Goal: Use online tool/utility: Utilize a website feature to perform a specific function

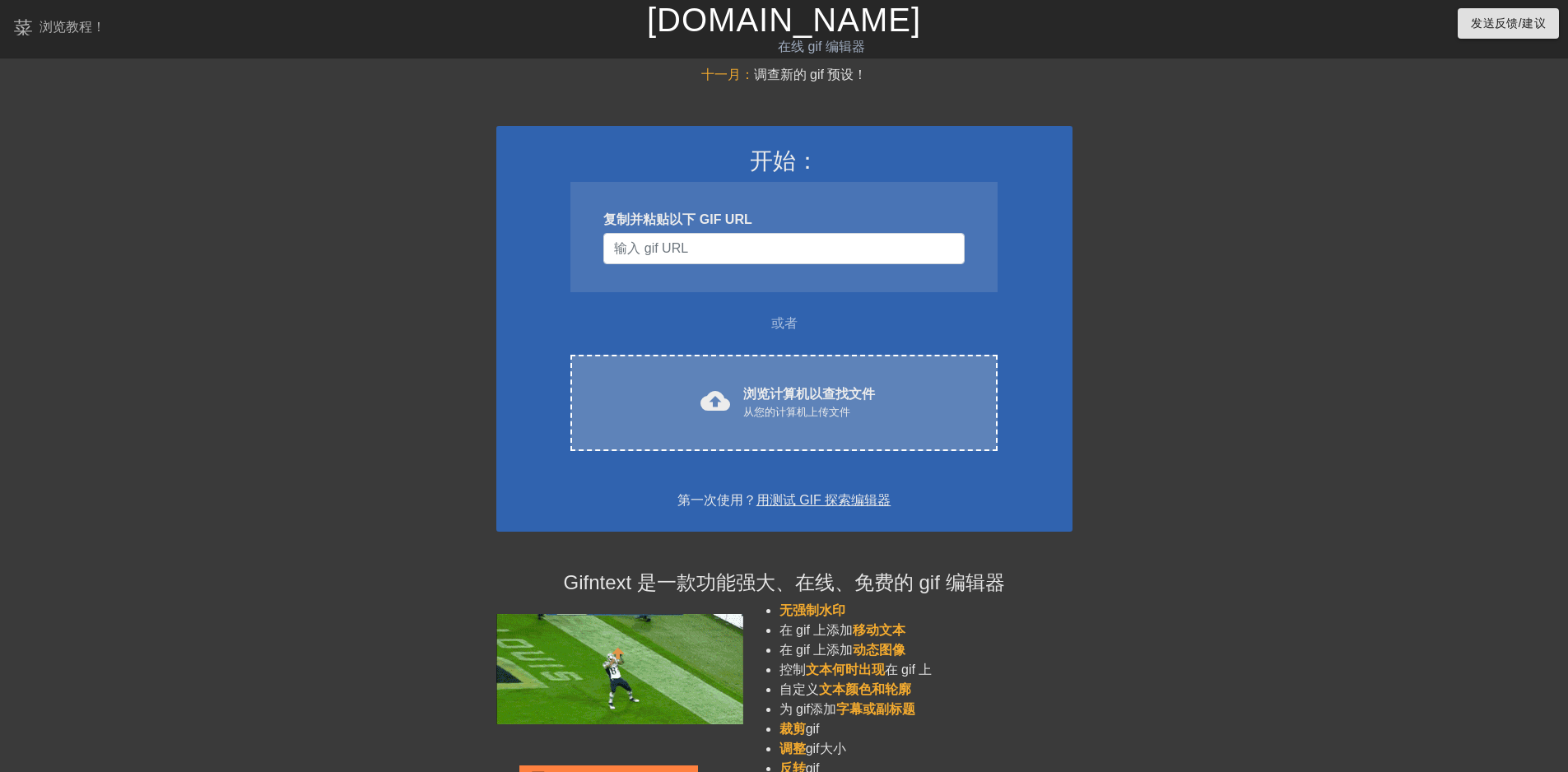
click at [785, 390] on font "浏览计算机以查找文件" at bounding box center [810, 394] width 132 height 14
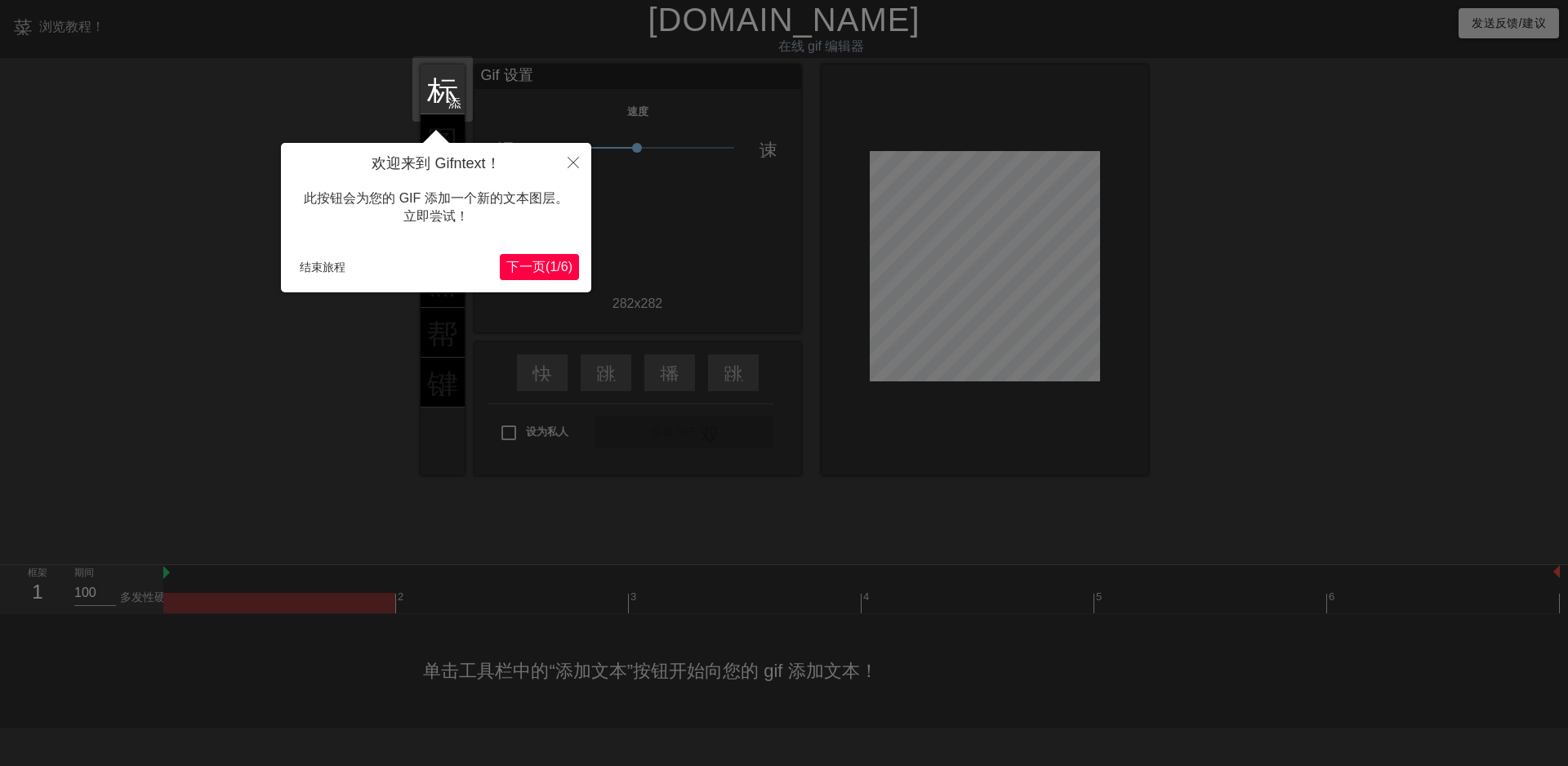
click at [528, 271] on font "下一页" at bounding box center [526, 267] width 39 height 14
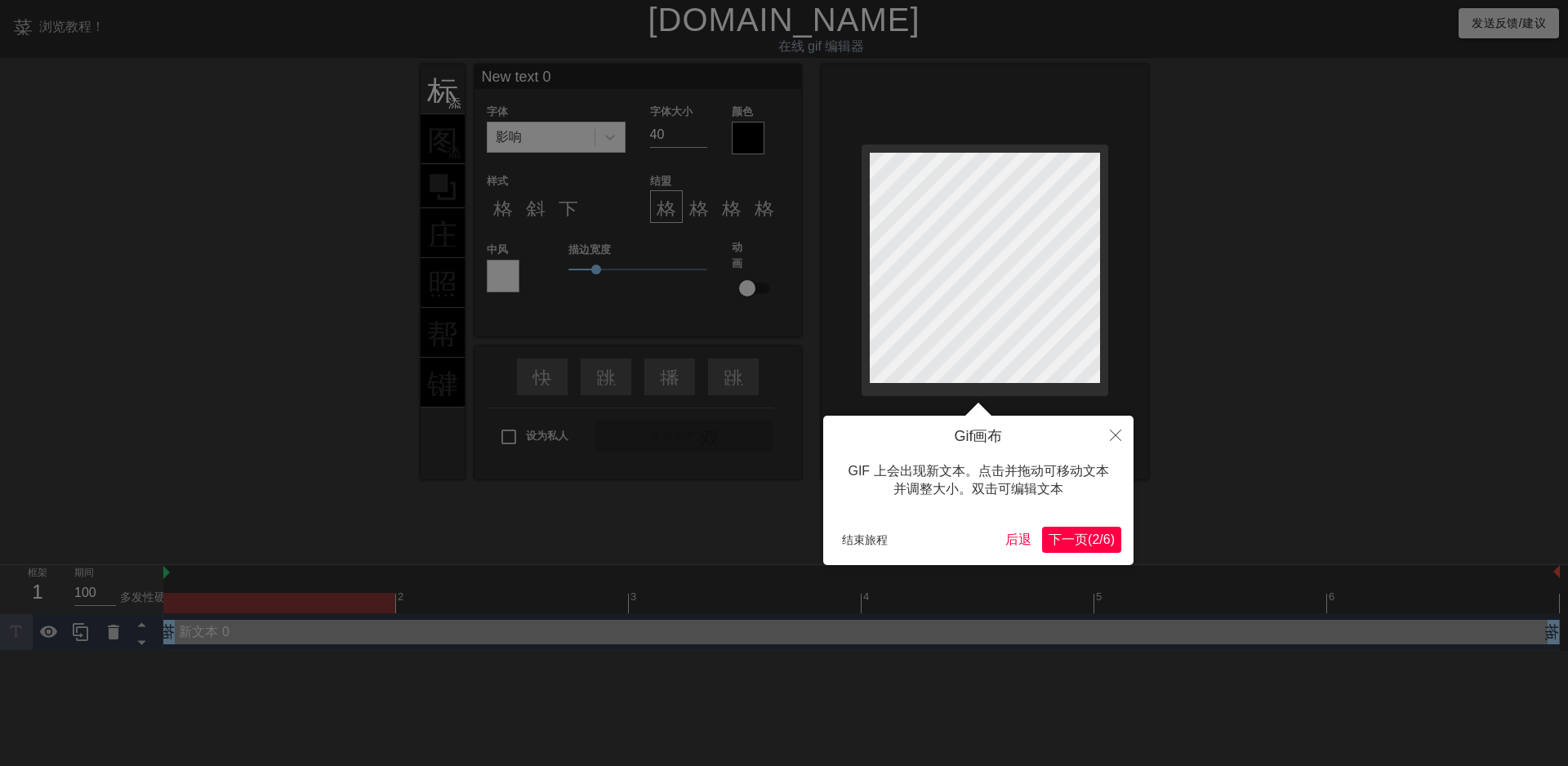
click at [1064, 540] on font "下一页" at bounding box center [1068, 540] width 39 height 14
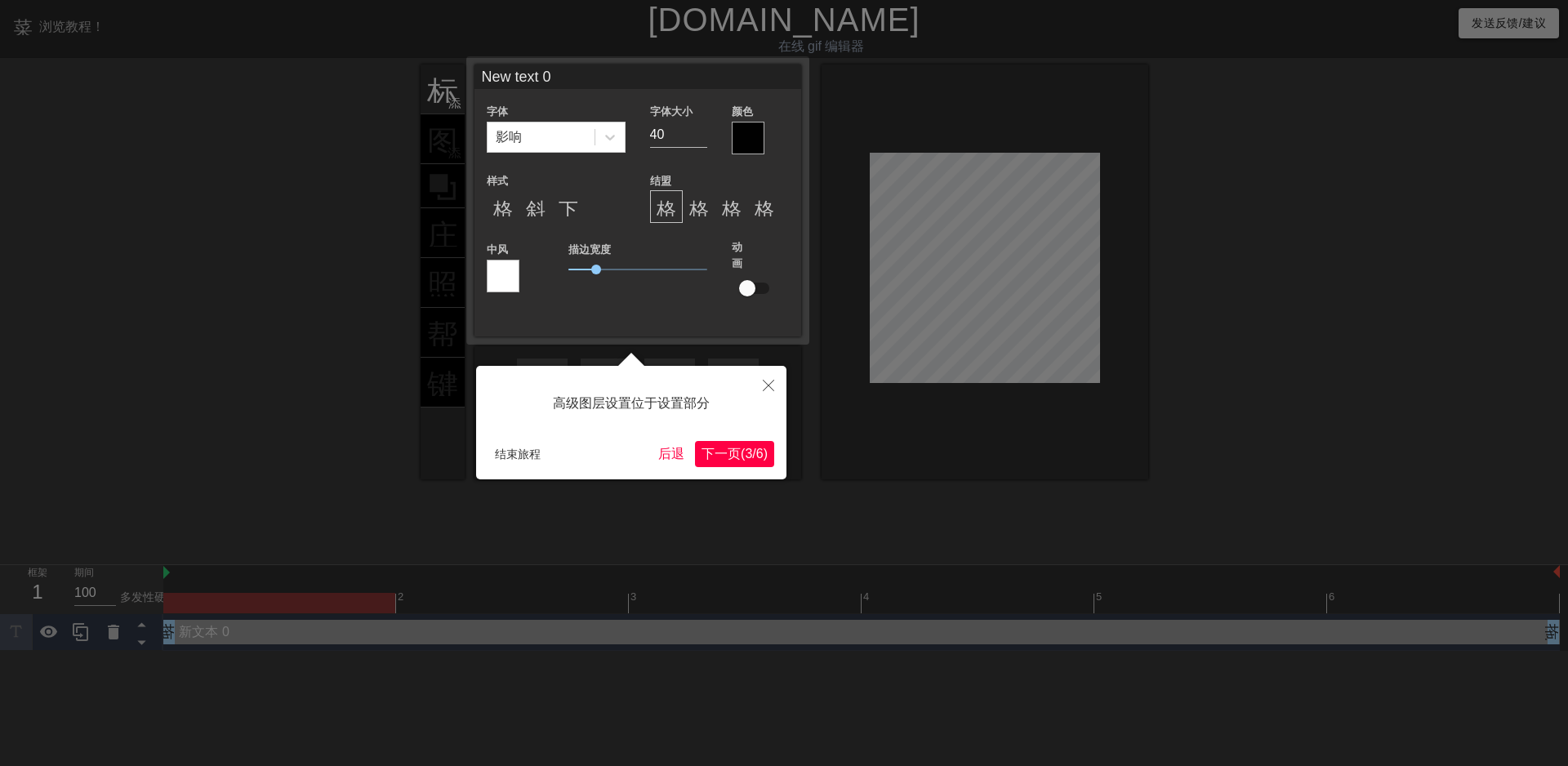
click at [741, 451] on font "(" at bounding box center [742, 454] width 4 height 14
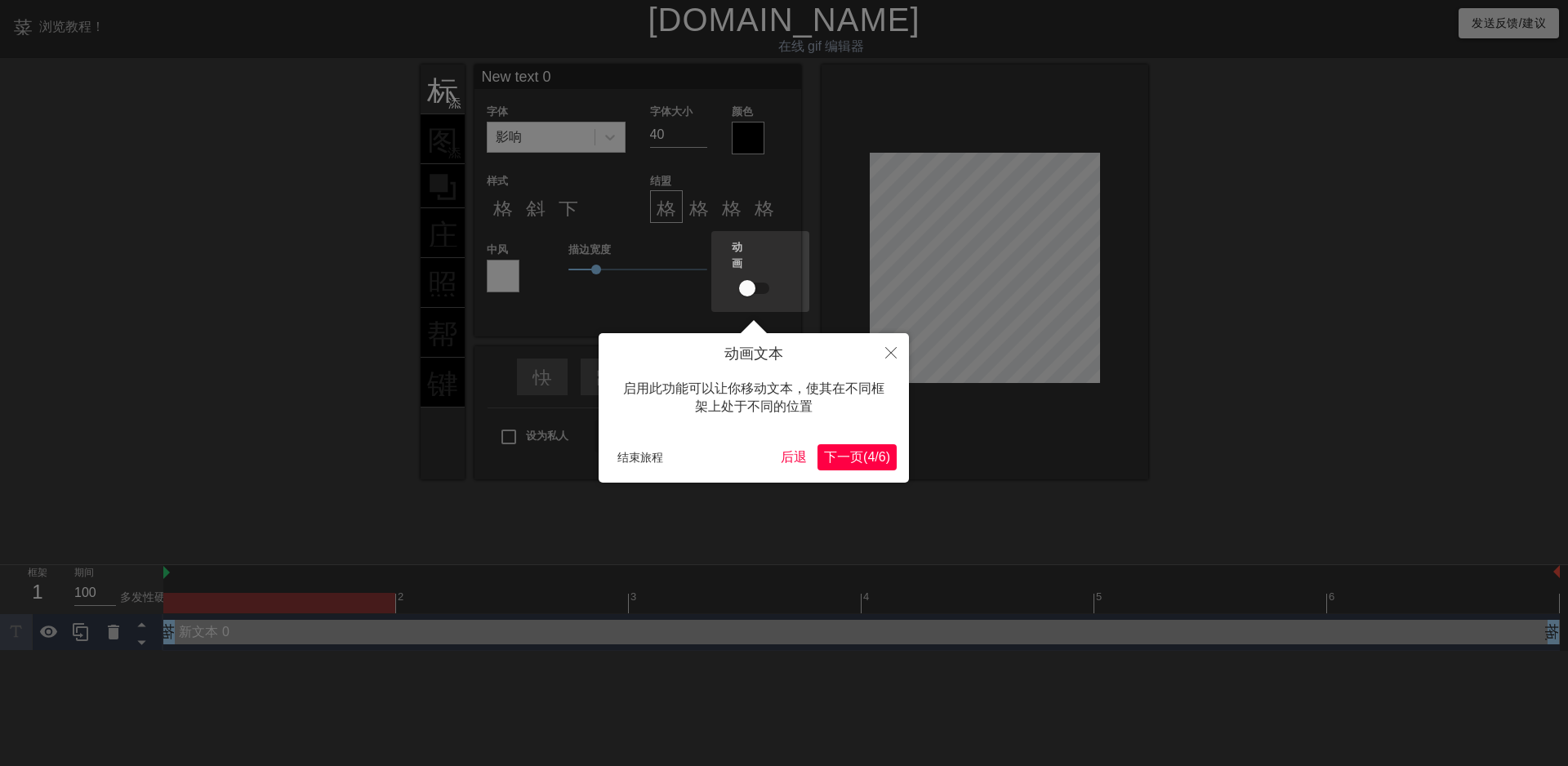
click at [875, 458] on font "/" at bounding box center [877, 457] width 4 height 14
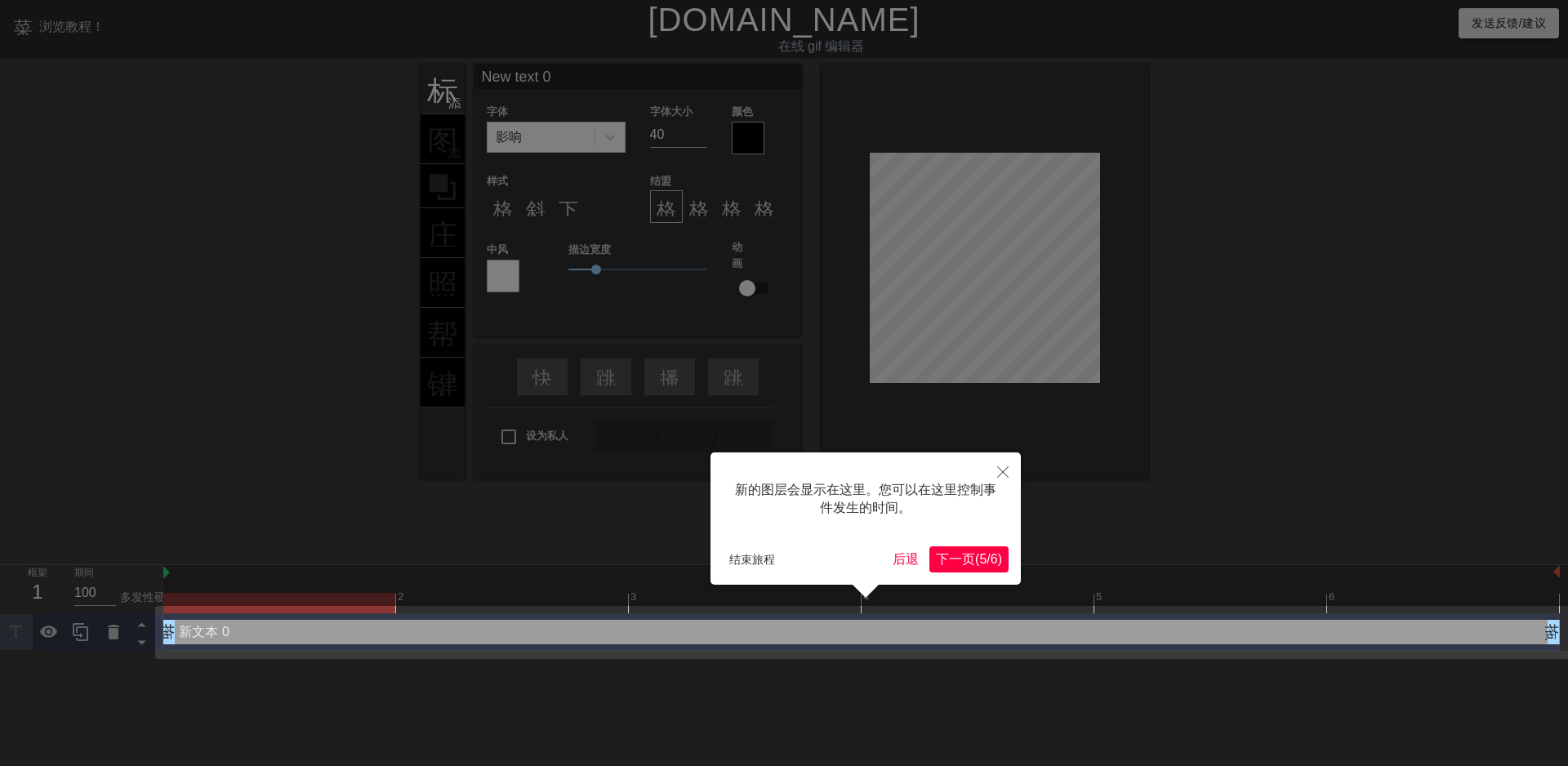
click at [980, 561] on font "5" at bounding box center [983, 559] width 7 height 14
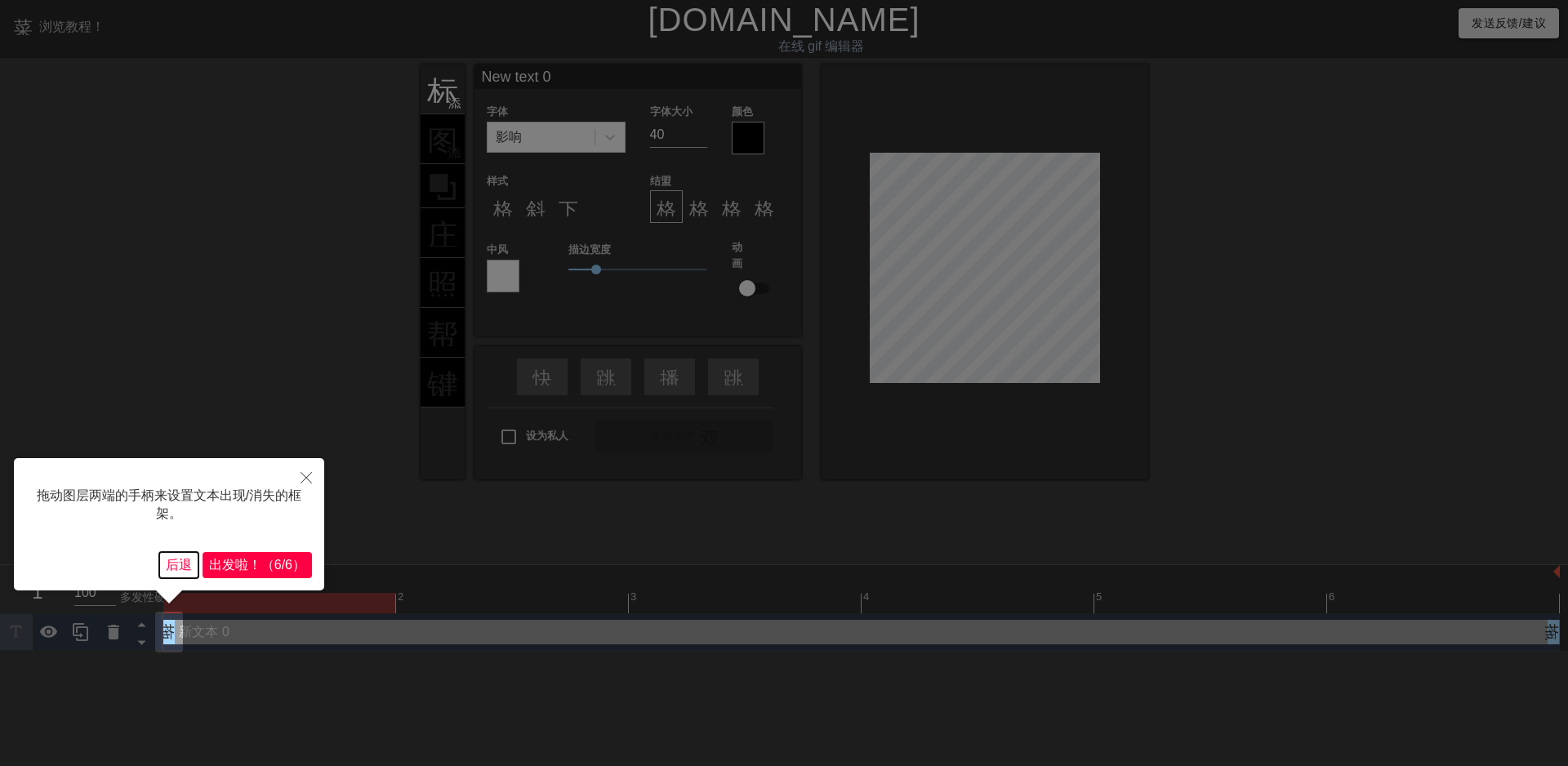
click at [175, 567] on font "后退" at bounding box center [179, 564] width 27 height 14
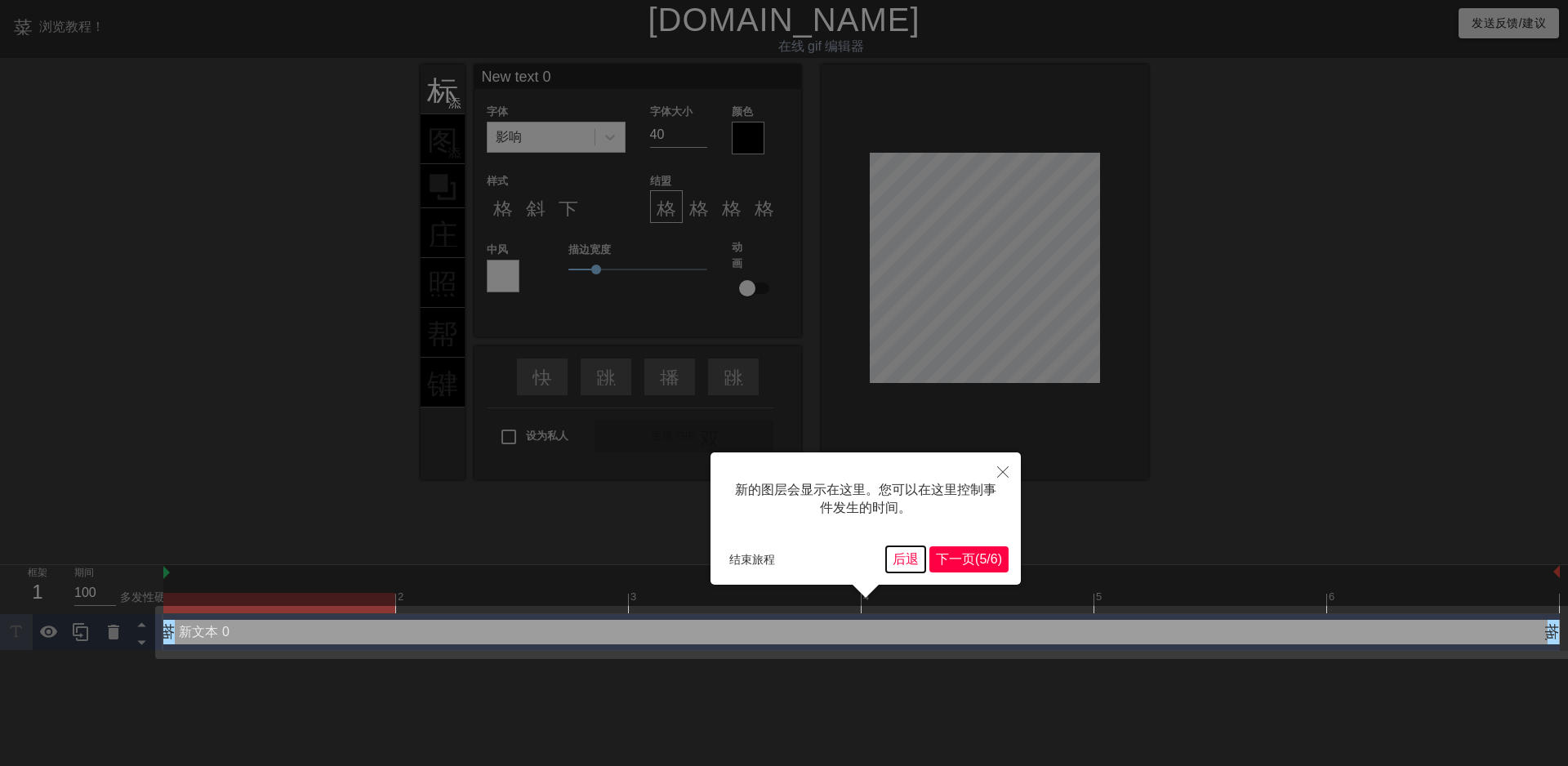
click at [893, 553] on font "后退" at bounding box center [906, 559] width 27 height 14
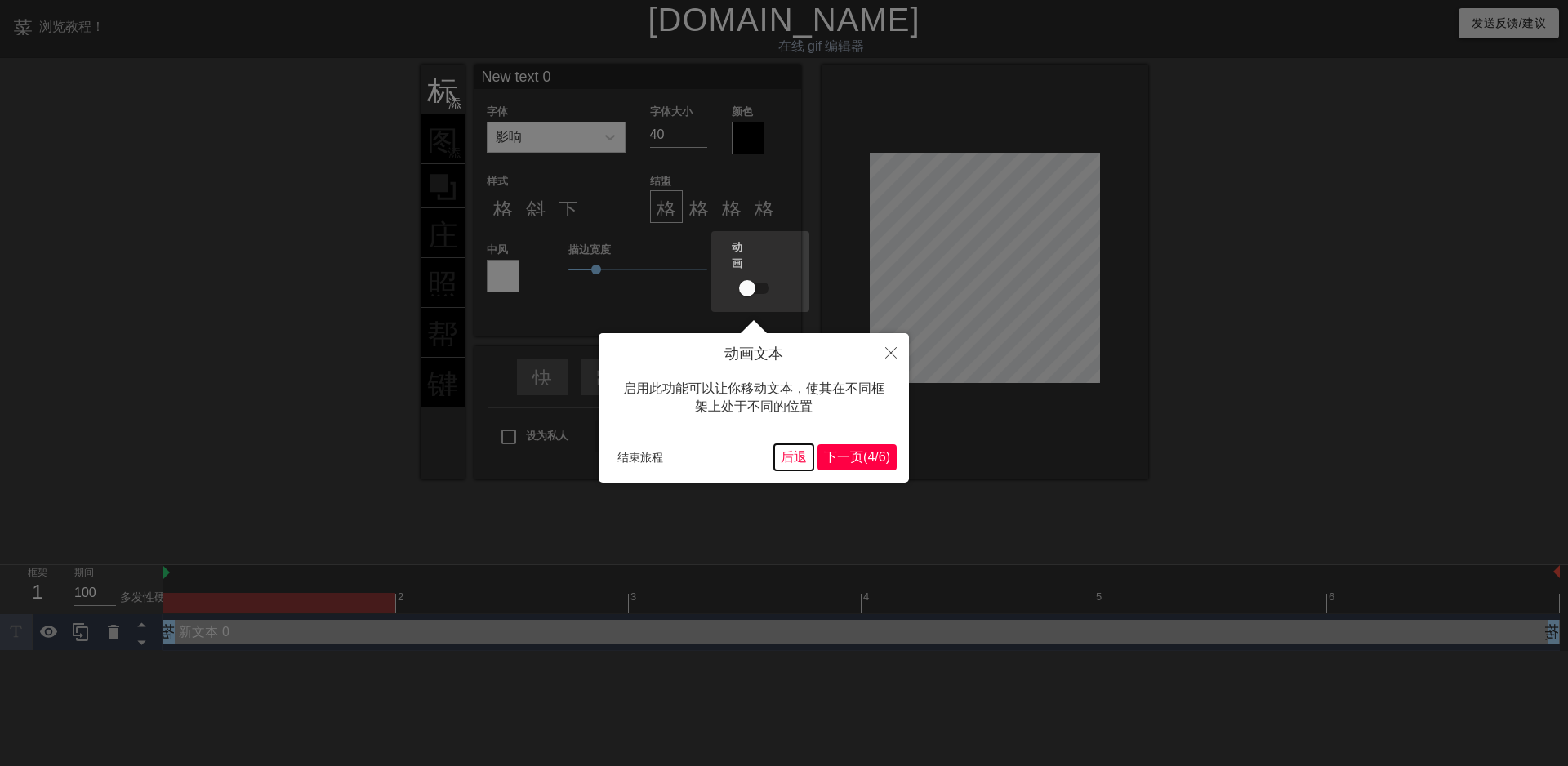
click at [783, 462] on font "后退" at bounding box center [794, 457] width 27 height 14
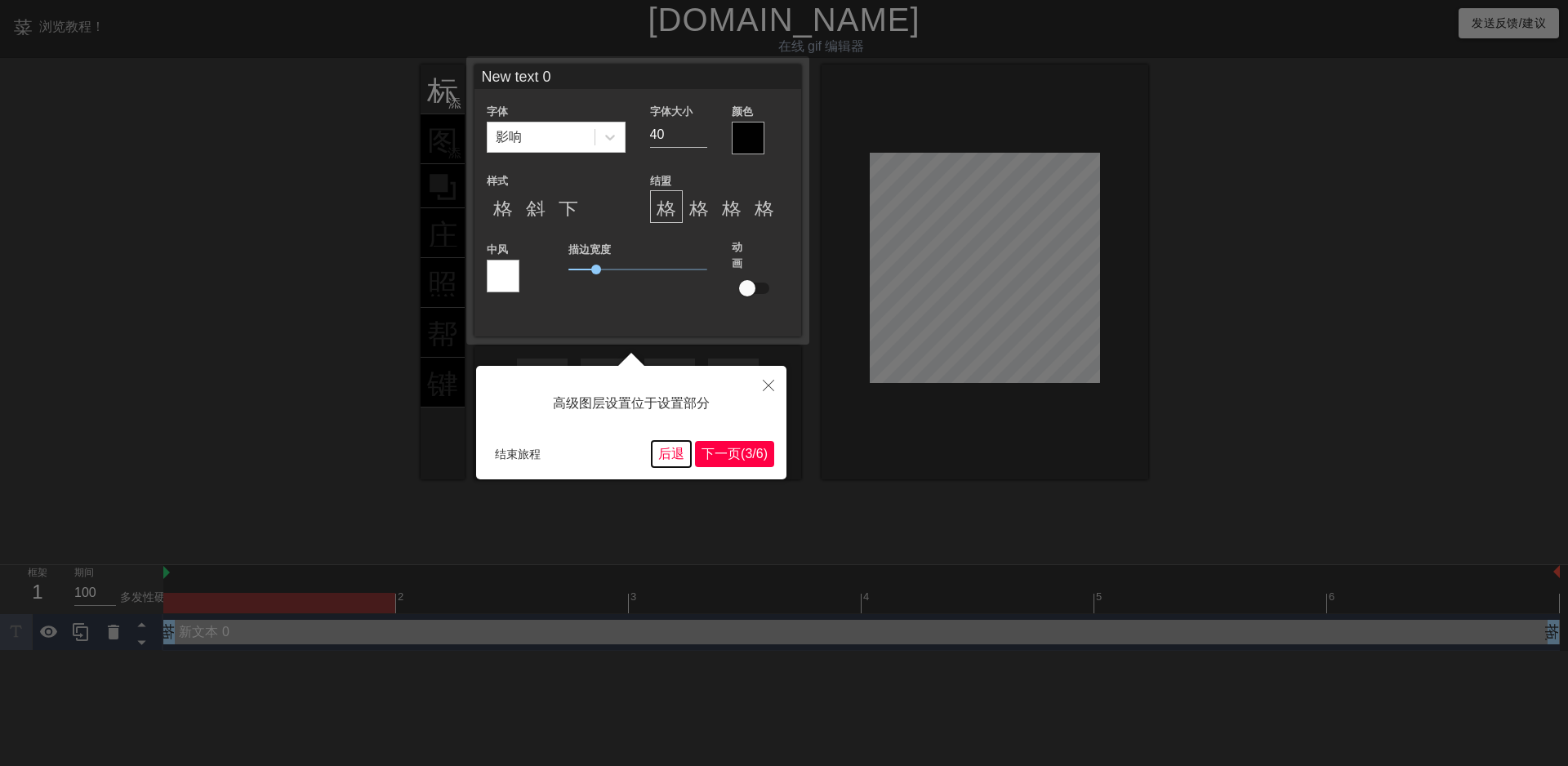
click at [658, 455] on font "后退" at bounding box center [672, 454] width 27 height 14
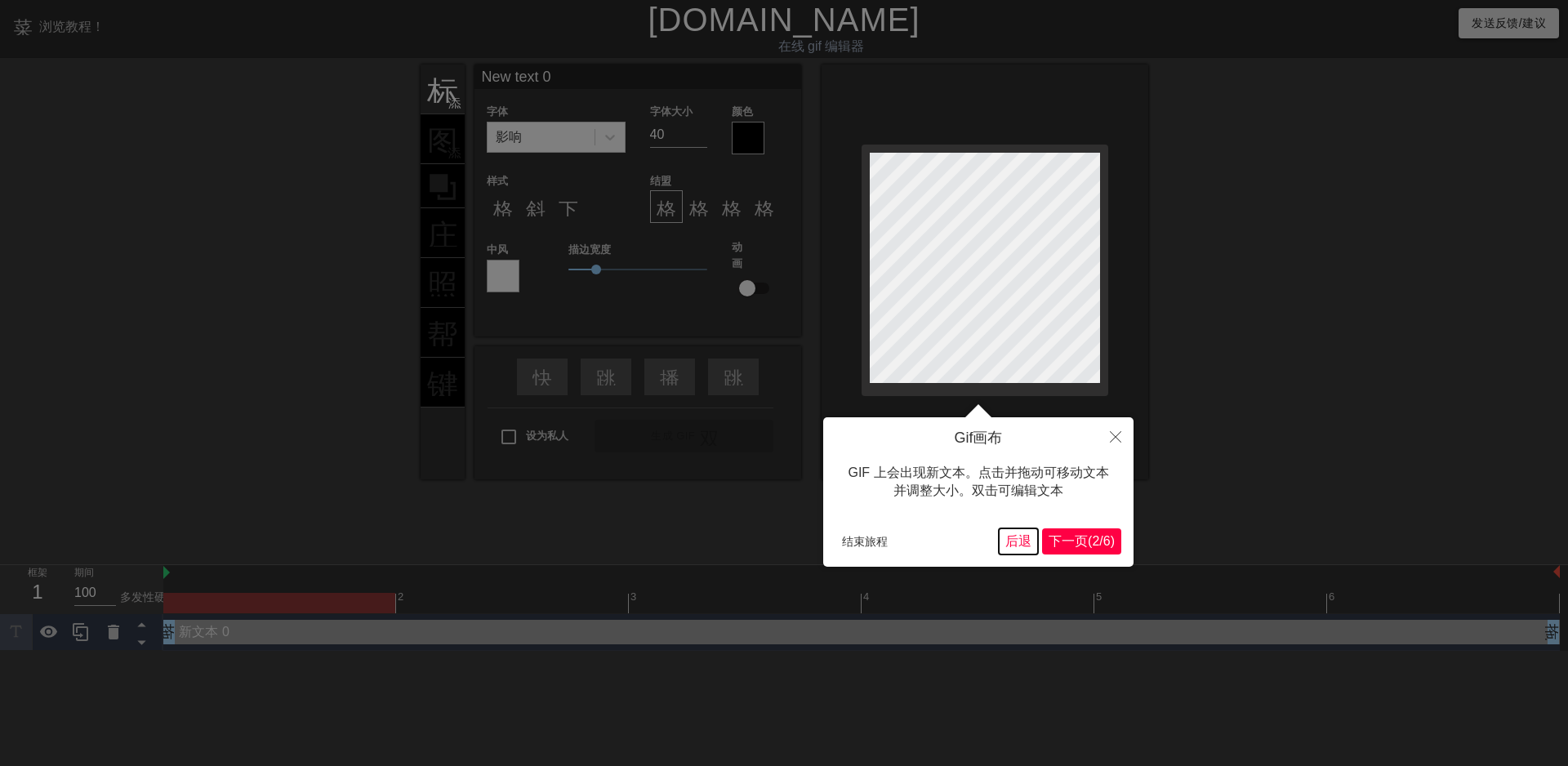
click at [1005, 541] on font "后退" at bounding box center [1018, 541] width 27 height 14
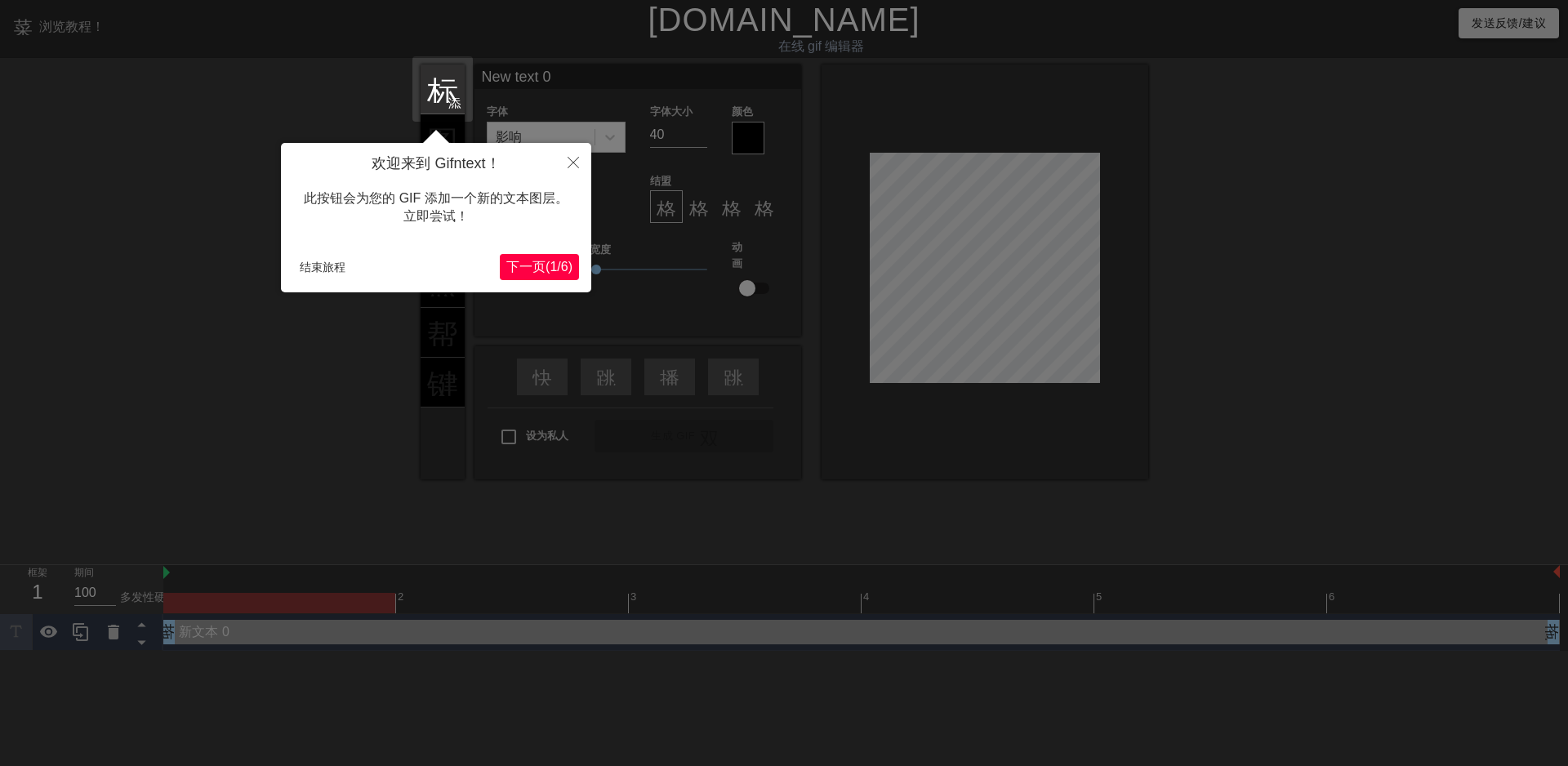
click at [546, 267] on font "(" at bounding box center [548, 267] width 4 height 14
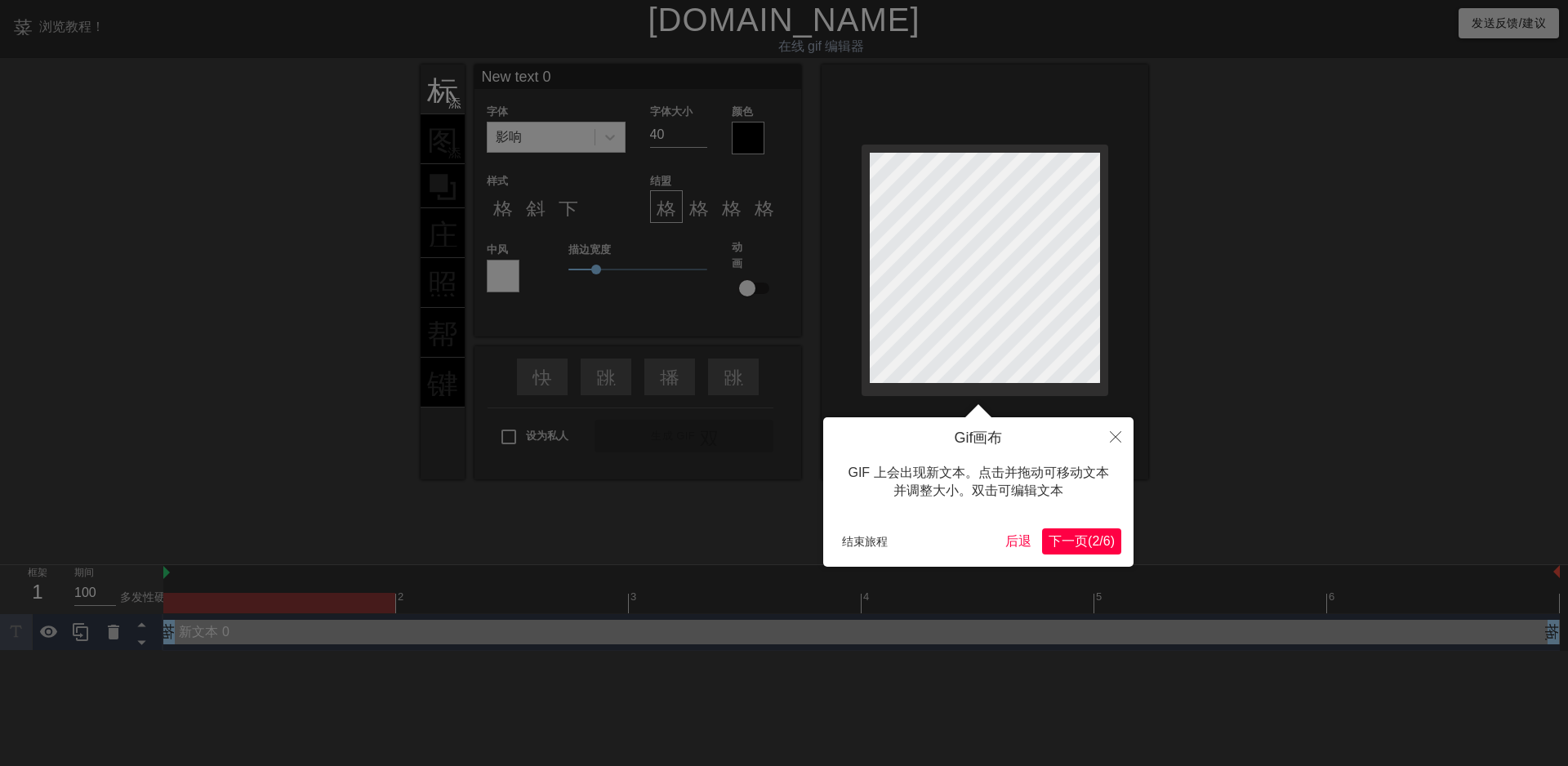
click at [1088, 541] on font "(" at bounding box center [1090, 541] width 4 height 14
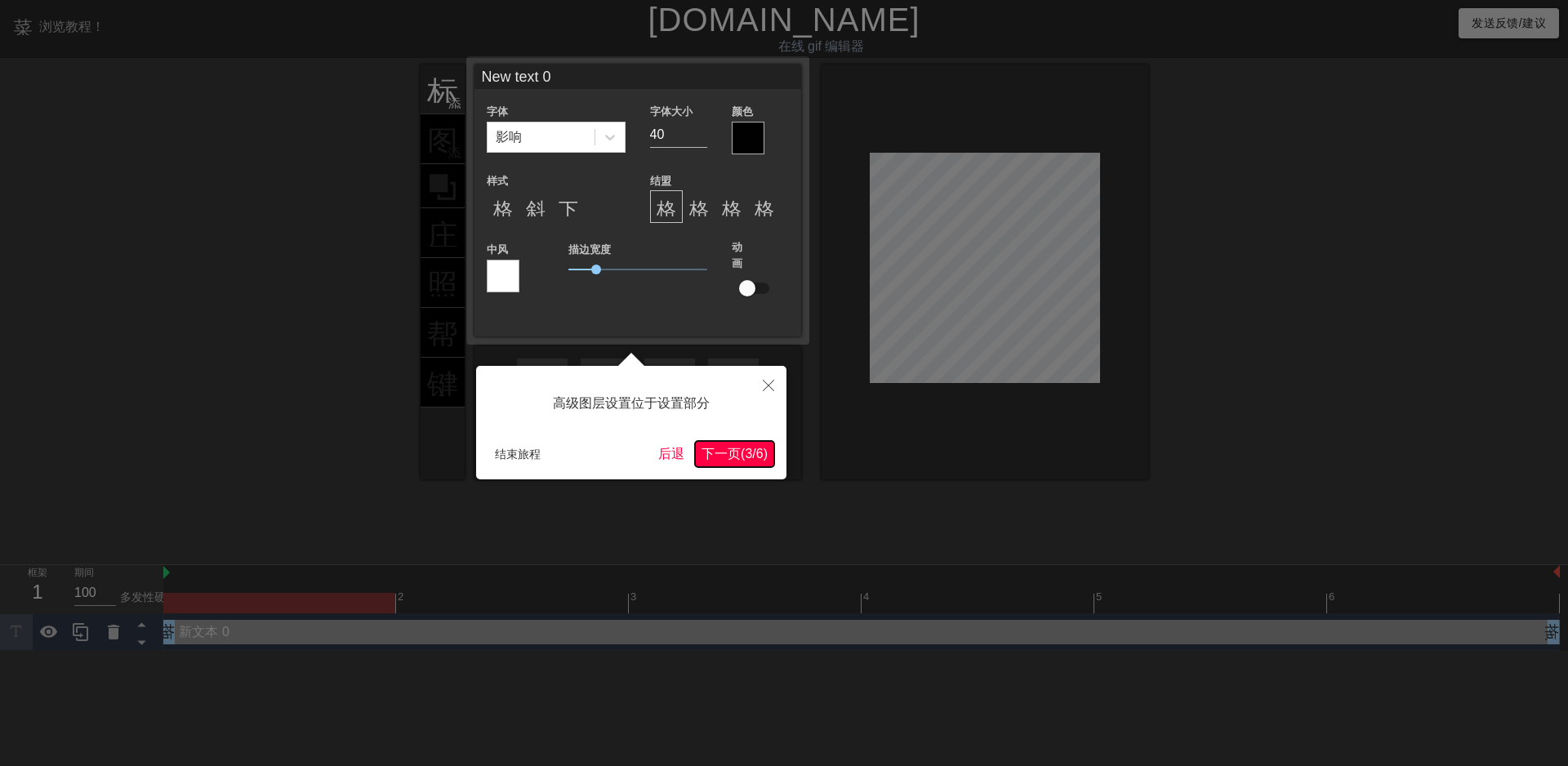
click at [722, 456] on font "下一页" at bounding box center [721, 454] width 39 height 14
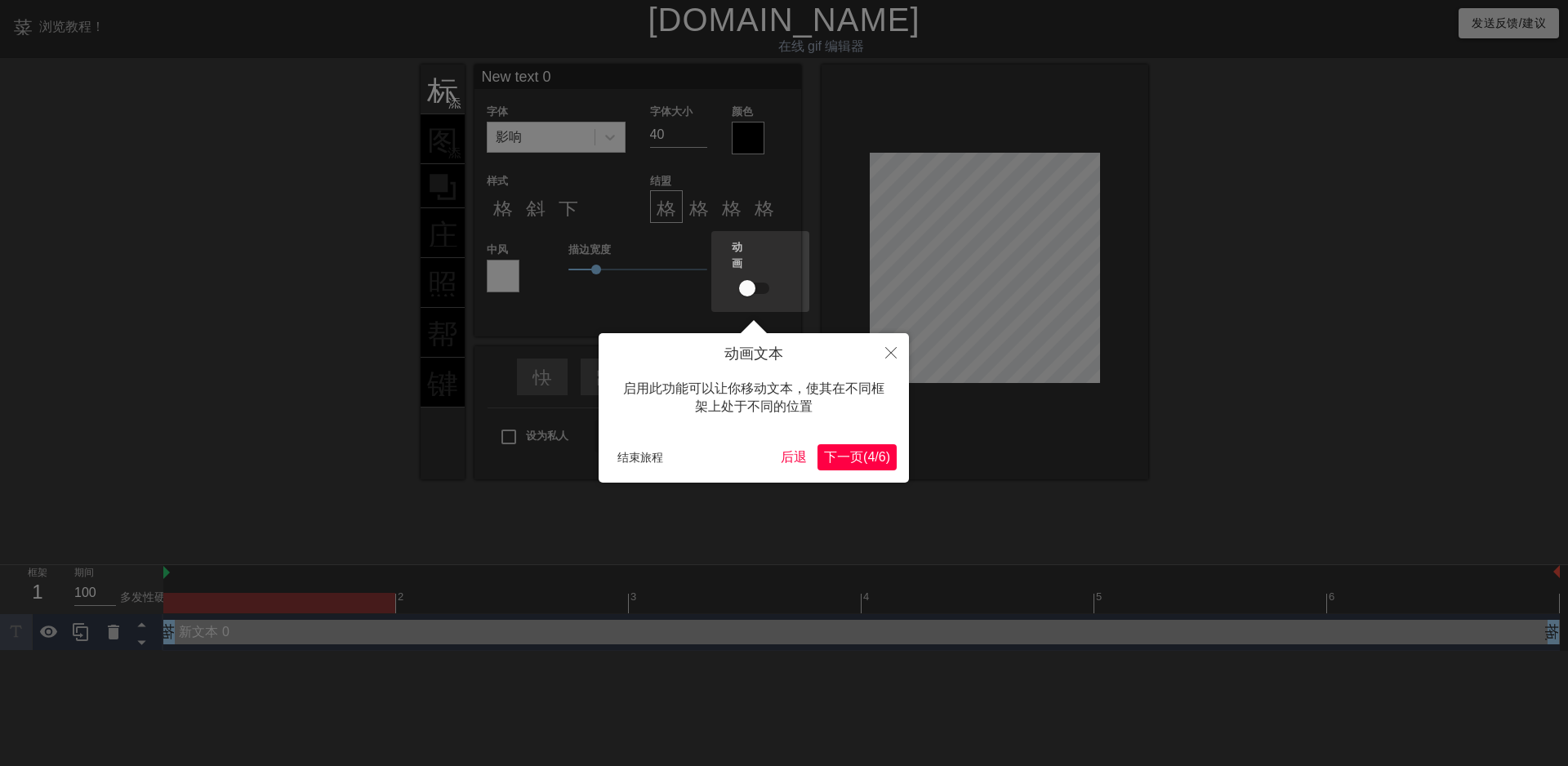
click at [867, 450] on font "4" at bounding box center [871, 457] width 7 height 14
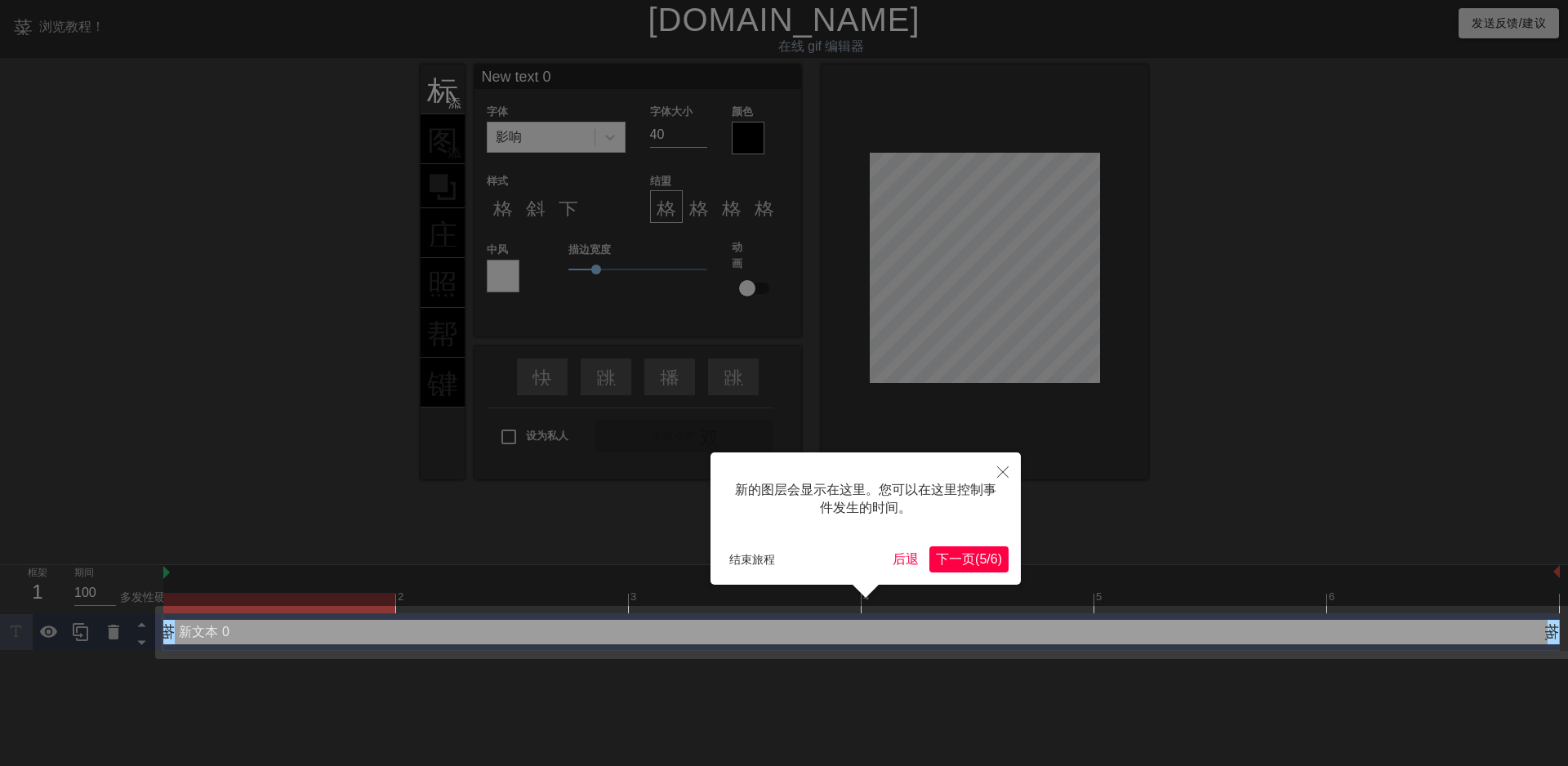
click at [975, 566] on font "(" at bounding box center [977, 559] width 4 height 14
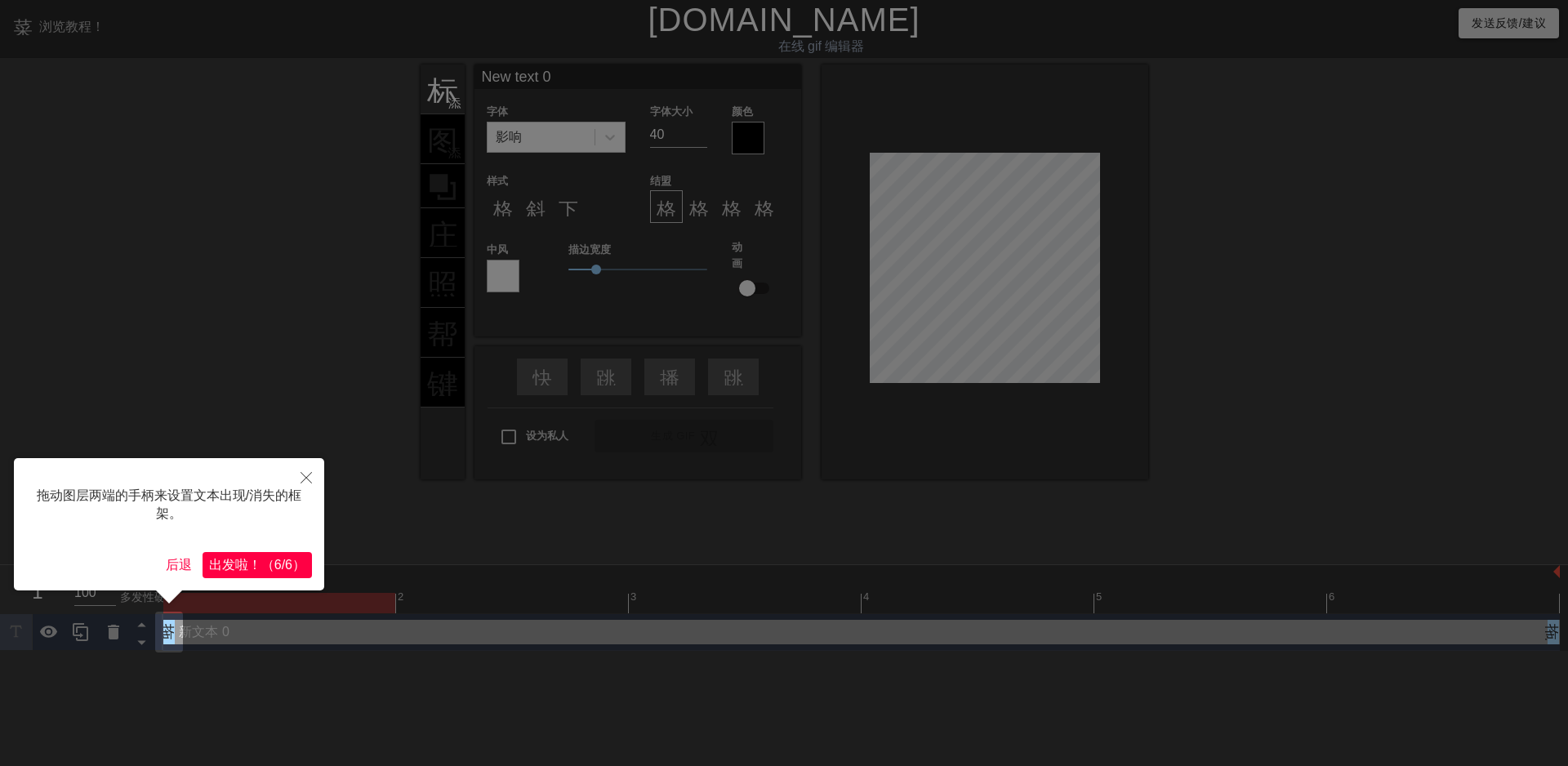
click at [252, 565] on font "！" at bounding box center [255, 564] width 13 height 14
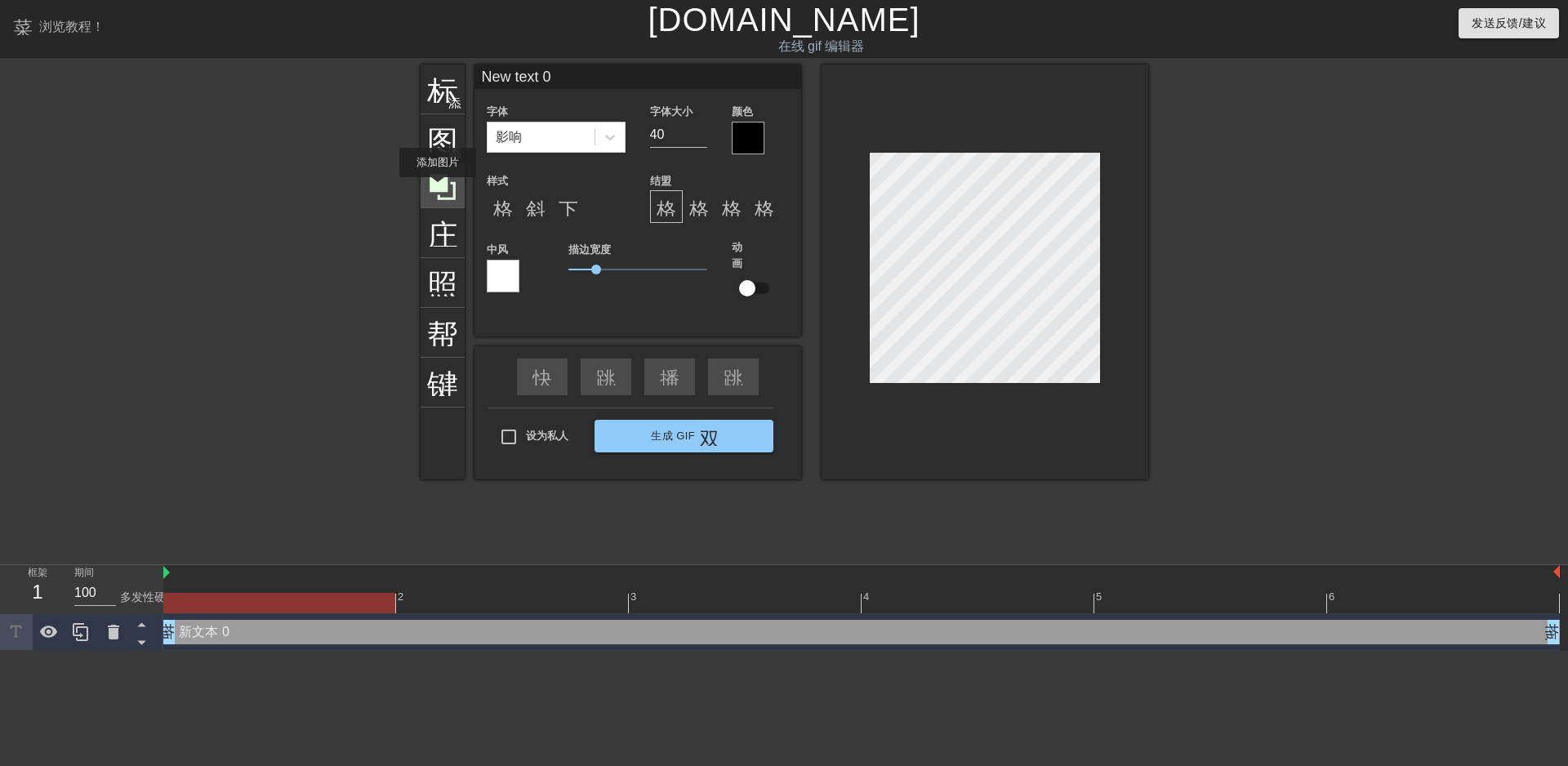
click at [439, 188] on icon at bounding box center [443, 188] width 27 height 27
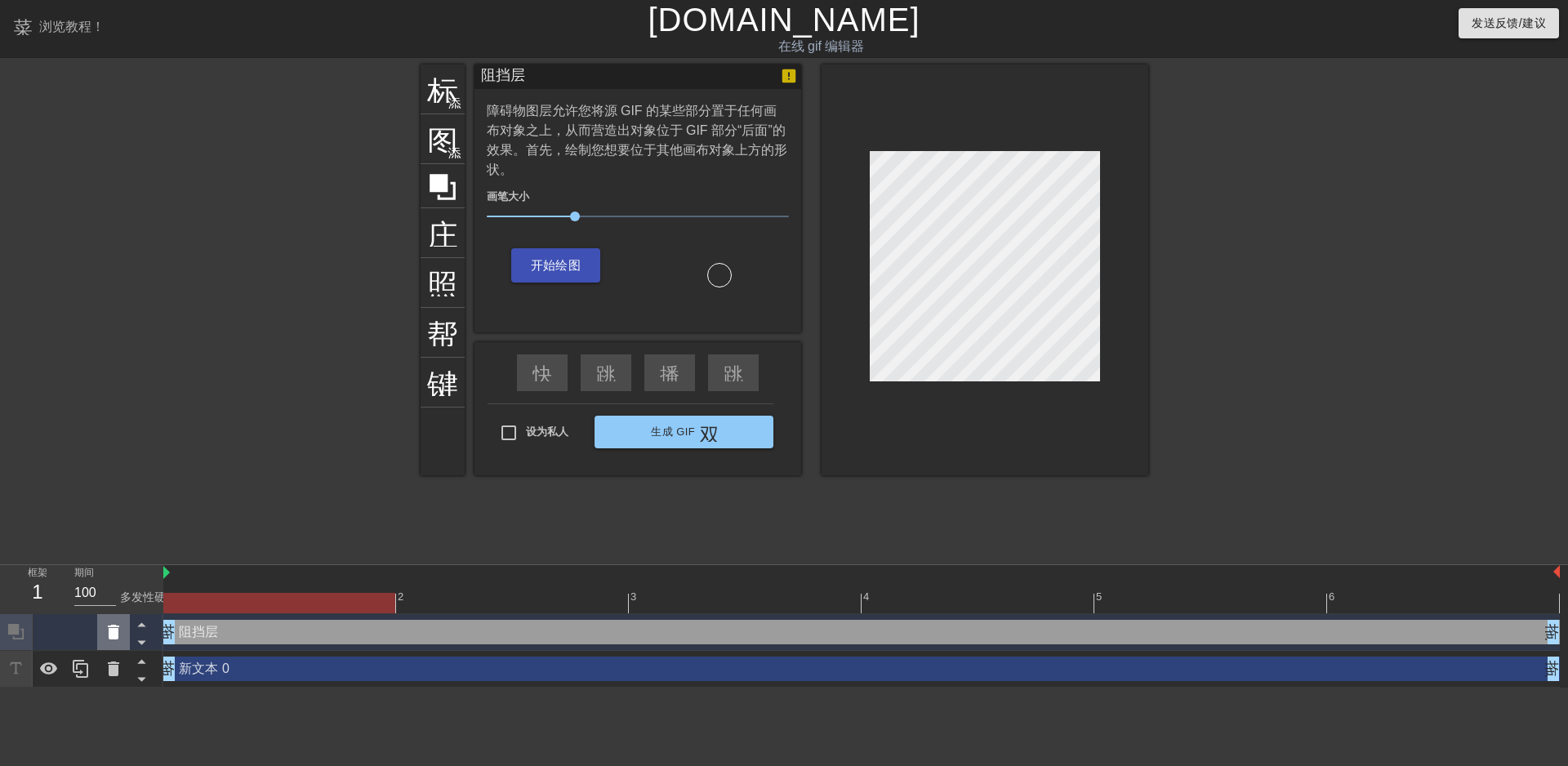
click at [114, 632] on icon at bounding box center [113, 632] width 12 height 15
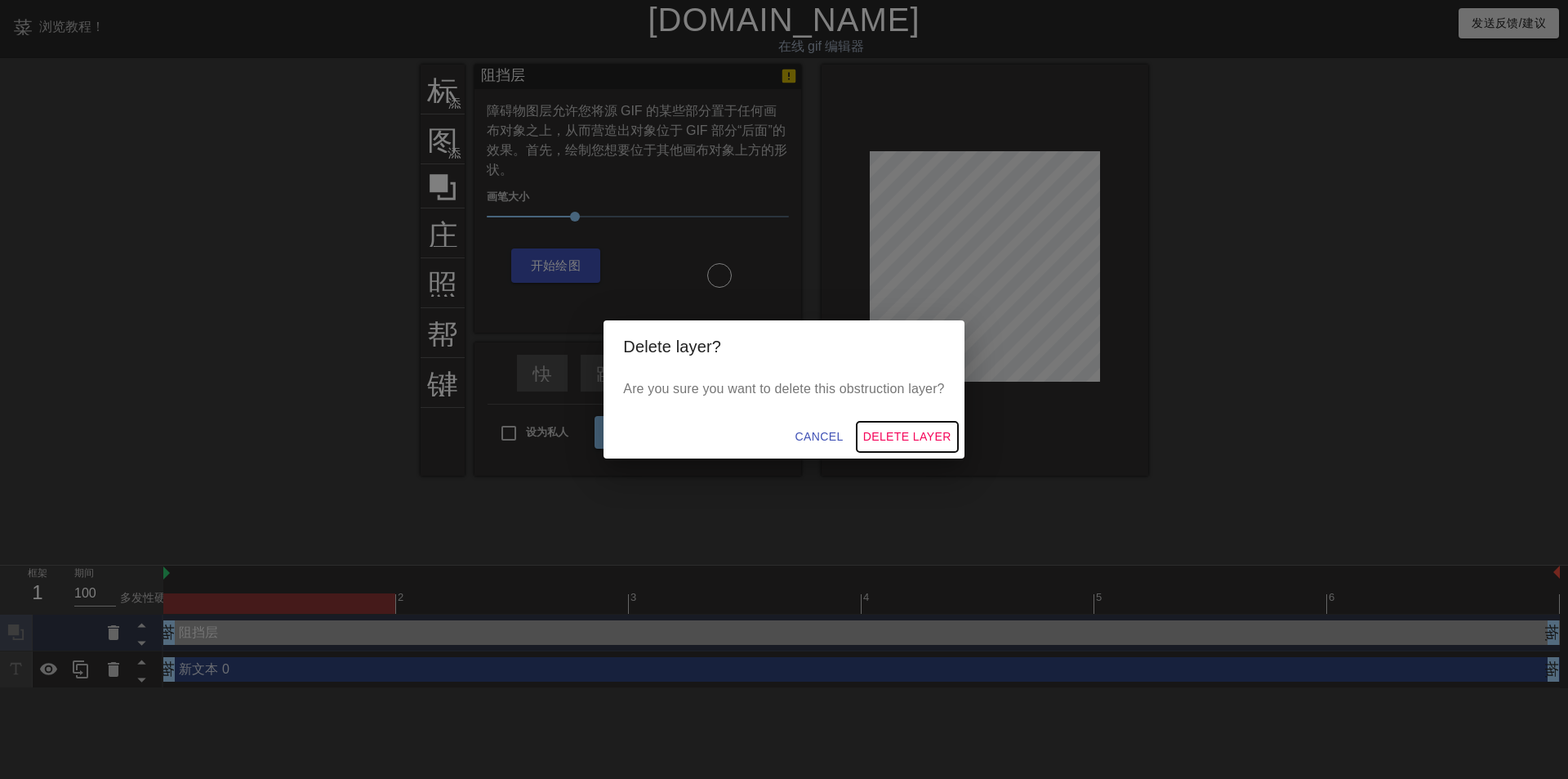
click at [906, 434] on span "Delete Layer" at bounding box center [908, 436] width 88 height 20
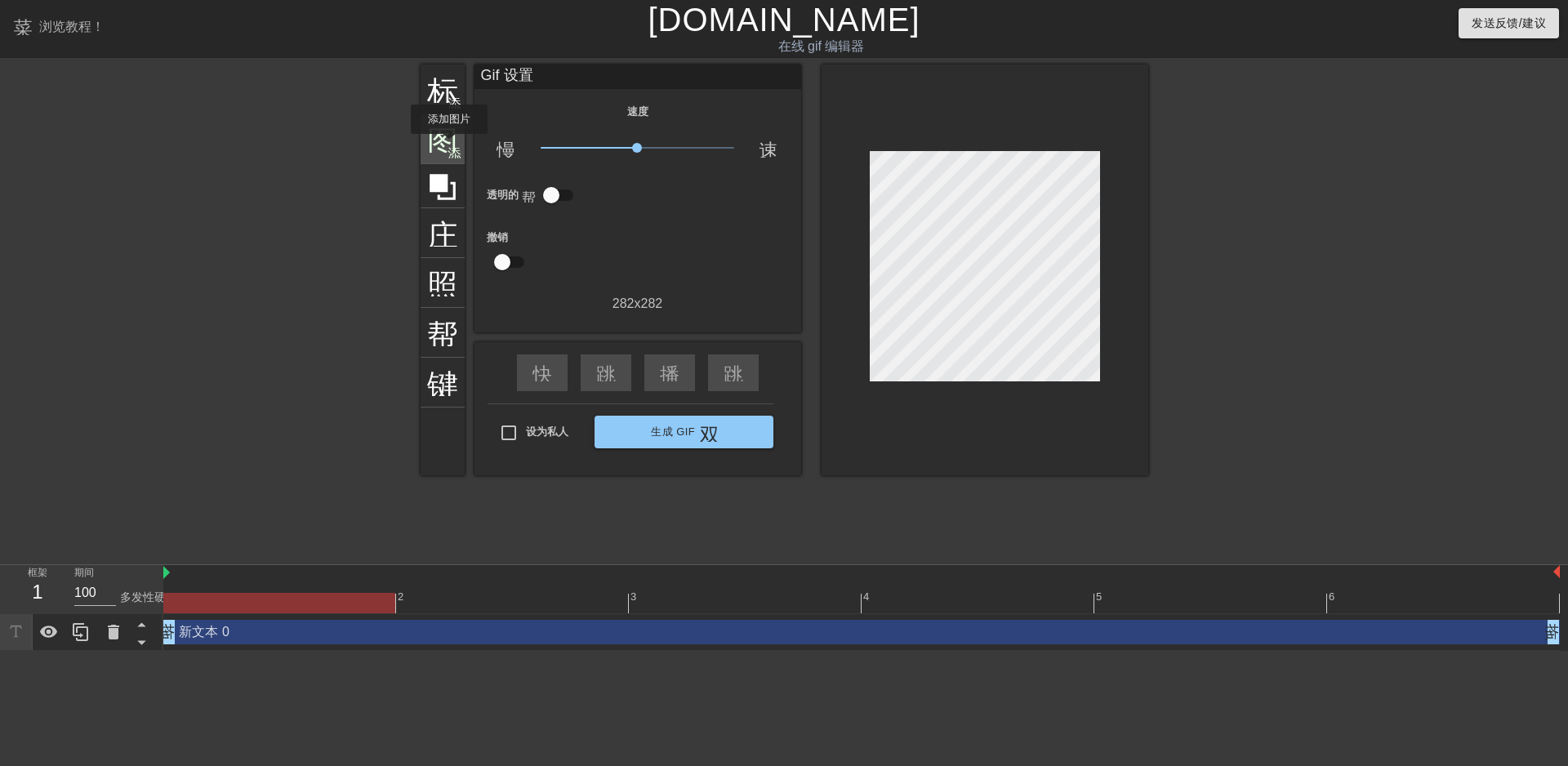
click at [450, 145] on font "添加圆圈" at bounding box center [475, 151] width 56 height 14
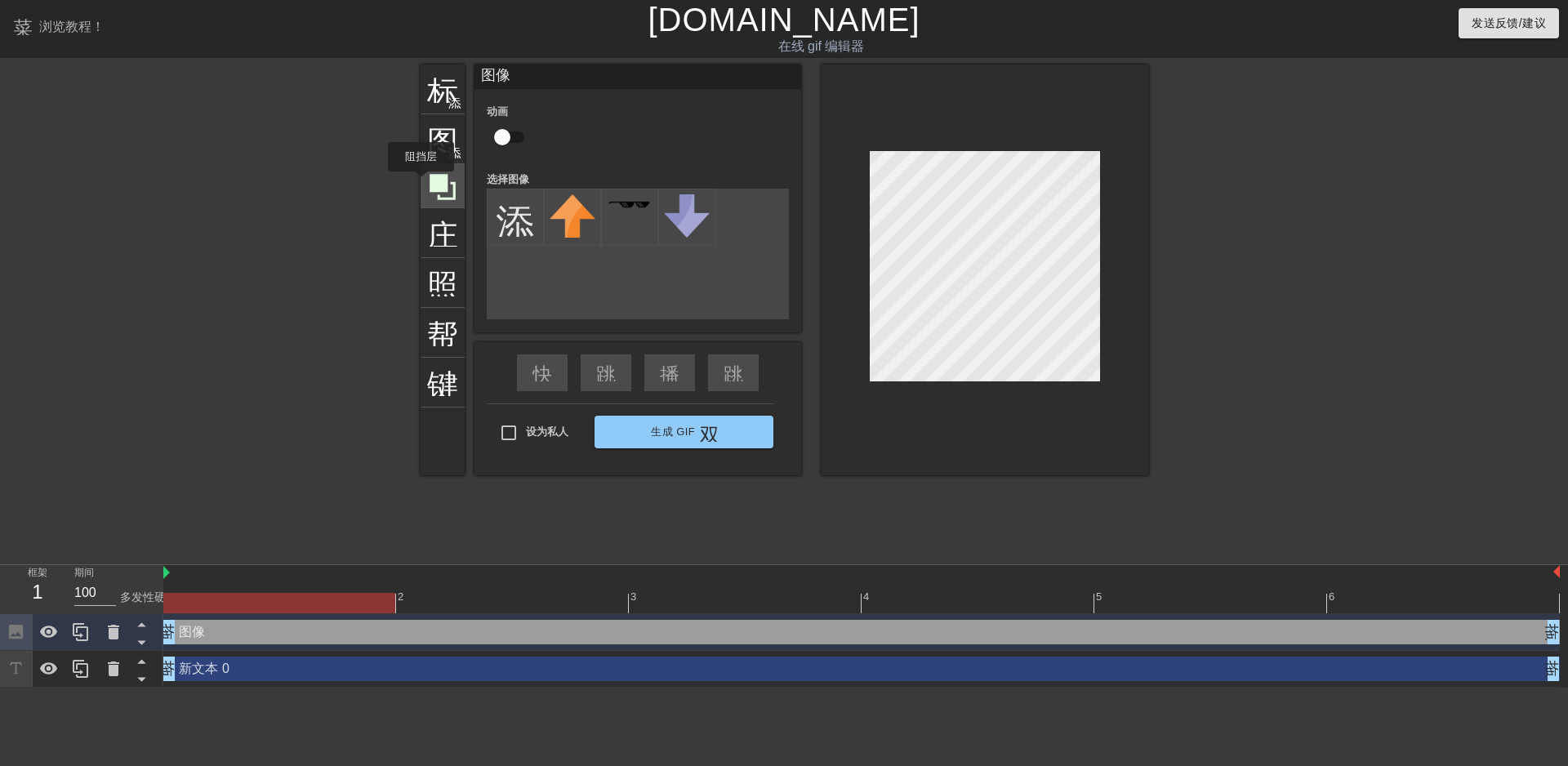
click at [447, 183] on icon at bounding box center [443, 188] width 27 height 27
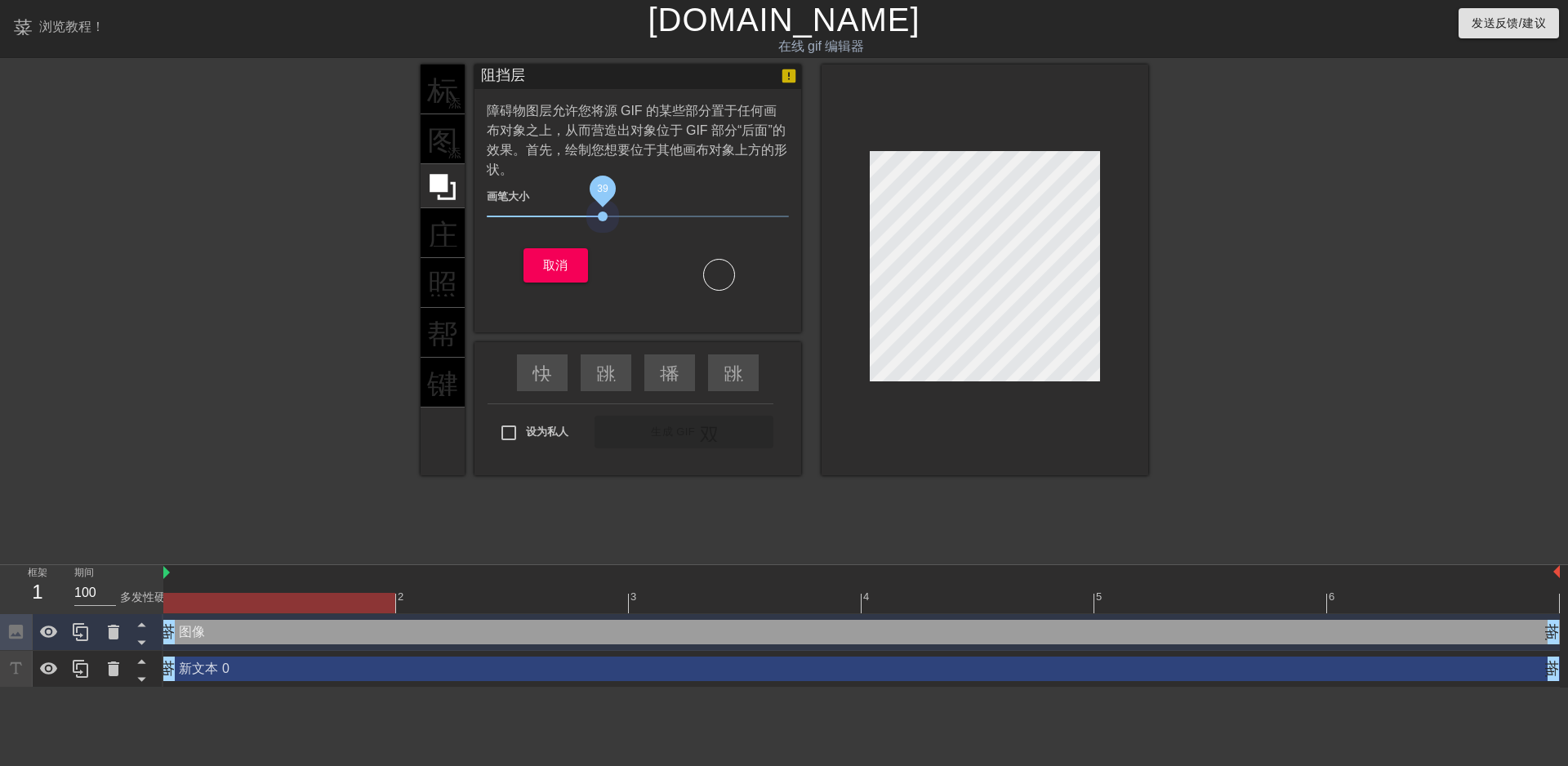
drag, startPoint x: 574, startPoint y: 210, endPoint x: 601, endPoint y: 210, distance: 27.0
click at [601, 210] on span "39" at bounding box center [638, 217] width 303 height 19
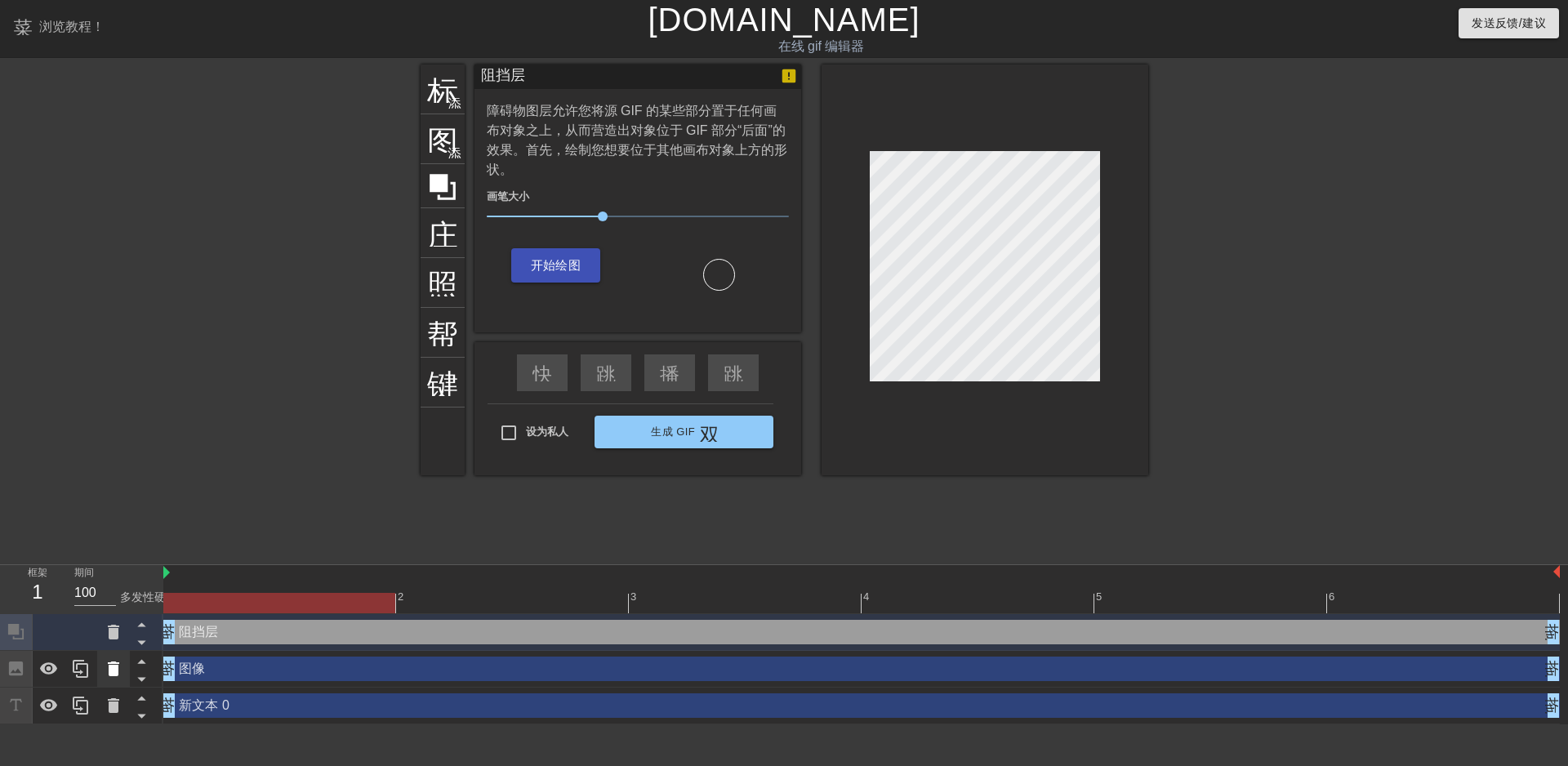
click at [119, 674] on icon at bounding box center [113, 669] width 19 height 19
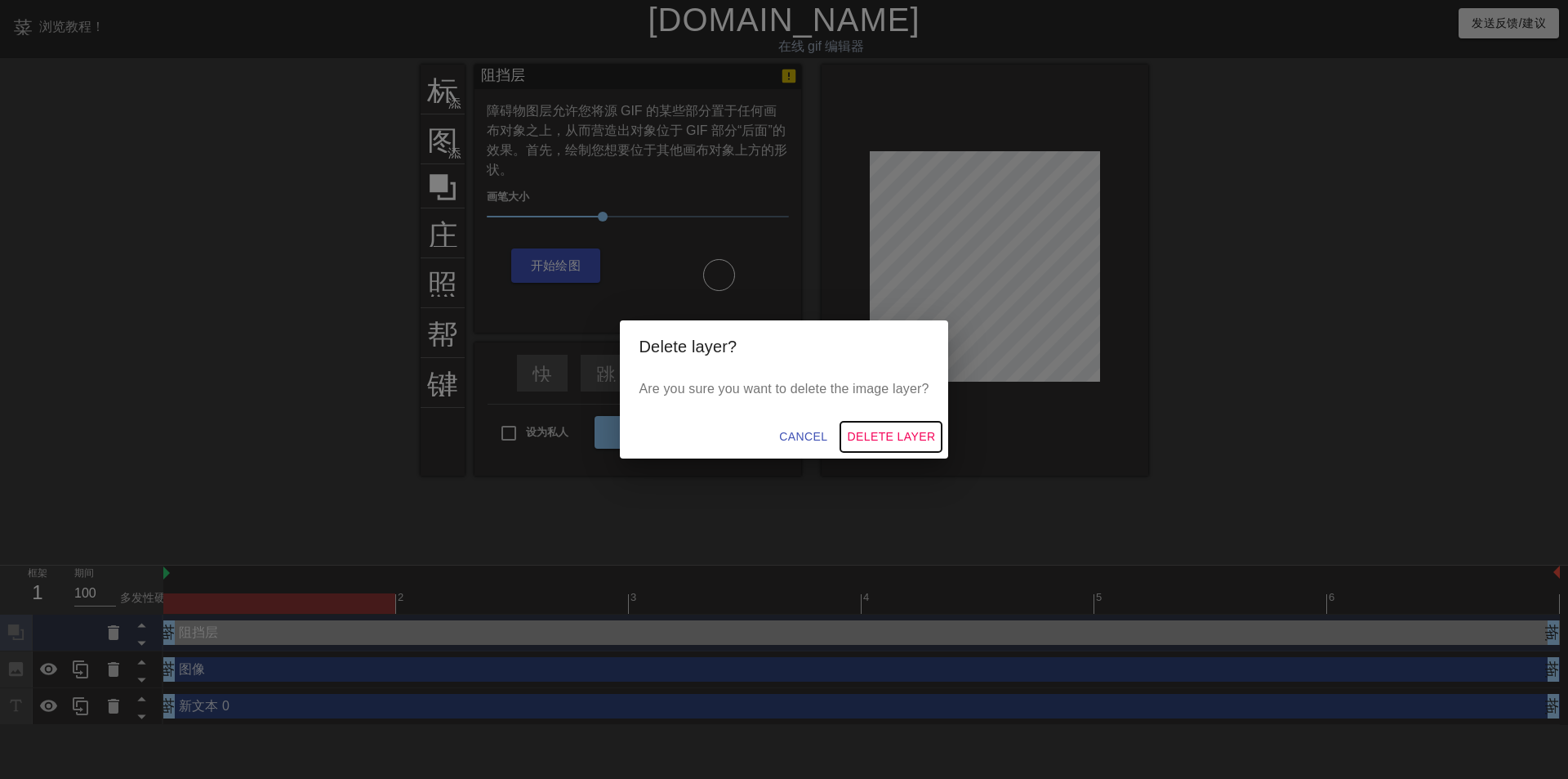
click at [895, 437] on span "Delete Layer" at bounding box center [891, 436] width 88 height 20
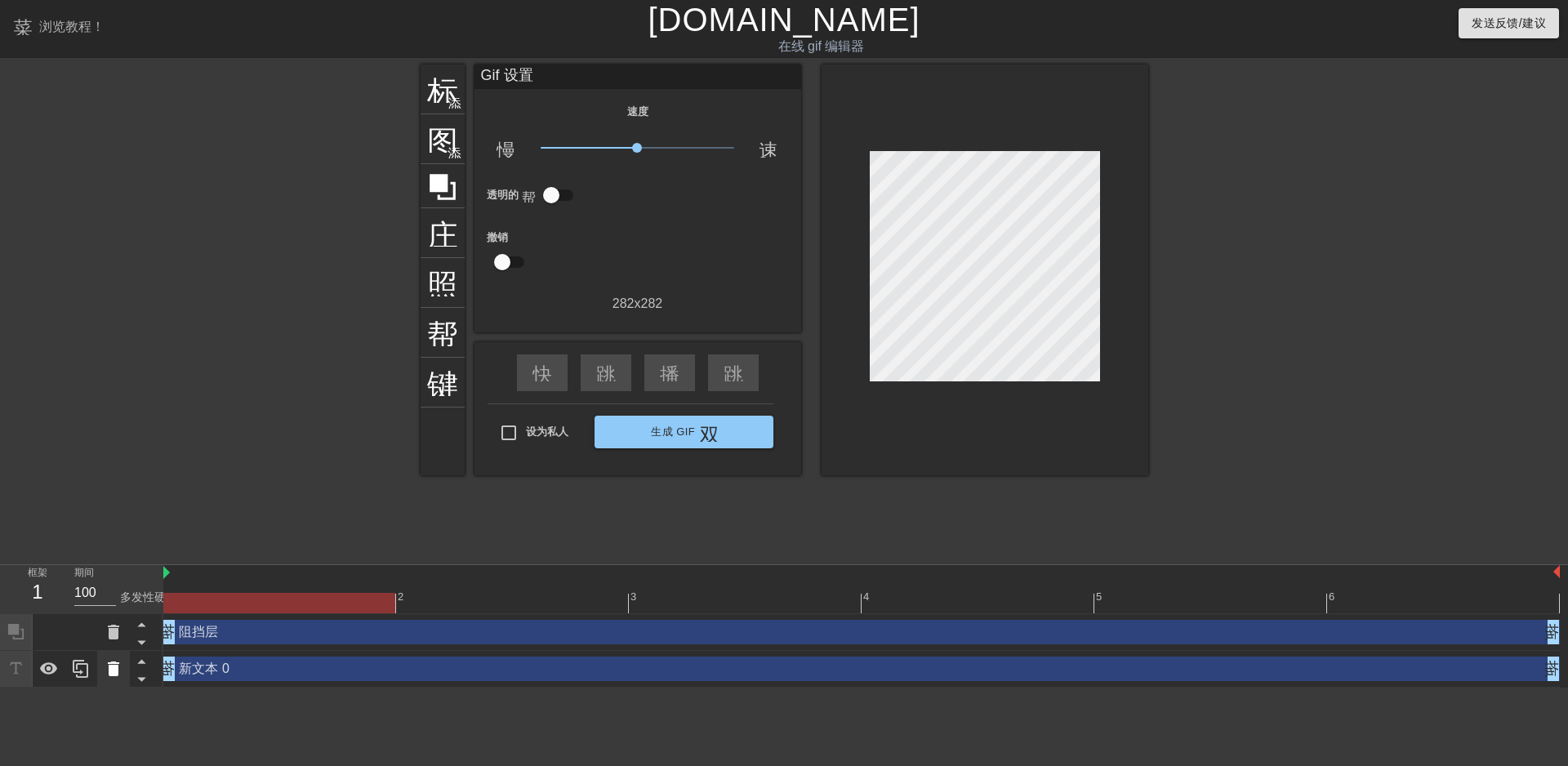
click at [118, 671] on icon at bounding box center [113, 669] width 12 height 15
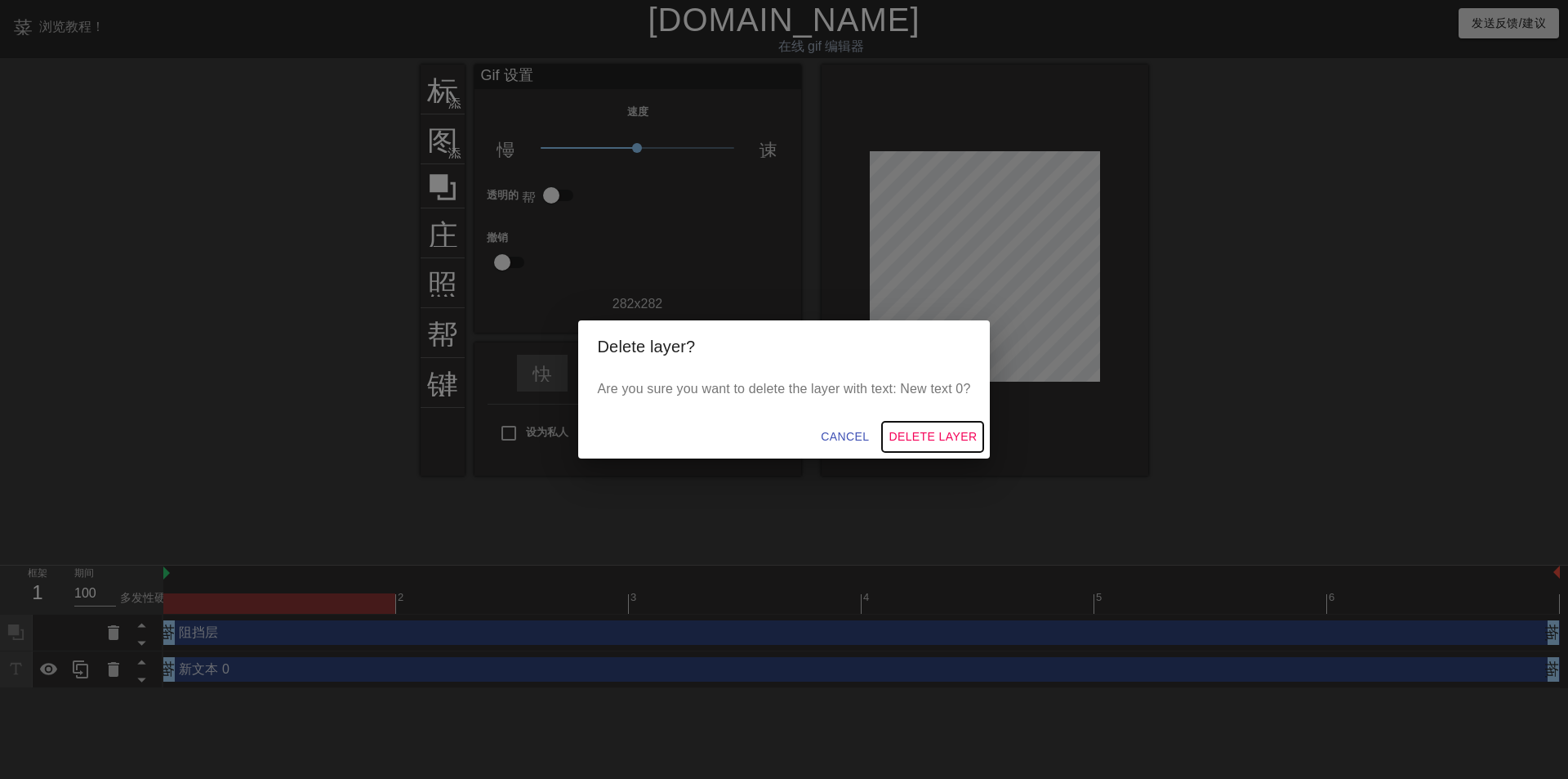
click at [942, 434] on span "Delete Layer" at bounding box center [933, 436] width 88 height 20
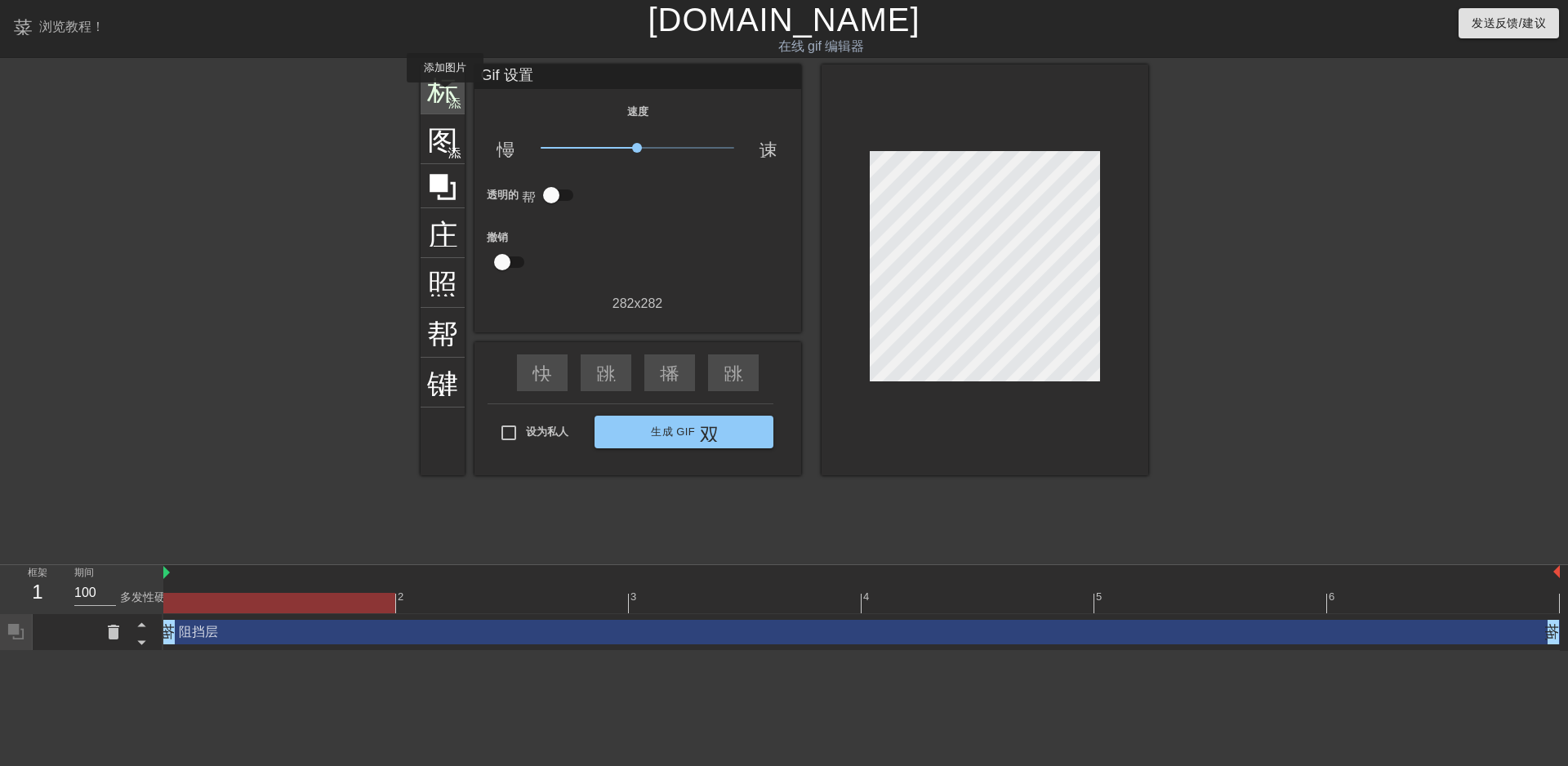
click at [445, 94] on font "标题" at bounding box center [458, 87] width 62 height 31
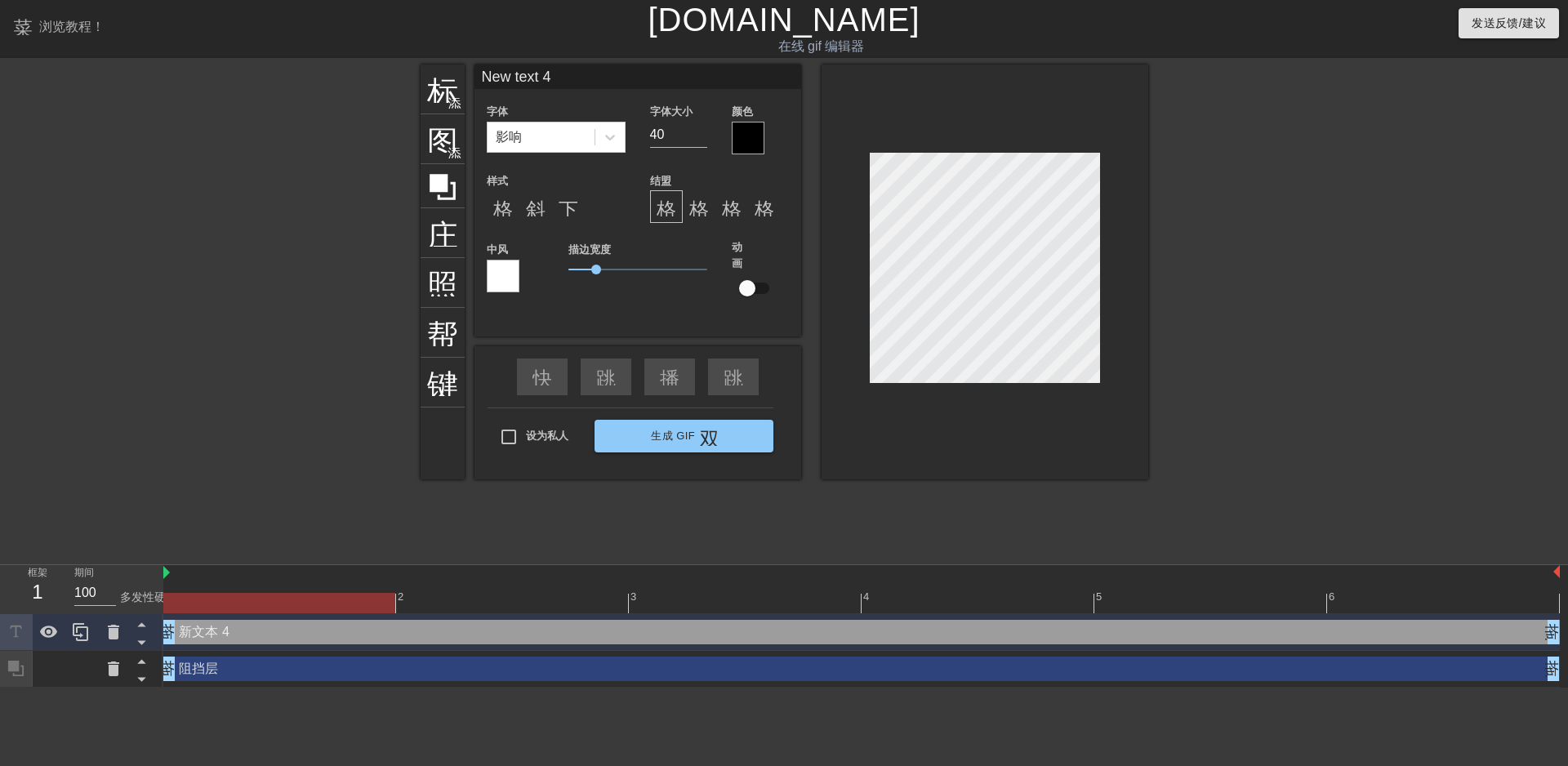
scroll to position [3, 4]
type input "N"
type textarea "N"
type input "w"
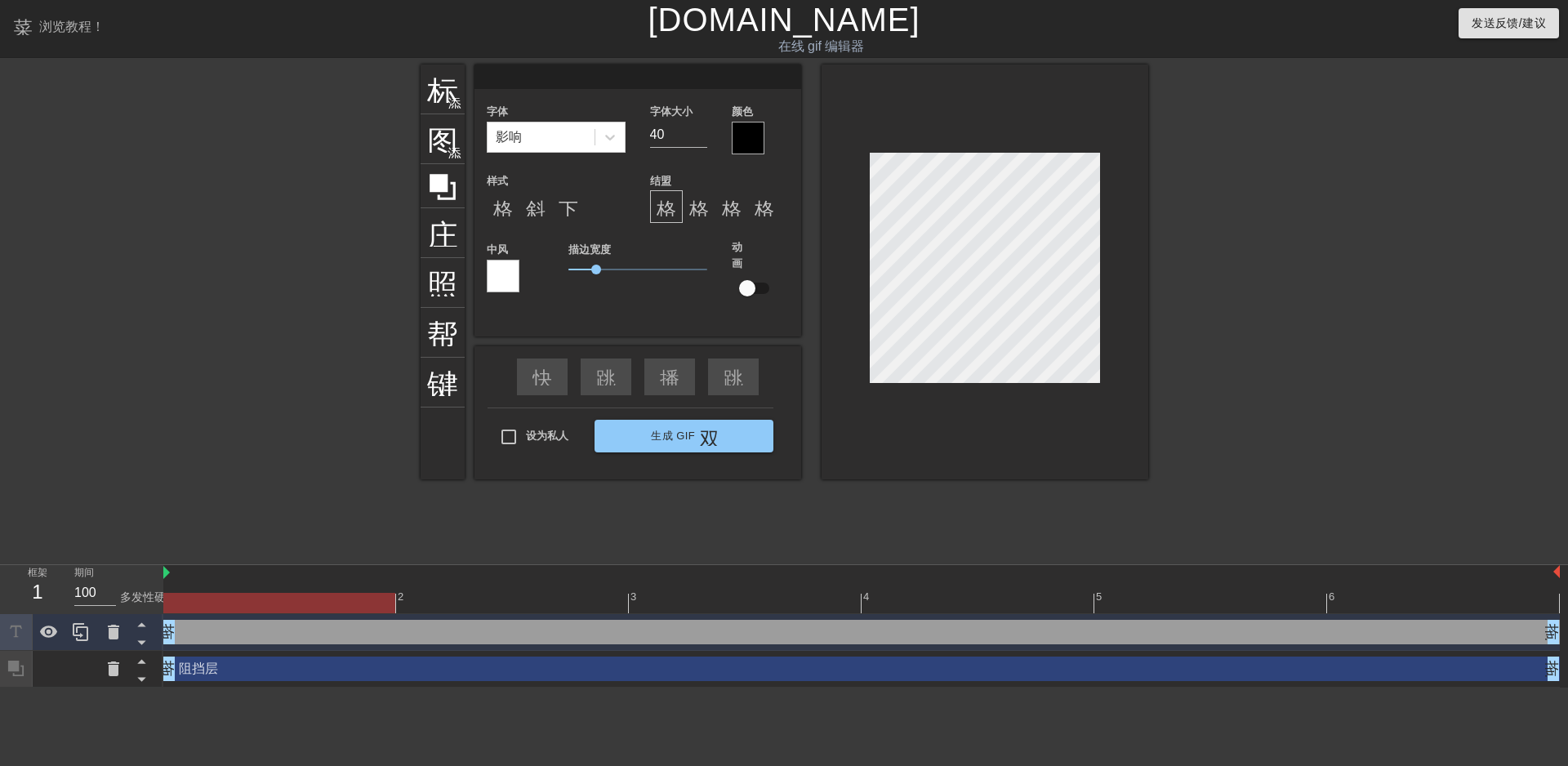
type textarea "w"
type input "wo"
type textarea "wo"
type input "wod"
type textarea "wod"
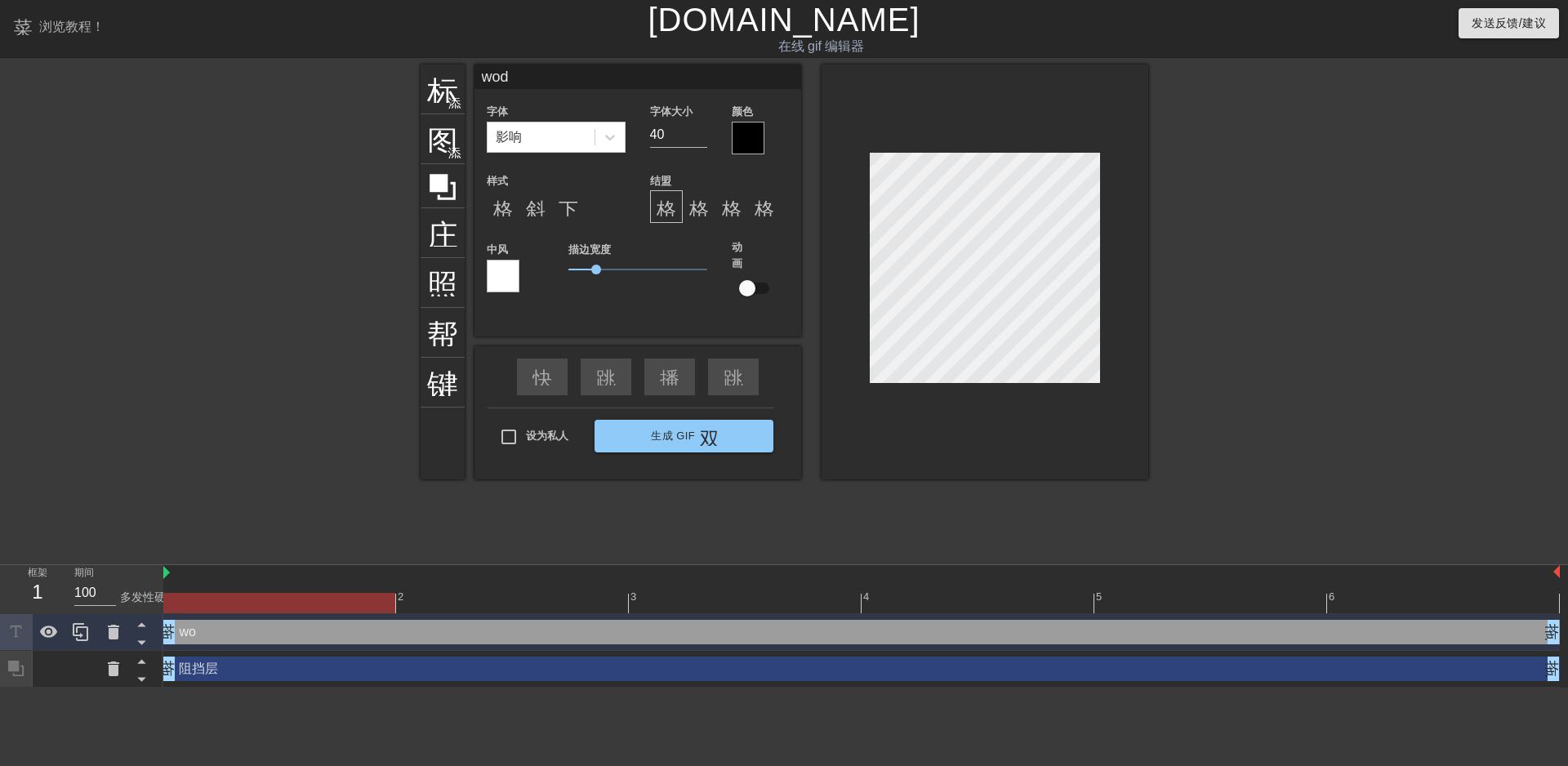
type input "wode"
type textarea "wode"
type input "我的"
type textarea "我的"
type input "我的y"
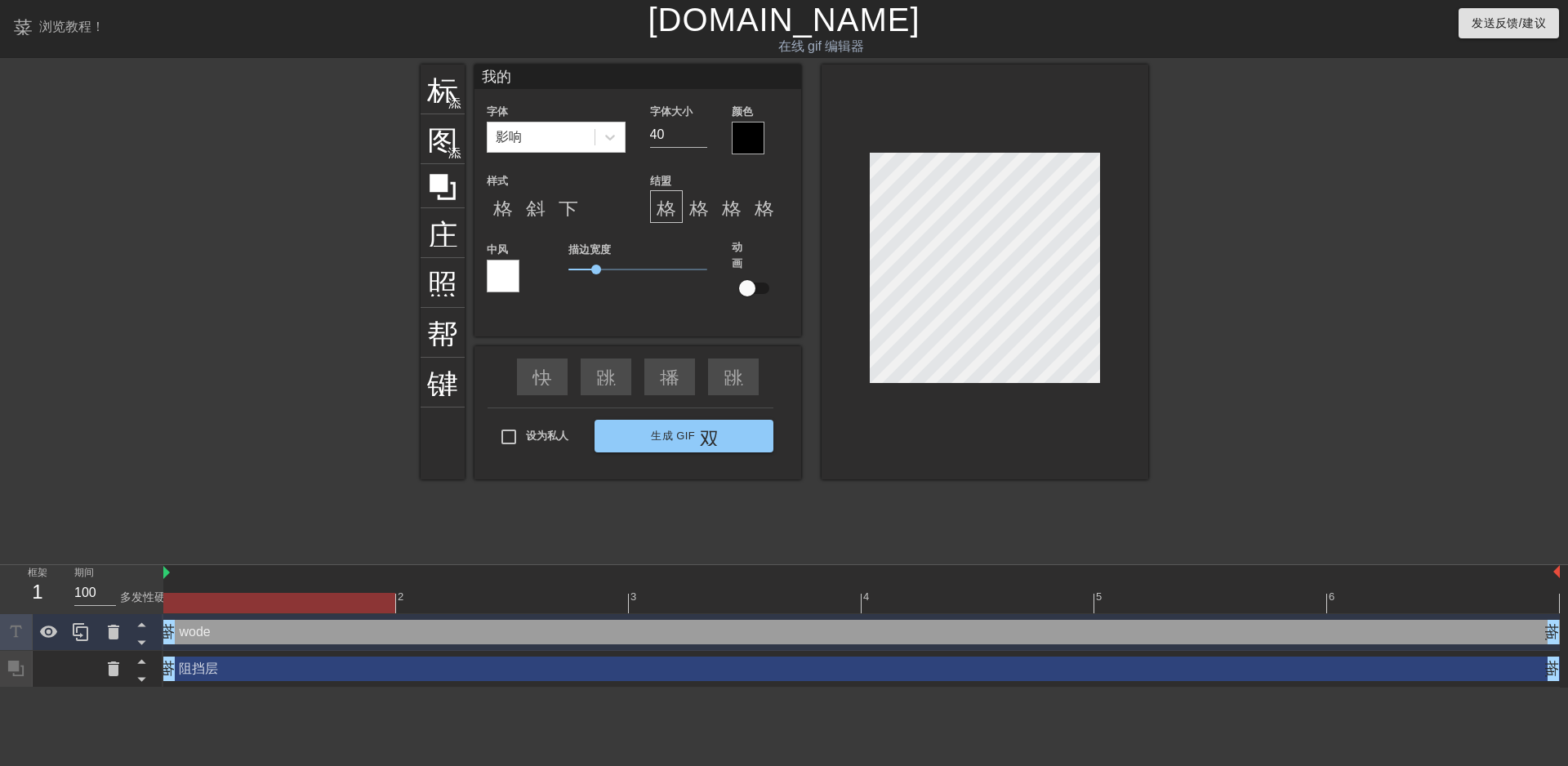
type textarea "我的y"
type input "我的ye"
type textarea "我的ye"
type input "我的y"
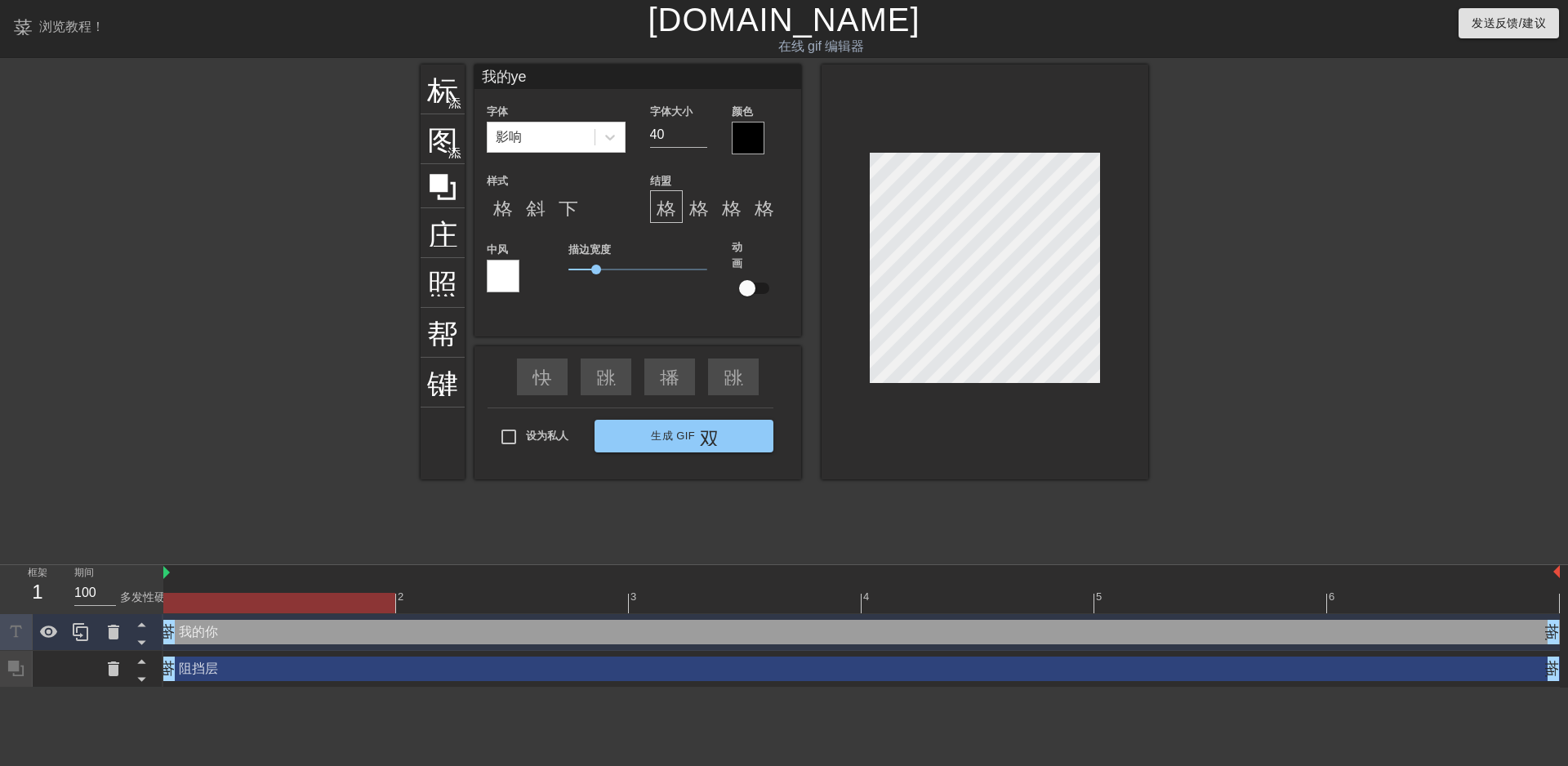
type textarea "我的y"
type input "我的"
type textarea "我的"
type input "我"
type textarea "我"
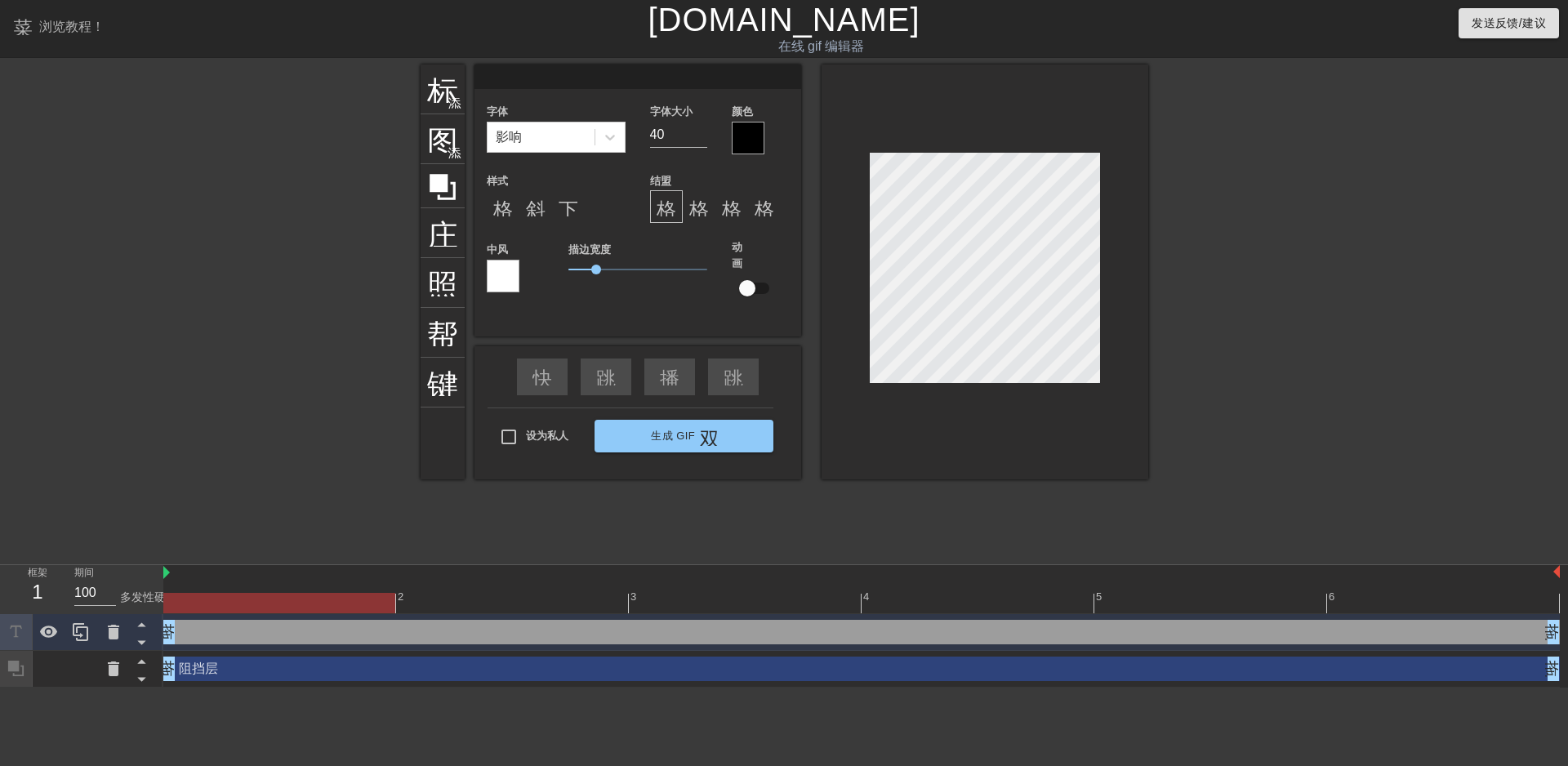
type input "w"
type textarea "w"
type input "wo"
type textarea "wo"
type input "wom"
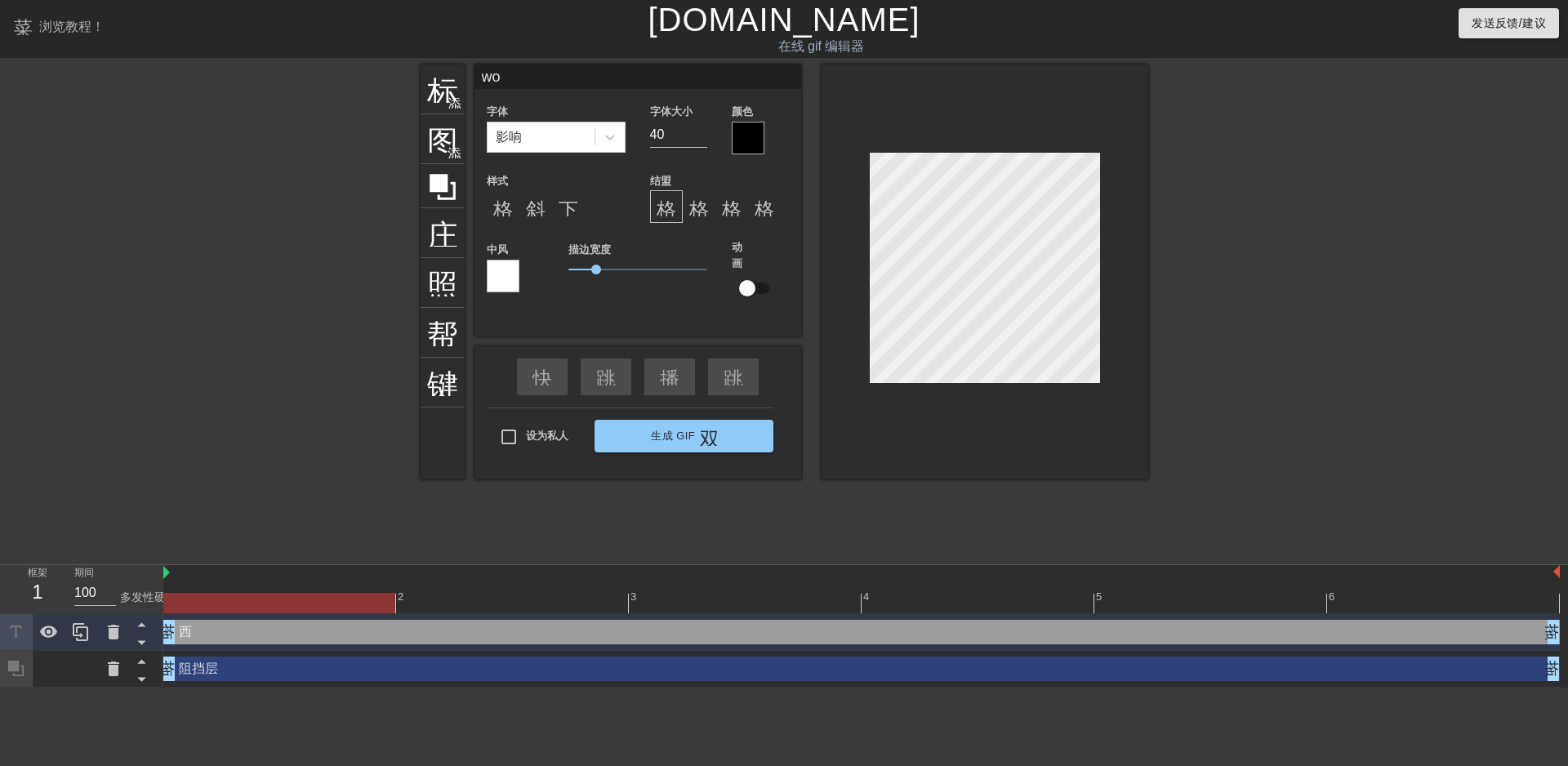
type textarea "wom"
type input "wo"
type textarea "wo"
type input "wod"
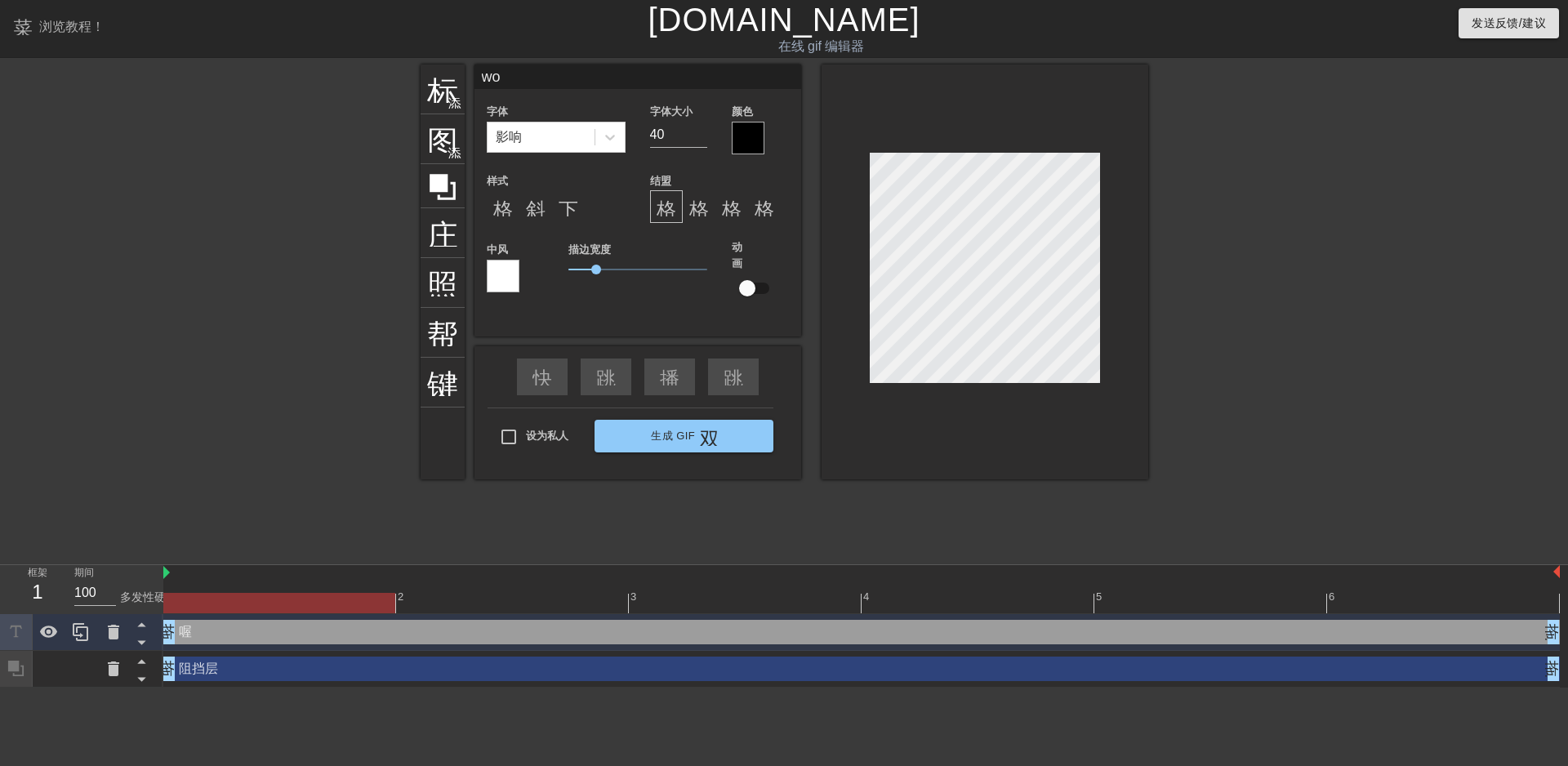
type textarea "wod"
type input "wode"
type textarea "wode"
type input "我的"
type textarea "我的"
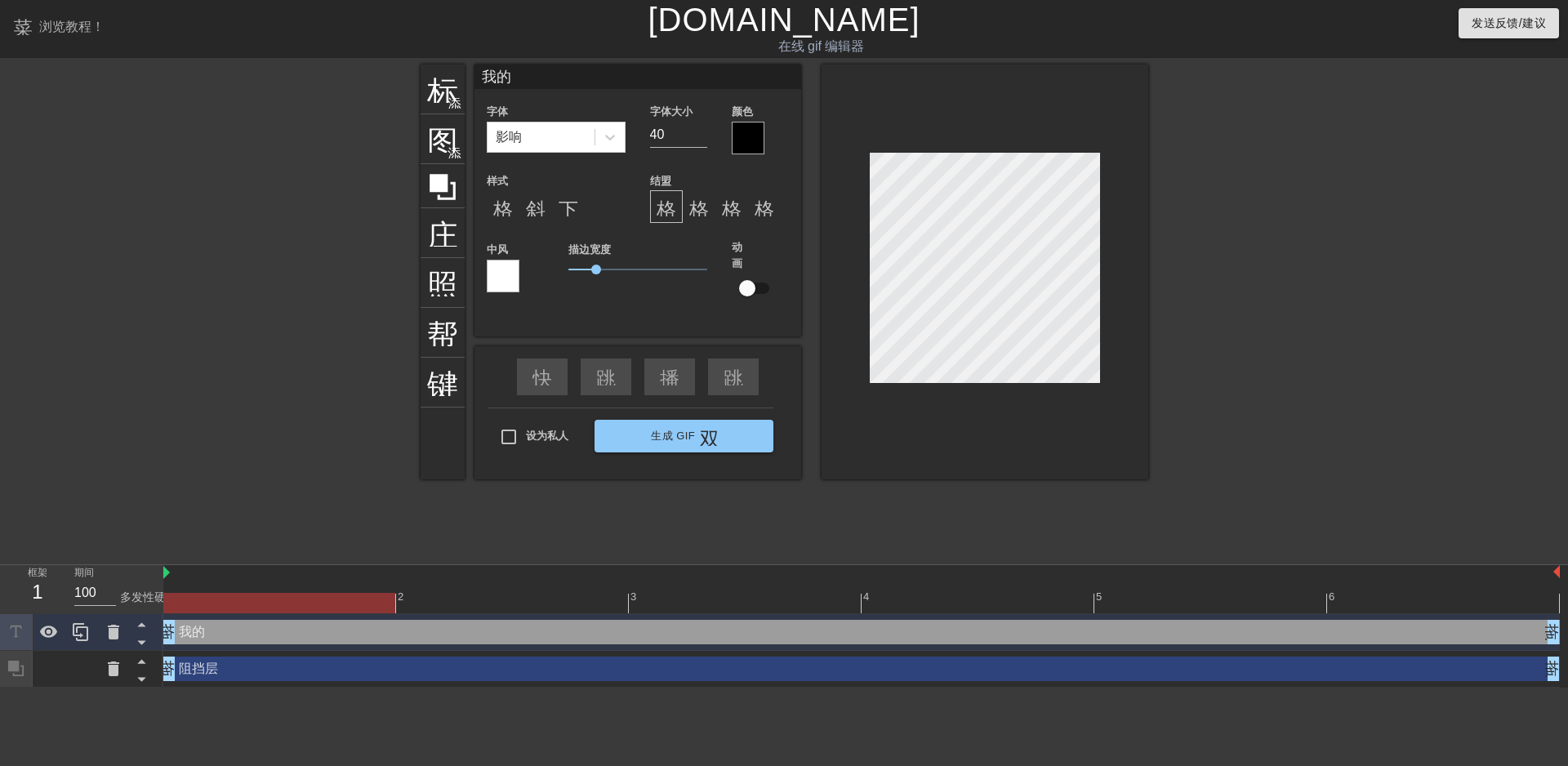
type input "我"
type textarea "我"
type input "w"
type textarea "w"
type input "wo"
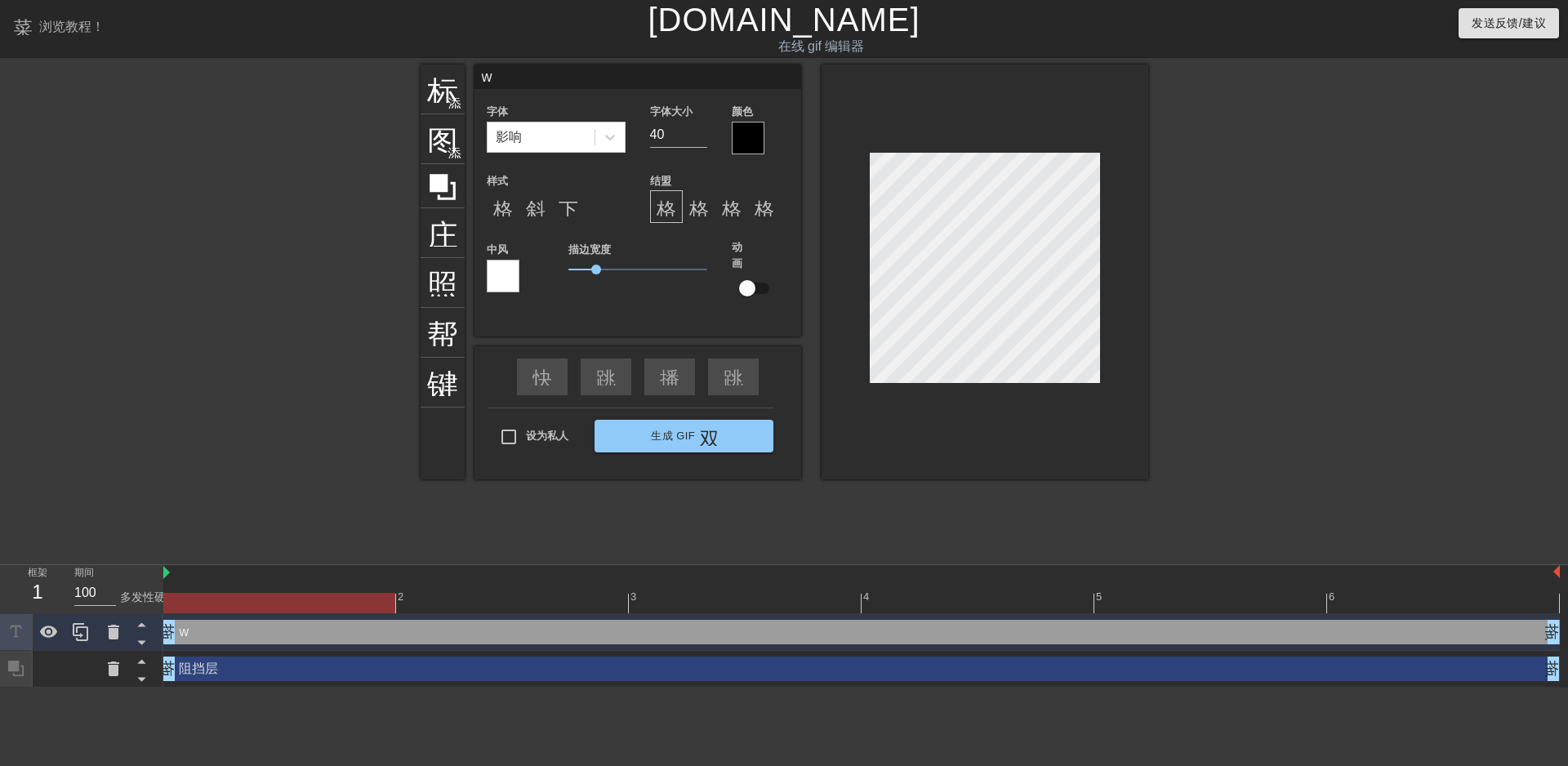
type textarea "wo"
type input "wom"
type textarea "wom"
type input "wome"
type textarea "wome"
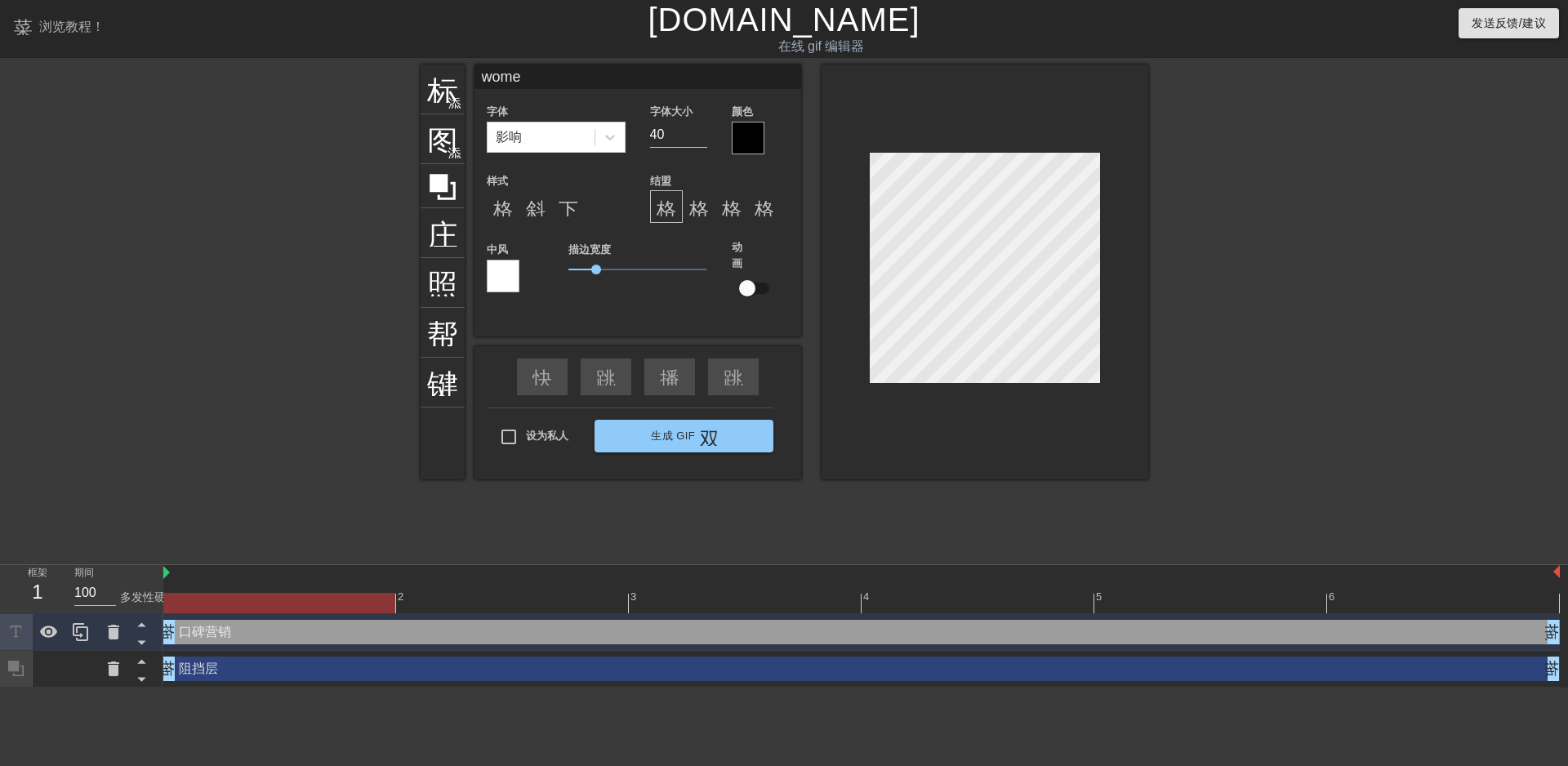
type input "women"
type textarea "women"
type input "womend"
type textarea "womend"
type input "womende"
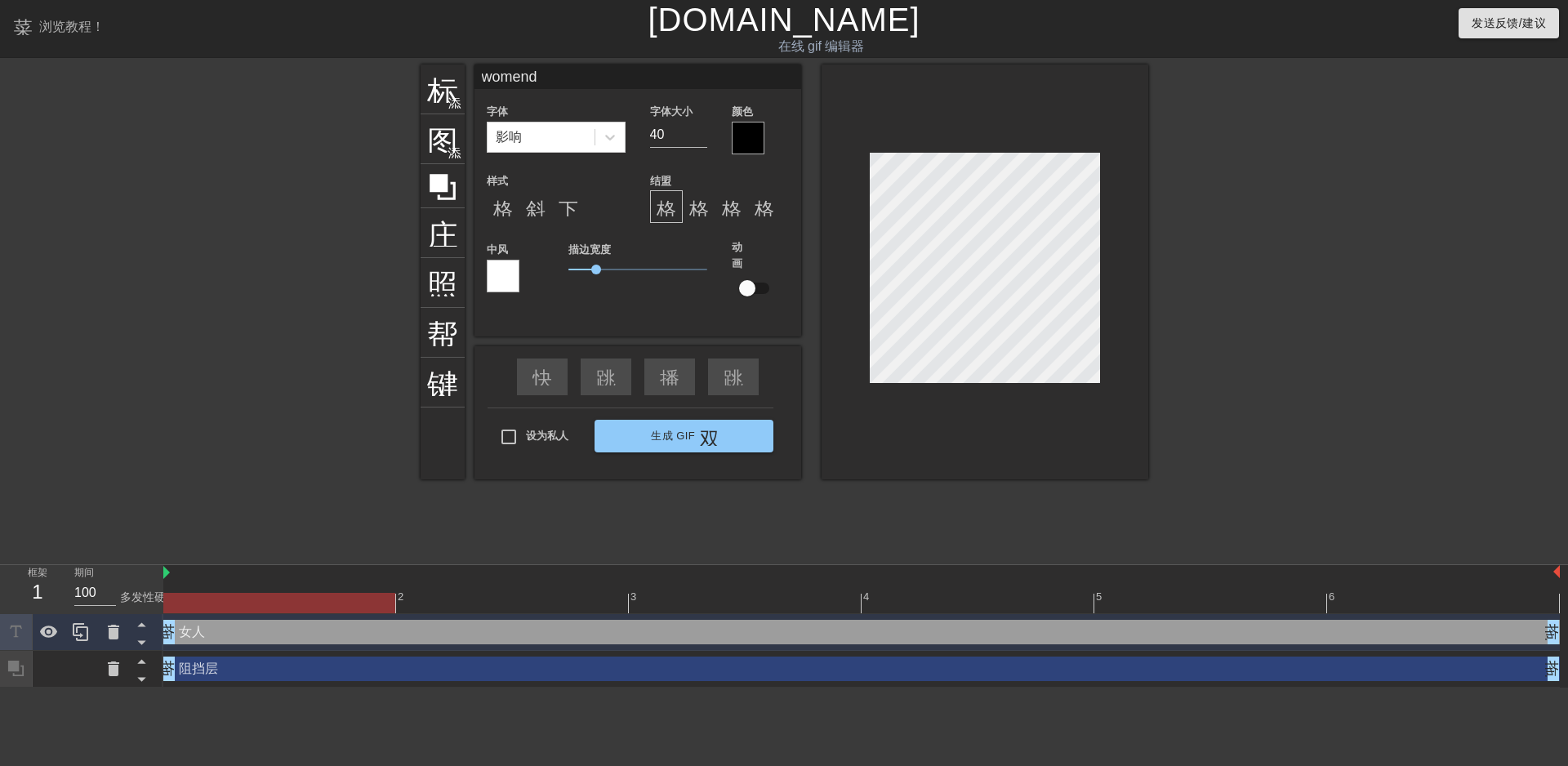
scroll to position [2, 4]
type textarea "我们的"
type input "我们的y"
type textarea "我们的y"
type input "我们的ye"
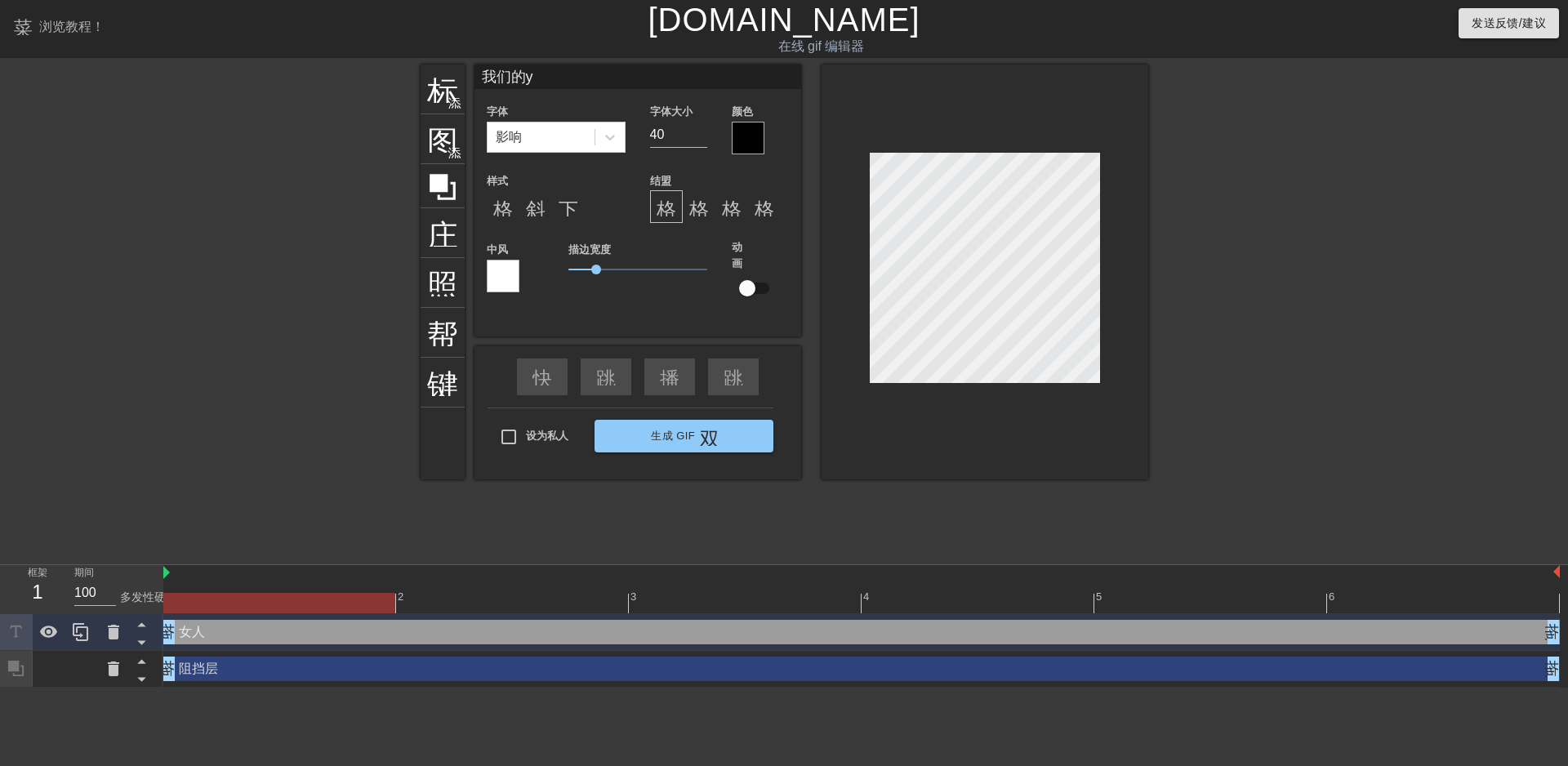
type textarea "我们的ye"
type input "我们的yej"
type textarea "我们的yej"
type input "我们的yeji"
type textarea "我们的yeji"
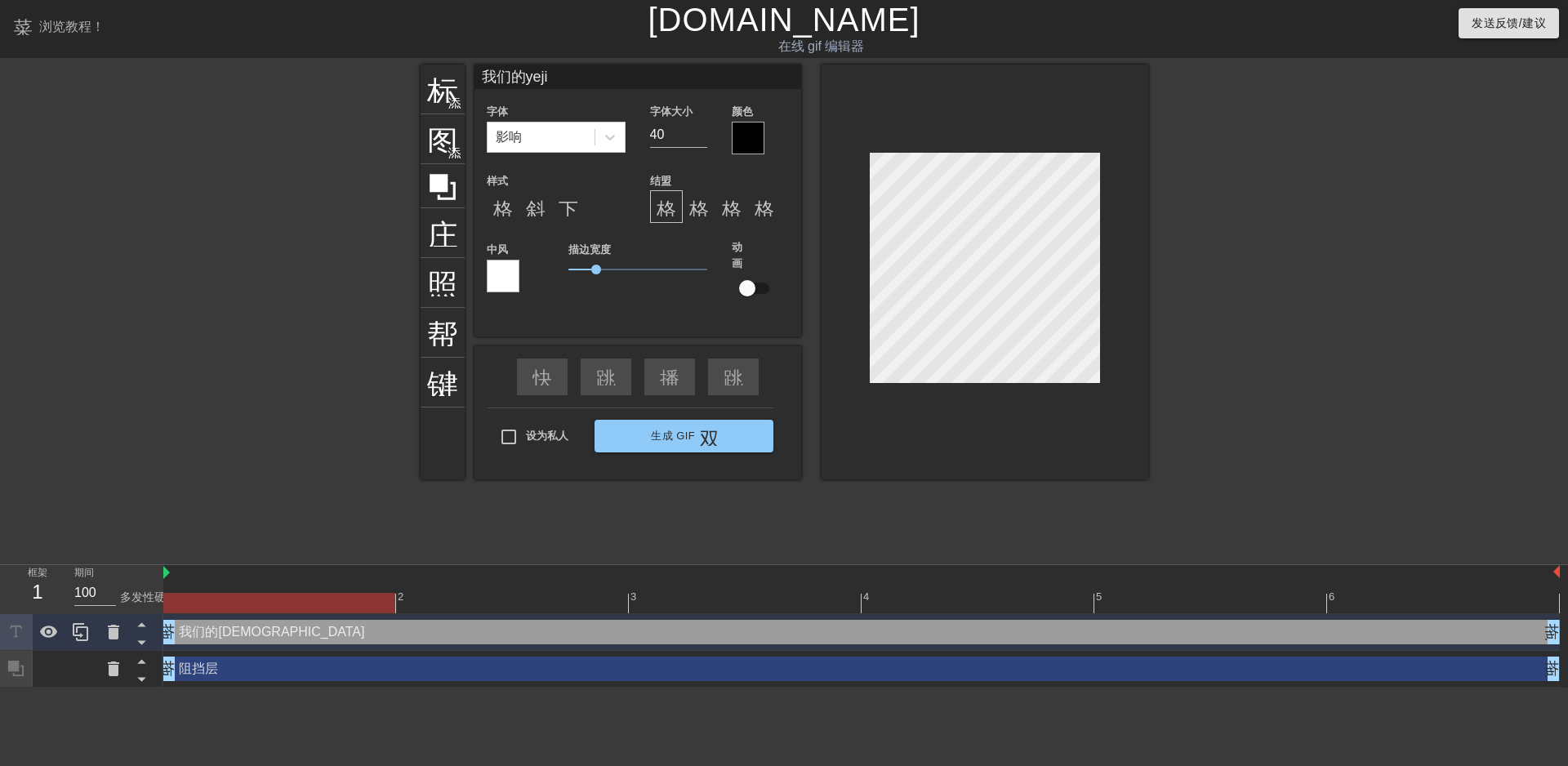
type input "我们的业绩"
type textarea "我们的业绩"
type input "我们的业绩m"
type textarea "我们的业绩m"
type input "我们的业绩mu"
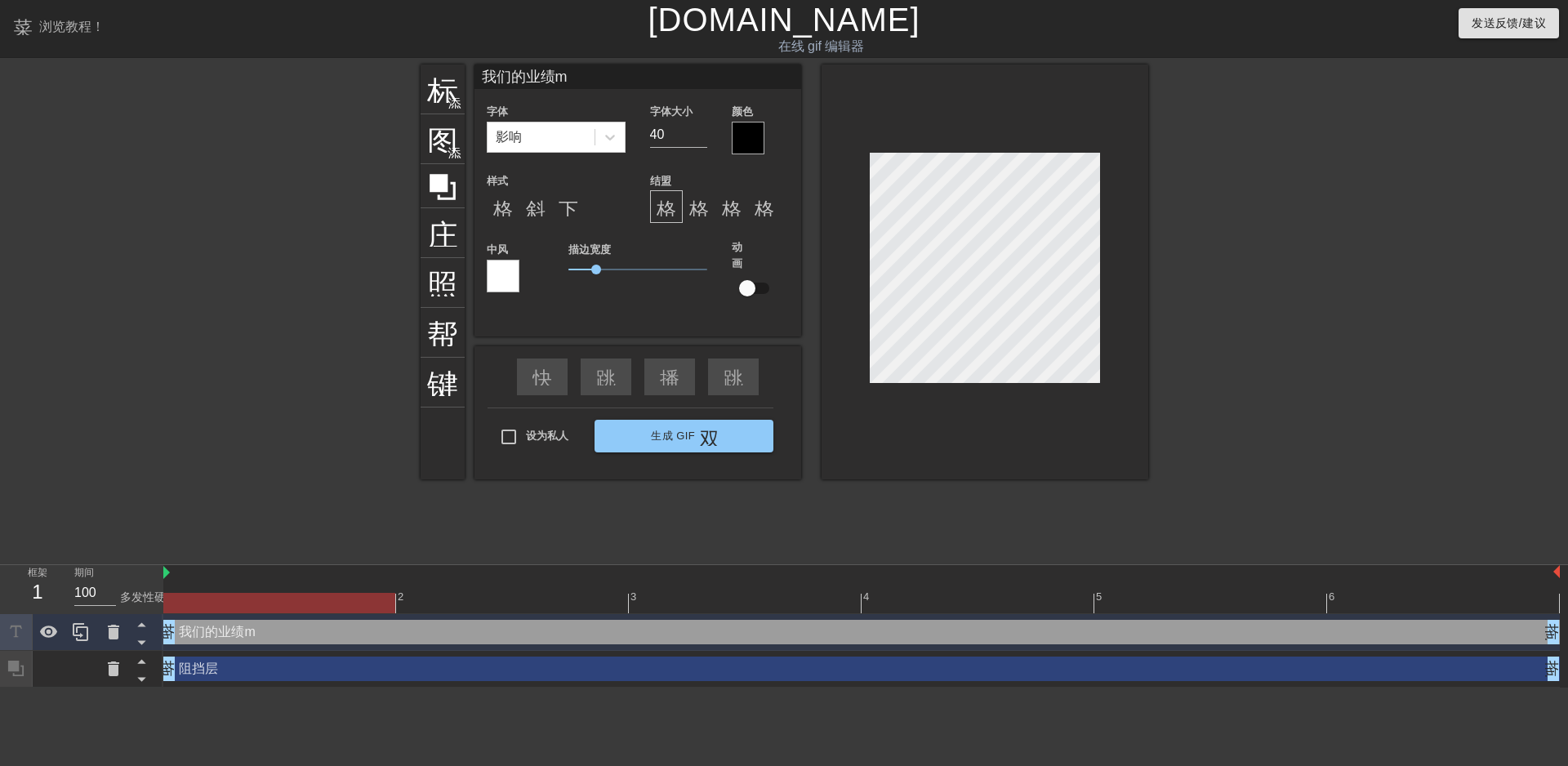
type textarea "我们的业绩mu"
type input "我们的业绩mub"
type textarea "我们的业绩mub"
type input "我们的业绩mubi"
type textarea "我们的业绩mubi"
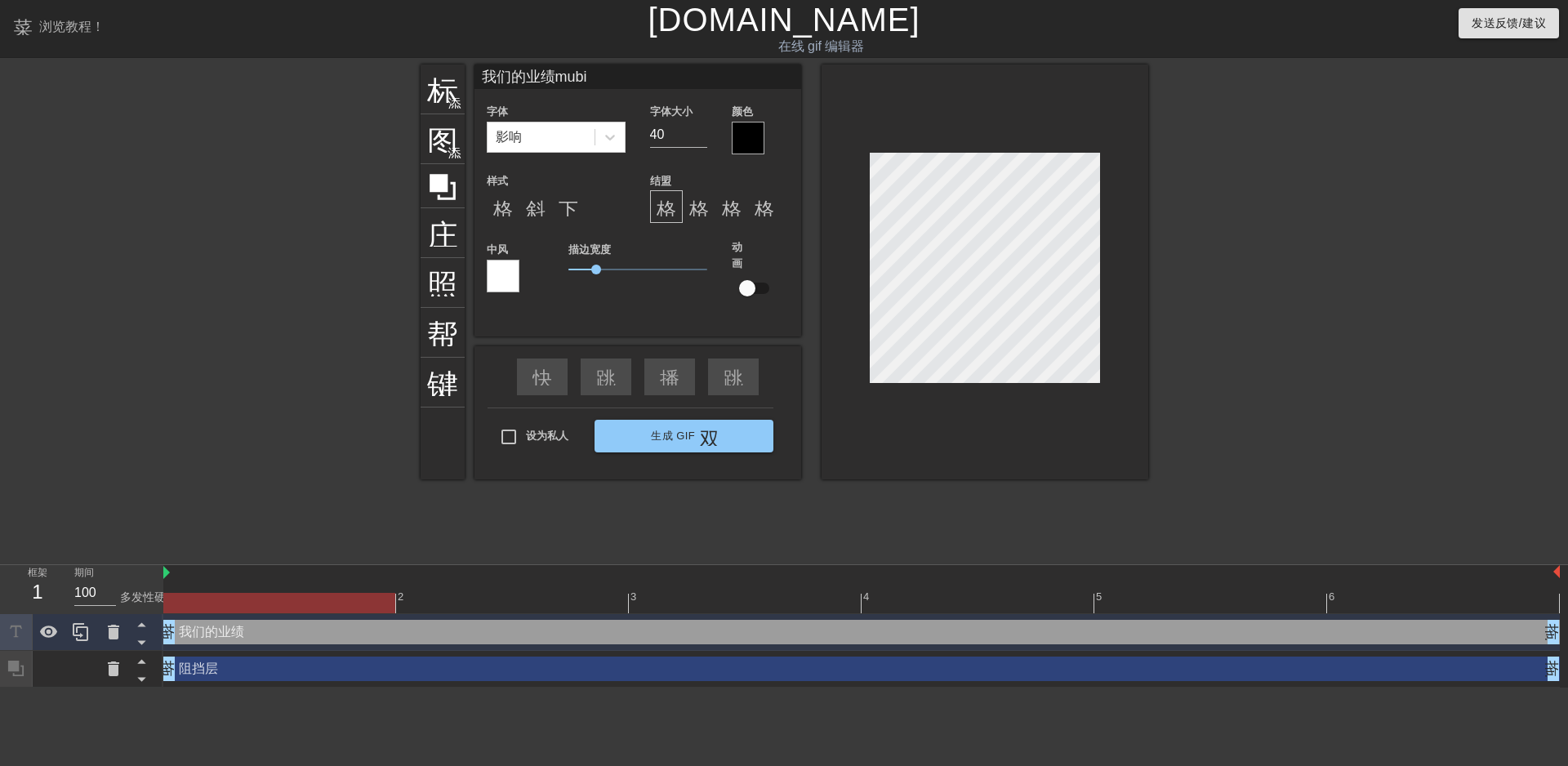
type input "我们的业绩mubia"
type textarea "我们的业绩mubia"
type input "我们的业绩mubiao"
type textarea "我们的业绩mubiao"
type input "我们的业绩mubiaoi"
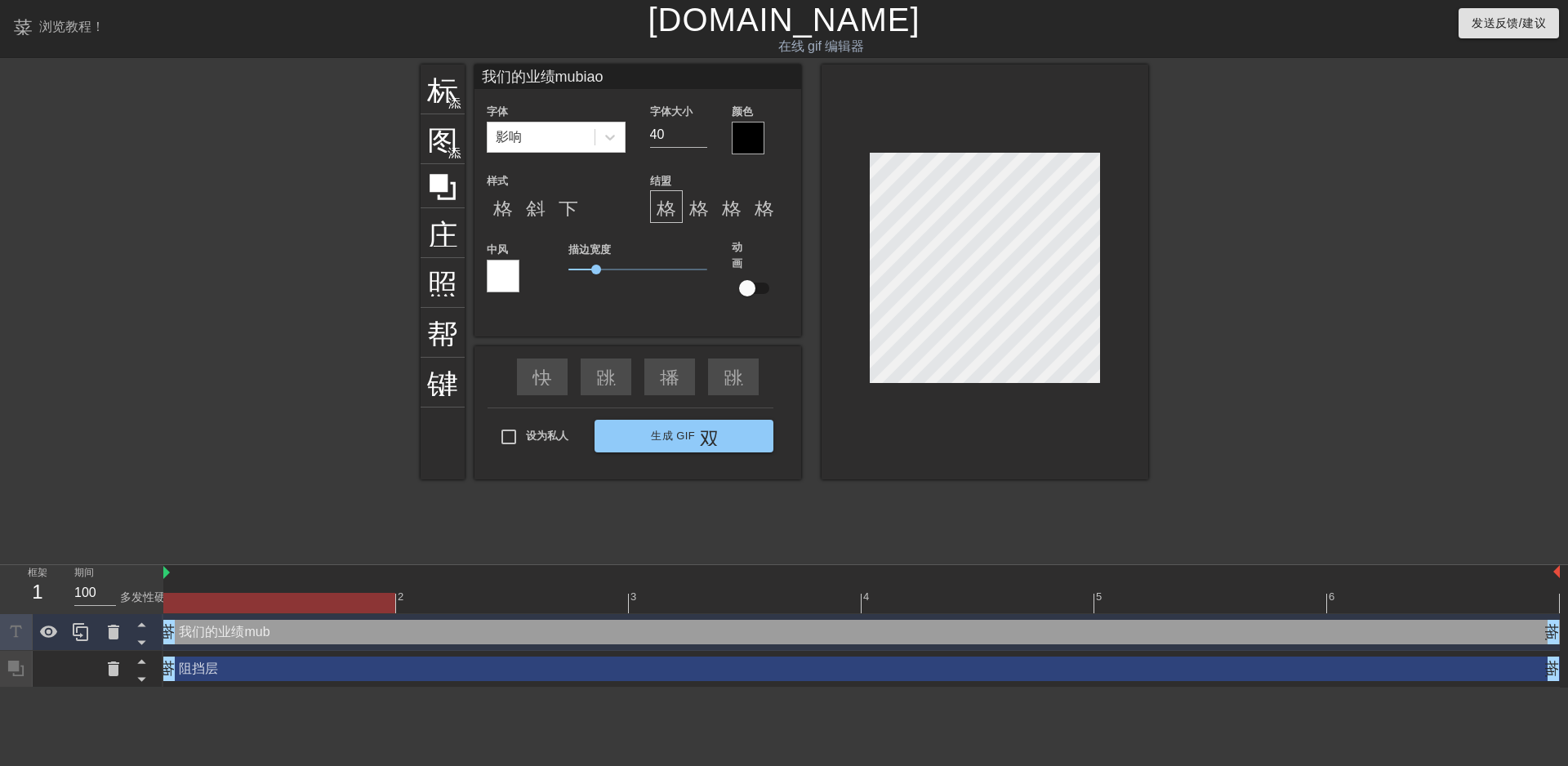
type textarea "我们的业绩mubiaoi"
type input "我们的业绩目标"
type textarea "我们的业绩目标"
type input "我们的业绩目标s"
type textarea "我们的业绩目标s"
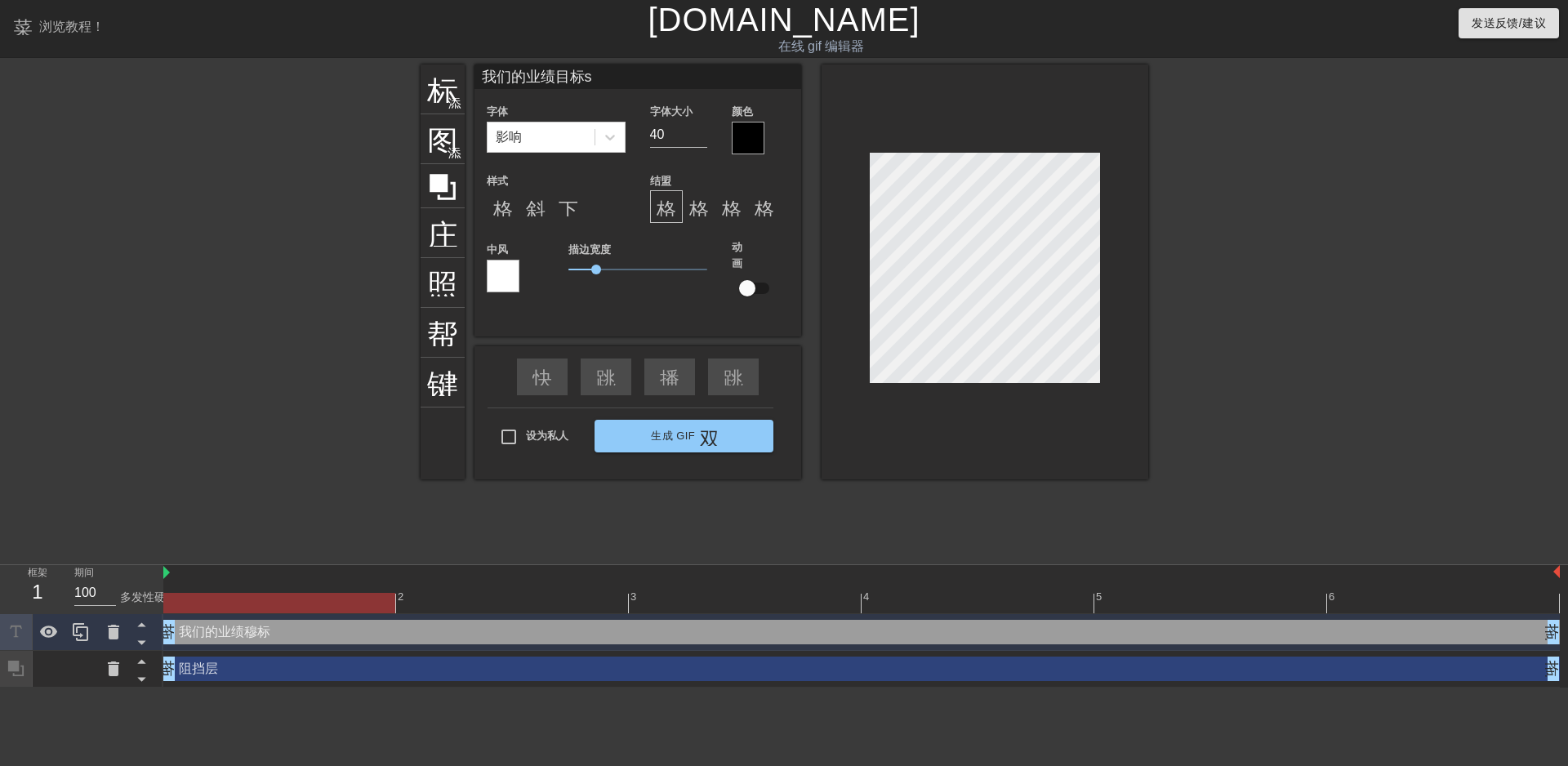
type input "我们的业绩目标sh"
type textarea "我们的业绩目标sh"
type input "我们的业绩目标shi"
type textarea "我们的业绩目标shi"
type input "我们的业绩目标是"
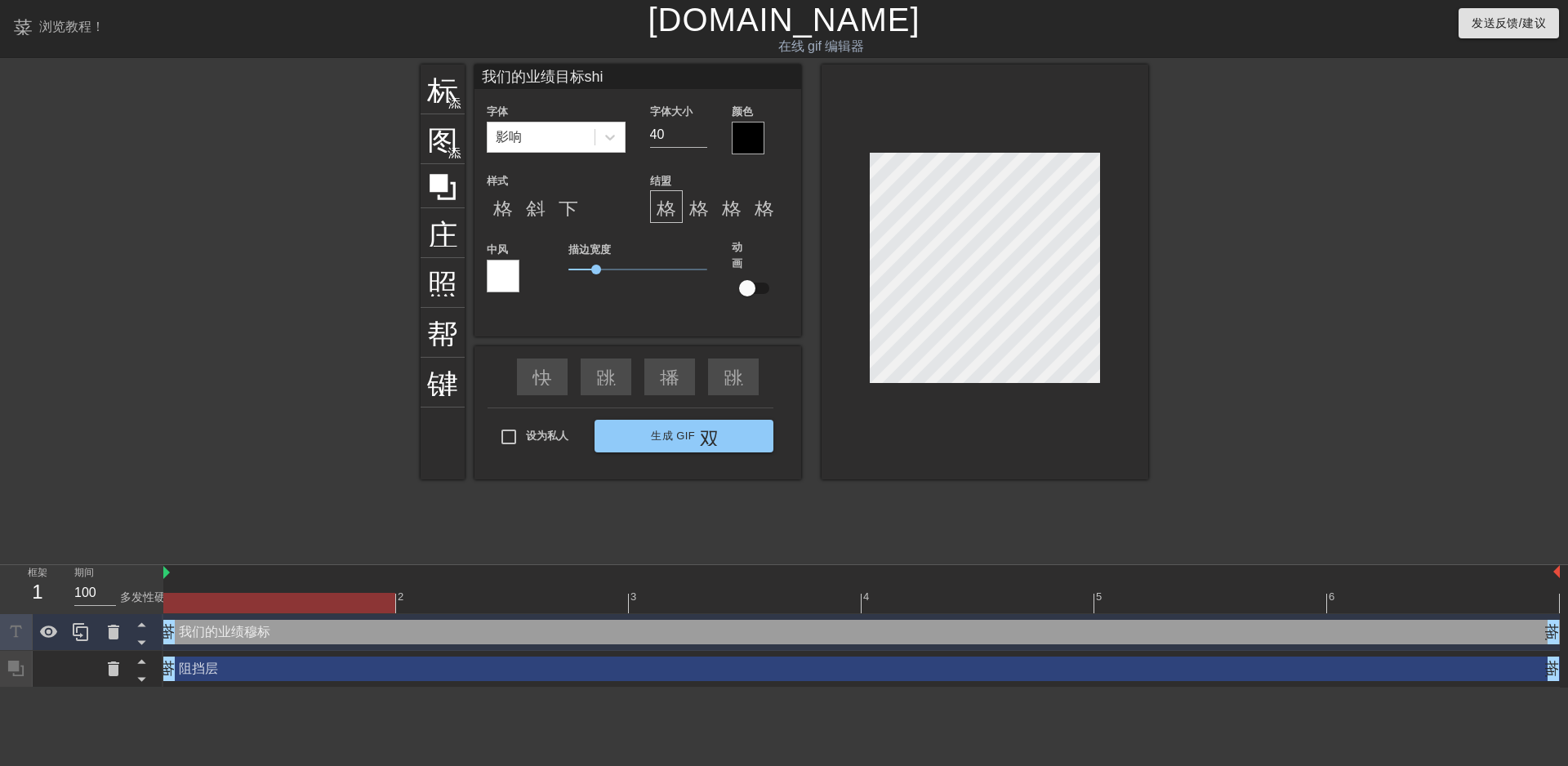
type textarea "我们的业绩目标是"
type input "我们的业绩目标是s"
type textarea "我们的业绩目标是s"
type input "我们的业绩目标是sh"
type textarea "我们的业绩目标是sh"
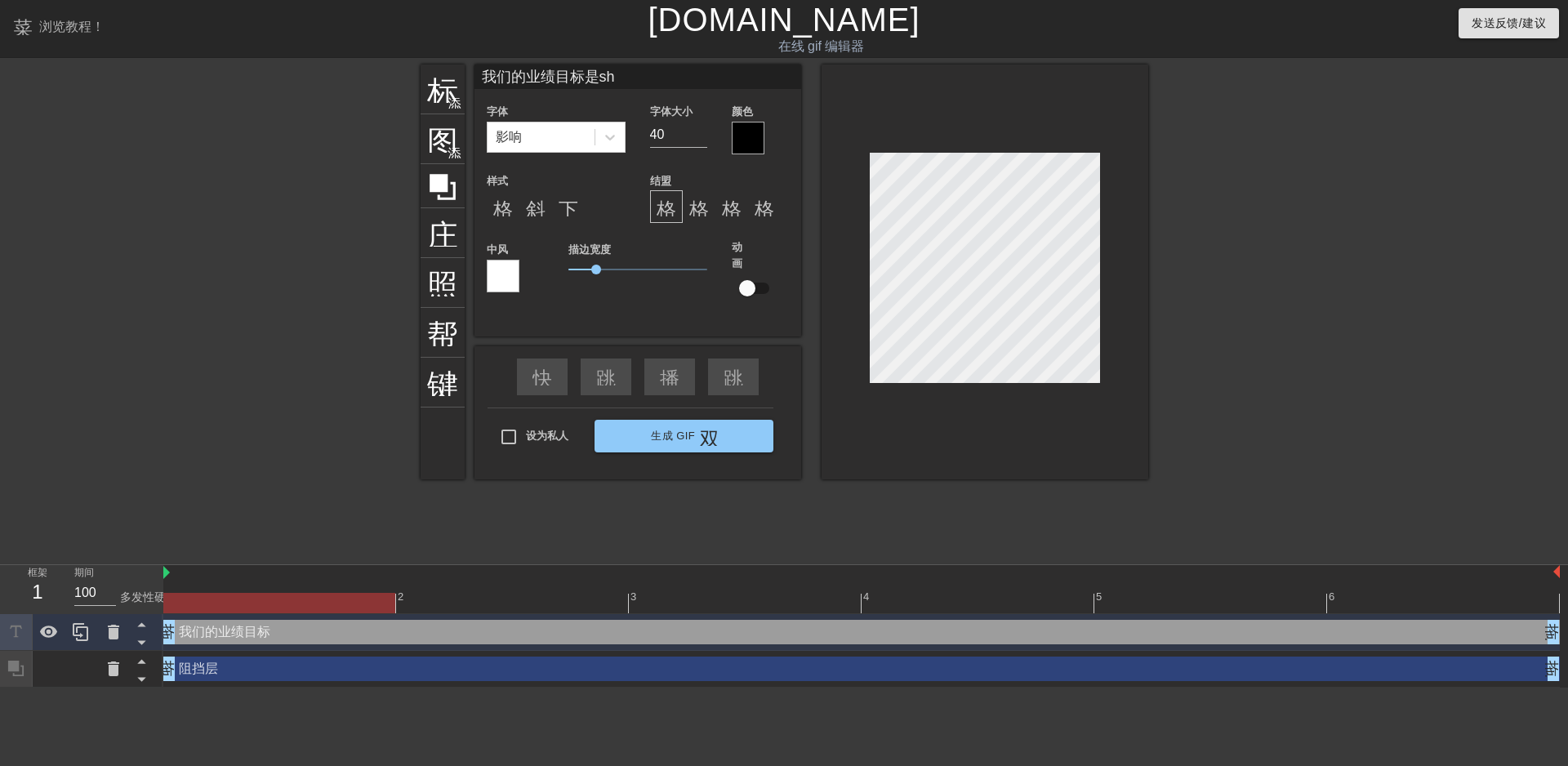
type input "我们的业绩目标是she"
type textarea "我们的业绩目标是she"
type input "我们的业绩目标是shen"
type textarea "我们的业绩目标是shen"
type input "我们的业绩目标是shene"
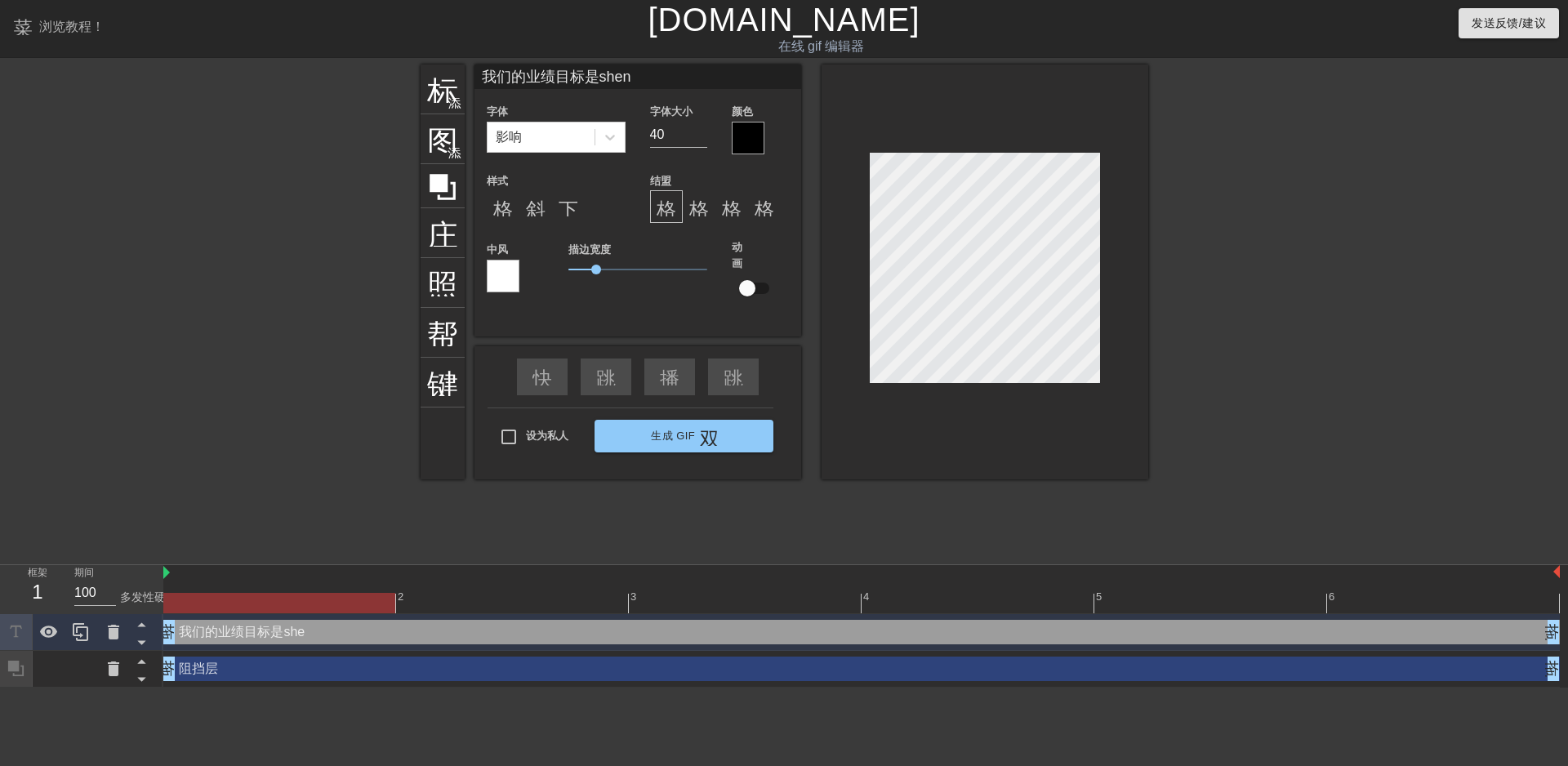
type textarea "我们的业绩目标是shene"
type input "我们的业绩目标是shenem"
type textarea "我们的业绩目标是shenem"
type input "我们的业绩目标是什么"
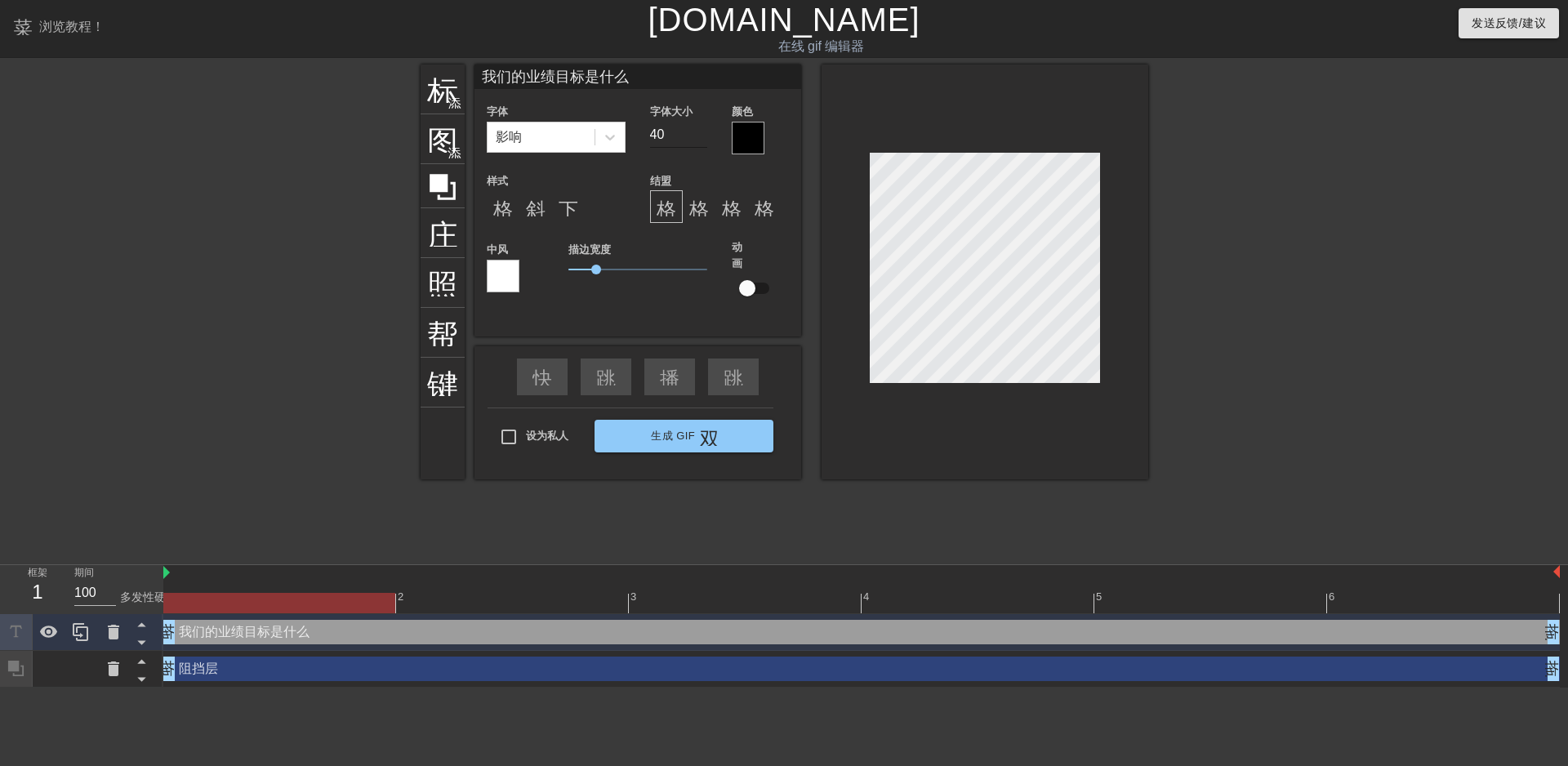
type textarea "我们的业绩目标是什么"
click at [670, 133] on input "40" at bounding box center [679, 135] width 58 height 27
click at [699, 132] on input "41" at bounding box center [679, 135] width 58 height 27
click at [699, 132] on input "42" at bounding box center [679, 135] width 58 height 27
click at [699, 132] on input "43" at bounding box center [679, 135] width 58 height 27
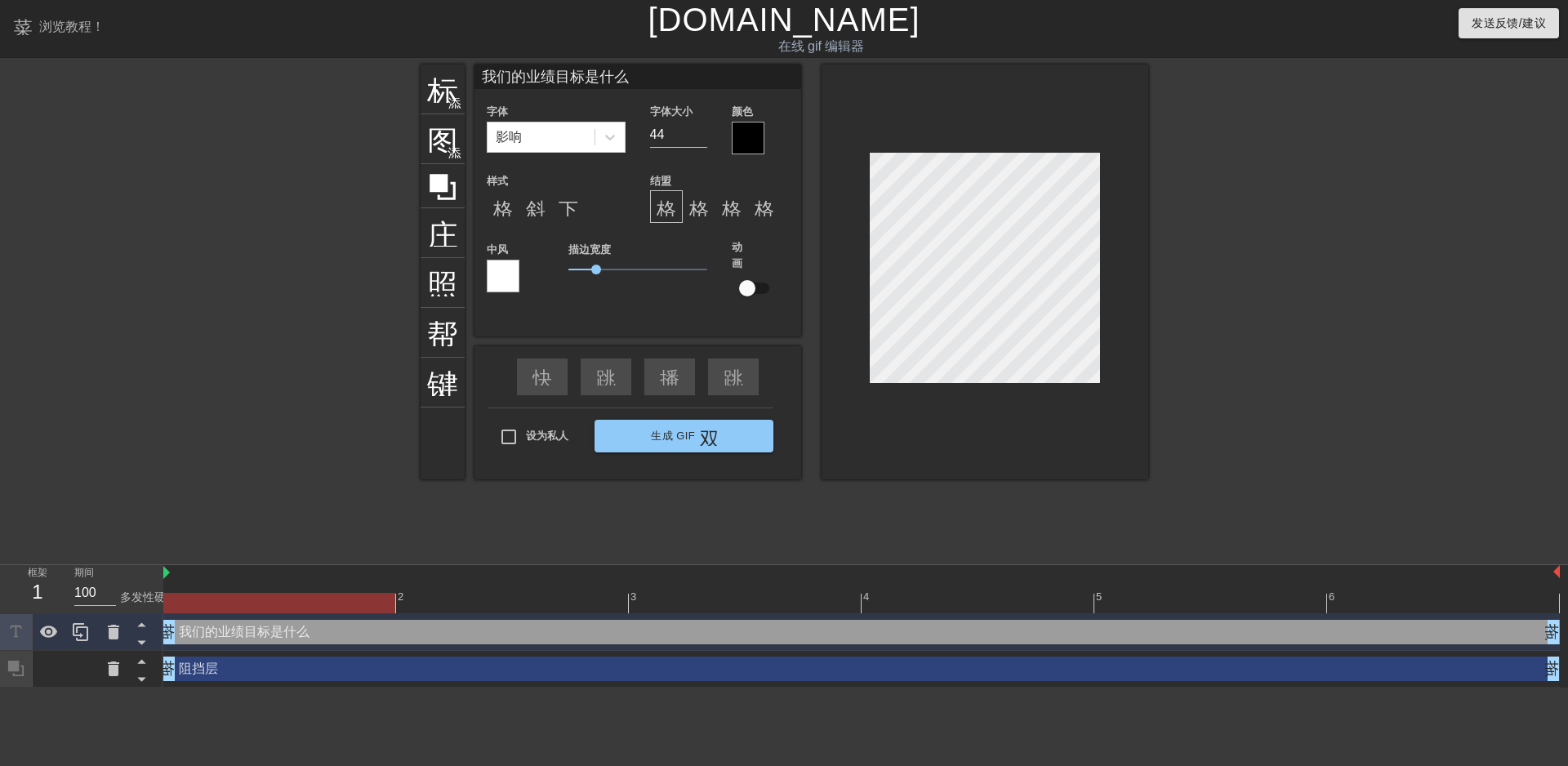
click at [699, 132] on input "44" at bounding box center [679, 135] width 58 height 27
click at [704, 137] on input "43" at bounding box center [679, 135] width 58 height 27
click at [704, 137] on input "42" at bounding box center [679, 135] width 58 height 27
click at [704, 137] on input "41" at bounding box center [679, 135] width 58 height 27
click at [704, 137] on input "40" at bounding box center [679, 135] width 58 height 27
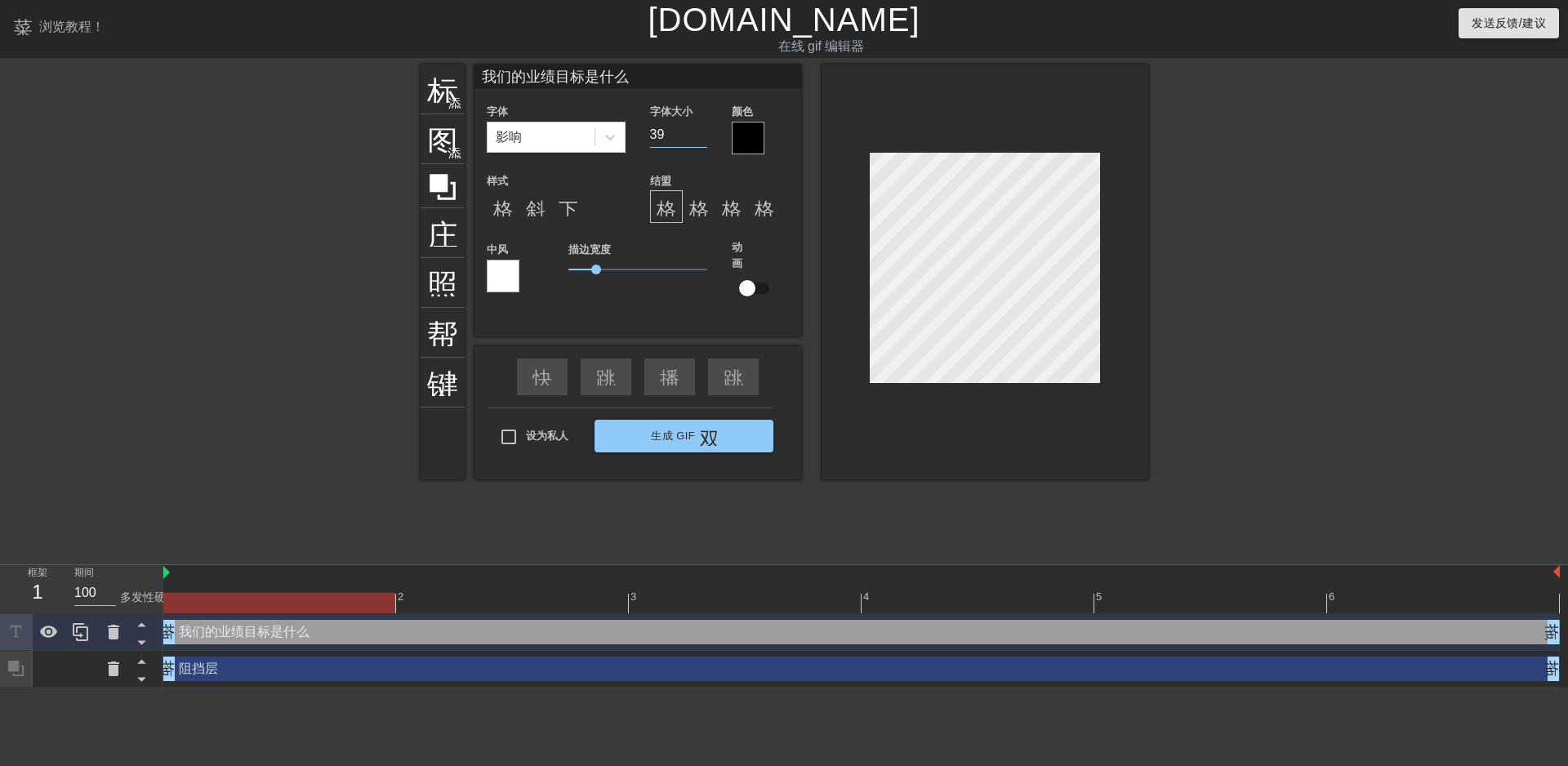
click at [704, 137] on input "39" at bounding box center [679, 135] width 58 height 27
click at [704, 137] on input "38" at bounding box center [679, 135] width 58 height 27
click at [704, 137] on input "37" at bounding box center [679, 135] width 58 height 27
click at [704, 137] on input "36" at bounding box center [679, 135] width 58 height 27
click at [704, 137] on input "35" at bounding box center [679, 135] width 58 height 27
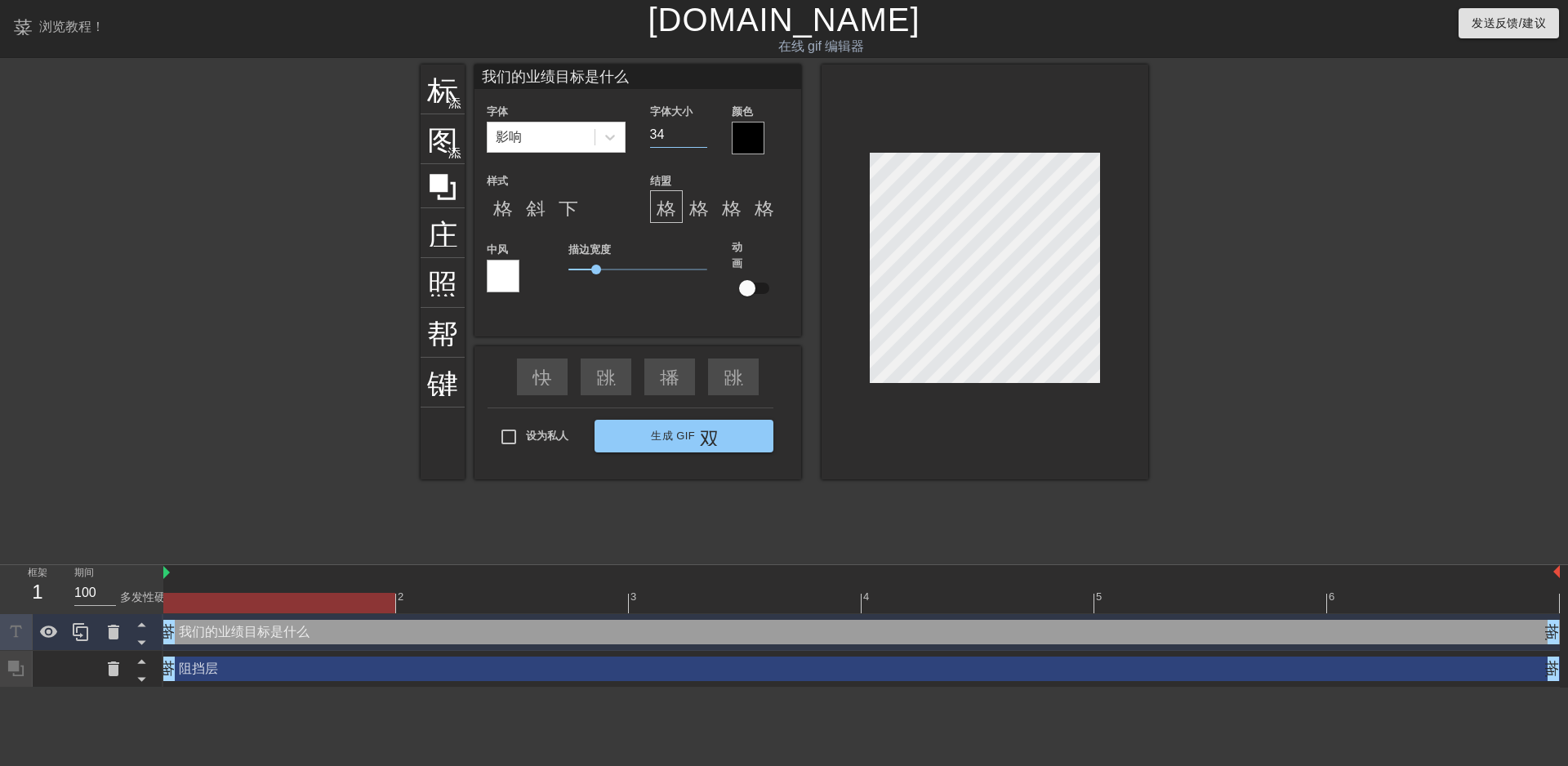
click at [704, 137] on input "34" at bounding box center [679, 135] width 58 height 27
click at [704, 137] on input "33" at bounding box center [679, 135] width 58 height 27
click at [704, 137] on input "32" at bounding box center [679, 135] width 58 height 27
click at [704, 137] on input "31" at bounding box center [679, 135] width 58 height 27
click at [704, 137] on input "30" at bounding box center [679, 135] width 58 height 27
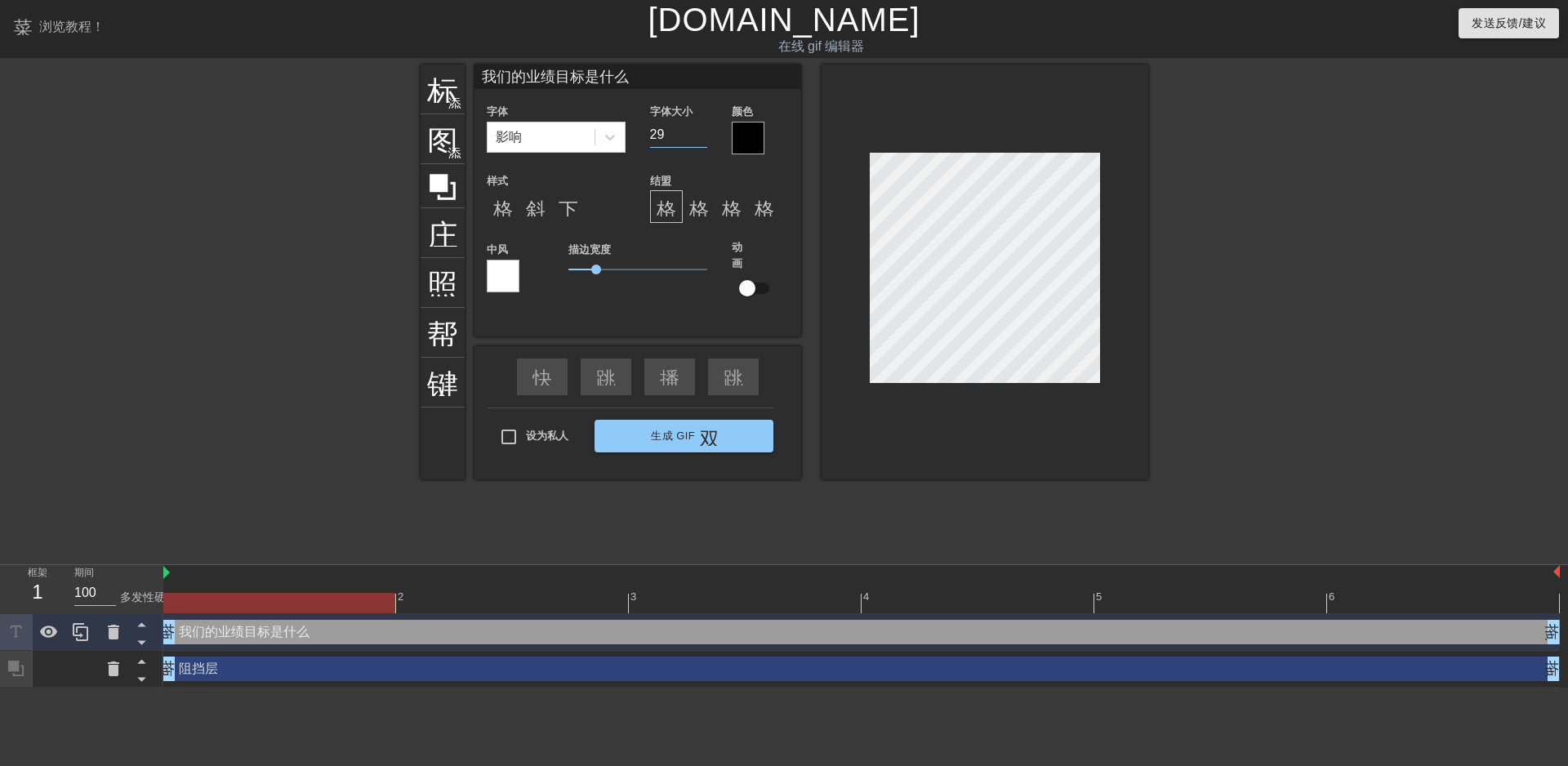
click at [704, 137] on input "29" at bounding box center [679, 135] width 58 height 27
click at [704, 137] on input "28" at bounding box center [679, 135] width 58 height 27
click at [704, 137] on input "27" at bounding box center [679, 135] width 58 height 27
click at [704, 137] on input "26" at bounding box center [679, 135] width 58 height 27
click at [704, 137] on input "25" at bounding box center [679, 135] width 58 height 27
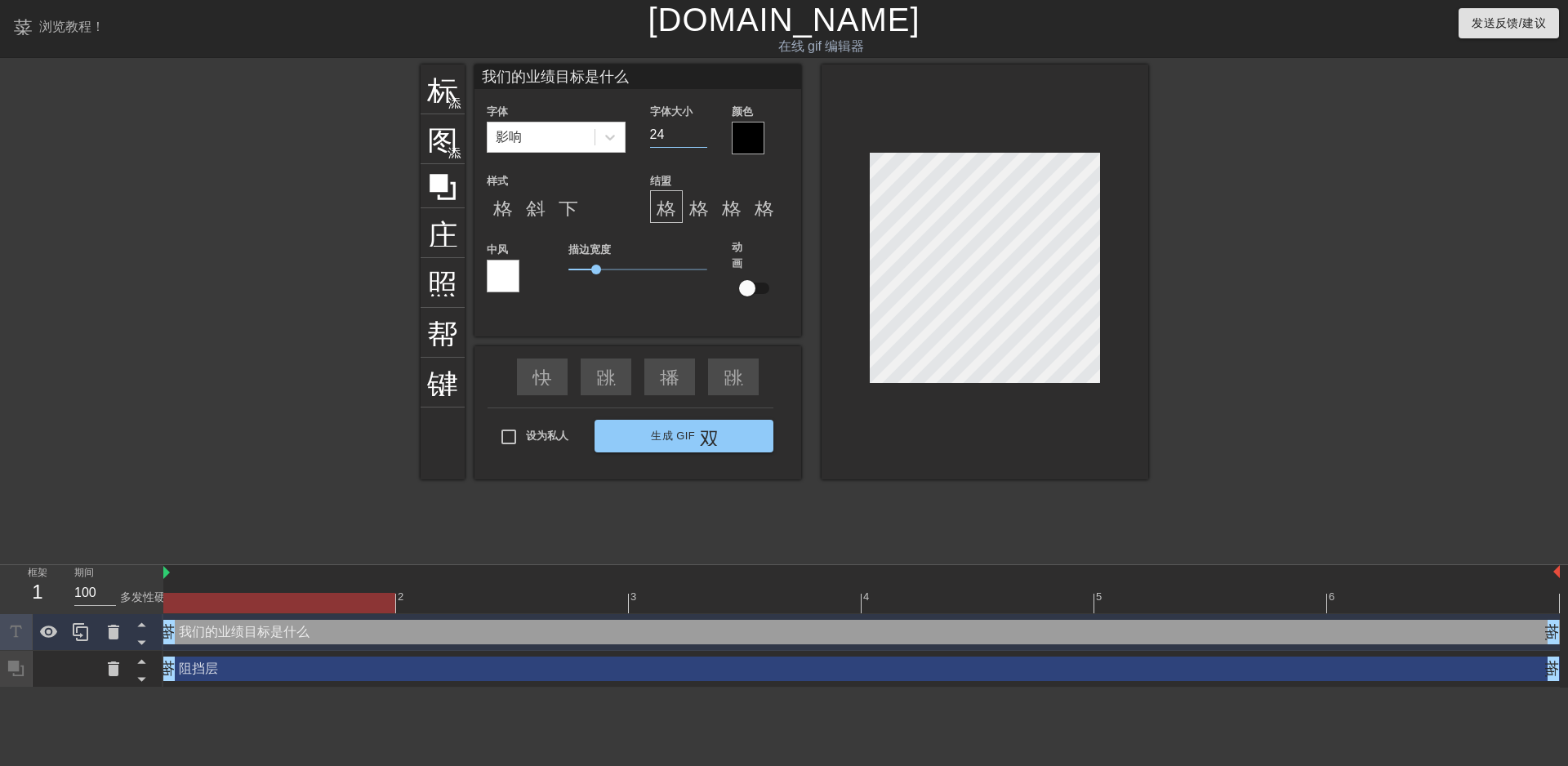
type input "24"
click at [704, 137] on input "24" at bounding box center [679, 135] width 58 height 27
type input "我们的业绩目标是什么！"
type textarea "我们的业绩目标是什么！"
click at [747, 139] on div at bounding box center [748, 138] width 33 height 33
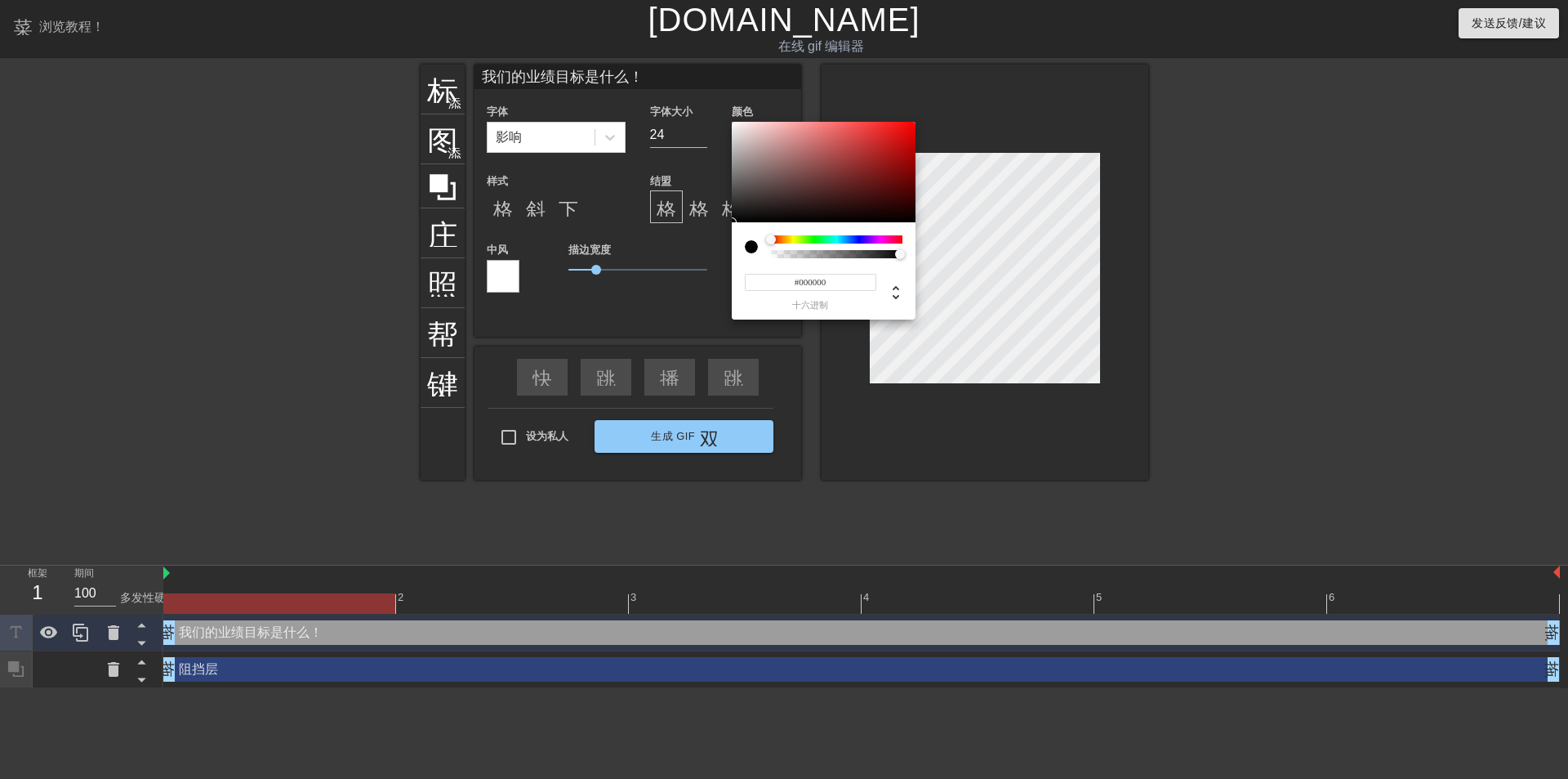
click at [755, 246] on div at bounding box center [751, 246] width 13 height 13
click at [785, 171] on div at bounding box center [824, 173] width 184 height 101
click at [749, 191] on div at bounding box center [824, 173] width 184 height 101
click at [746, 205] on div at bounding box center [824, 173] width 184 height 101
type input "#1B1B1B"
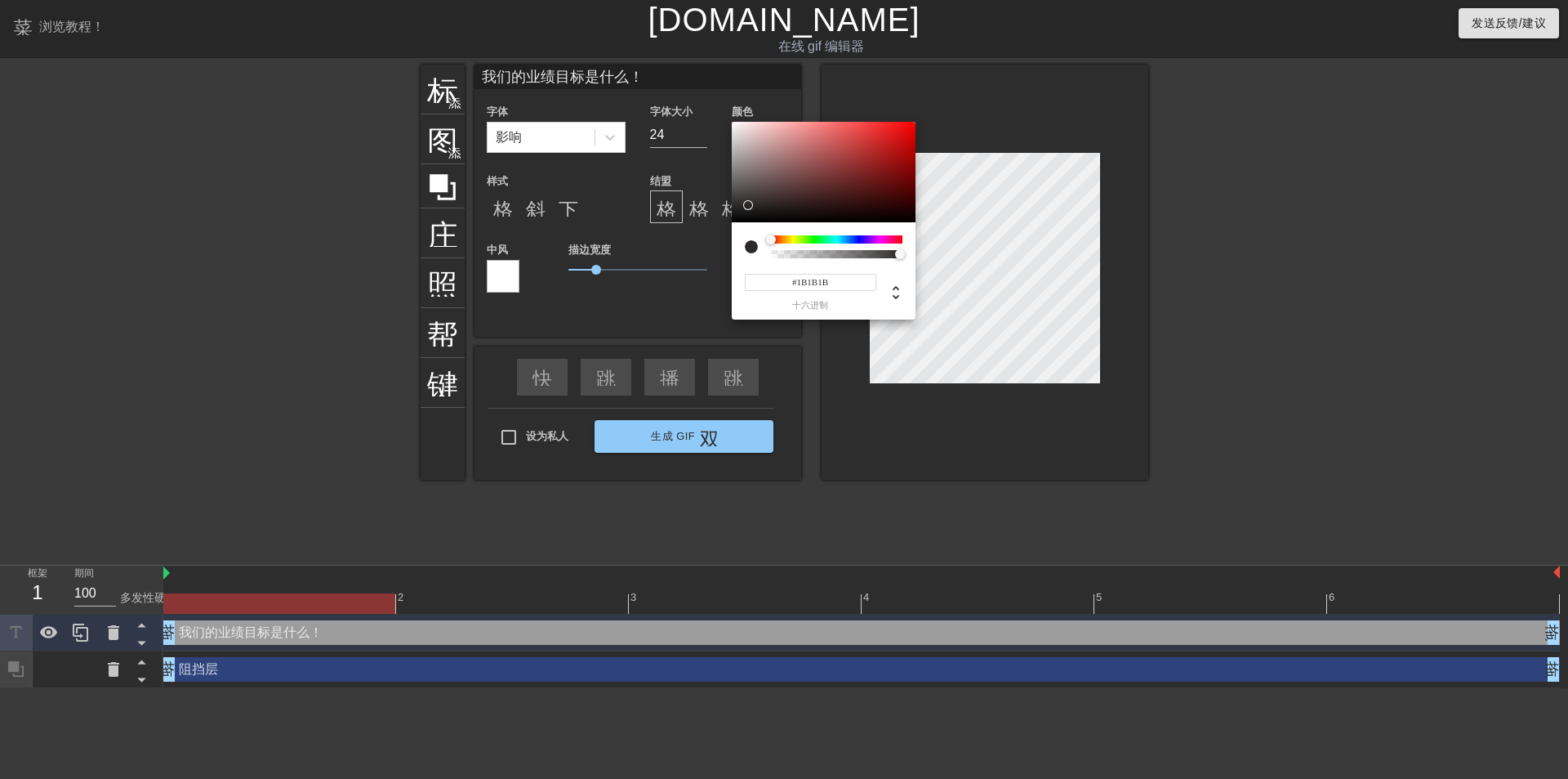
click at [734, 212] on div at bounding box center [824, 173] width 184 height 101
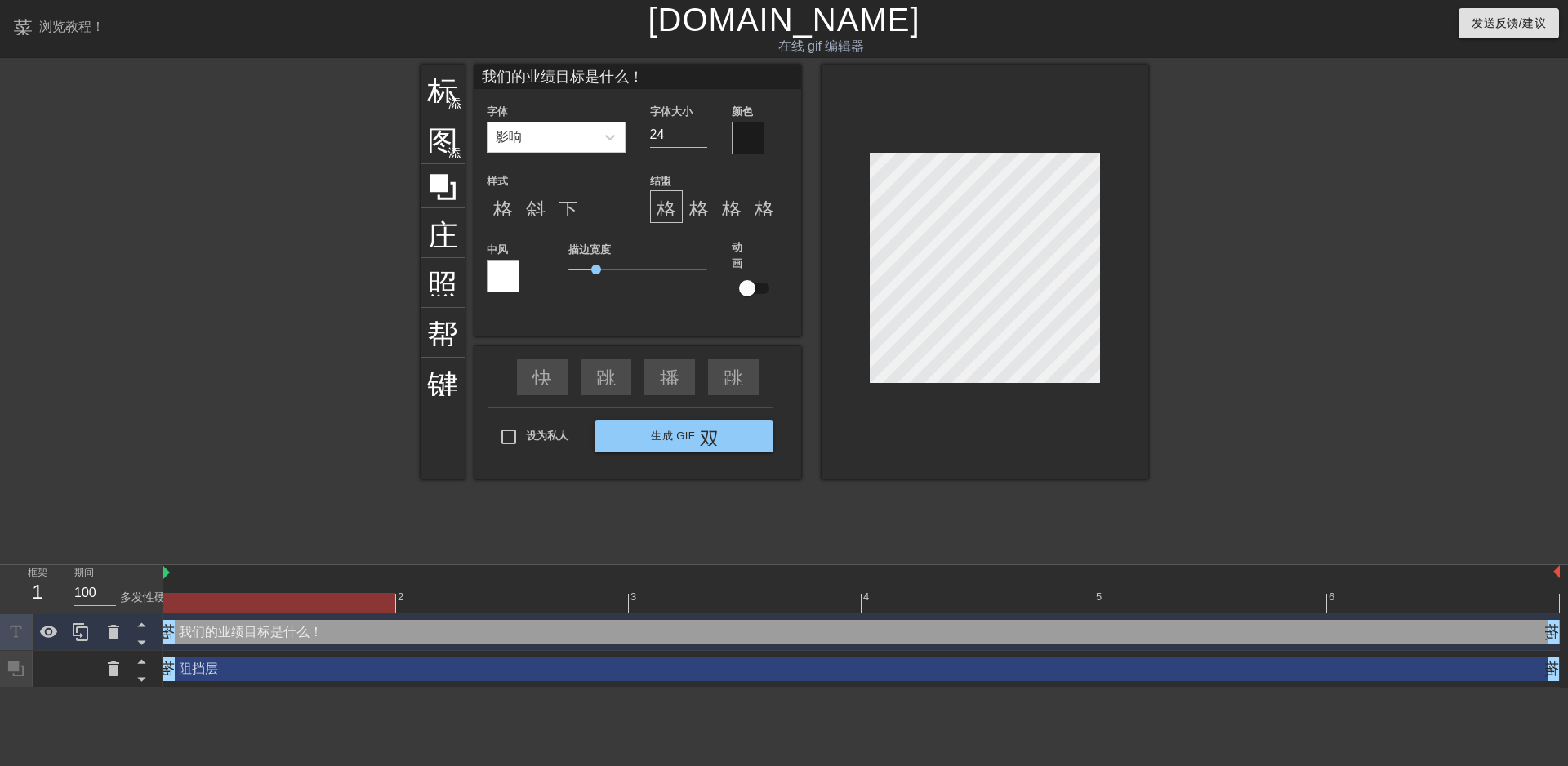
click at [750, 132] on div at bounding box center [748, 138] width 33 height 33
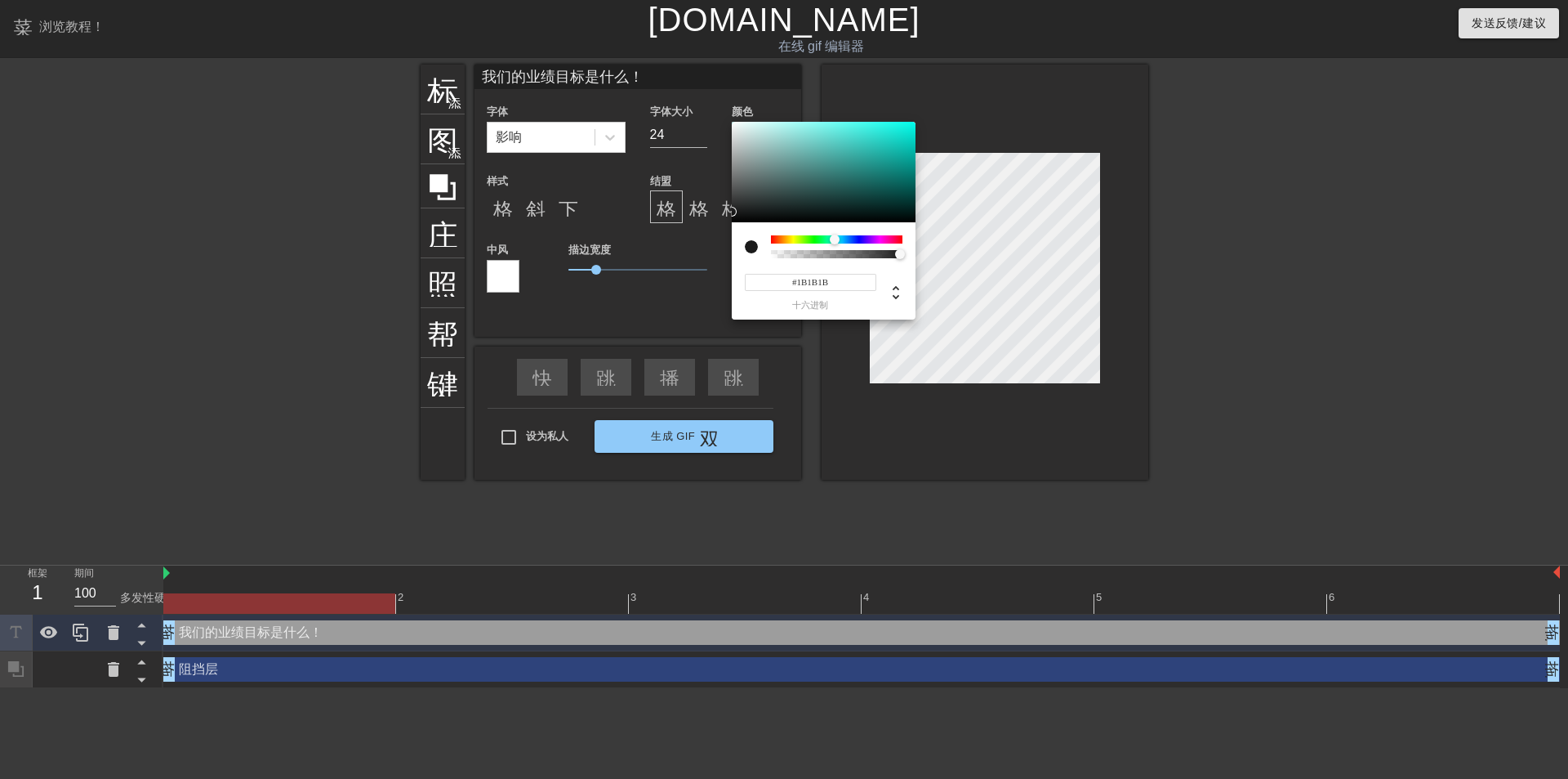
drag, startPoint x: 771, startPoint y: 239, endPoint x: 790, endPoint y: 250, distance: 22.0
click at [835, 244] on div at bounding box center [834, 239] width 10 height 10
click at [747, 246] on div at bounding box center [751, 246] width 13 height 13
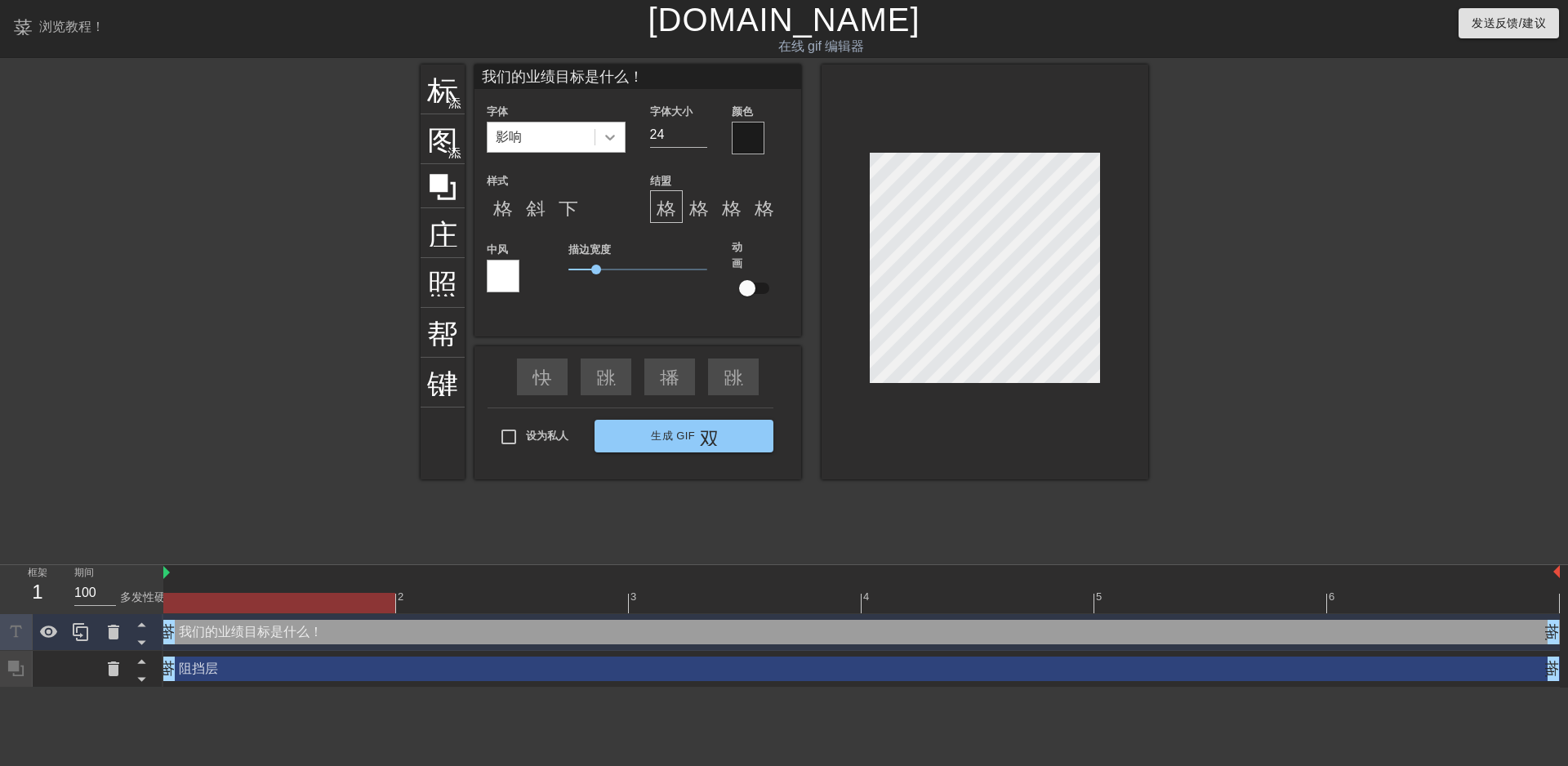
click at [614, 141] on icon at bounding box center [610, 137] width 16 height 16
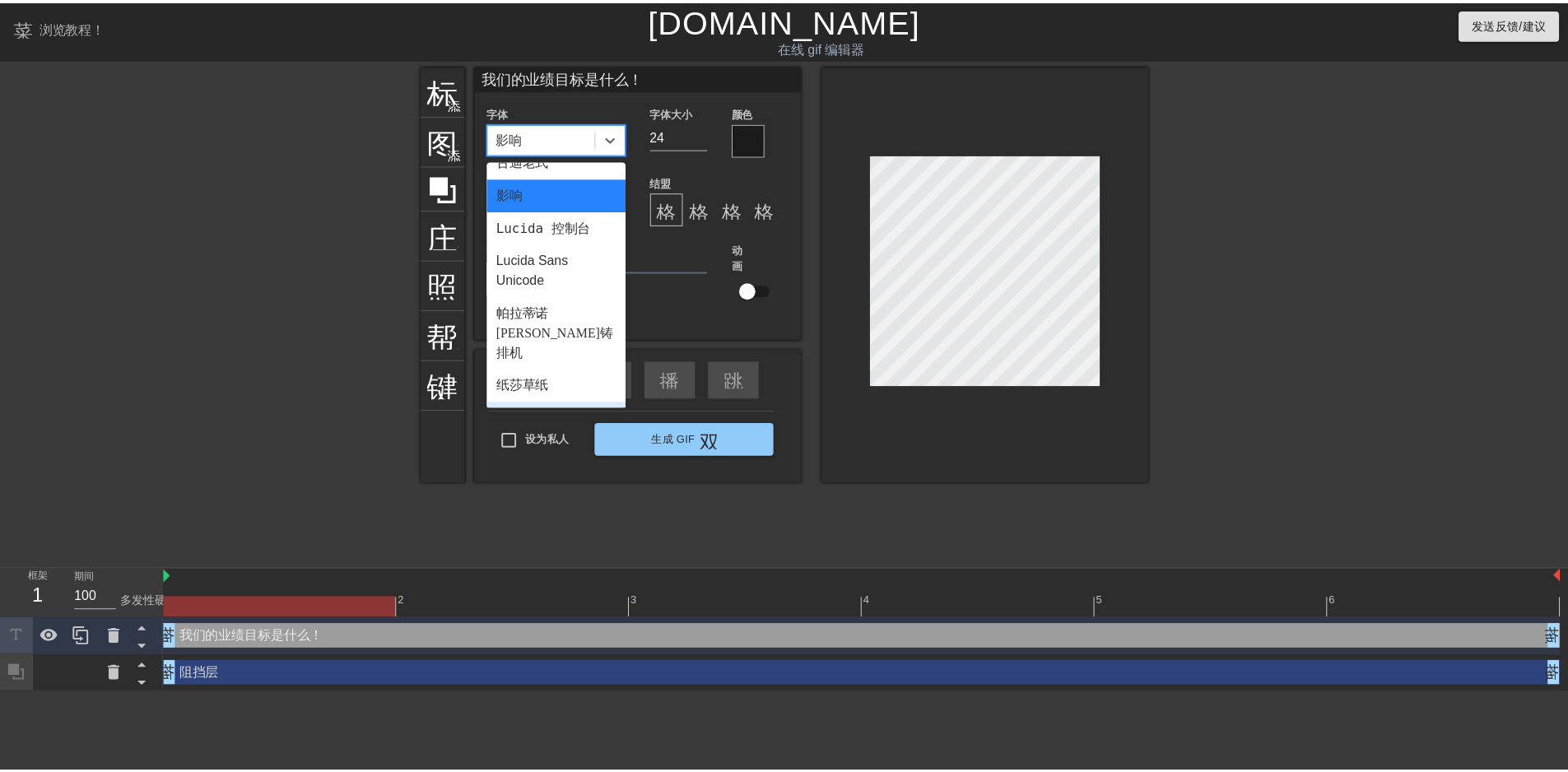
scroll to position [494, 0]
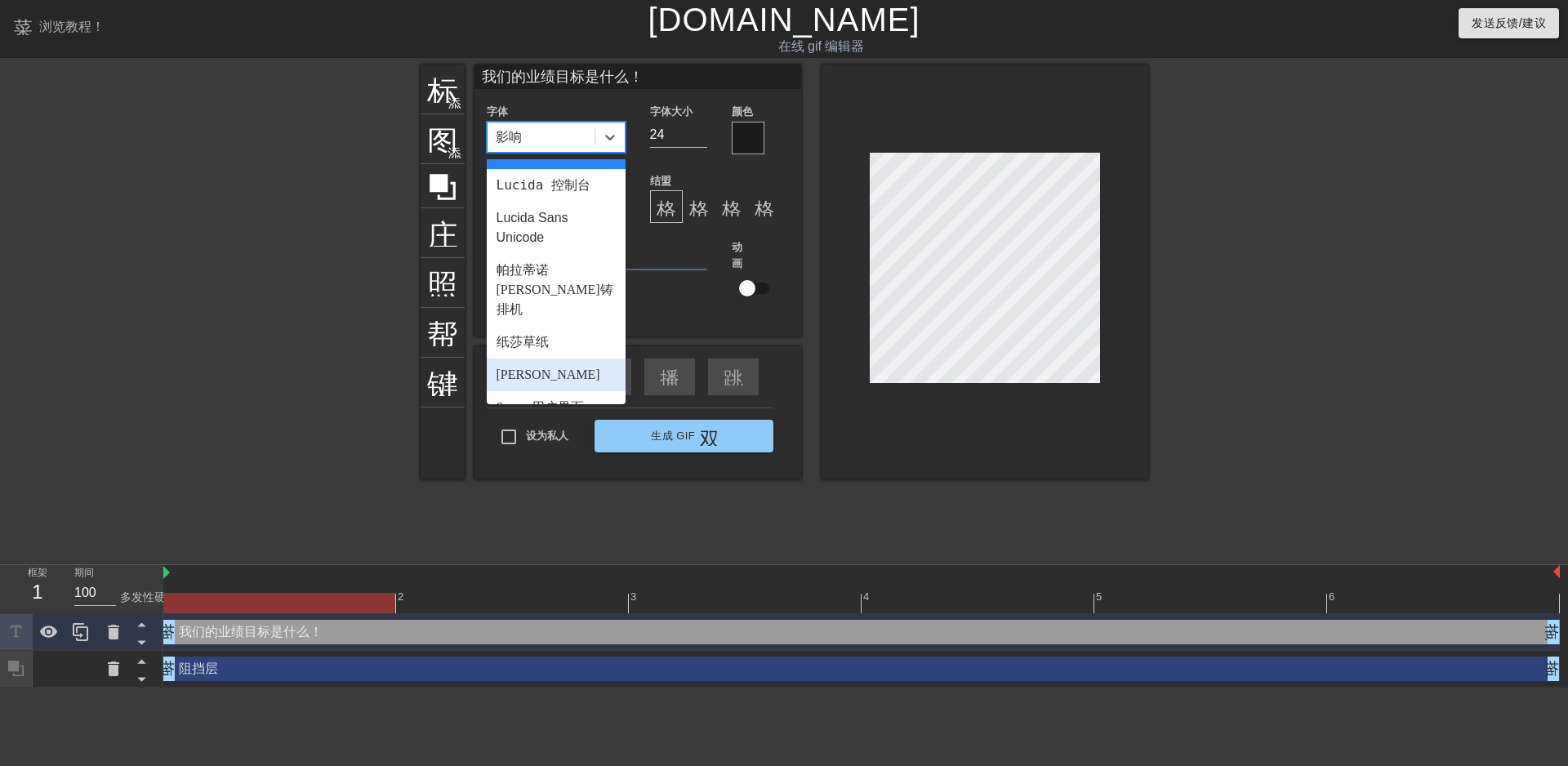
click at [540, 367] on font "[PERSON_NAME]" at bounding box center [548, 374] width 104 height 14
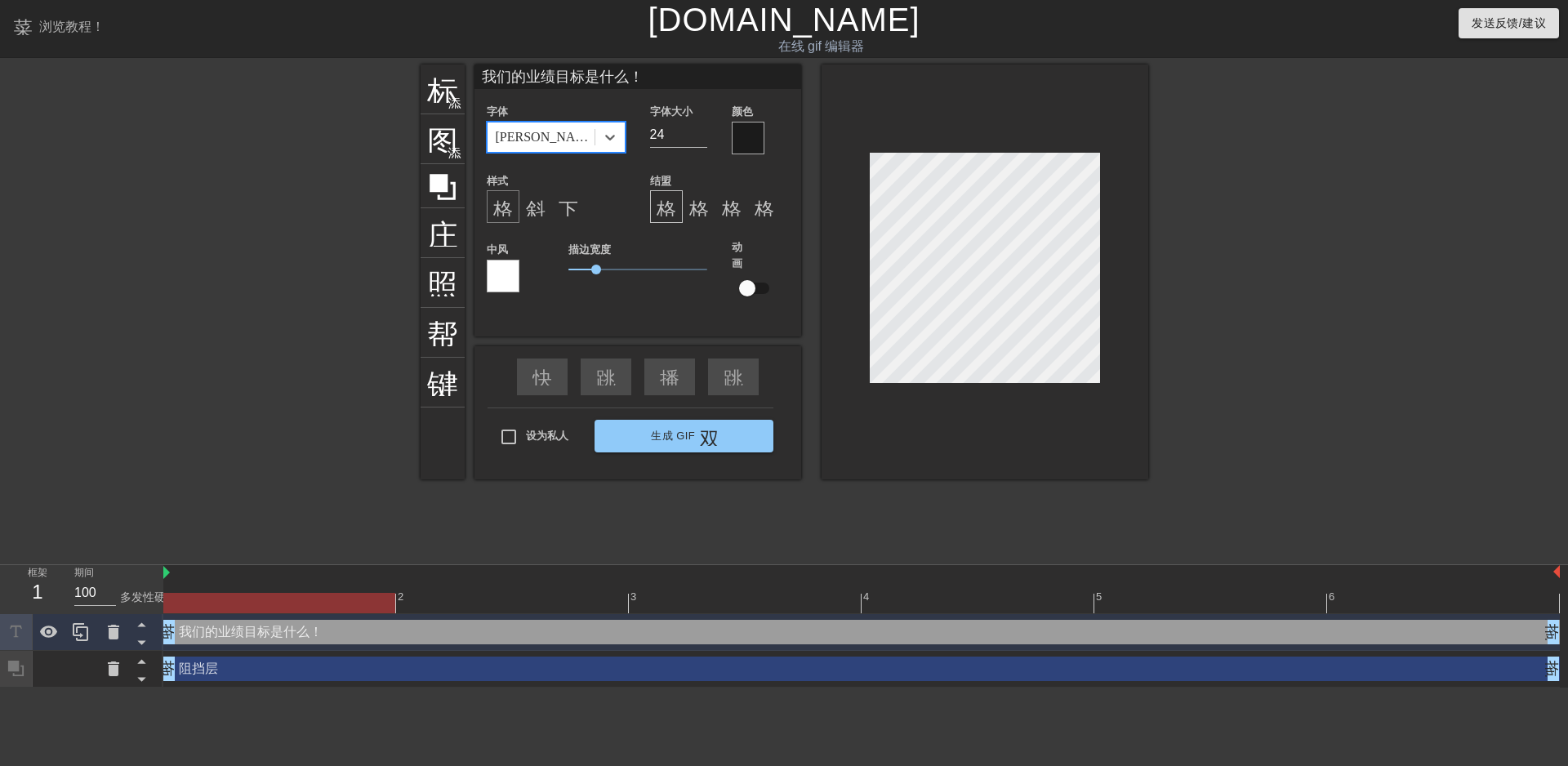
click at [507, 207] on font "格式_粗体" at bounding box center [542, 206] width 98 height 19
click at [534, 206] on font "斜体格式" at bounding box center [565, 206] width 79 height 19
click at [577, 206] on font "下划线格式" at bounding box center [607, 206] width 98 height 19
click at [497, 205] on font "格式_粗体" at bounding box center [542, 206] width 98 height 19
click at [695, 207] on font "格式对齐中心" at bounding box center [748, 206] width 118 height 19
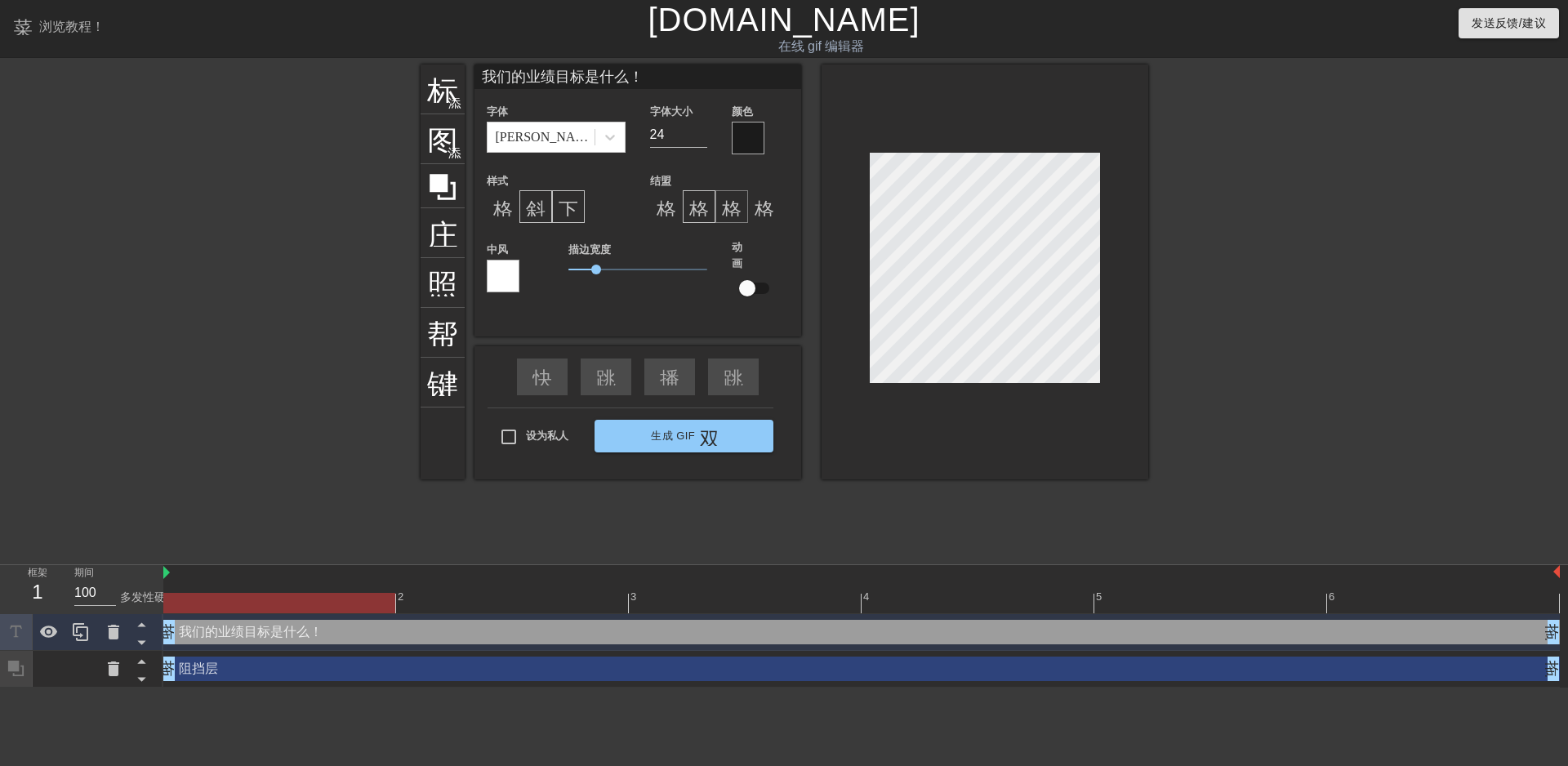
click at [719, 207] on div "格式_对齐_右" at bounding box center [732, 206] width 33 height 33
click at [751, 207] on div "格式对齐" at bounding box center [765, 206] width 33 height 33
click at [511, 271] on div at bounding box center [503, 276] width 33 height 33
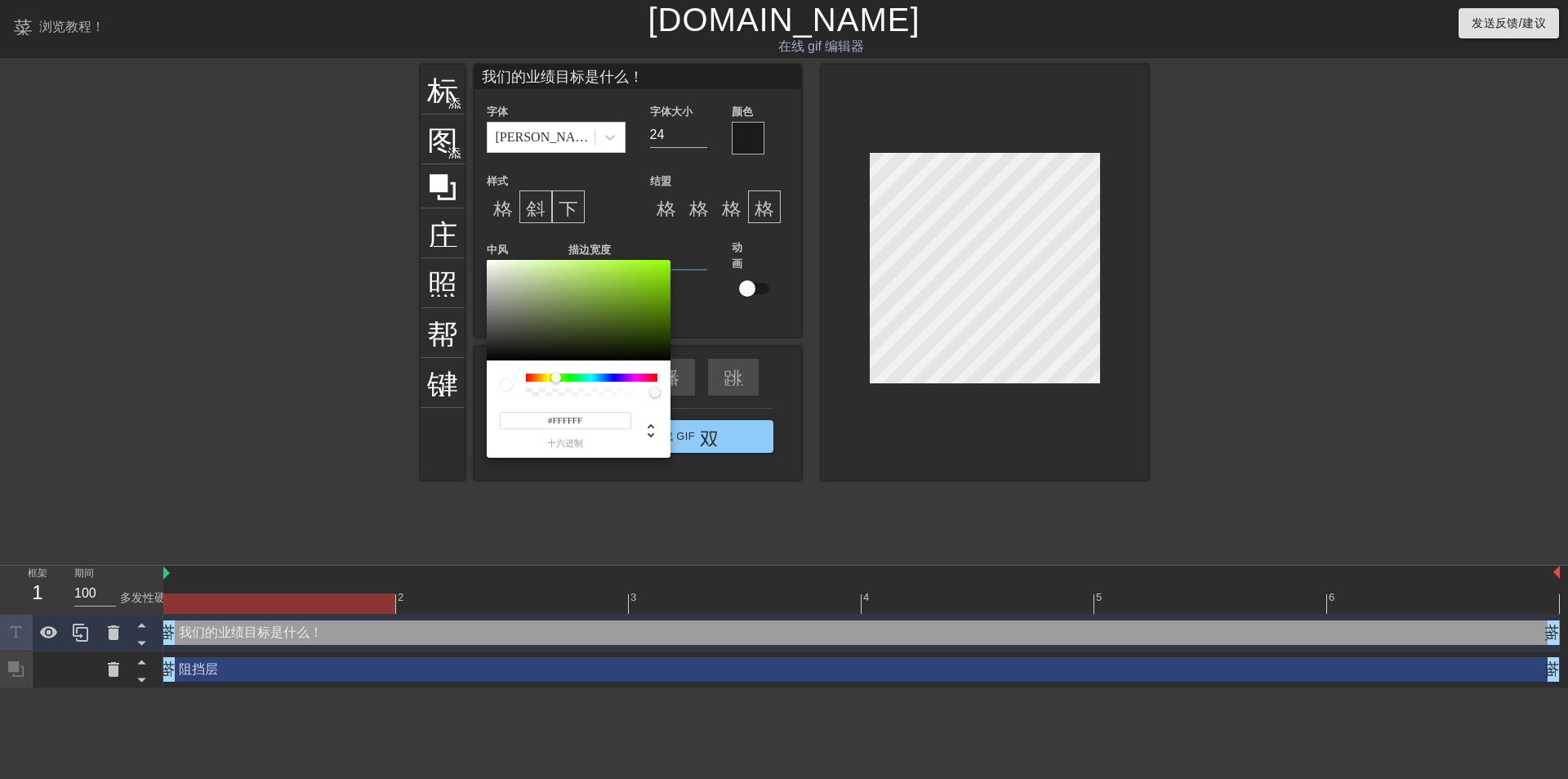
drag, startPoint x: 526, startPoint y: 376, endPoint x: 557, endPoint y: 384, distance: 32.0
click at [557, 384] on div at bounding box center [591, 385] width 132 height 23
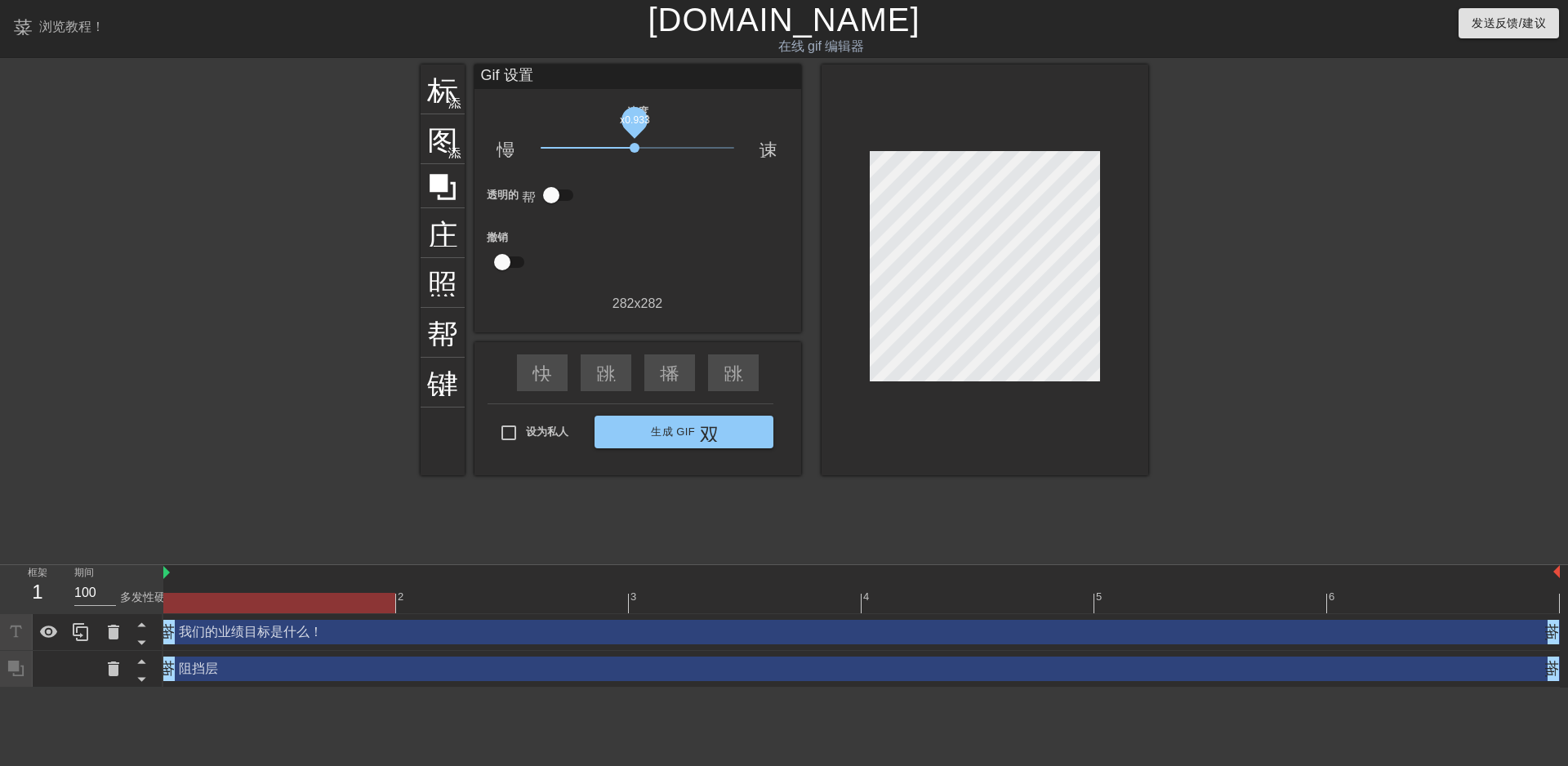
drag, startPoint x: 635, startPoint y: 143, endPoint x: 634, endPoint y: 152, distance: 9.1
click at [634, 152] on span "x0.933" at bounding box center [634, 148] width 10 height 10
click at [448, 194] on icon at bounding box center [442, 187] width 31 height 31
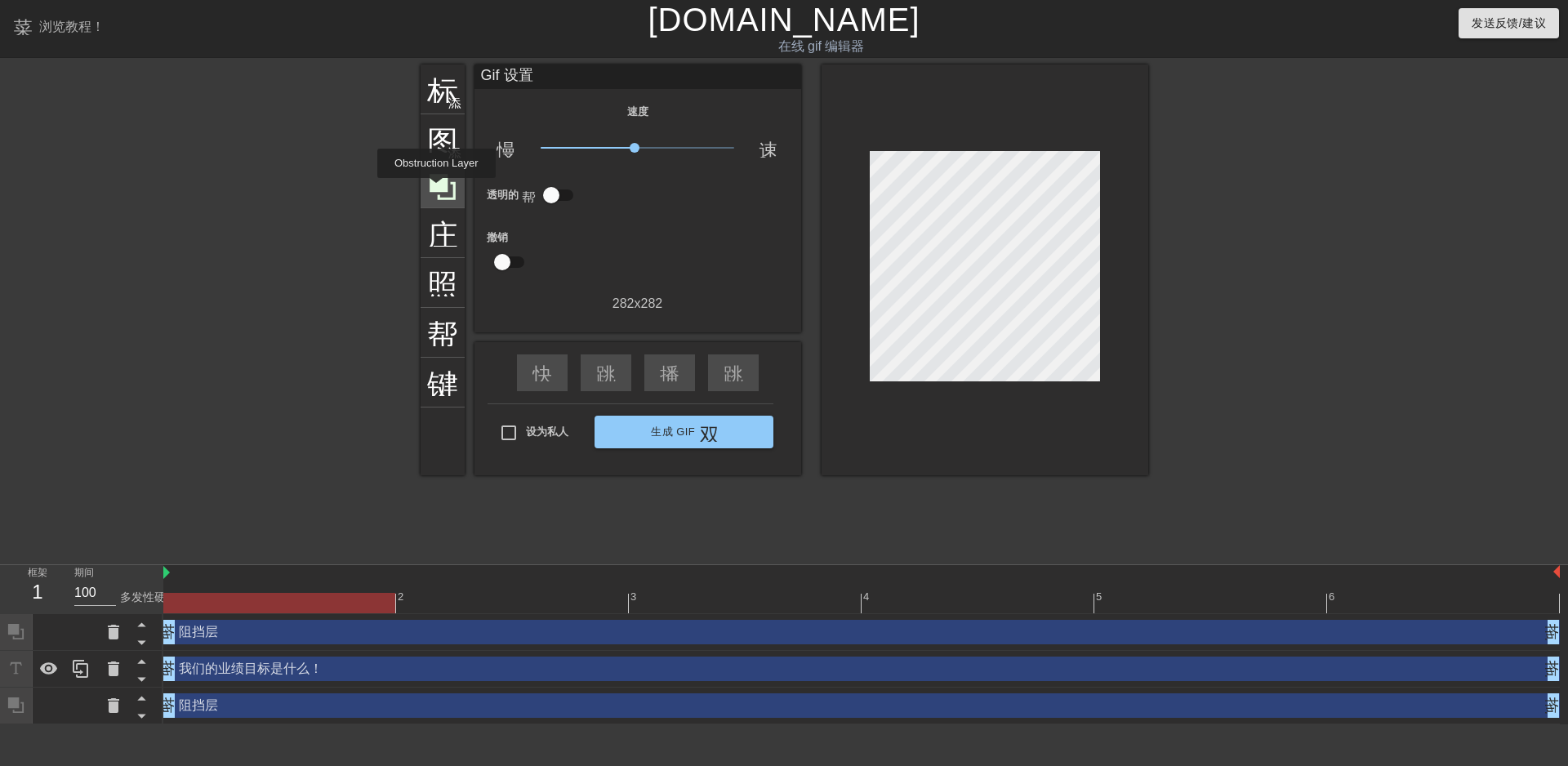
click at [436, 189] on icon at bounding box center [443, 188] width 27 height 27
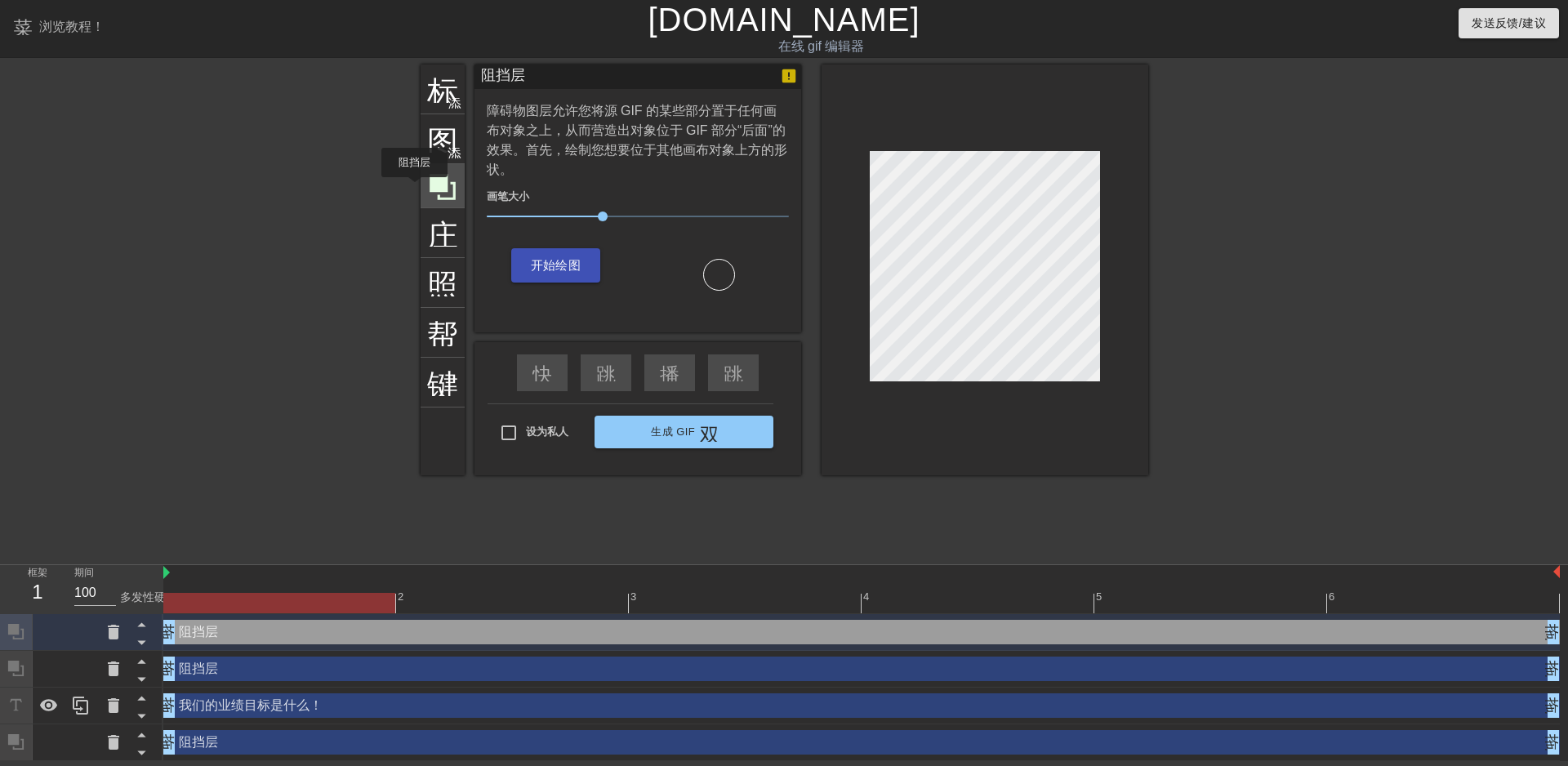
click at [441, 188] on icon at bounding box center [443, 188] width 27 height 27
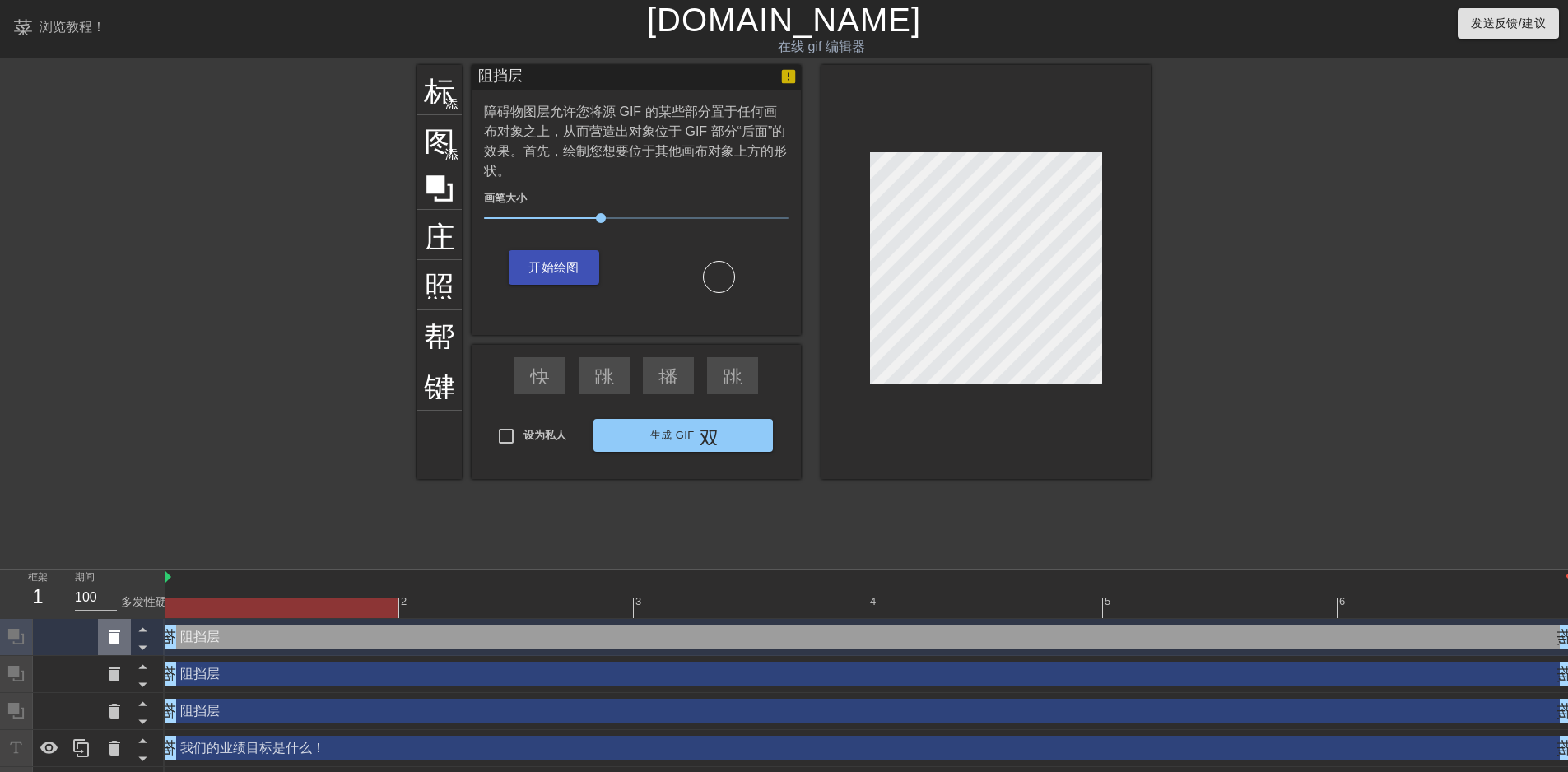
click at [113, 637] on icon at bounding box center [114, 636] width 12 height 15
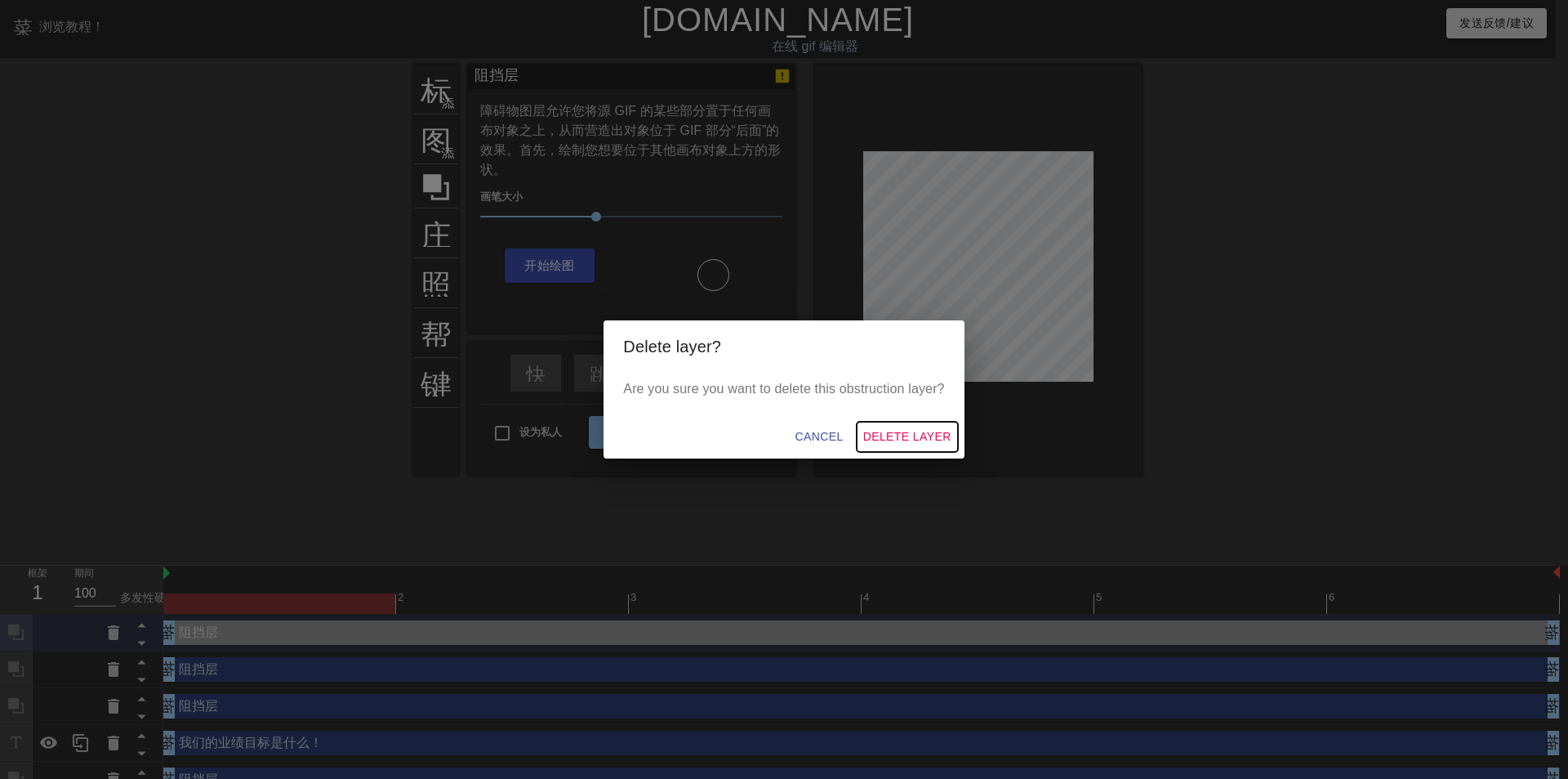
click at [923, 443] on span "Delete Layer" at bounding box center [908, 436] width 88 height 20
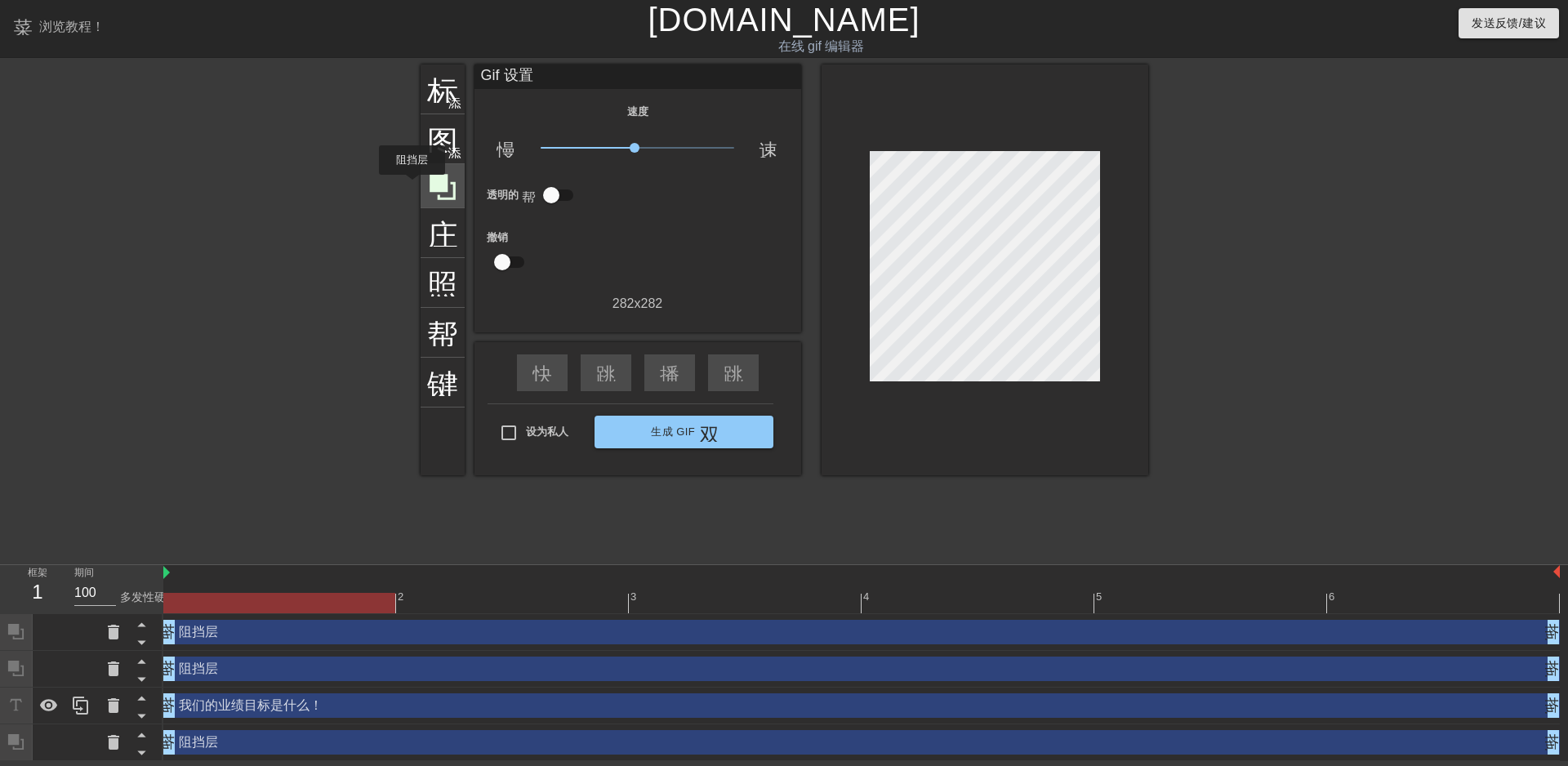
click at [438, 186] on icon at bounding box center [443, 188] width 27 height 27
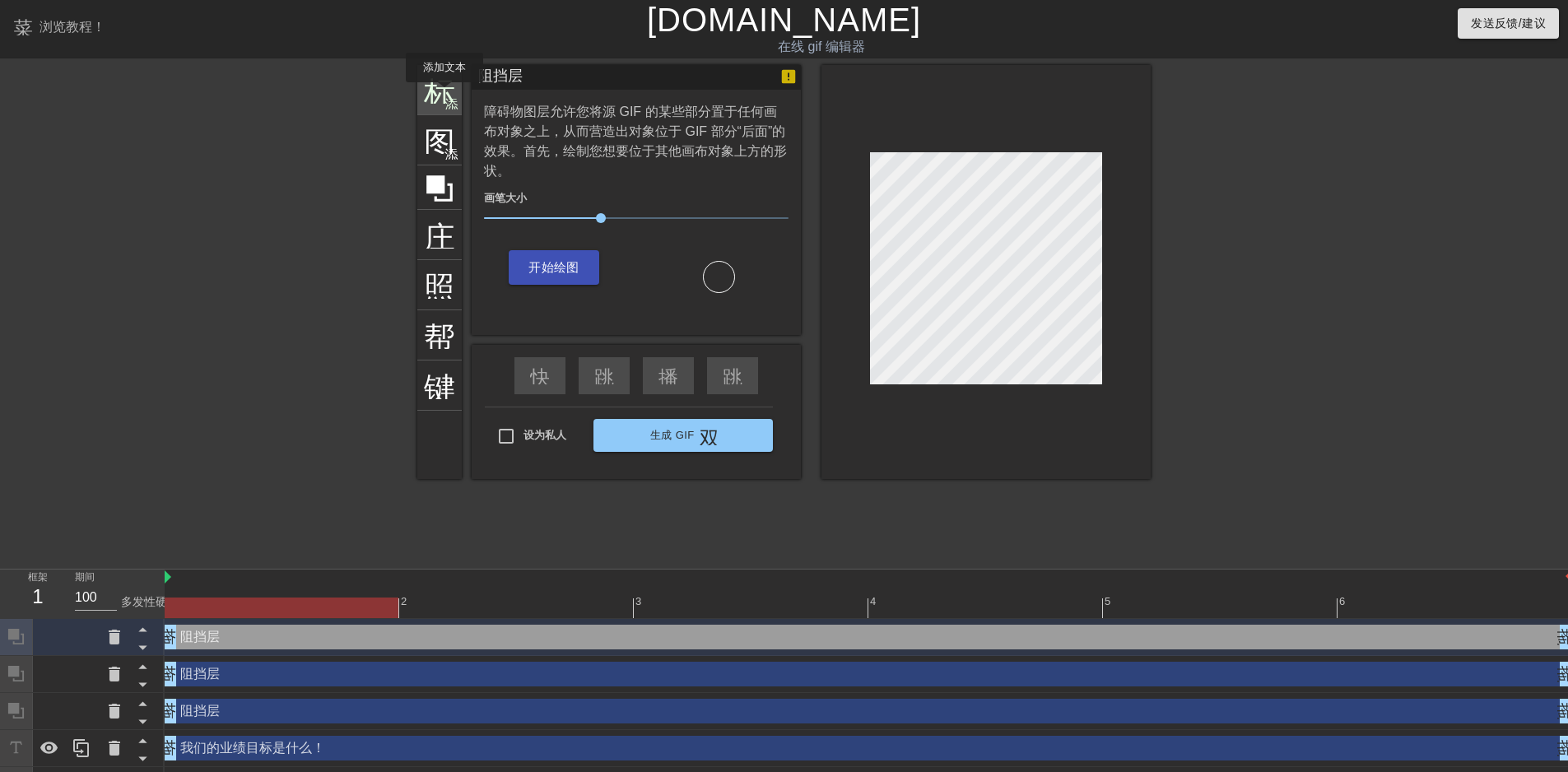
click at [443, 94] on font "标题" at bounding box center [455, 87] width 62 height 31
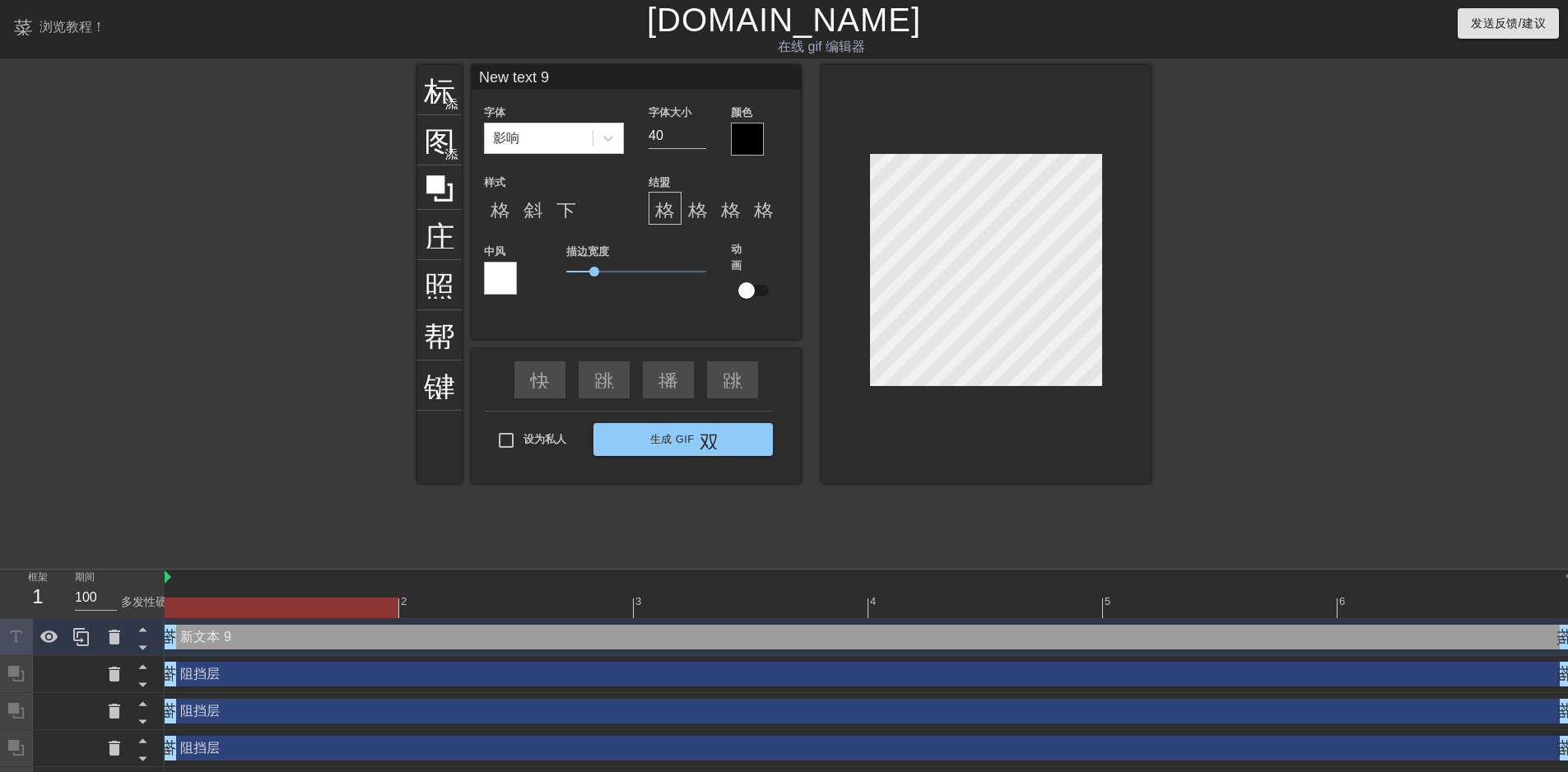
scroll to position [3, 4]
type input "j"
type textarea "ja"
type input "jai"
type textarea "jai"
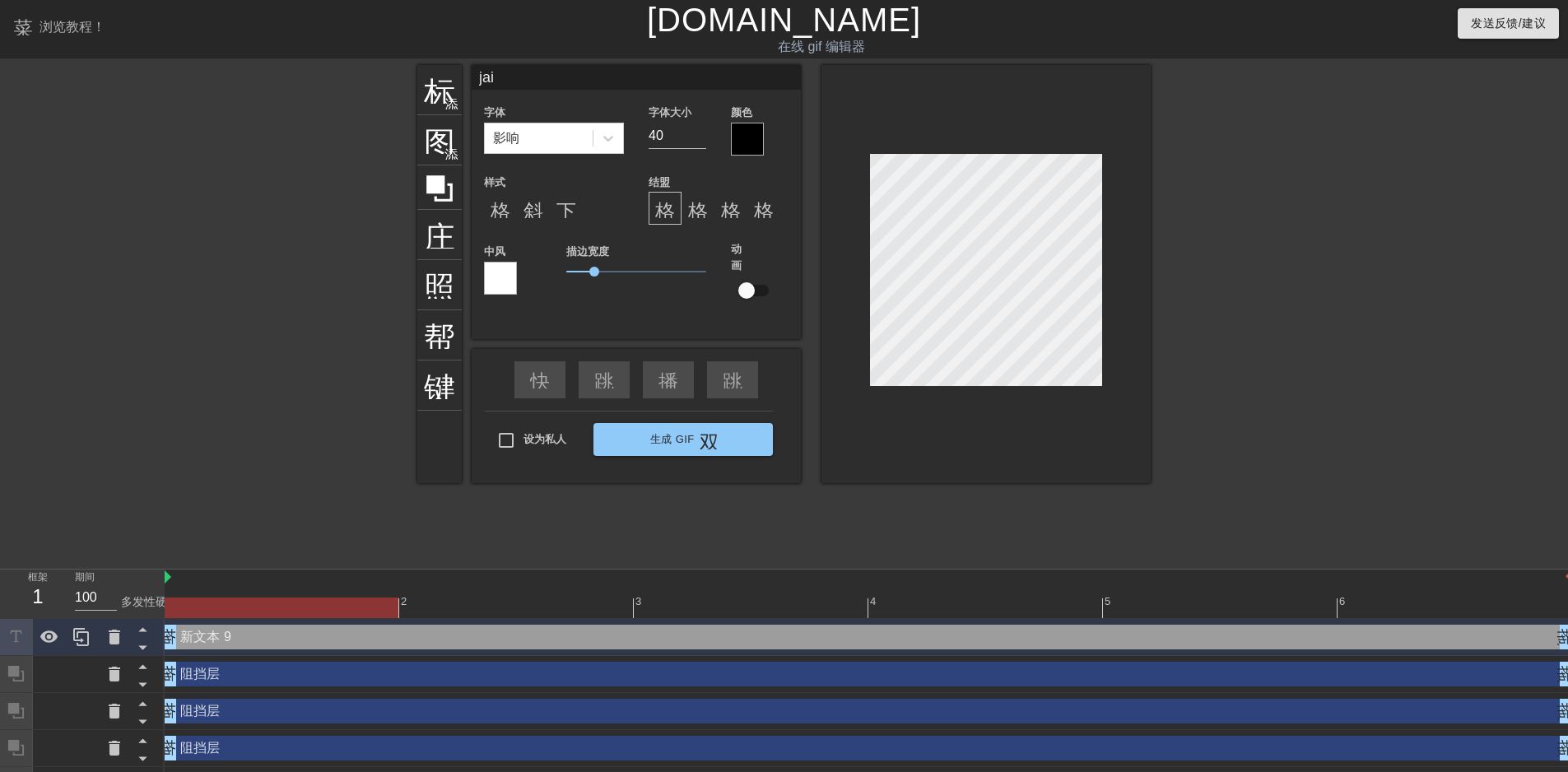
scroll to position [3, 2]
type input "[DEMOGRAPHIC_DATA]"
type textarea "[DEMOGRAPHIC_DATA]"
type input "[DEMOGRAPHIC_DATA]"
type textarea "[DEMOGRAPHIC_DATA]"
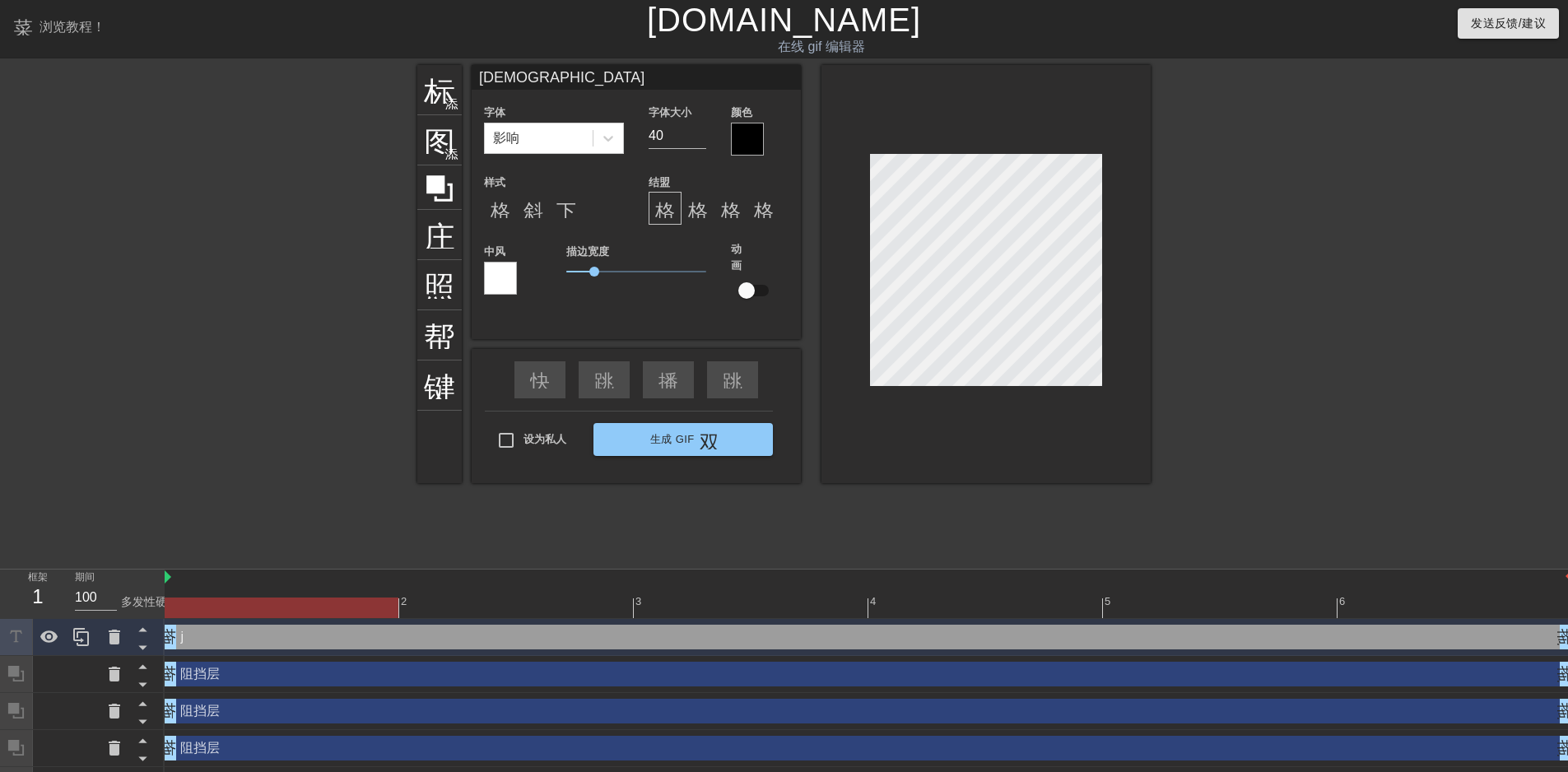
type input "[DEMOGRAPHIC_DATA]"
type textarea "[DEMOGRAPHIC_DATA]"
type input "jaingli"
type textarea "jaingli"
type input "奖励"
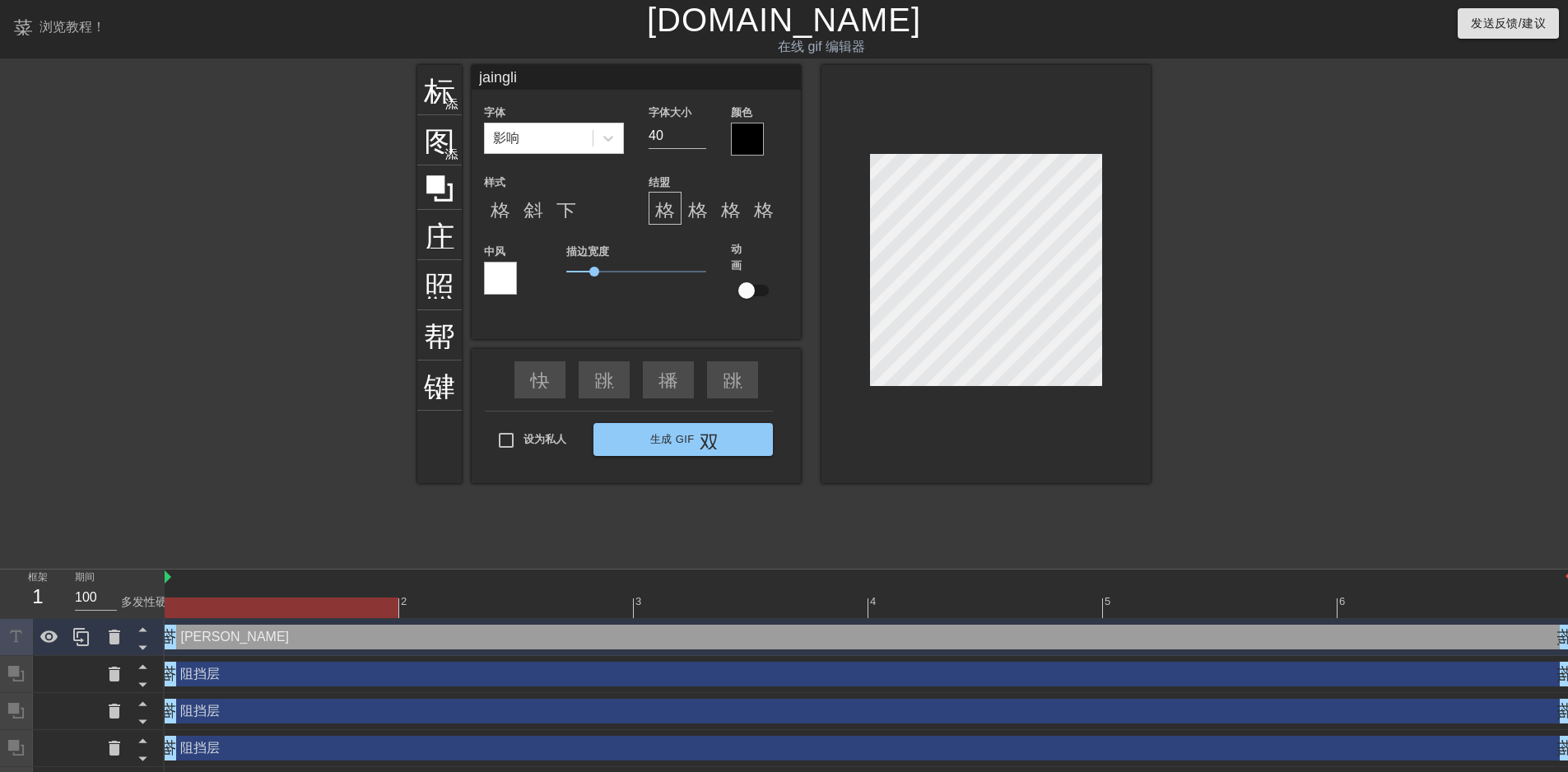
type textarea "奖励"
type input "奖励2"
type textarea "奖励2"
type input "奖励20"
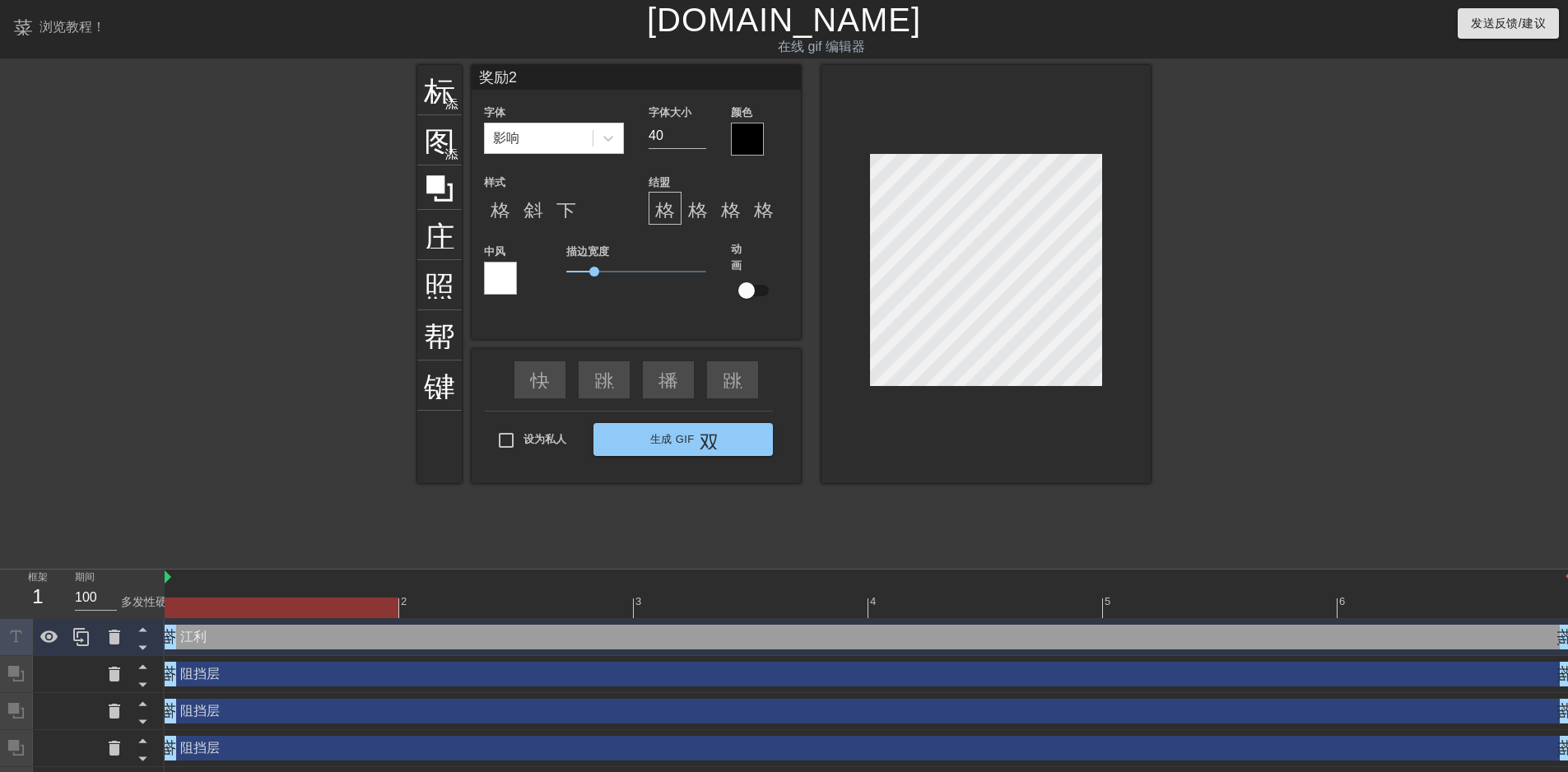
type textarea "奖励20"
type input "奖励200"
type textarea "奖励200"
type input "奖励200！"
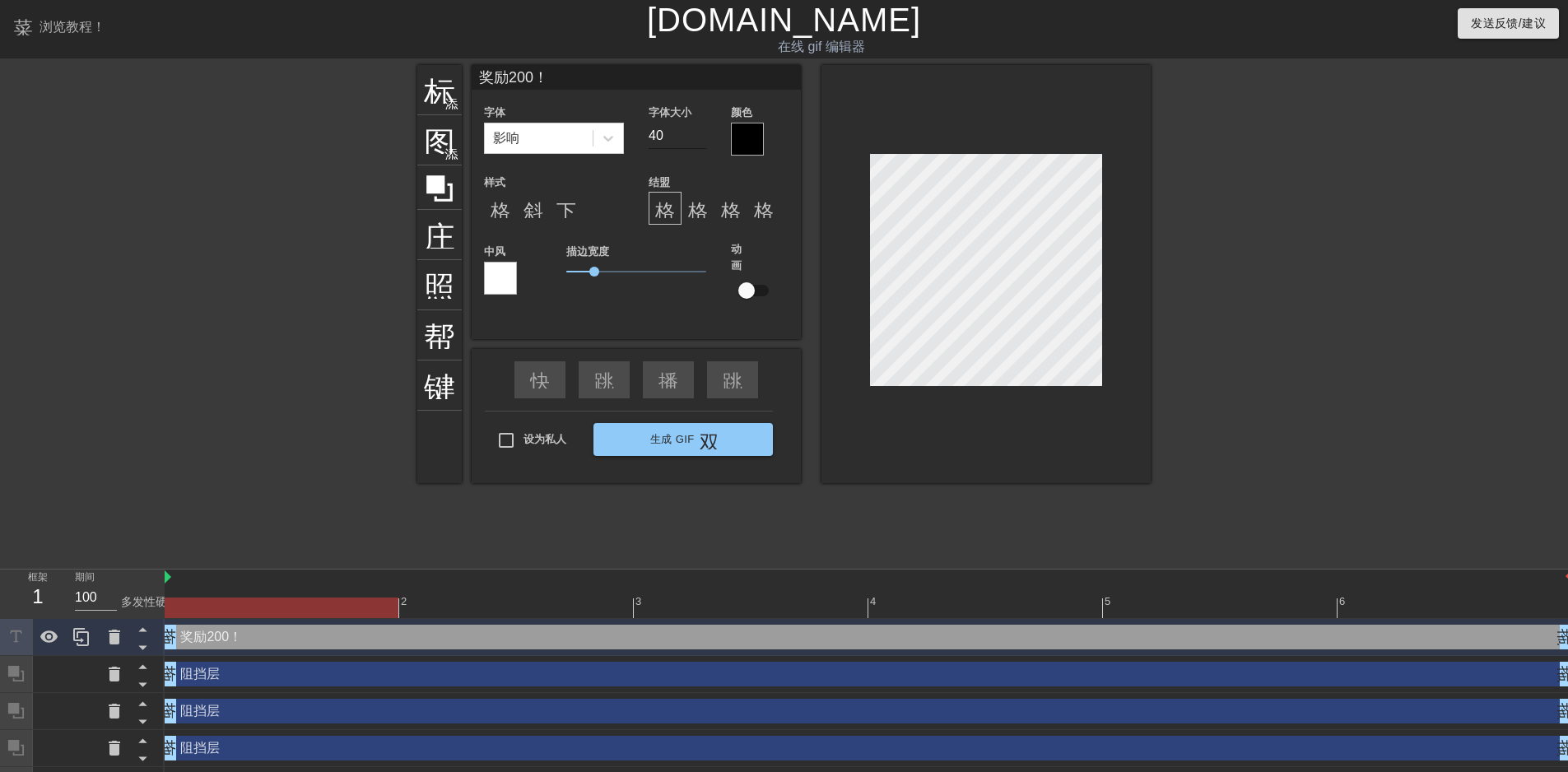
type textarea "奖励200！"
click at [681, 134] on input "40" at bounding box center [677, 136] width 58 height 27
drag, startPoint x: 670, startPoint y: 137, endPoint x: 648, endPoint y: 136, distance: 22.0
click at [648, 136] on input "40" at bounding box center [677, 136] width 58 height 27
type input "20"
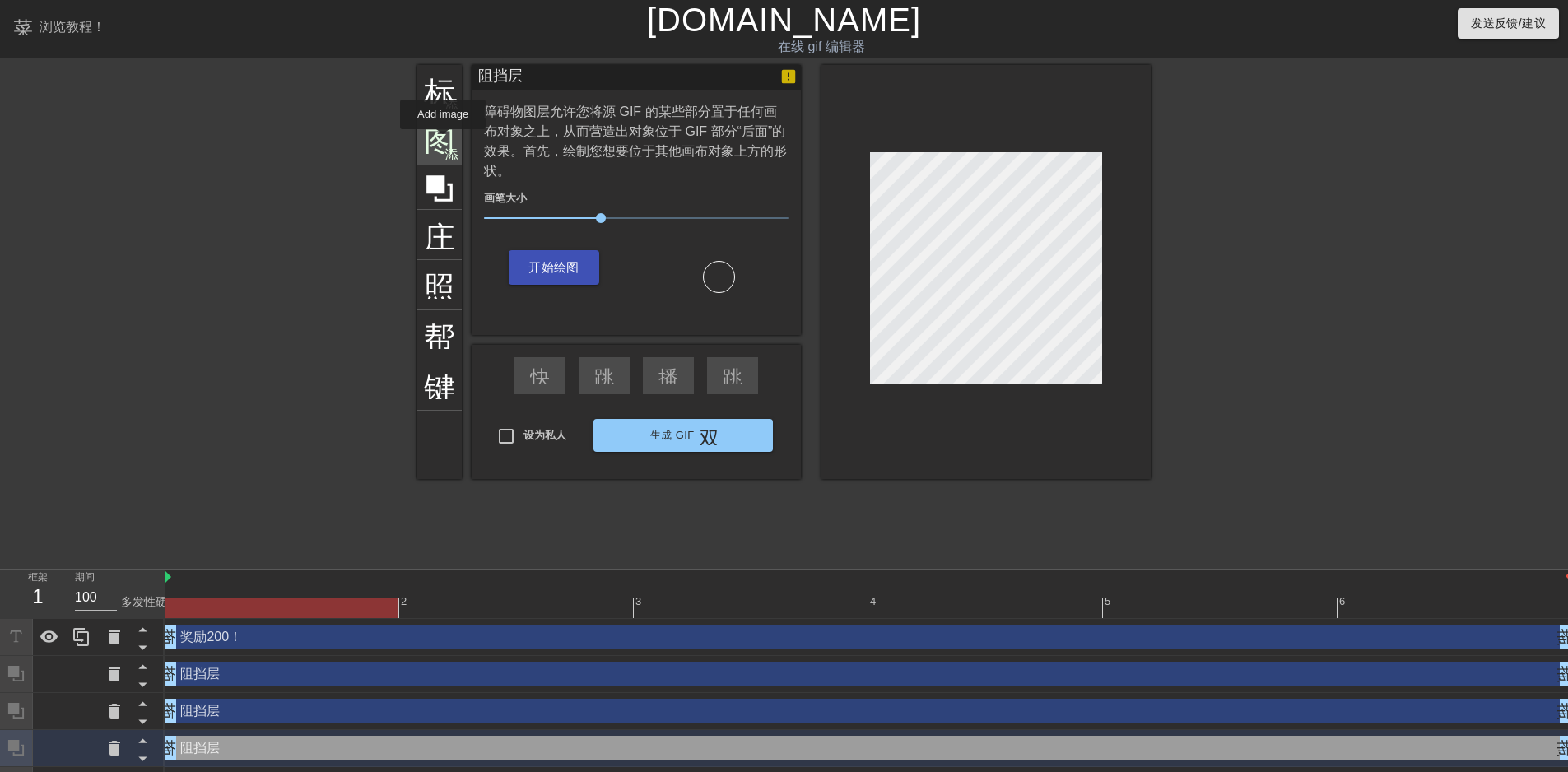
click at [443, 141] on font "图像" at bounding box center [455, 138] width 62 height 31
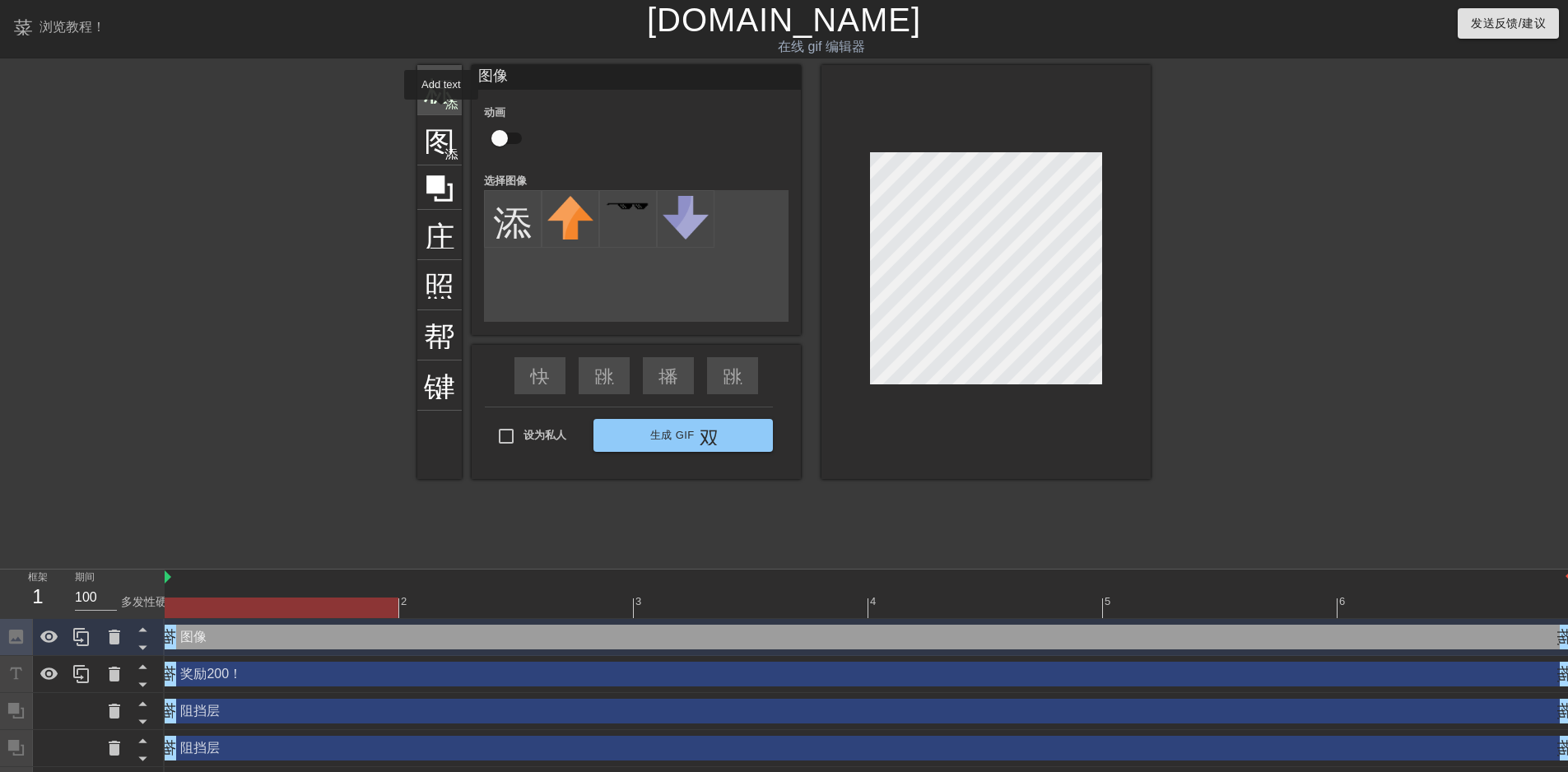
click at [442, 111] on div "标题 添加圆圈" at bounding box center [440, 90] width 45 height 50
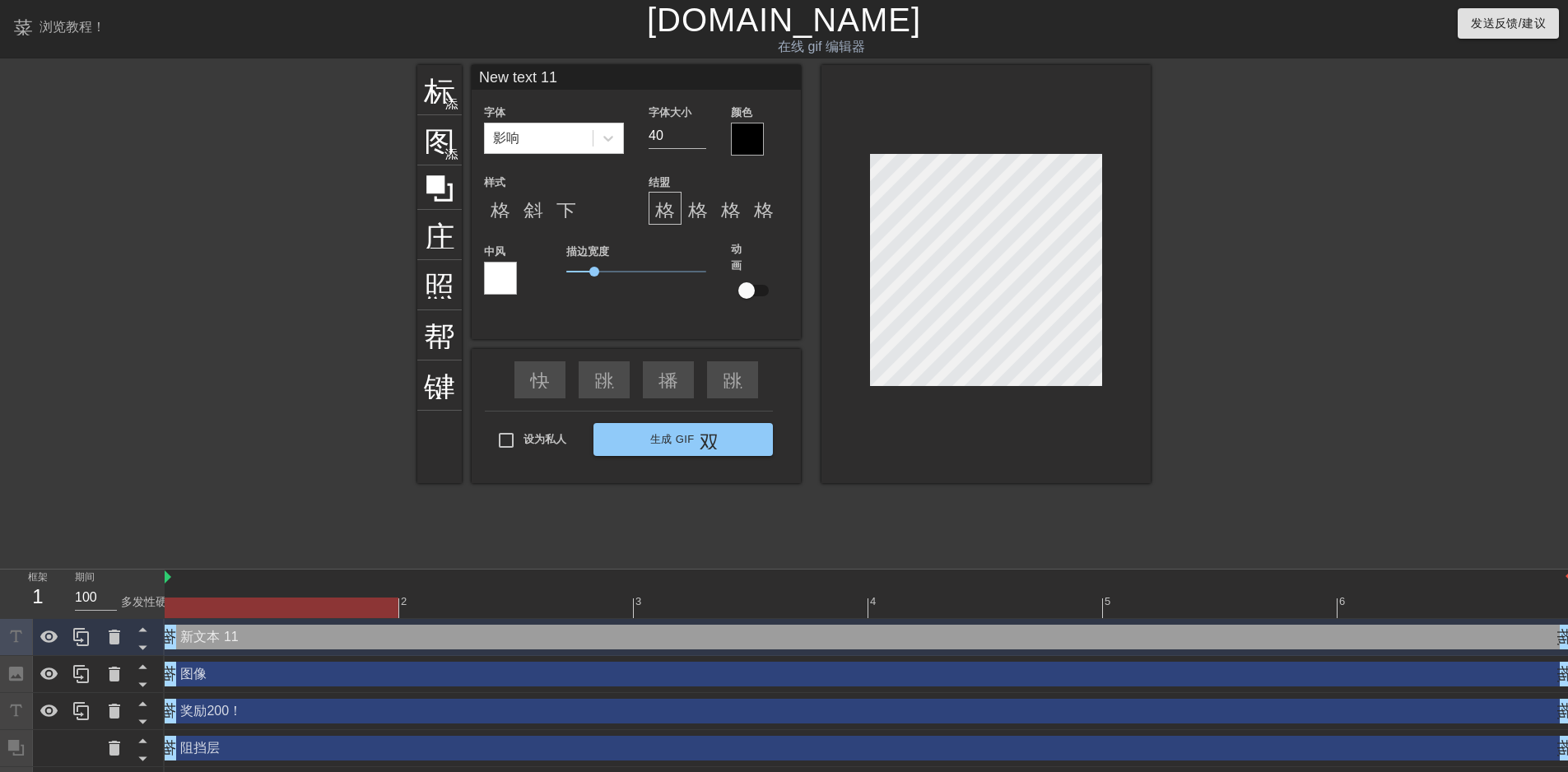
scroll to position [3, 3]
type input "j"
type textarea "j"
type input "ji"
type textarea "ji"
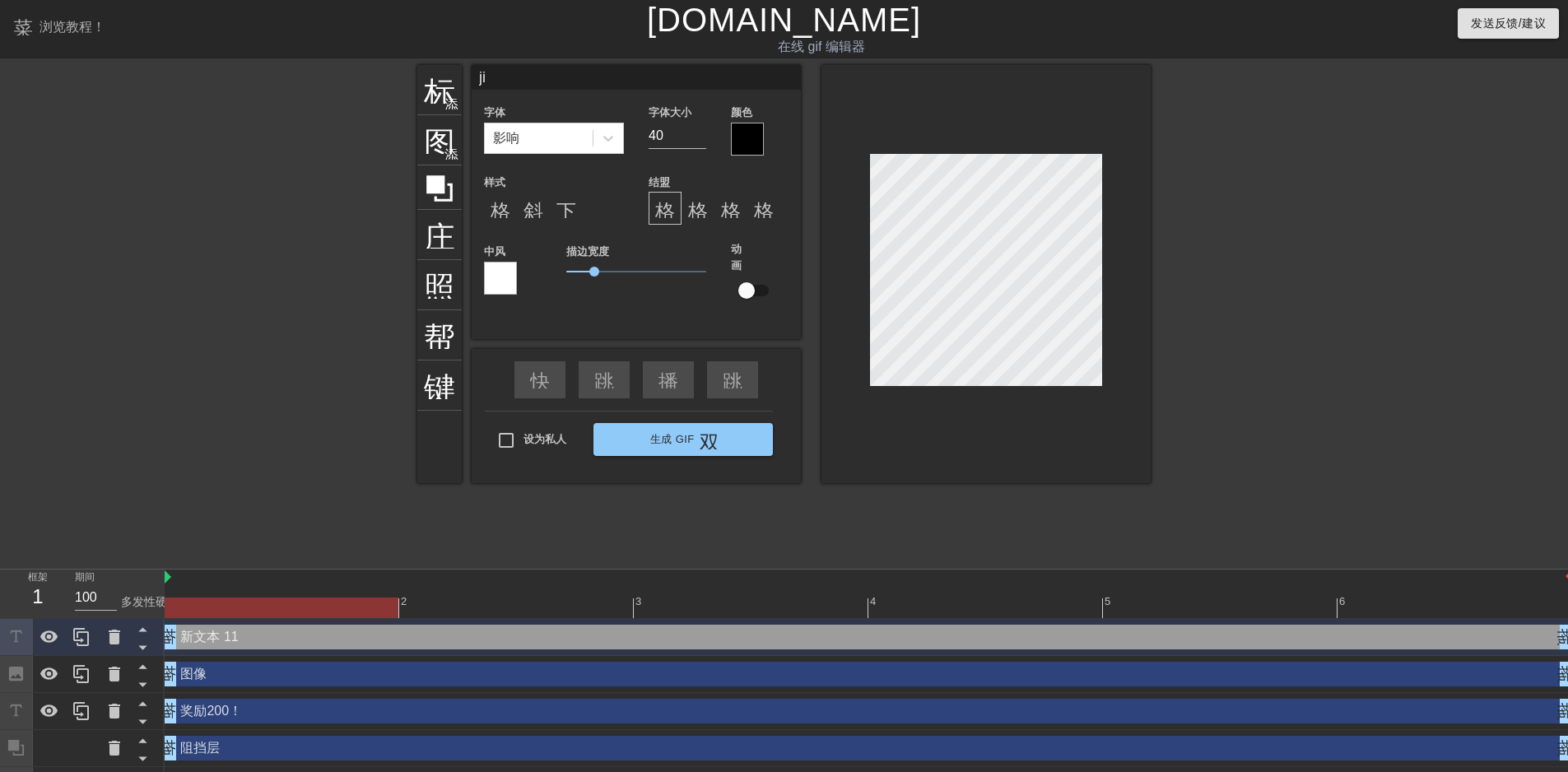
type input "jia"
type textarea "jia"
type input "jian"
type textarea "jian"
type input "jiang"
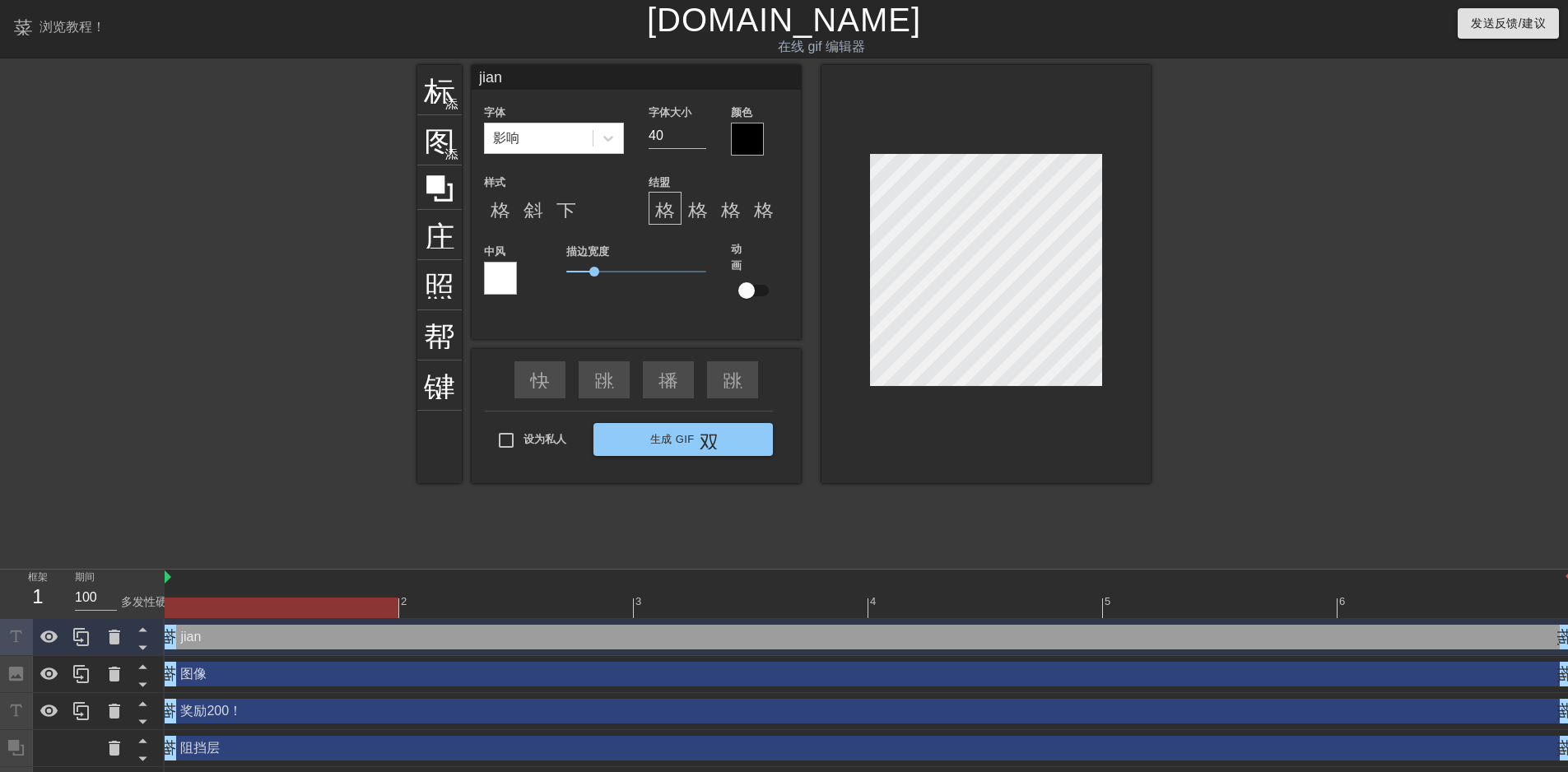
type textarea "jiang"
type input "jiangl"
type textarea "jiangl"
type input "jiangli"
type textarea "jiangli"
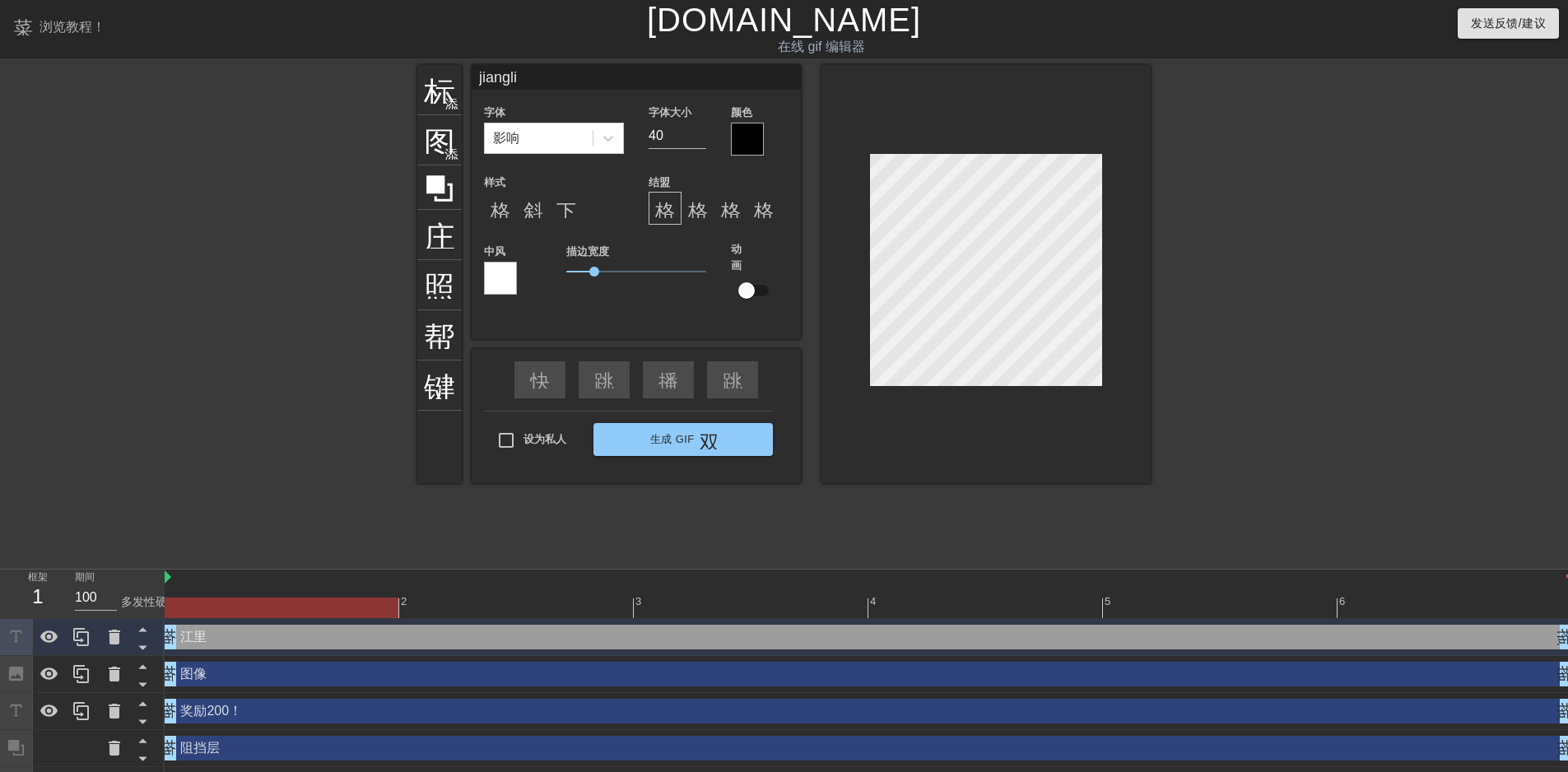
type input "奖励"
type textarea "奖励"
type input "奖励6"
type textarea "奖励6"
type input "奖励60"
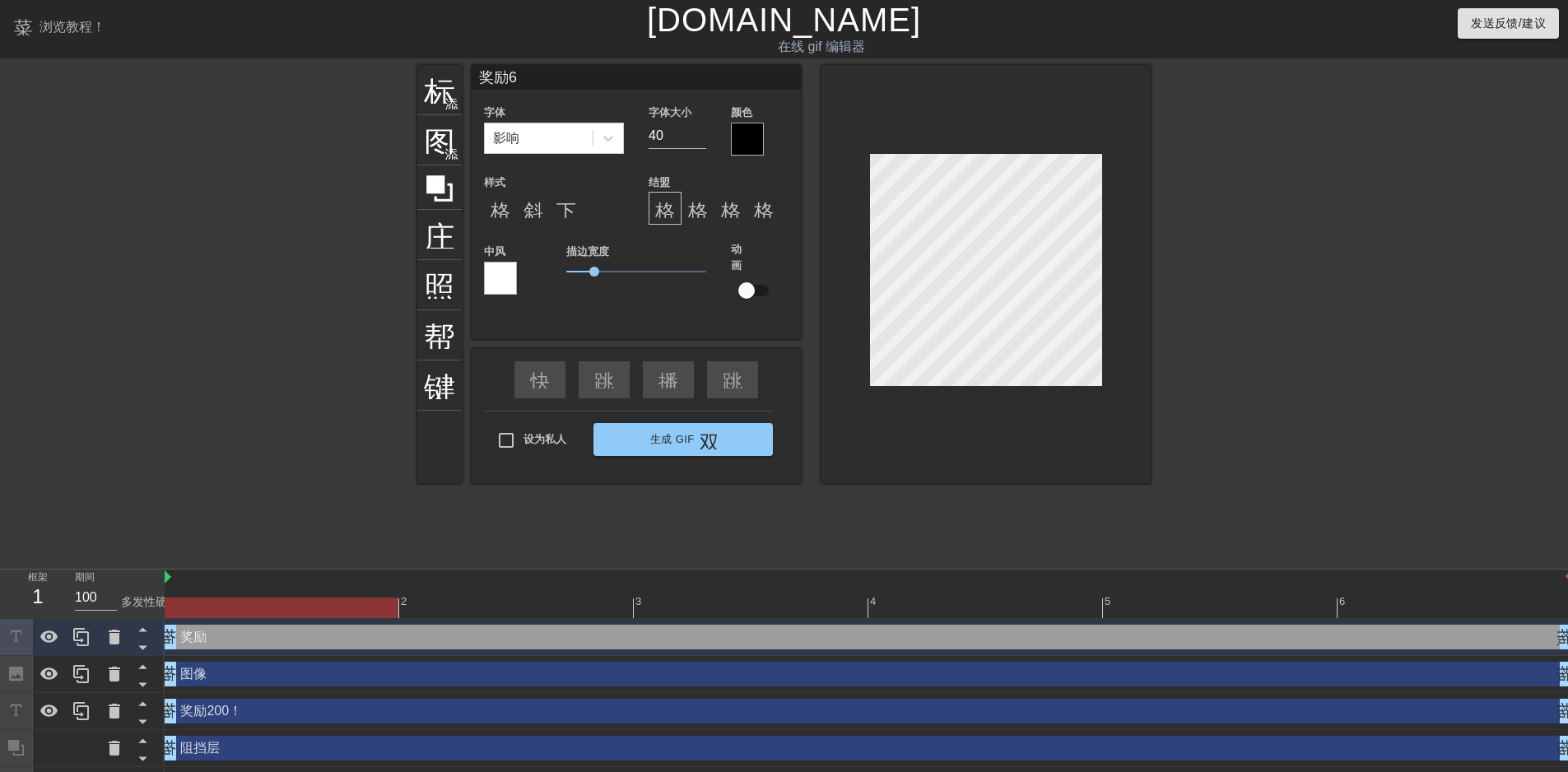
type textarea "奖励60"
type input "奖励600"
type textarea "奖励600"
type input "奖励600！"
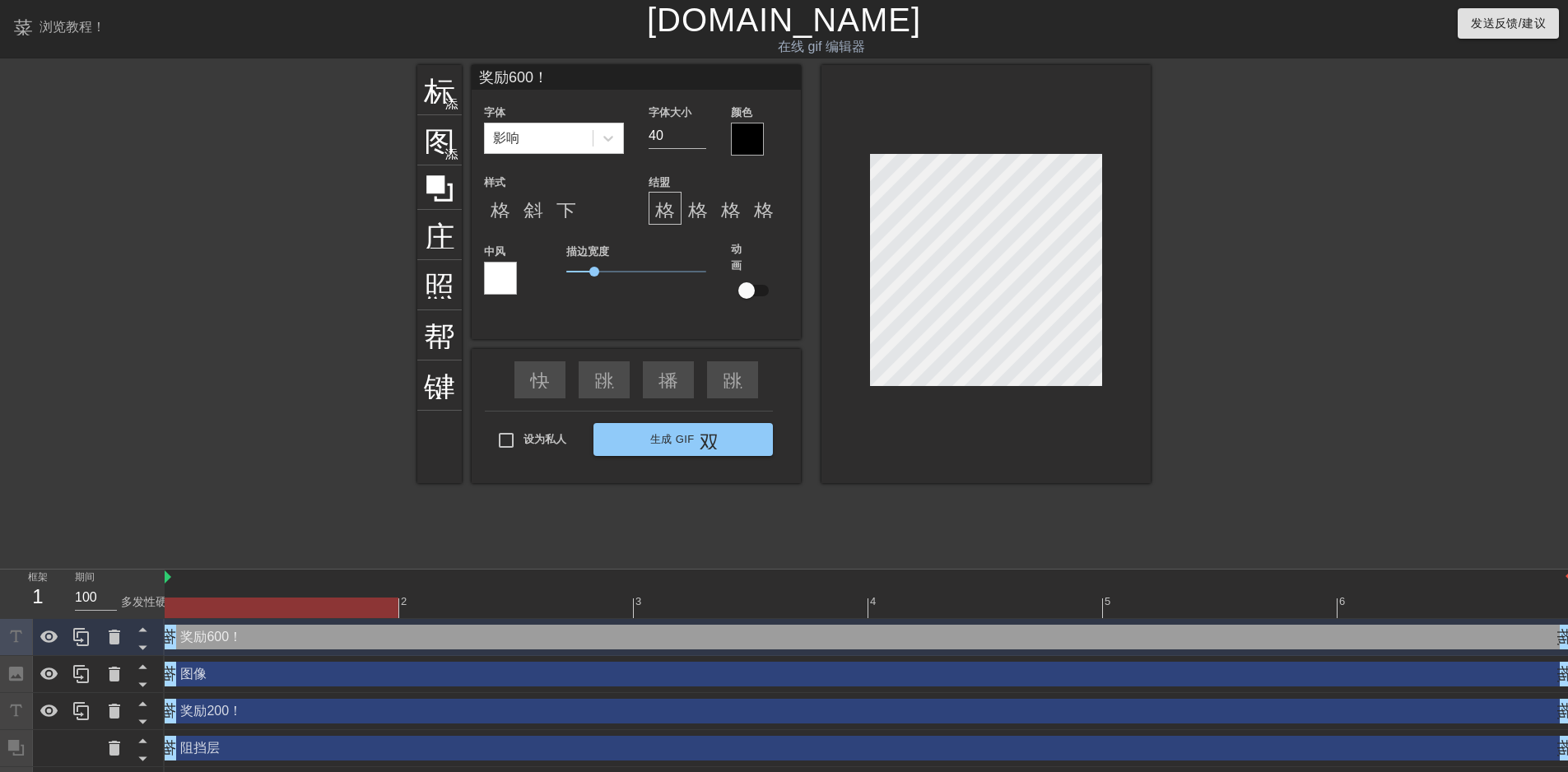
type textarea "奖励600！"
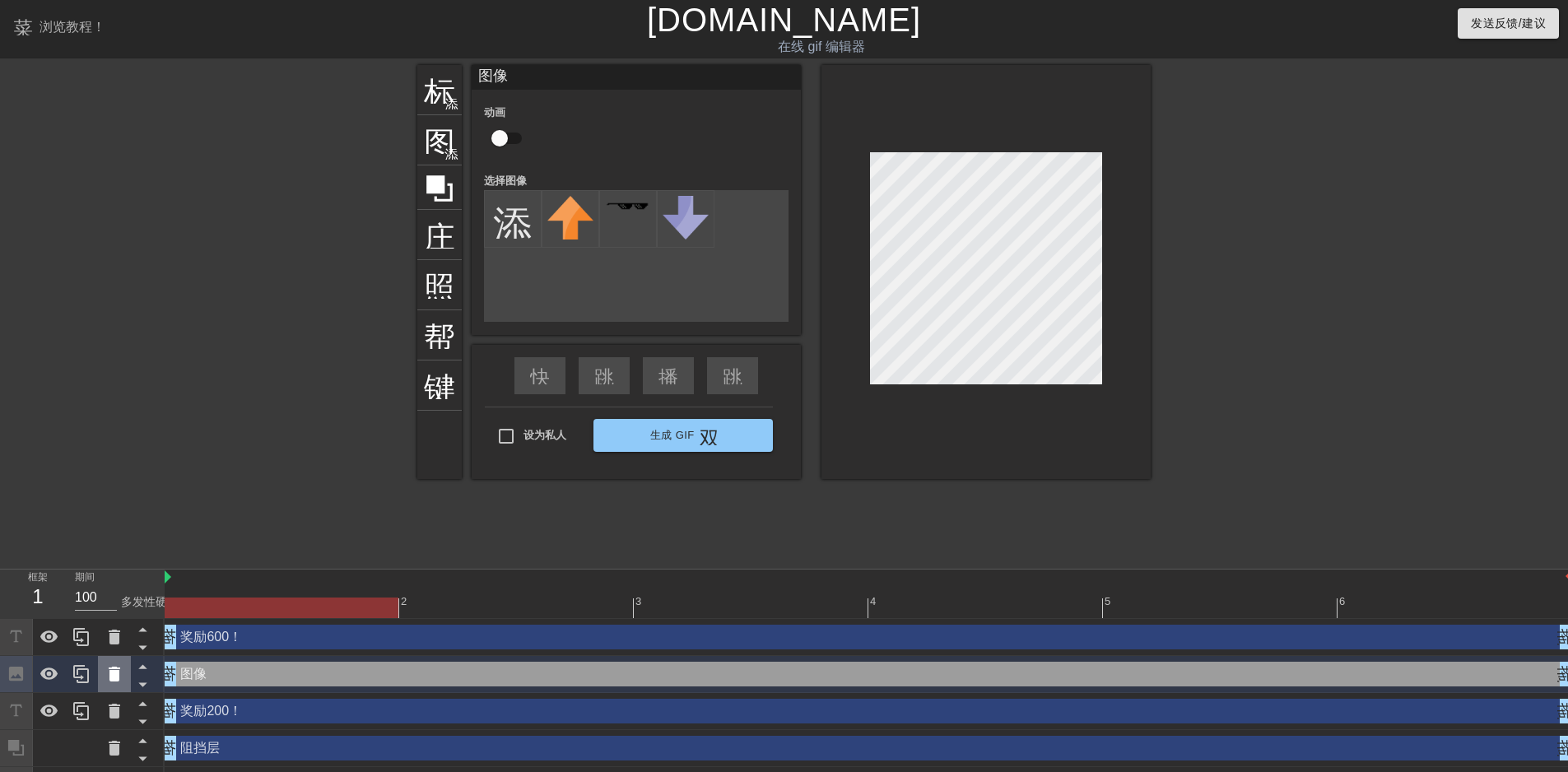
click at [110, 675] on icon at bounding box center [114, 674] width 12 height 15
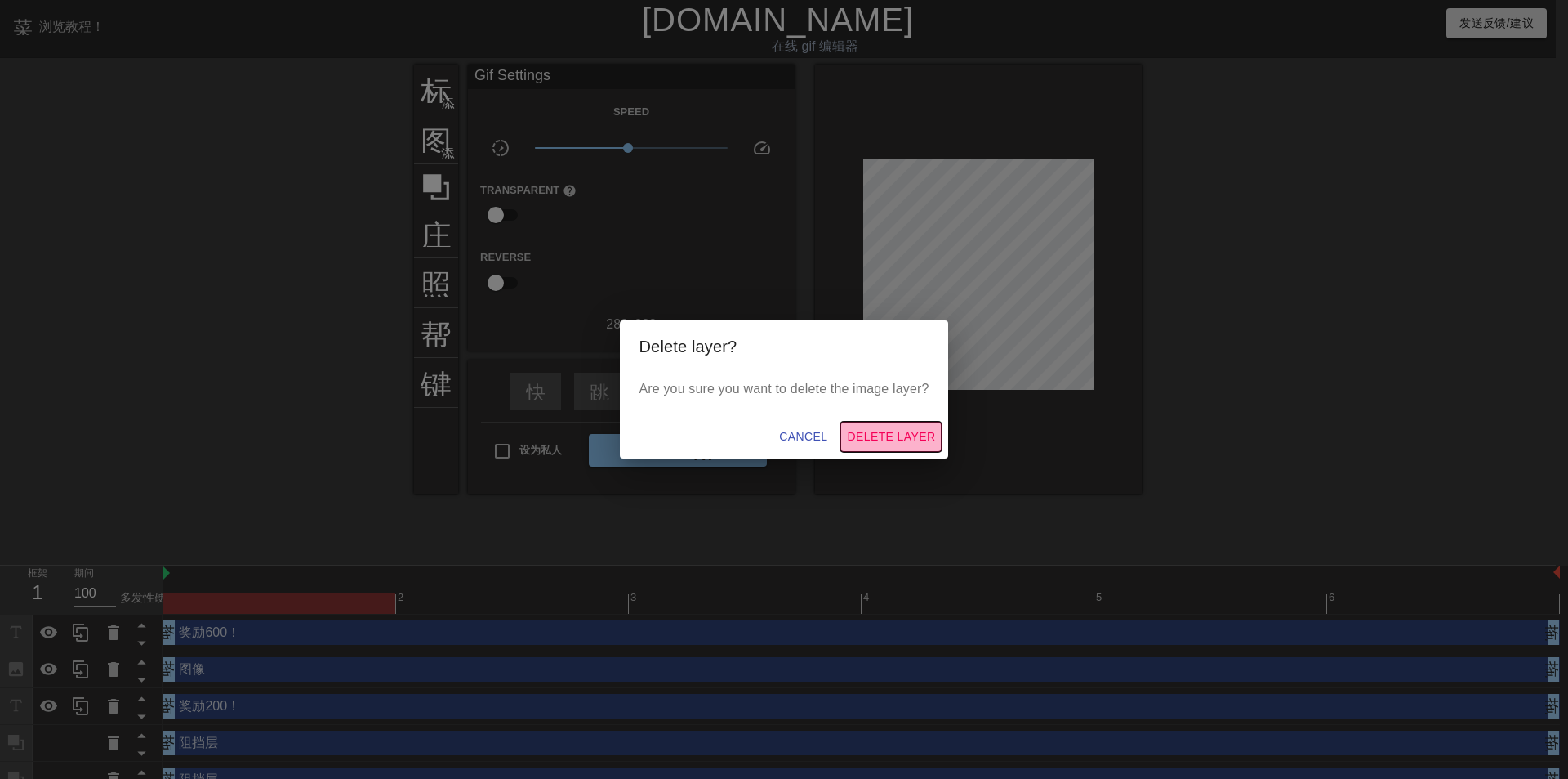
click at [913, 443] on span "Delete Layer" at bounding box center [891, 436] width 88 height 20
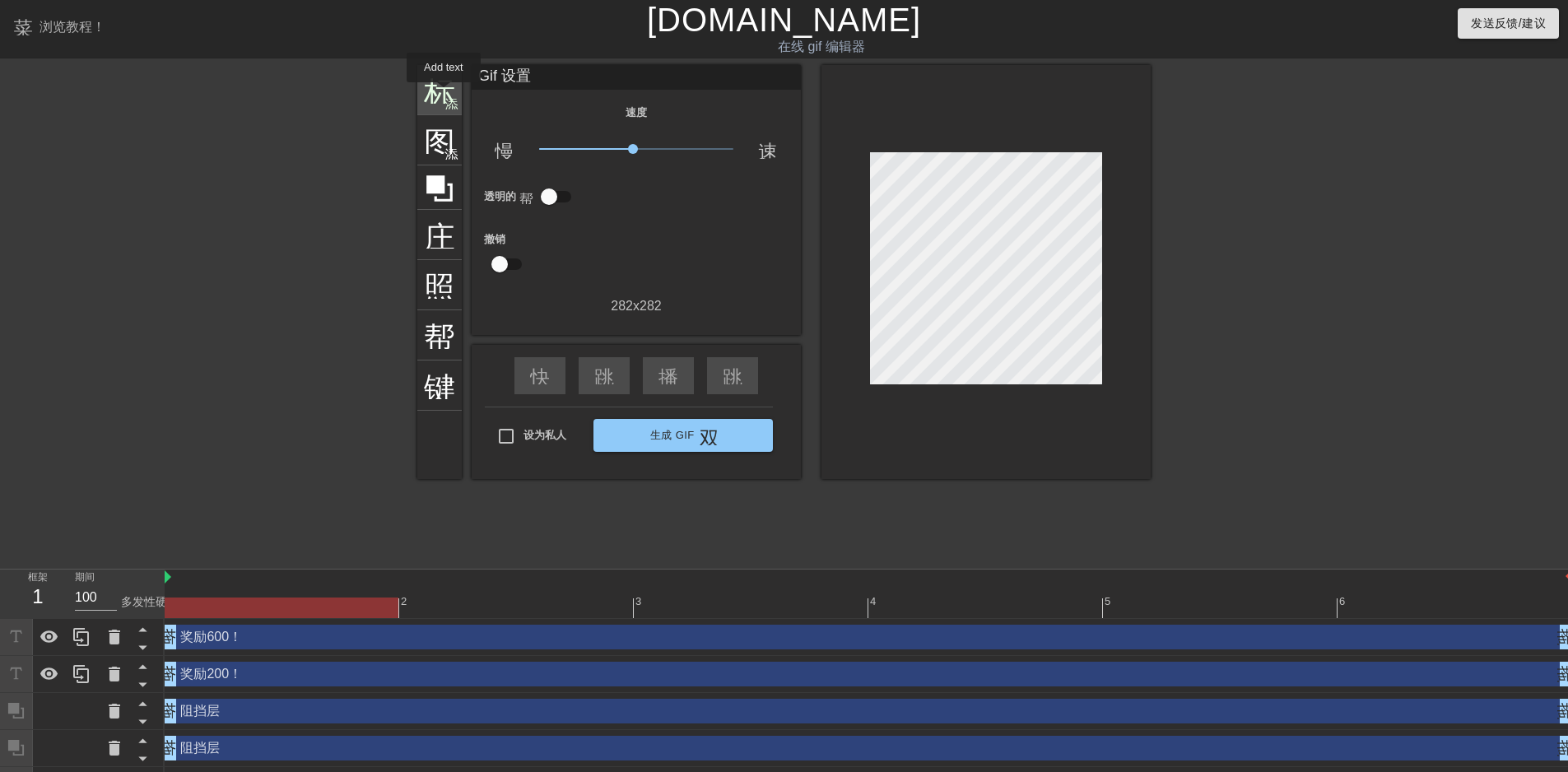
click at [444, 94] on font "标题" at bounding box center [455, 87] width 62 height 31
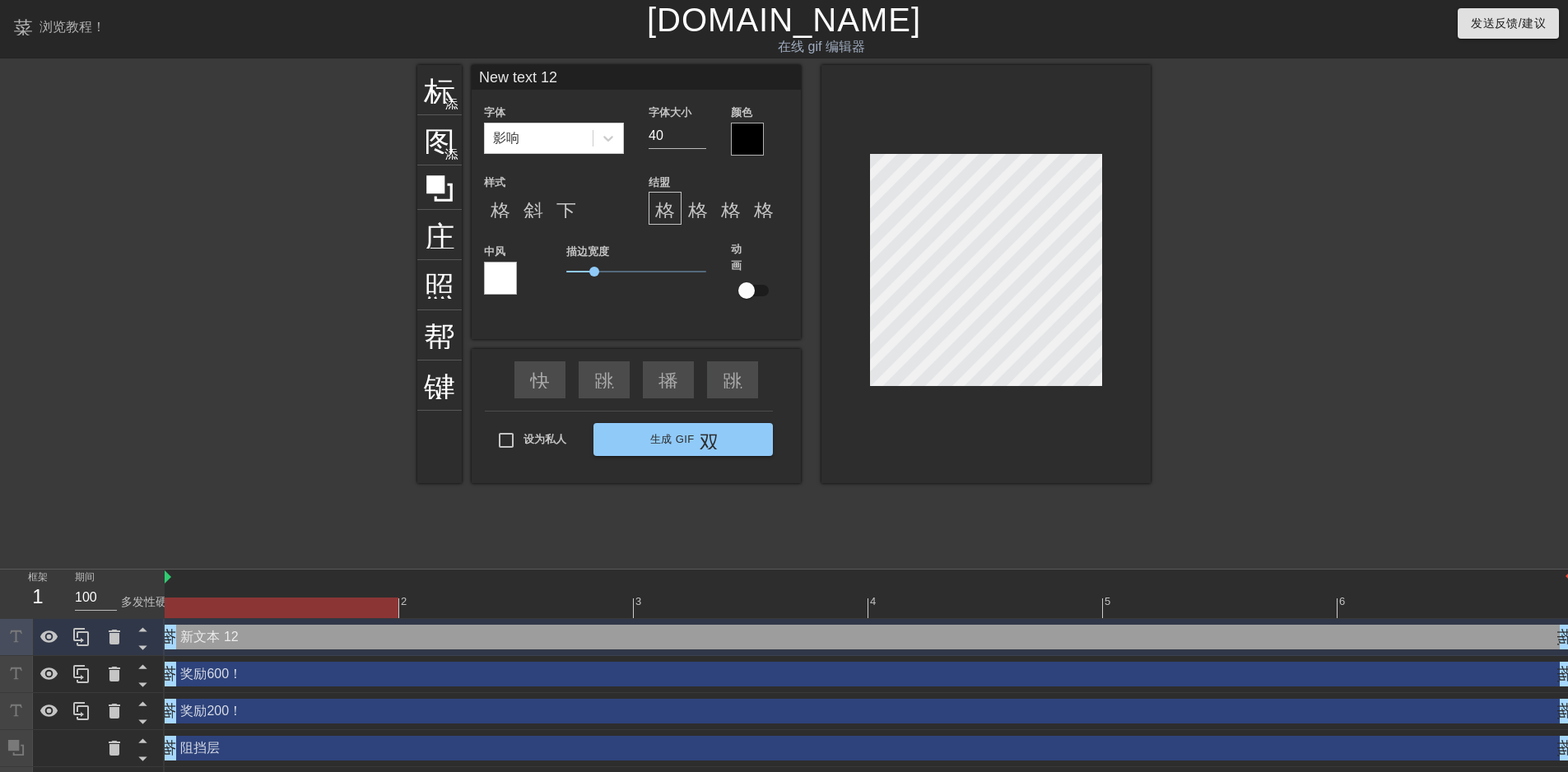
scroll to position [3, 4]
type input "i"
type textarea "i"
type input "ip"
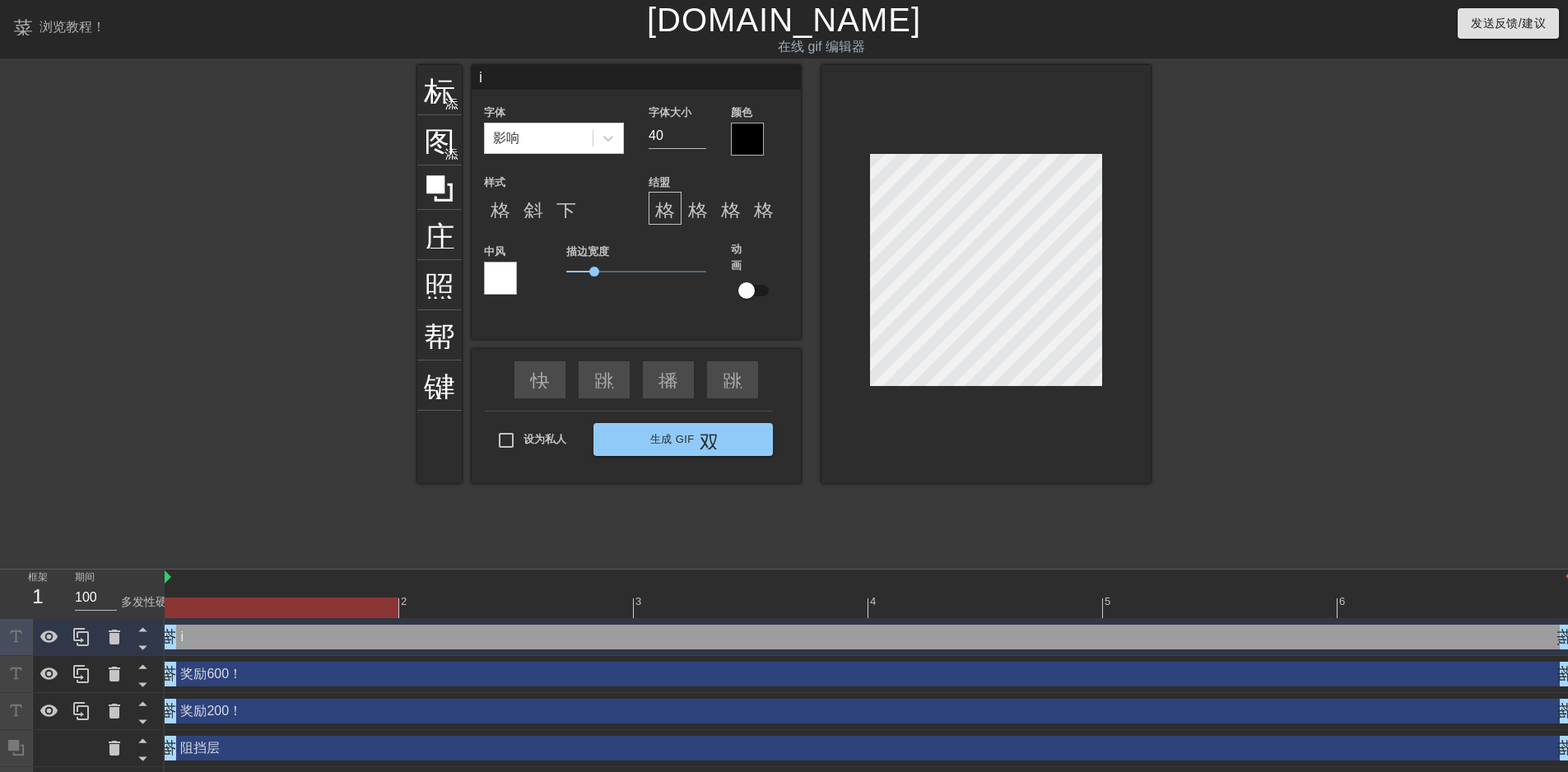
type textarea "ip"
type input "iph"
type textarea "iph"
type input "ipho"
type textarea "ipho"
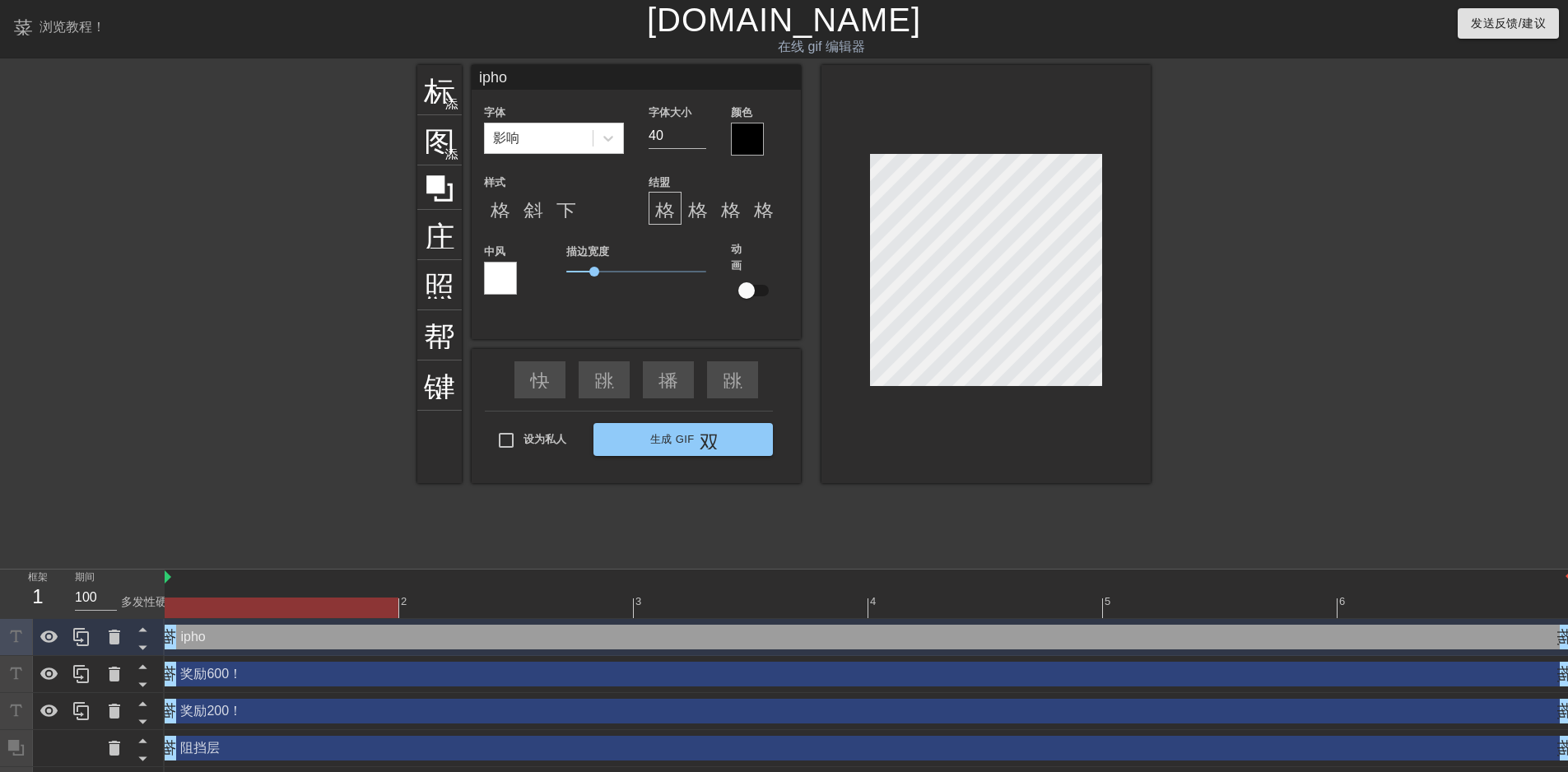
type input "iphon"
type textarea "iphon"
type input "iphone"
type textarea "iphone"
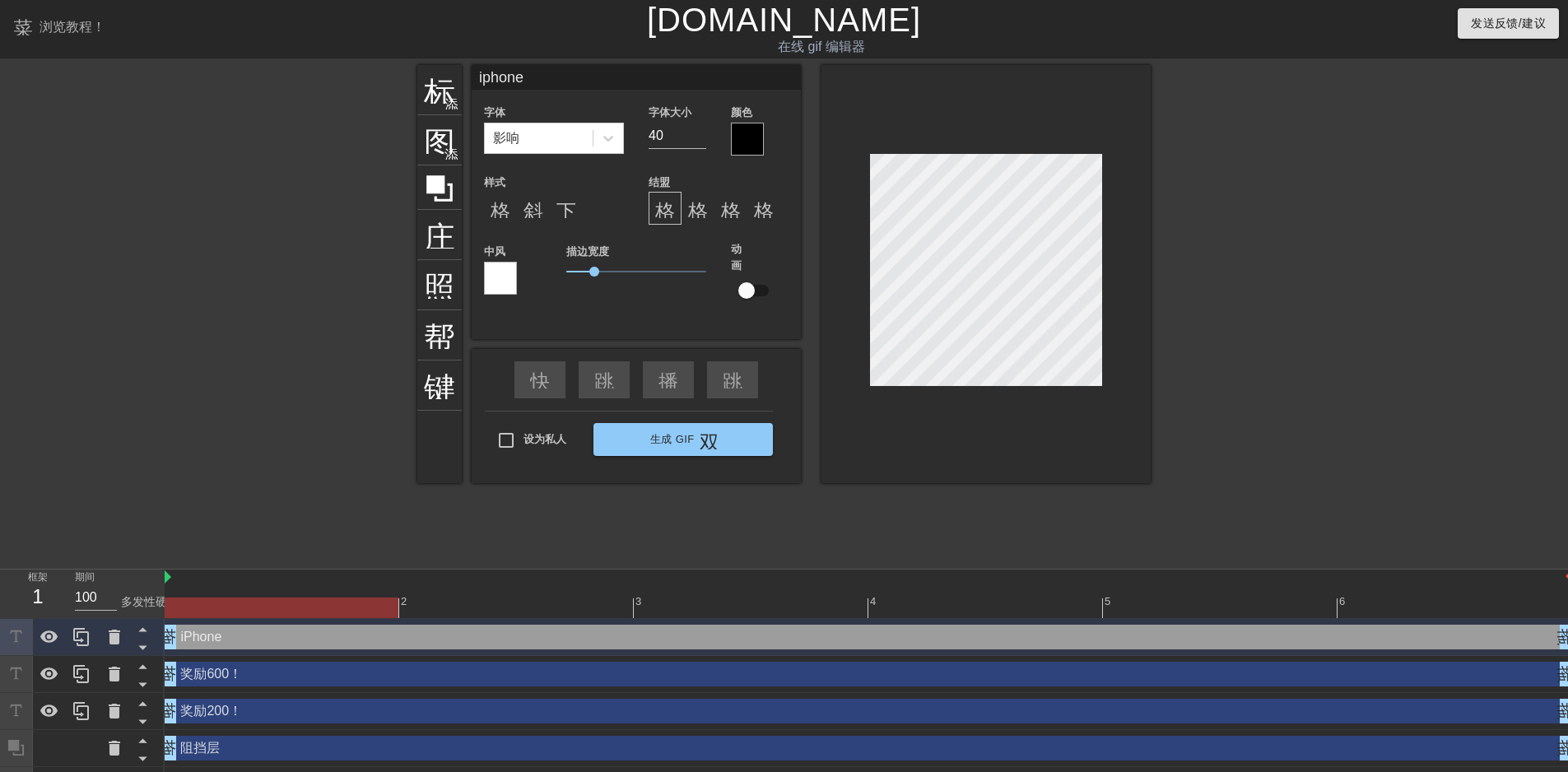
type input "iphone1"
type textarea "iphone1"
type input "iphone17"
type textarea "iphone17"
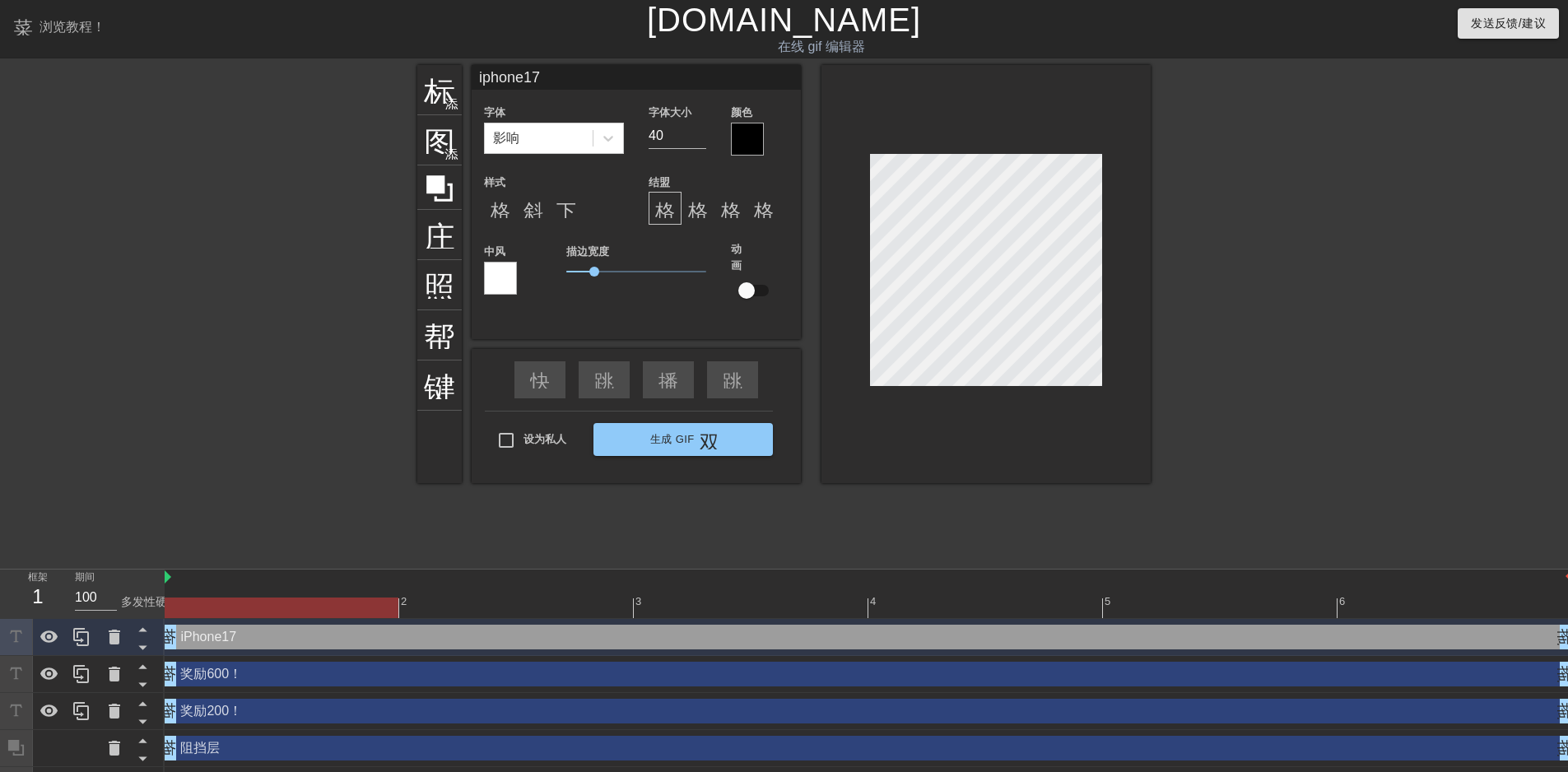
type input "iphone17!"
type textarea "iphone17!"
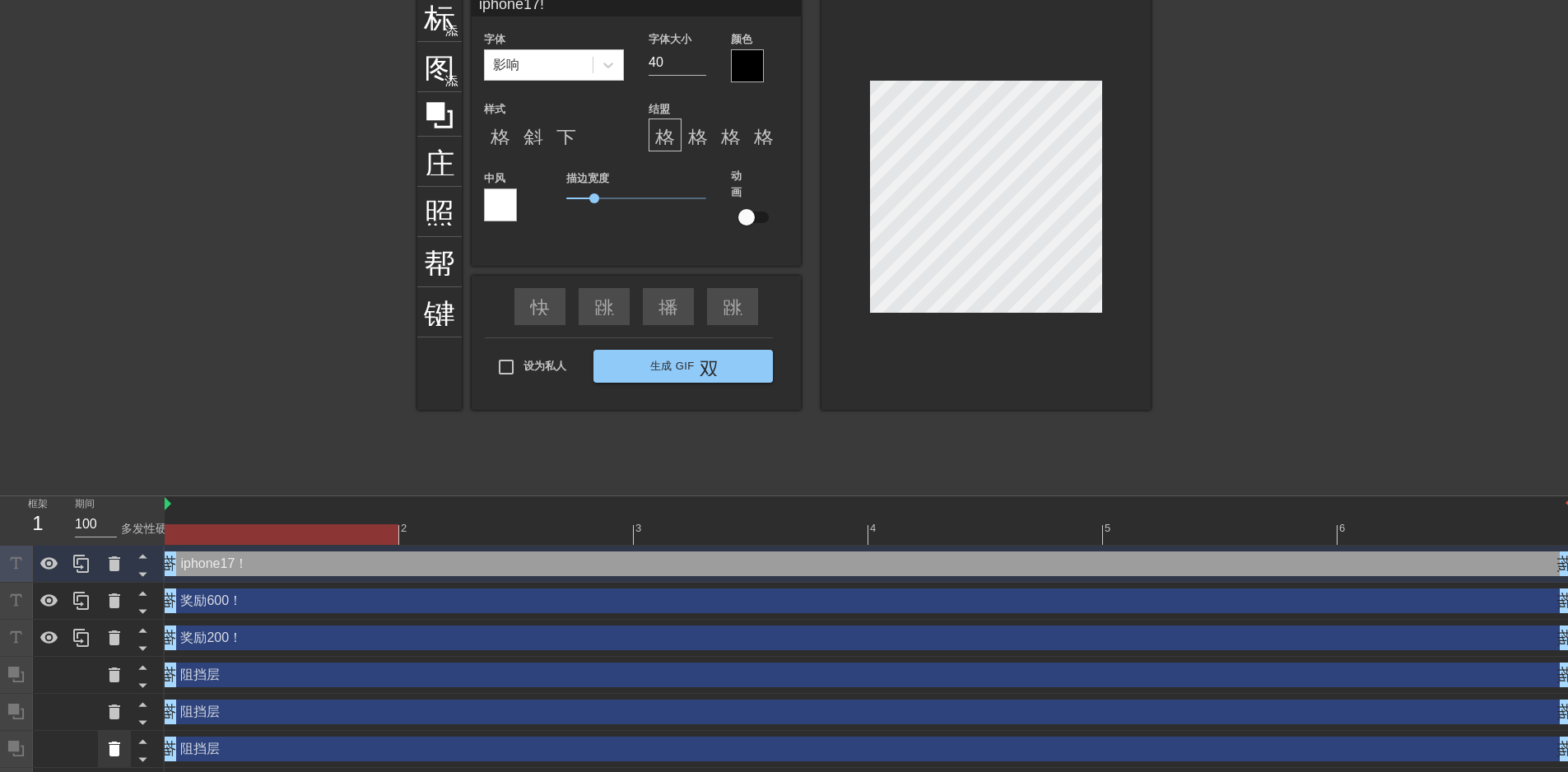
scroll to position [146, 0]
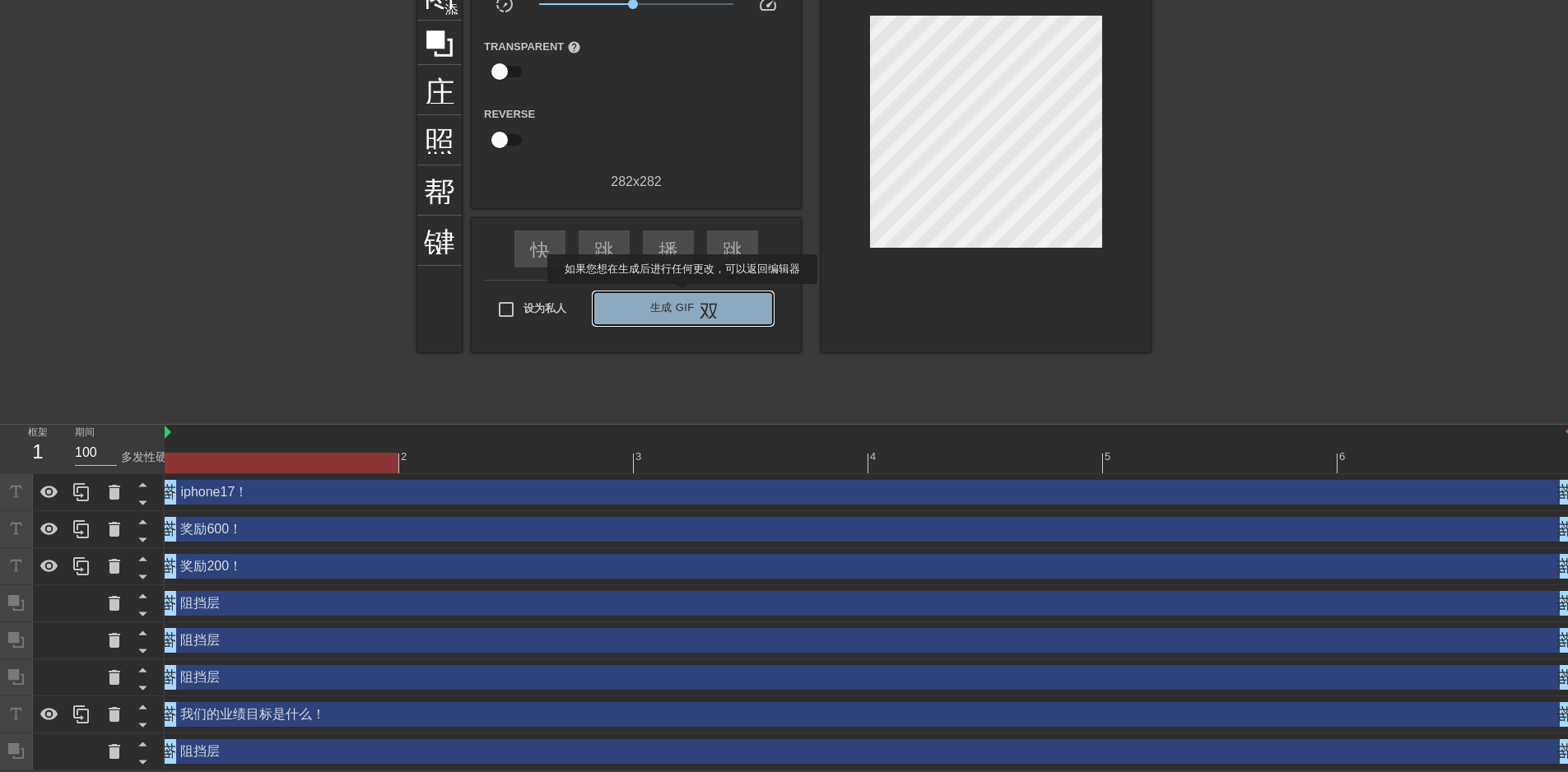
click at [682, 299] on font "生成 Gif" at bounding box center [673, 308] width 45 height 19
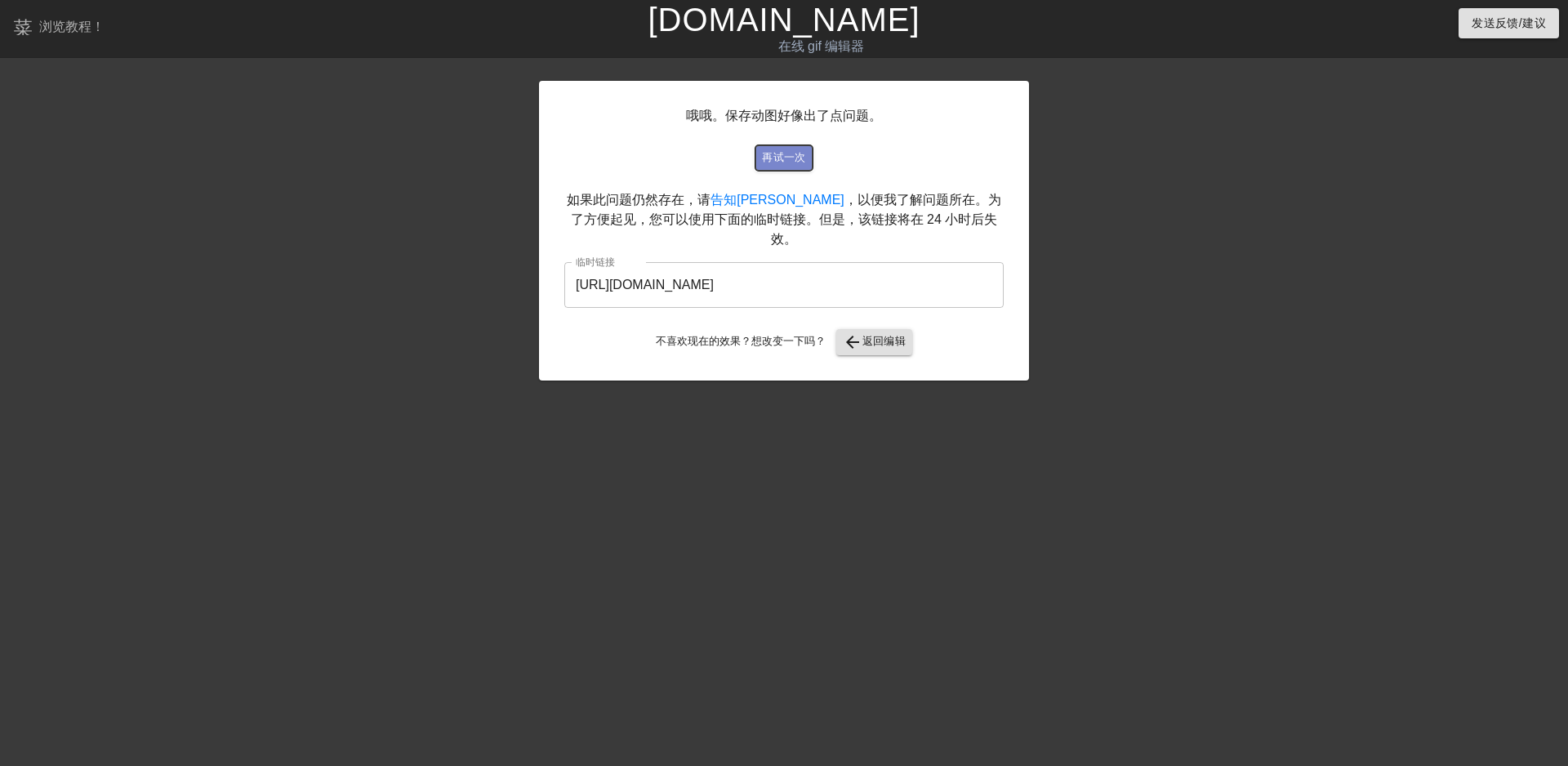
click at [781, 164] on font "再试一次" at bounding box center [784, 157] width 44 height 19
click at [883, 334] on font "返回编辑" at bounding box center [885, 341] width 44 height 12
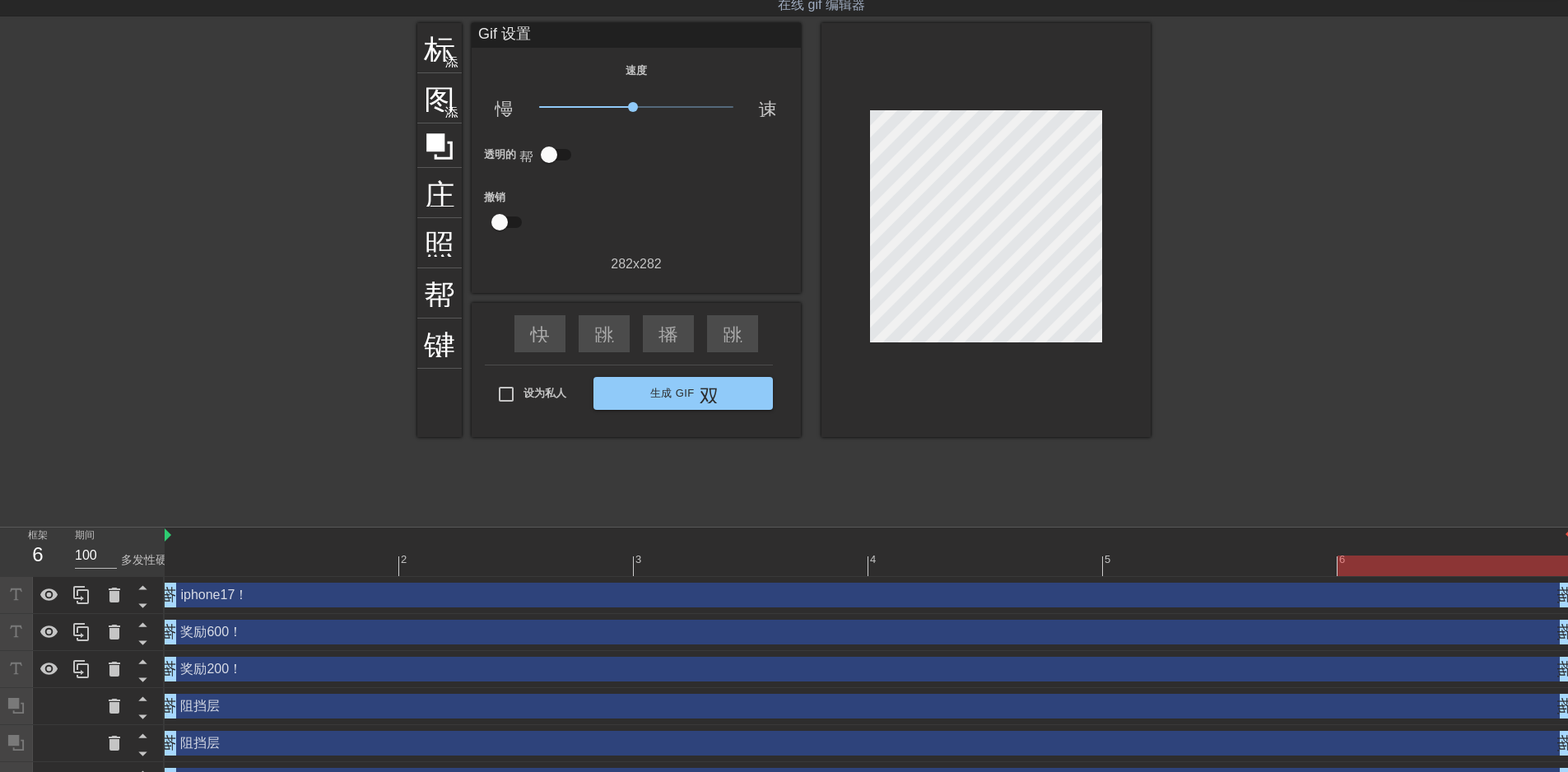
scroll to position [146, 0]
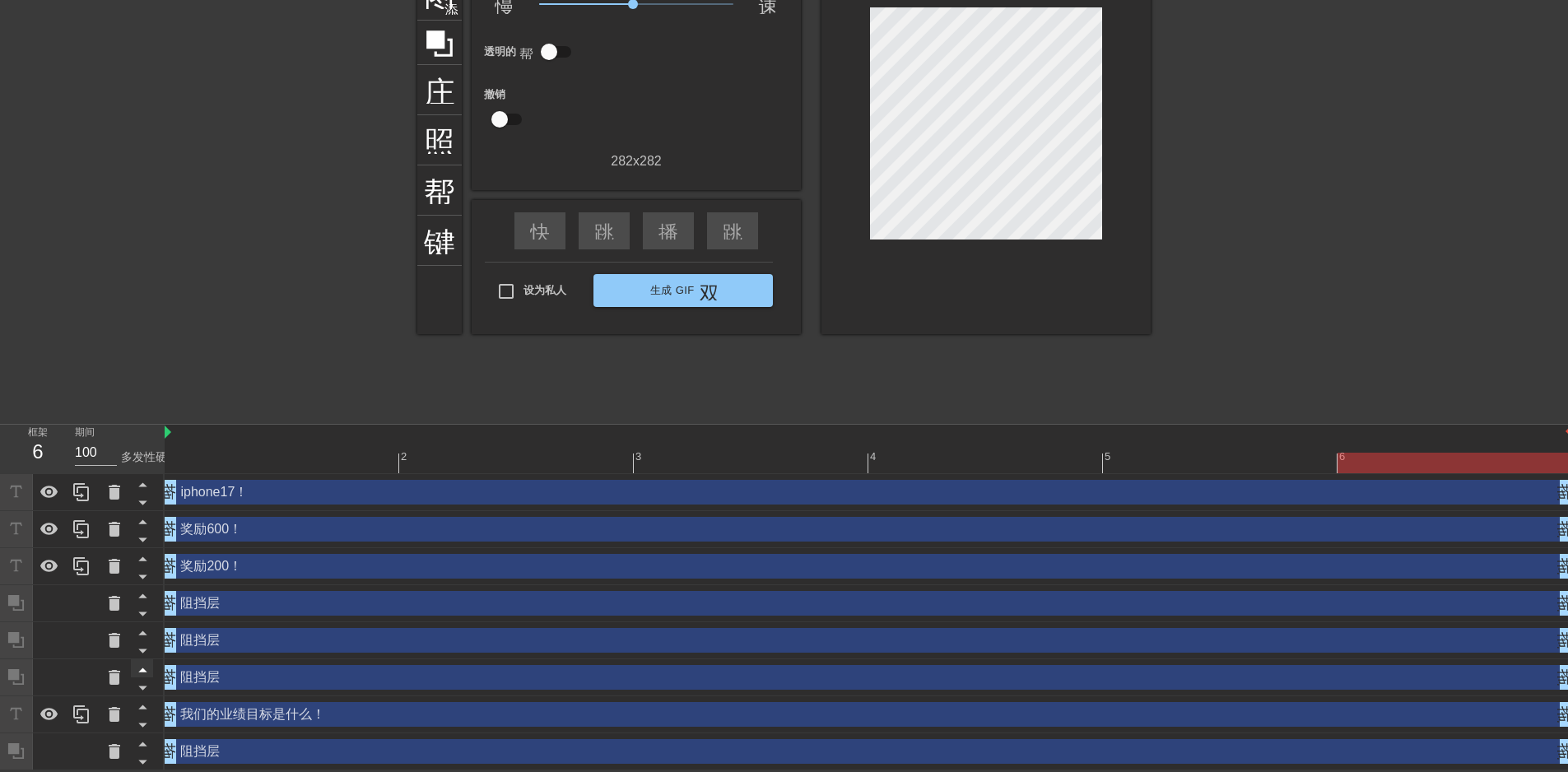
click at [142, 670] on icon at bounding box center [142, 670] width 8 height 4
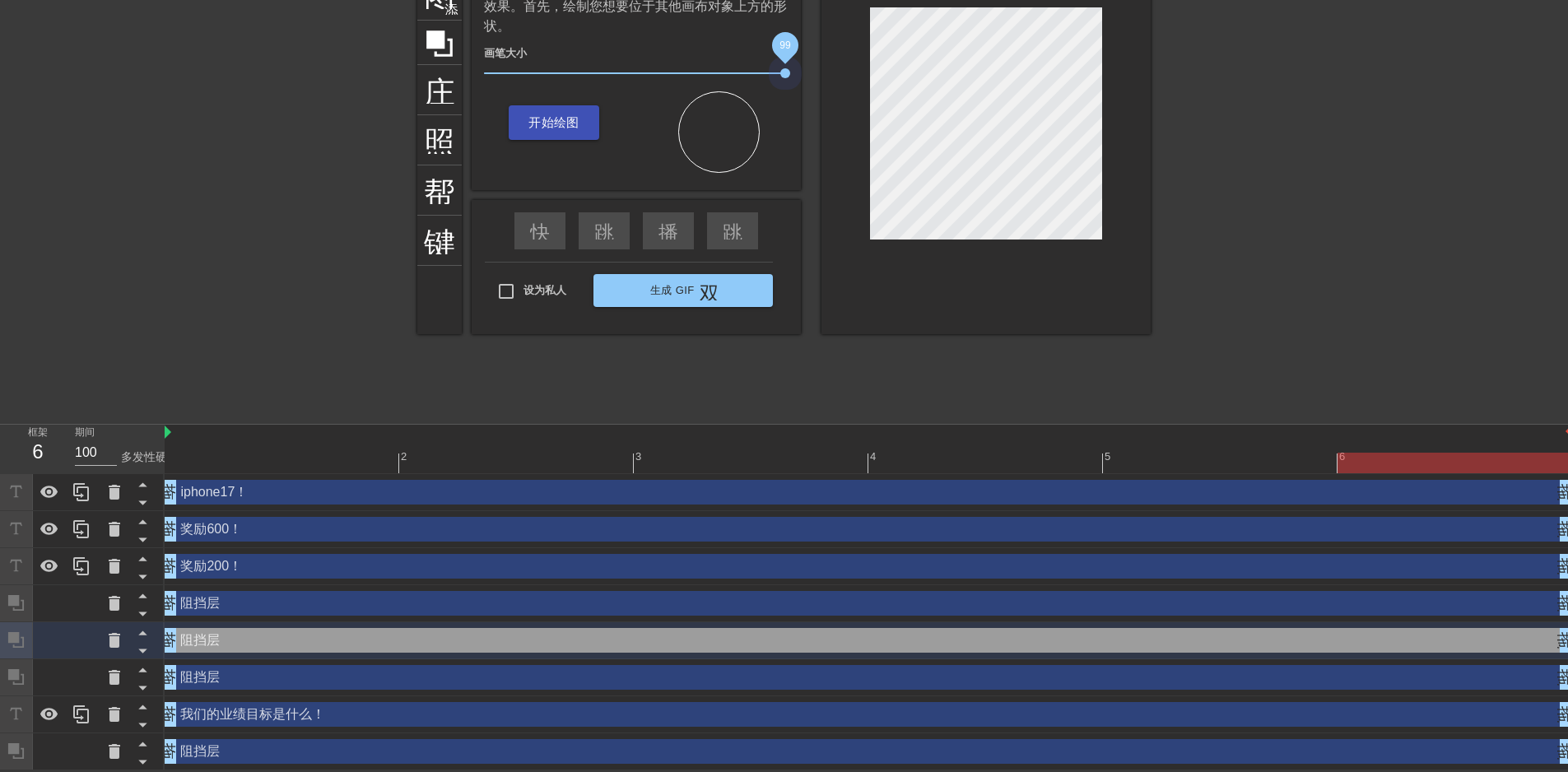
drag, startPoint x: 601, startPoint y: 70, endPoint x: 862, endPoint y: 73, distance: 261.0
click at [790, 73] on span "99" at bounding box center [785, 73] width 10 height 10
click at [142, 650] on icon at bounding box center [142, 651] width 8 height 4
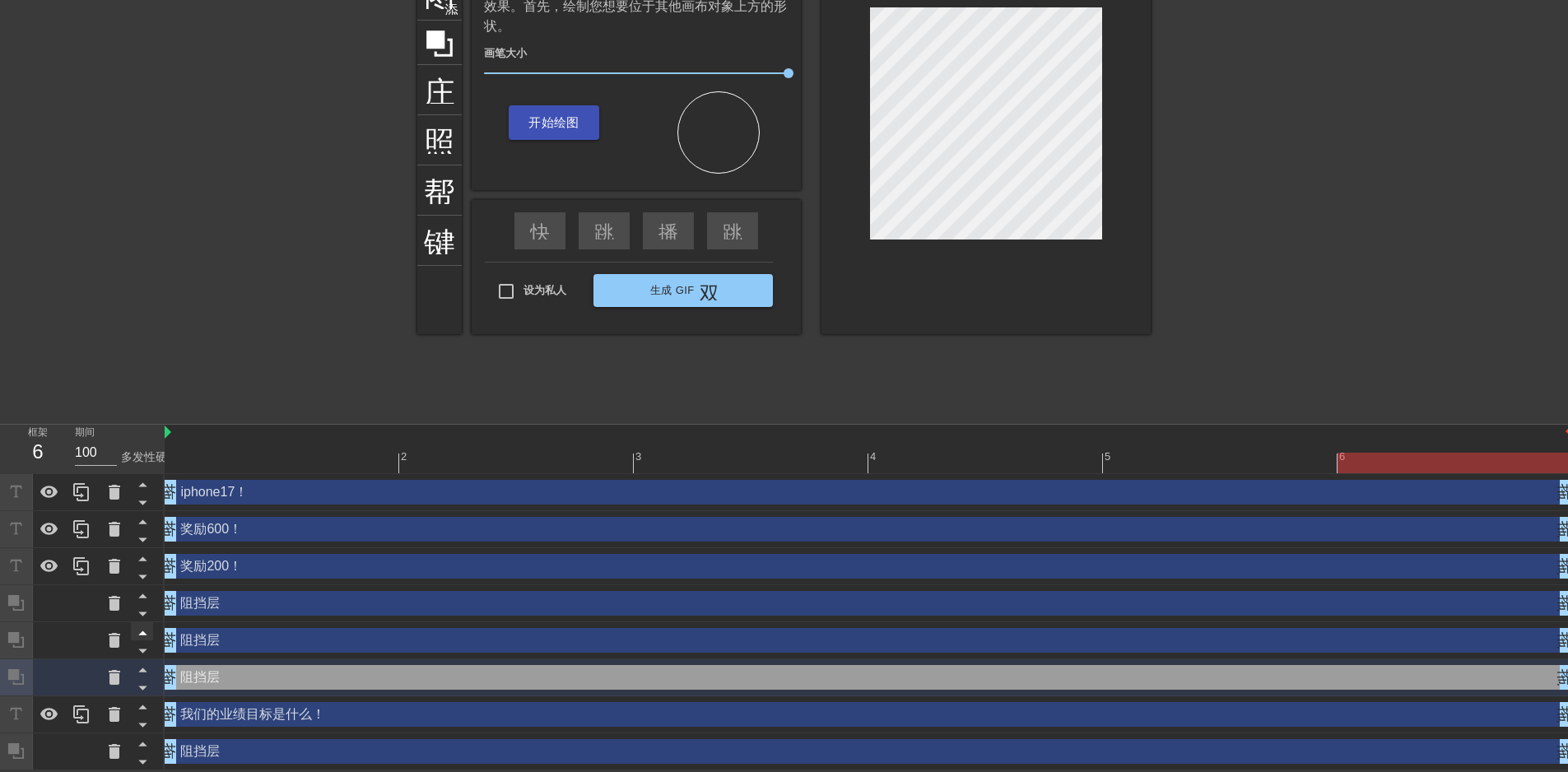
click at [142, 632] on icon at bounding box center [142, 633] width 8 height 4
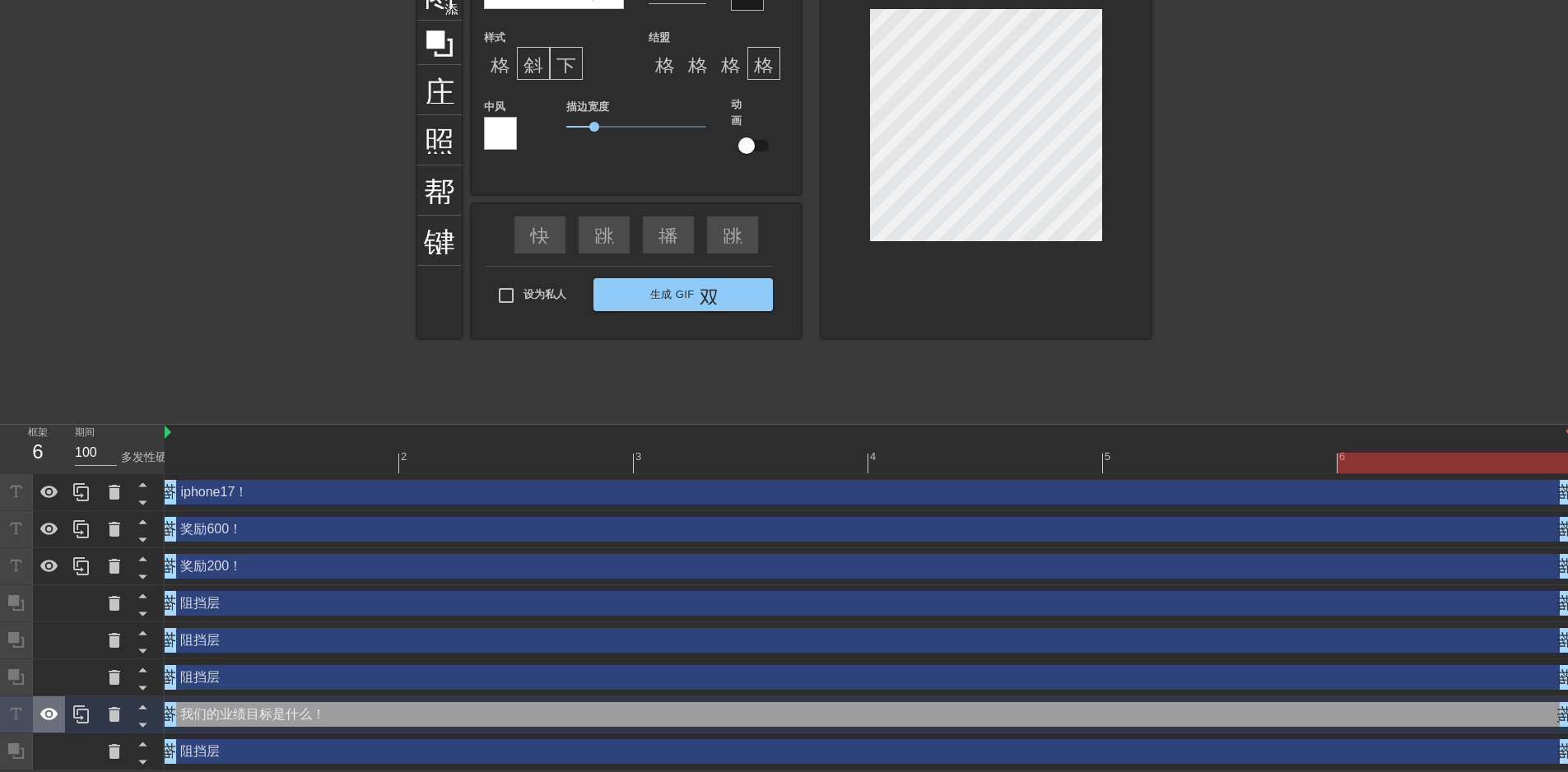
click at [52, 715] on icon at bounding box center [49, 714] width 20 height 20
click at [20, 715] on icon at bounding box center [15, 713] width 19 height 19
click at [16, 715] on icon at bounding box center [15, 713] width 12 height 12
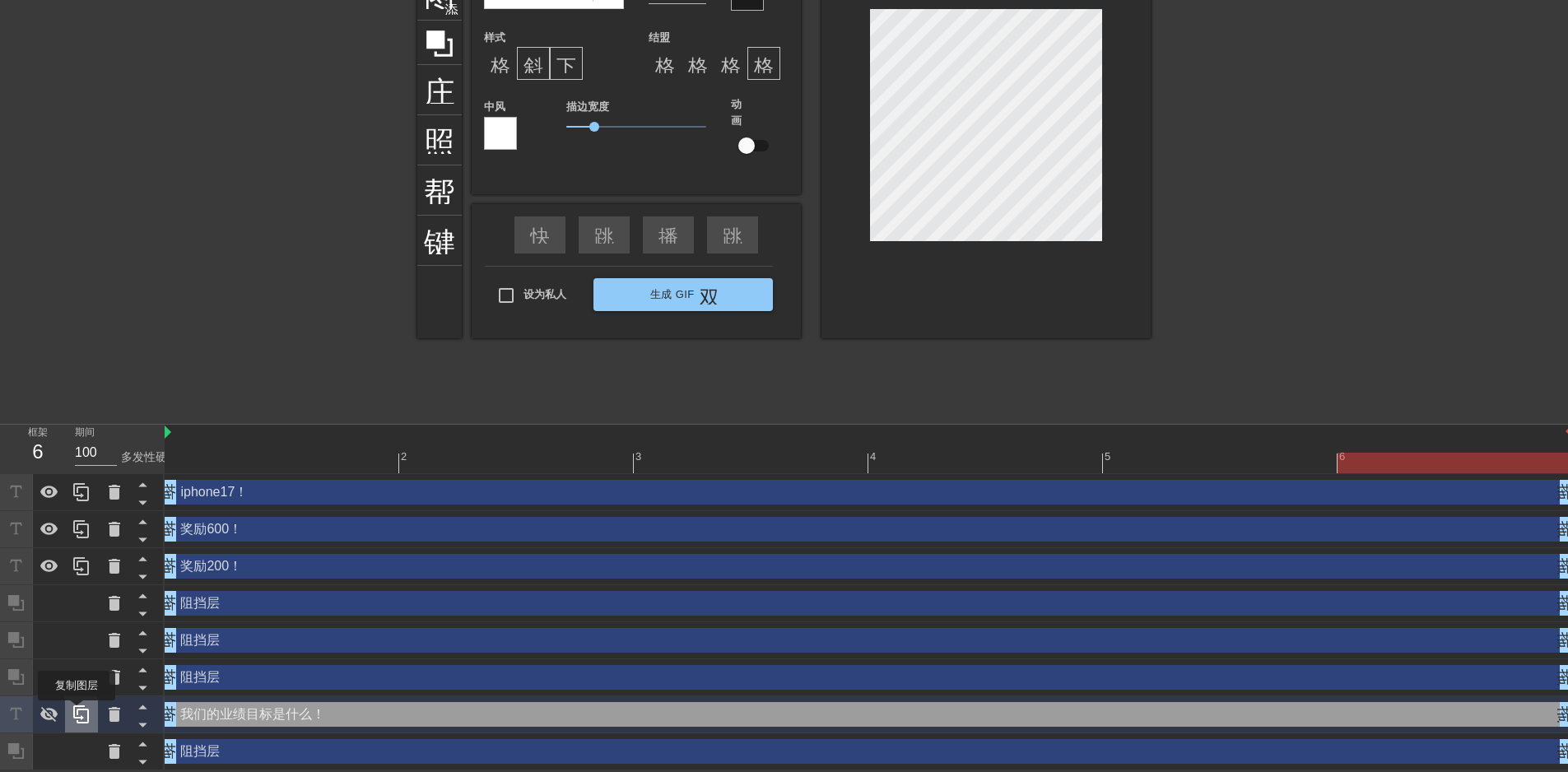
click at [77, 711] on icon at bounding box center [81, 714] width 20 height 20
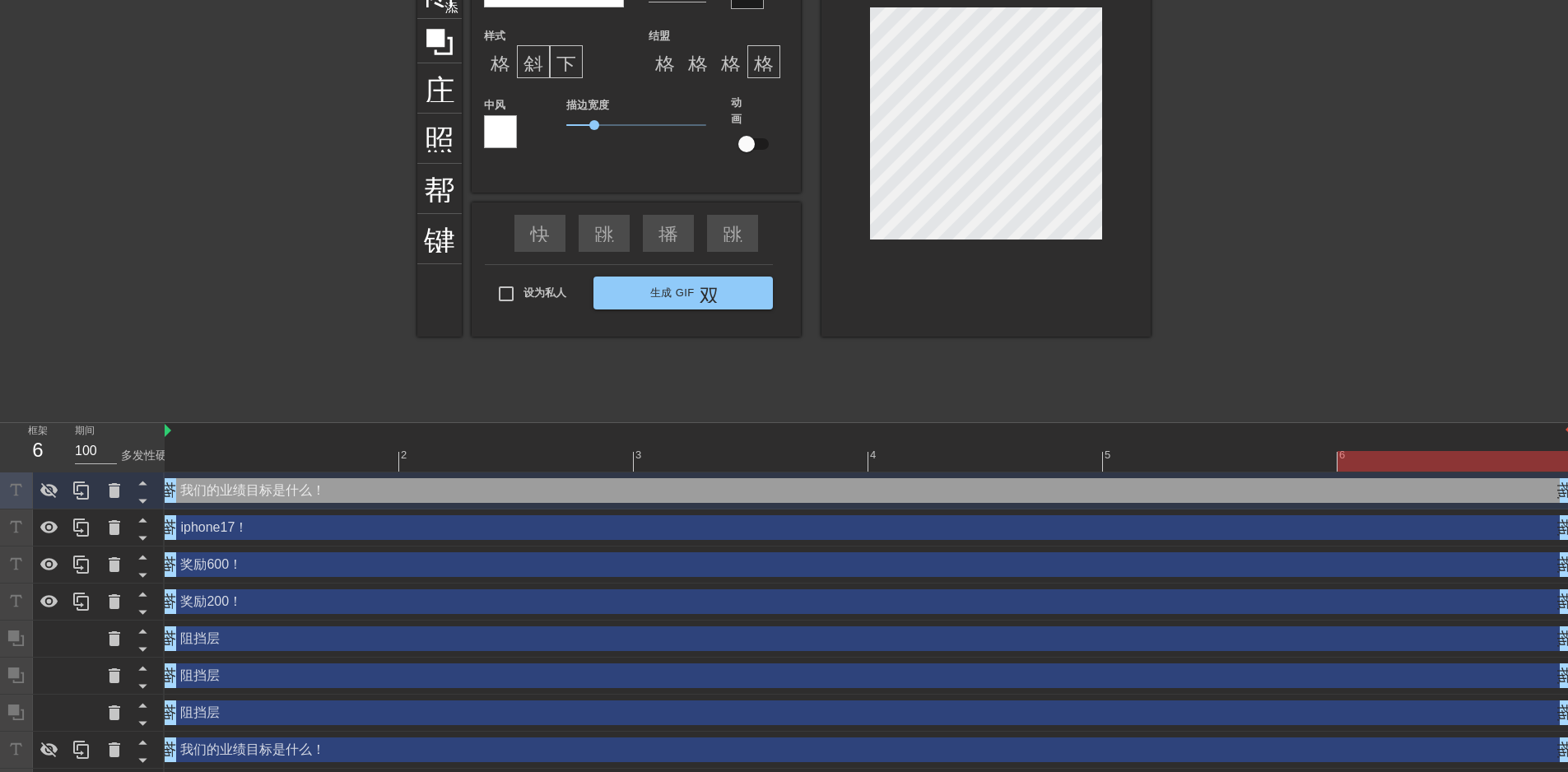
click at [294, 497] on div "我们的业绩目标是什么！ 拖动手柄 拖动手柄" at bounding box center [869, 490] width 1407 height 25
click at [53, 489] on icon at bounding box center [49, 491] width 18 height 16
click at [53, 489] on icon at bounding box center [49, 490] width 18 height 12
click at [53, 489] on icon at bounding box center [49, 491] width 18 height 16
click at [53, 489] on icon at bounding box center [49, 490] width 18 height 12
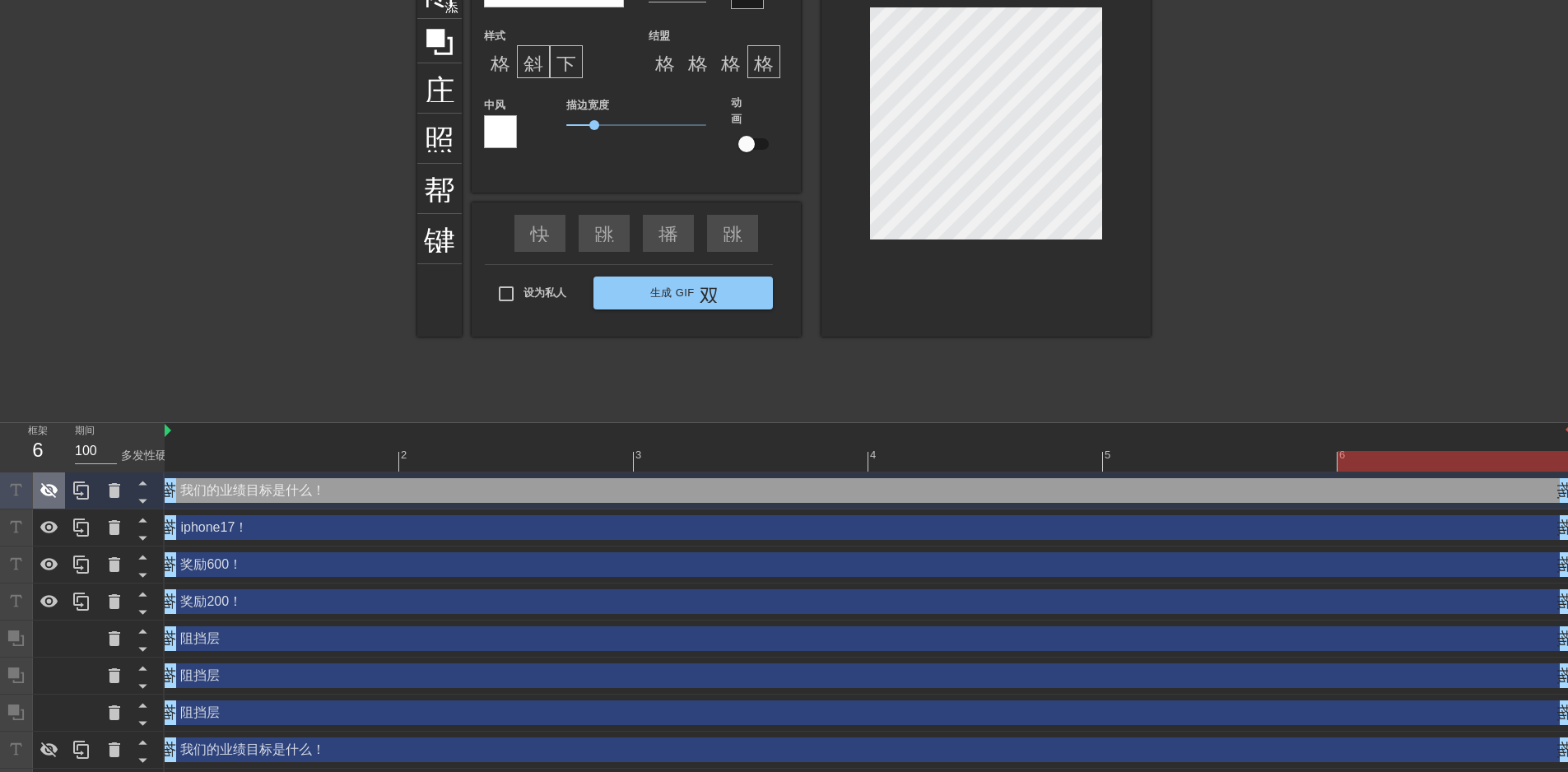
click at [53, 489] on icon at bounding box center [49, 491] width 18 height 16
click at [53, 489] on icon at bounding box center [49, 490] width 18 height 12
click at [1365, 458] on div at bounding box center [1455, 461] width 234 height 21
drag, startPoint x: 1338, startPoint y: 456, endPoint x: 1386, endPoint y: 458, distance: 48.0
click at [1386, 458] on div at bounding box center [1455, 461] width 234 height 21
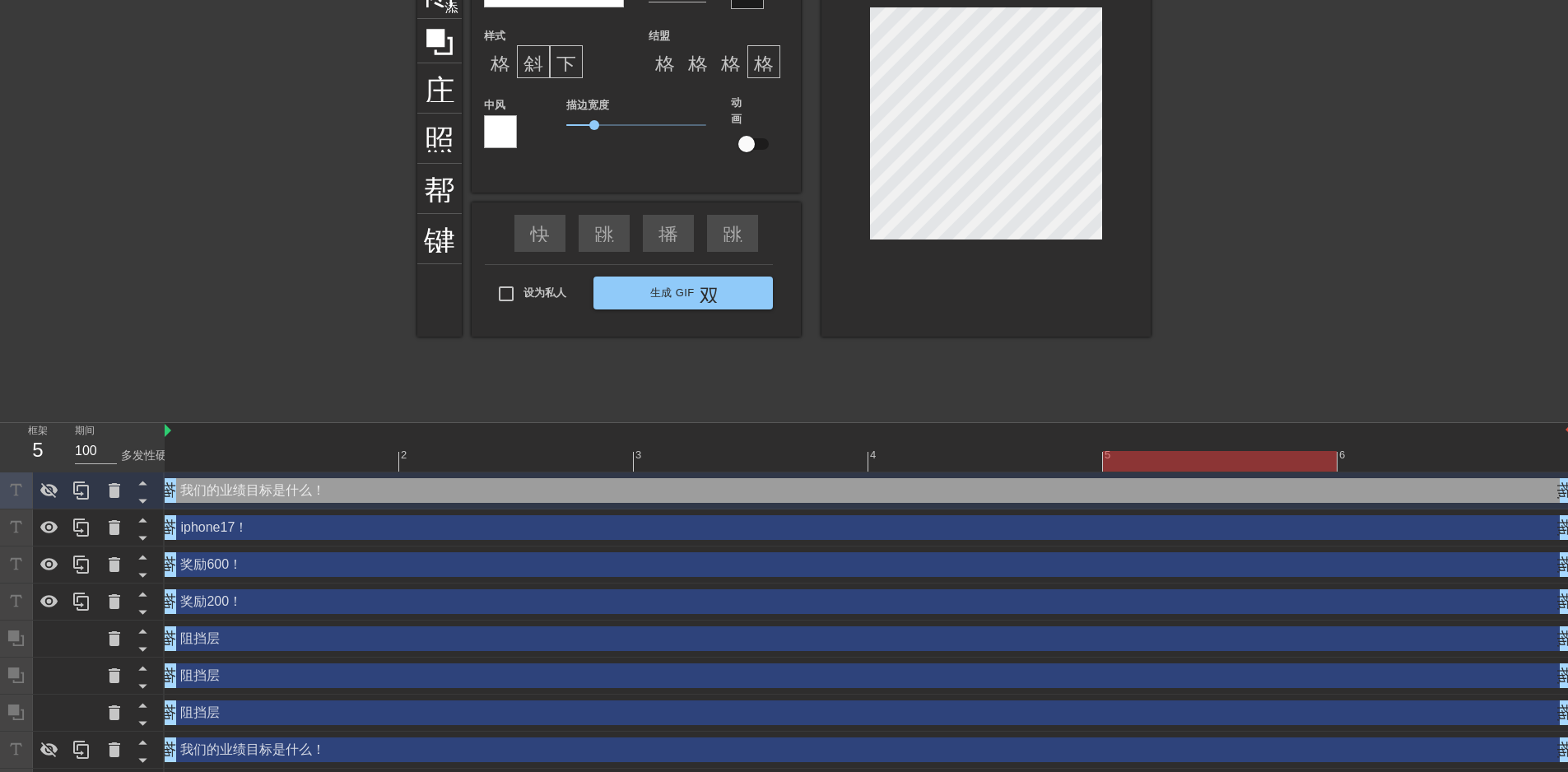
drag, startPoint x: 1354, startPoint y: 458, endPoint x: 1292, endPoint y: 465, distance: 62.4
click at [1292, 465] on div at bounding box center [1220, 461] width 234 height 21
click at [1036, 464] on div at bounding box center [869, 461] width 1407 height 21
click at [787, 465] on div at bounding box center [869, 461] width 1407 height 21
click at [589, 465] on div at bounding box center [869, 461] width 1407 height 21
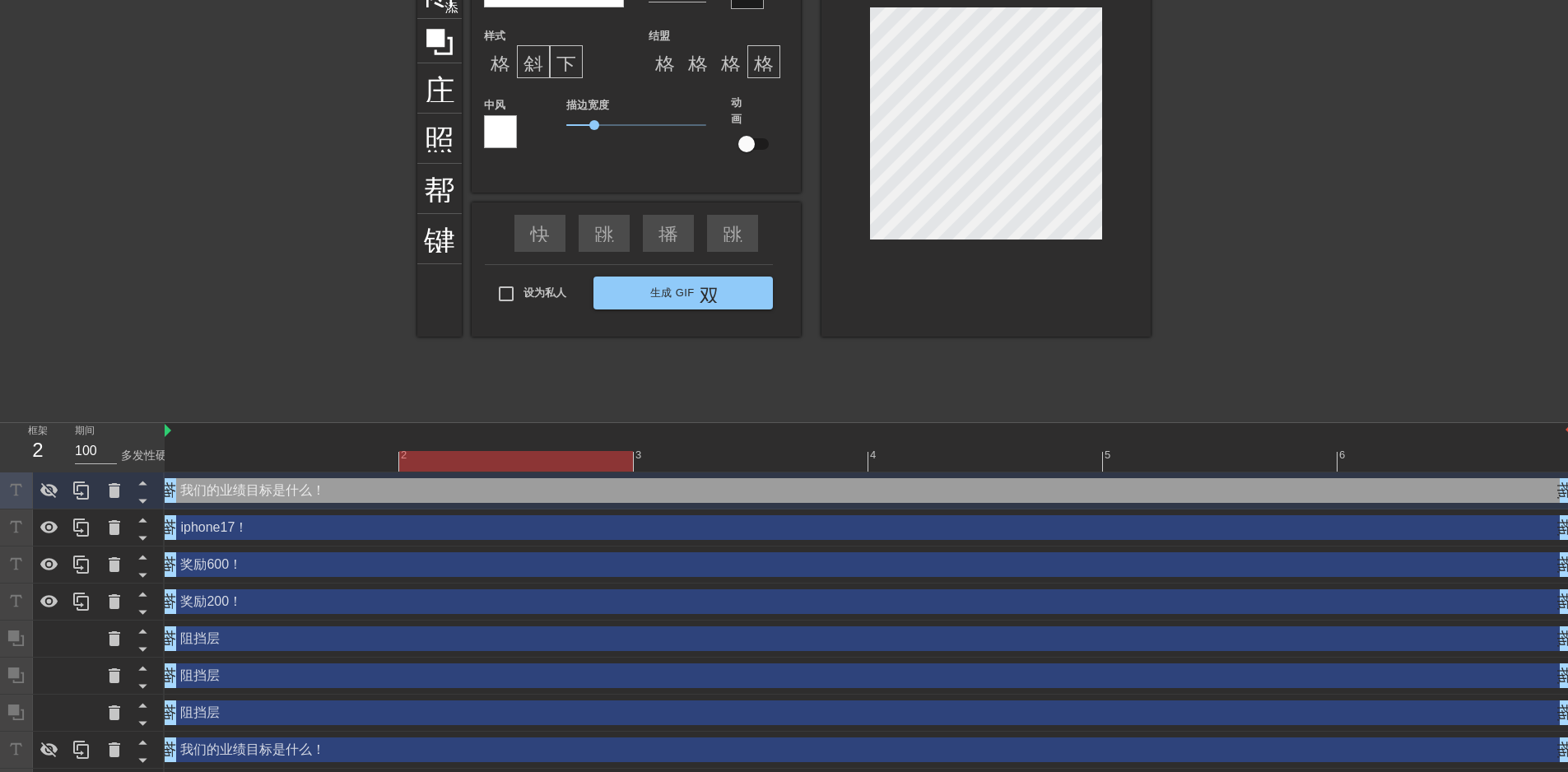
click at [324, 461] on div at bounding box center [869, 461] width 1407 height 21
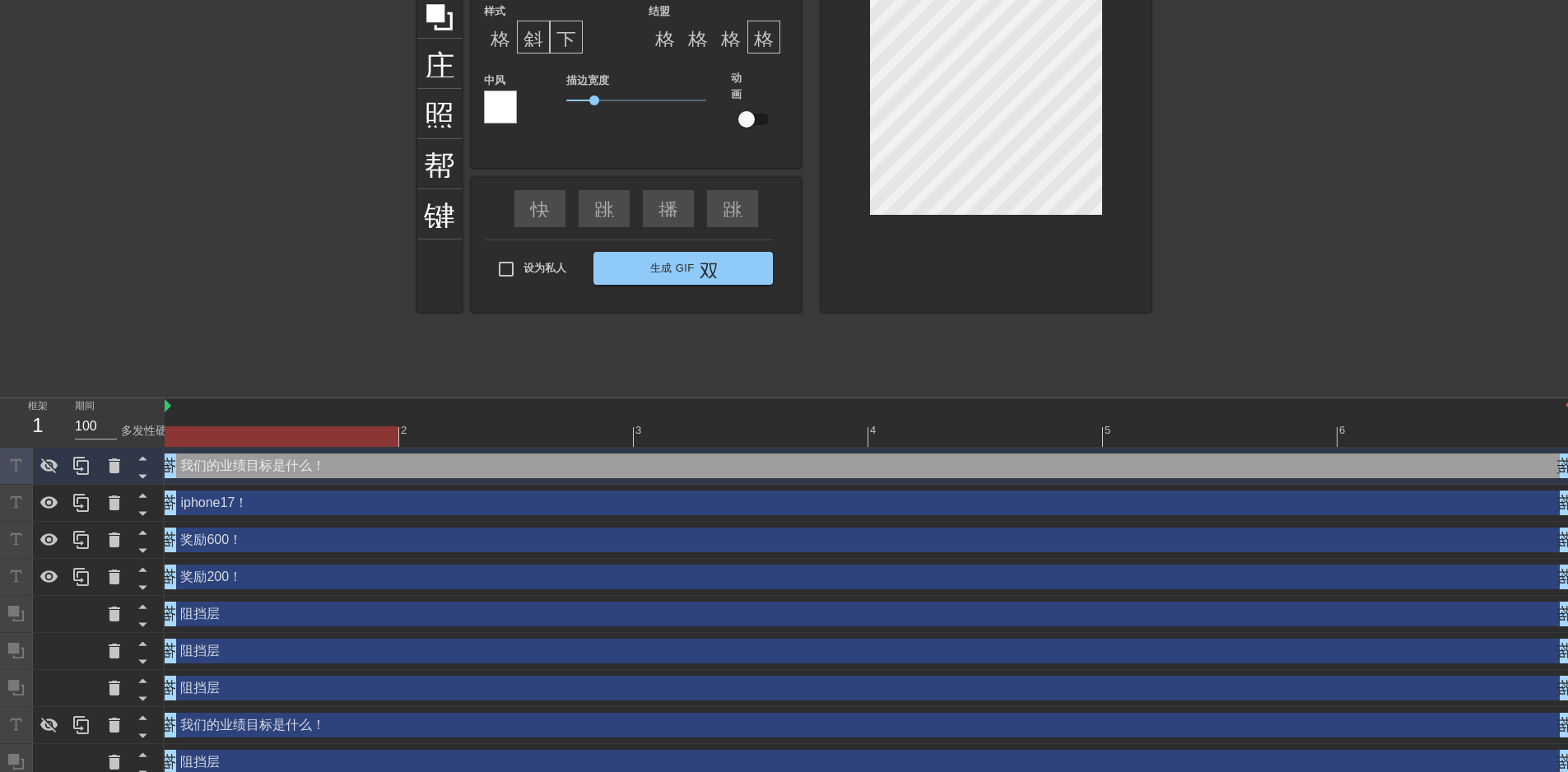
scroll to position [184, 0]
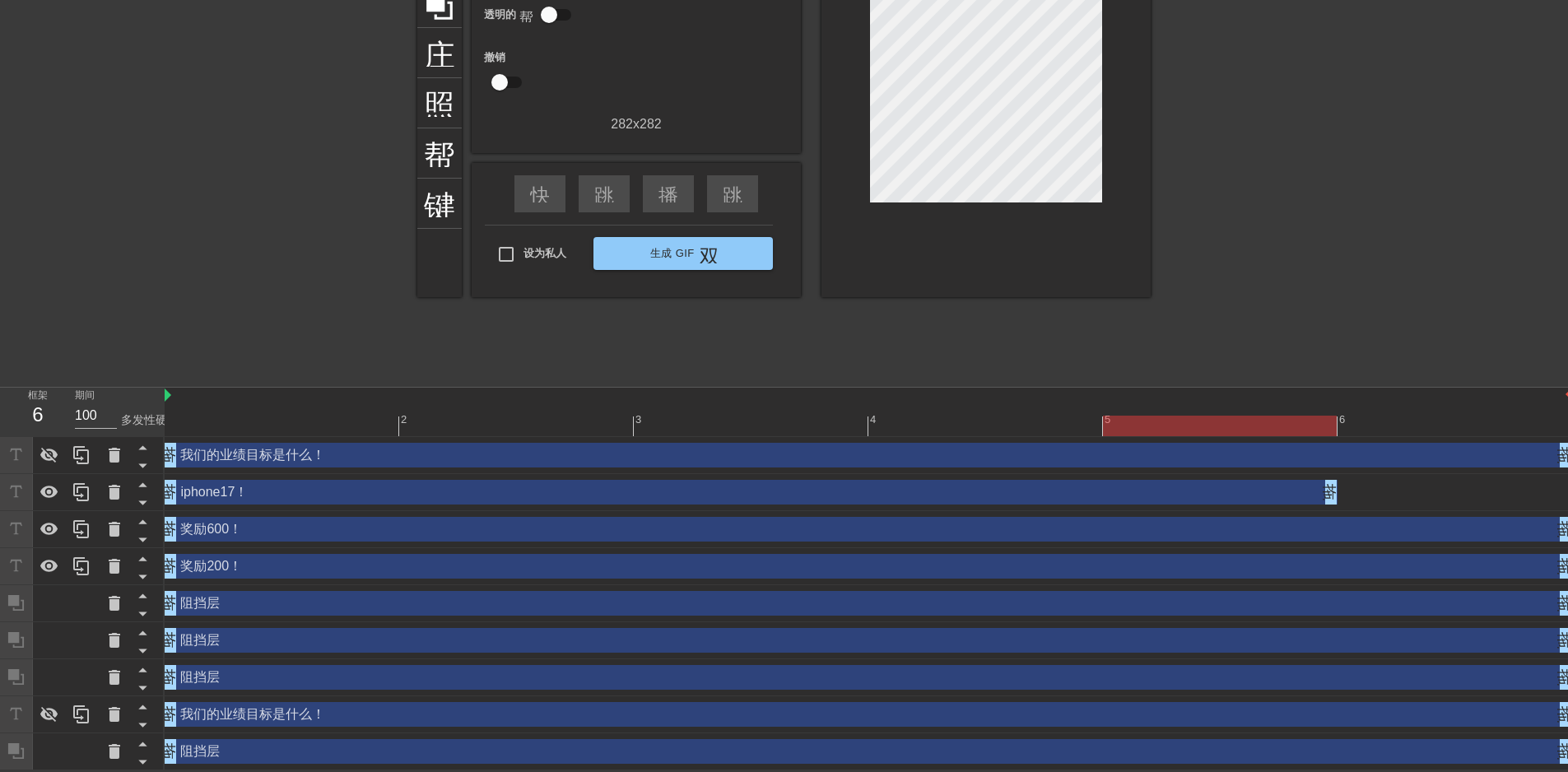
drag, startPoint x: 1561, startPoint y: 493, endPoint x: 1439, endPoint y: 493, distance: 122.0
click at [1439, 493] on div "iphone17！ 拖动手柄 拖动手柄" at bounding box center [869, 492] width 1407 height 25
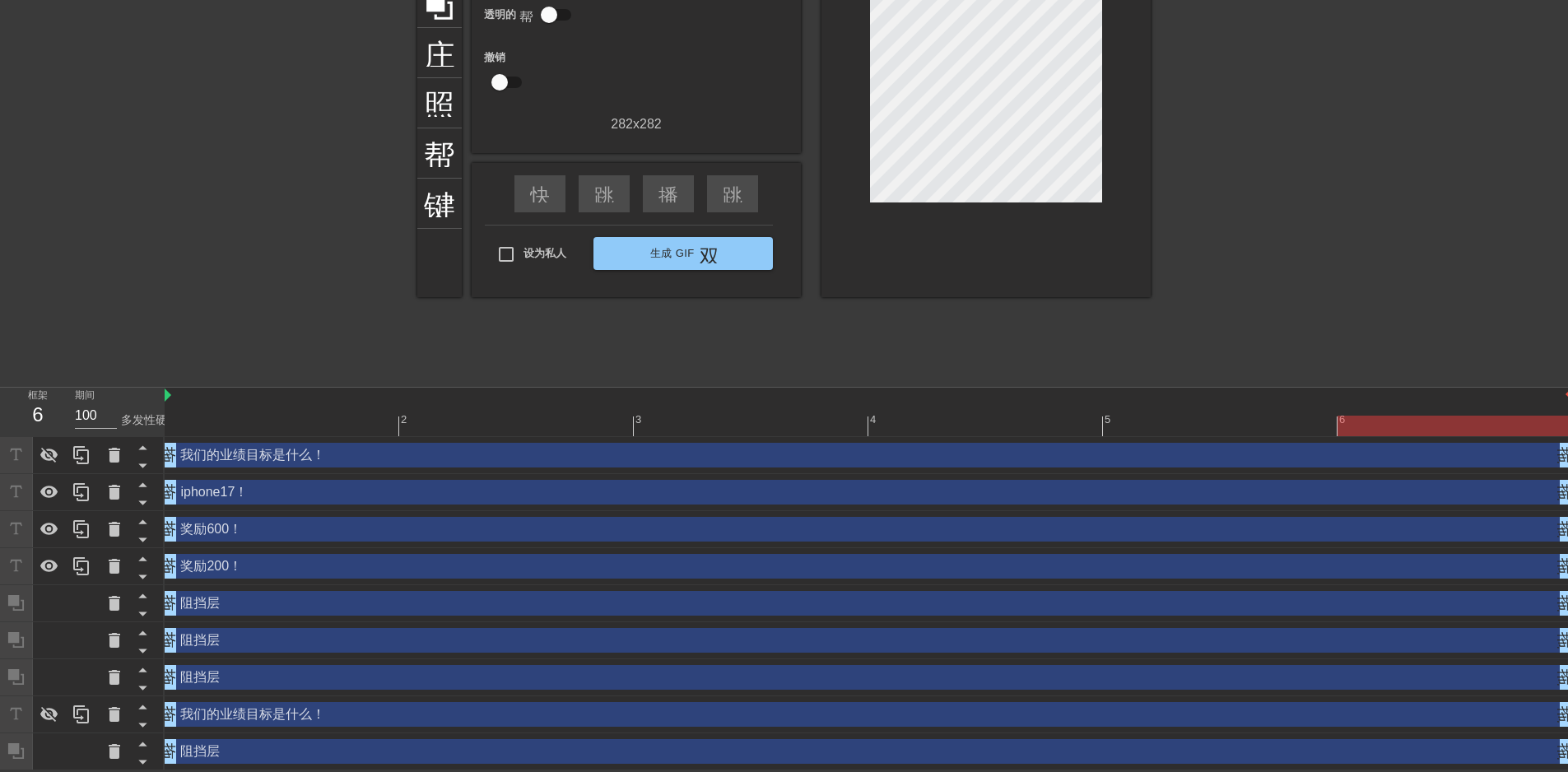
drag, startPoint x: 1334, startPoint y: 489, endPoint x: 1527, endPoint y: 477, distance: 193.4
click at [1527, 477] on div "iphone17！ 拖动手柄 拖动手柄" at bounding box center [869, 493] width 1407 height 37
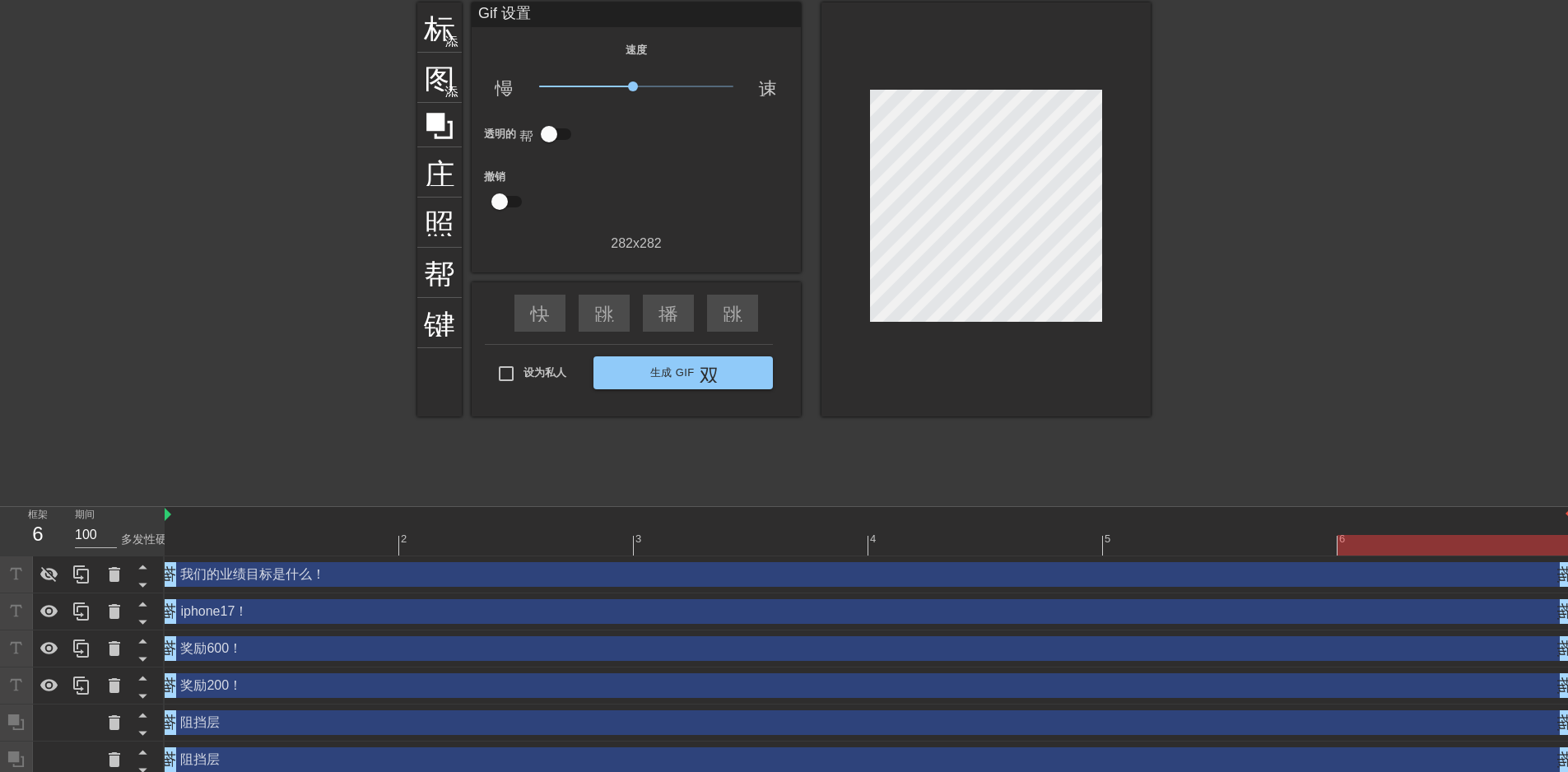
scroll to position [0, 0]
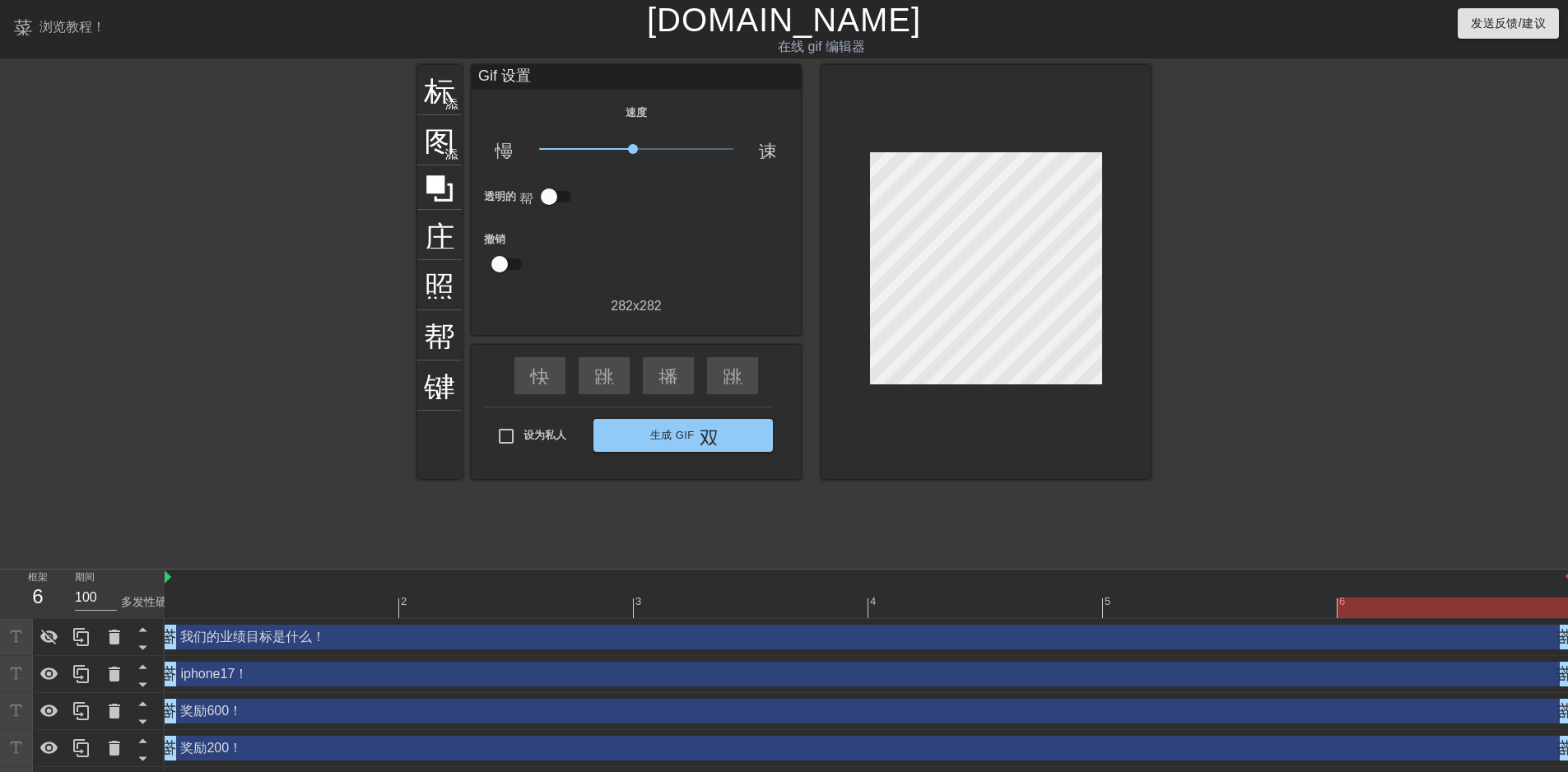
click at [553, 196] on input "checkbox" at bounding box center [549, 196] width 94 height 31
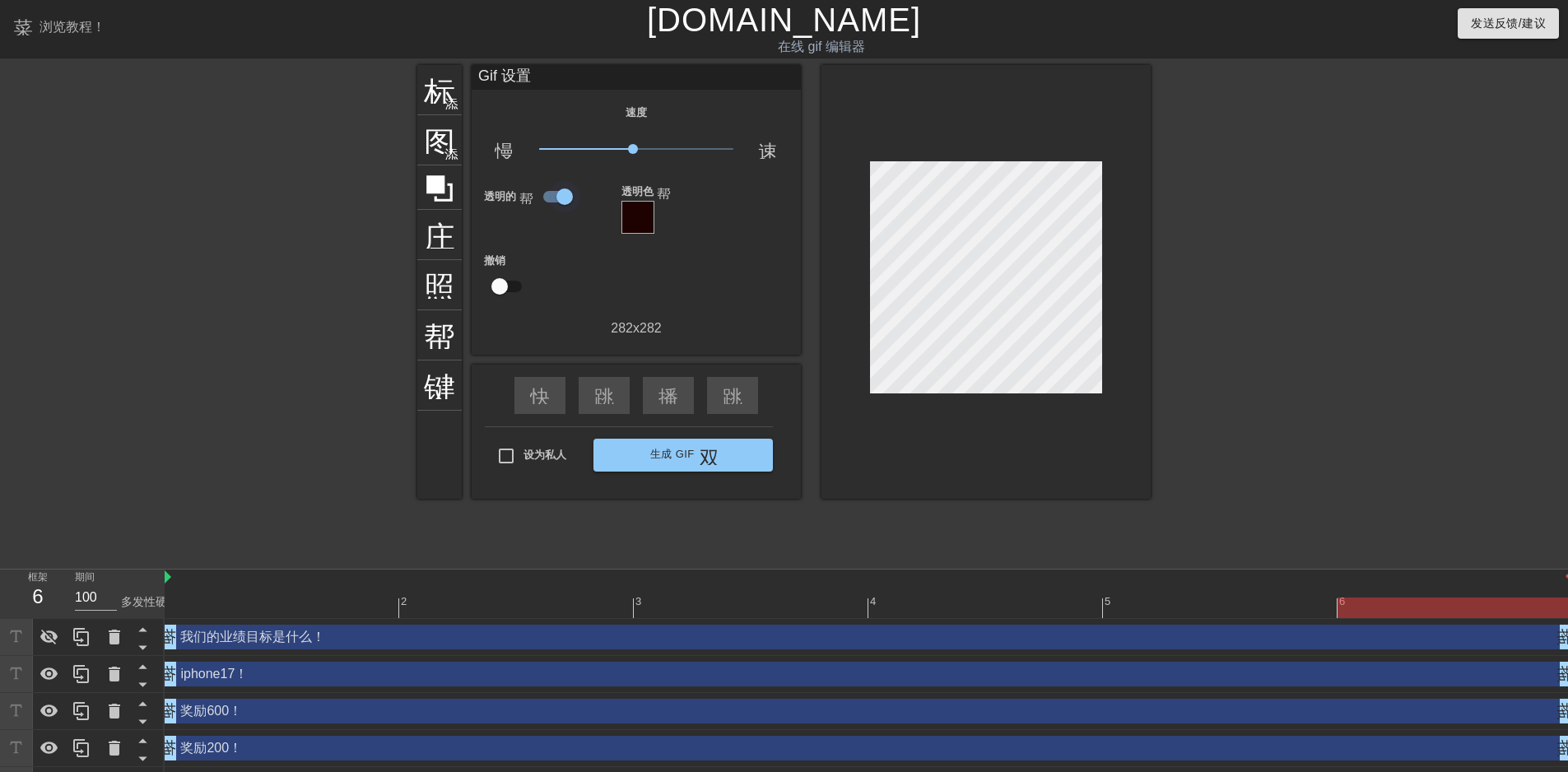
click at [553, 196] on input "checkbox" at bounding box center [565, 196] width 94 height 31
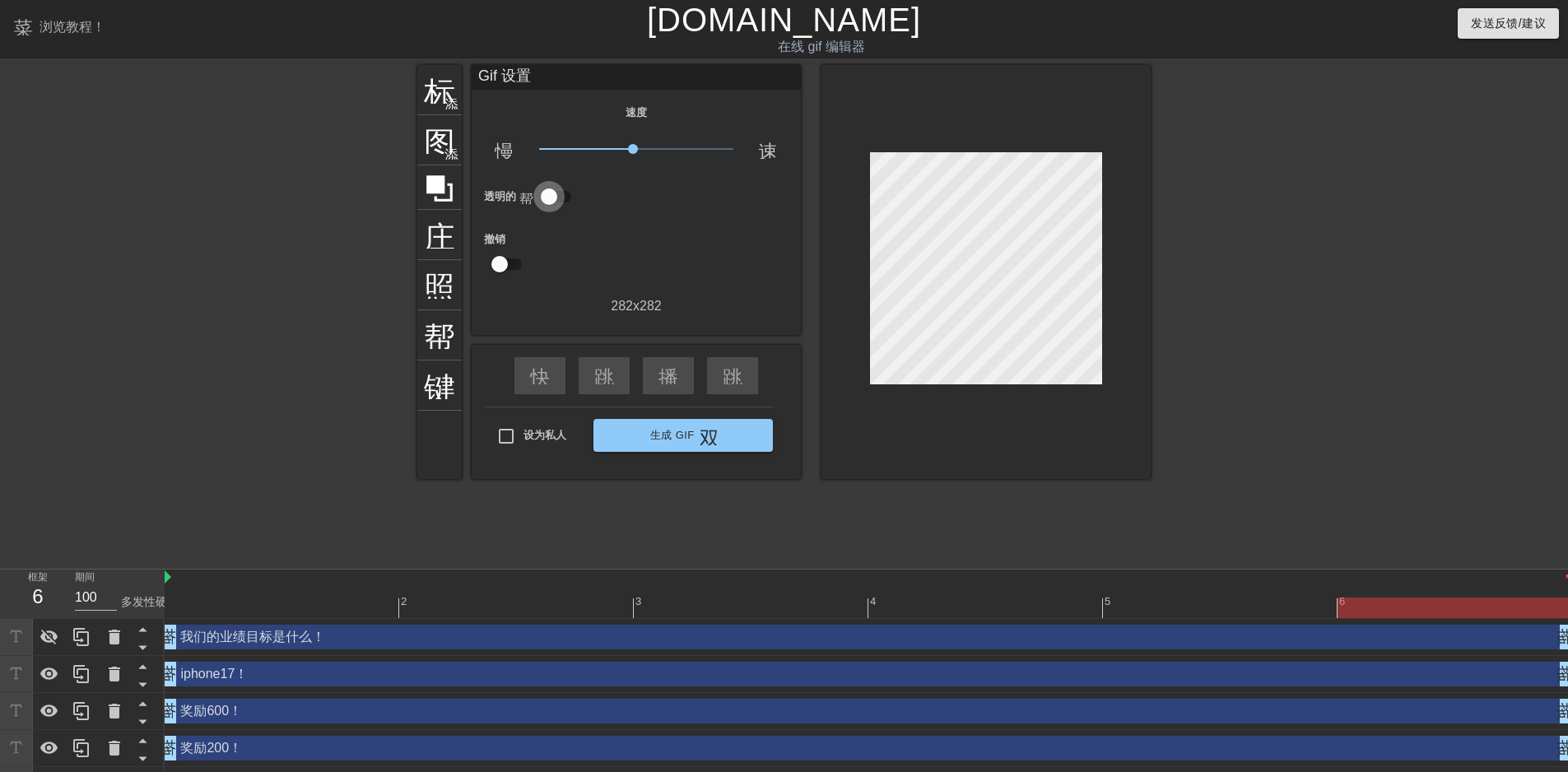
click at [553, 195] on input "checkbox" at bounding box center [549, 196] width 94 height 31
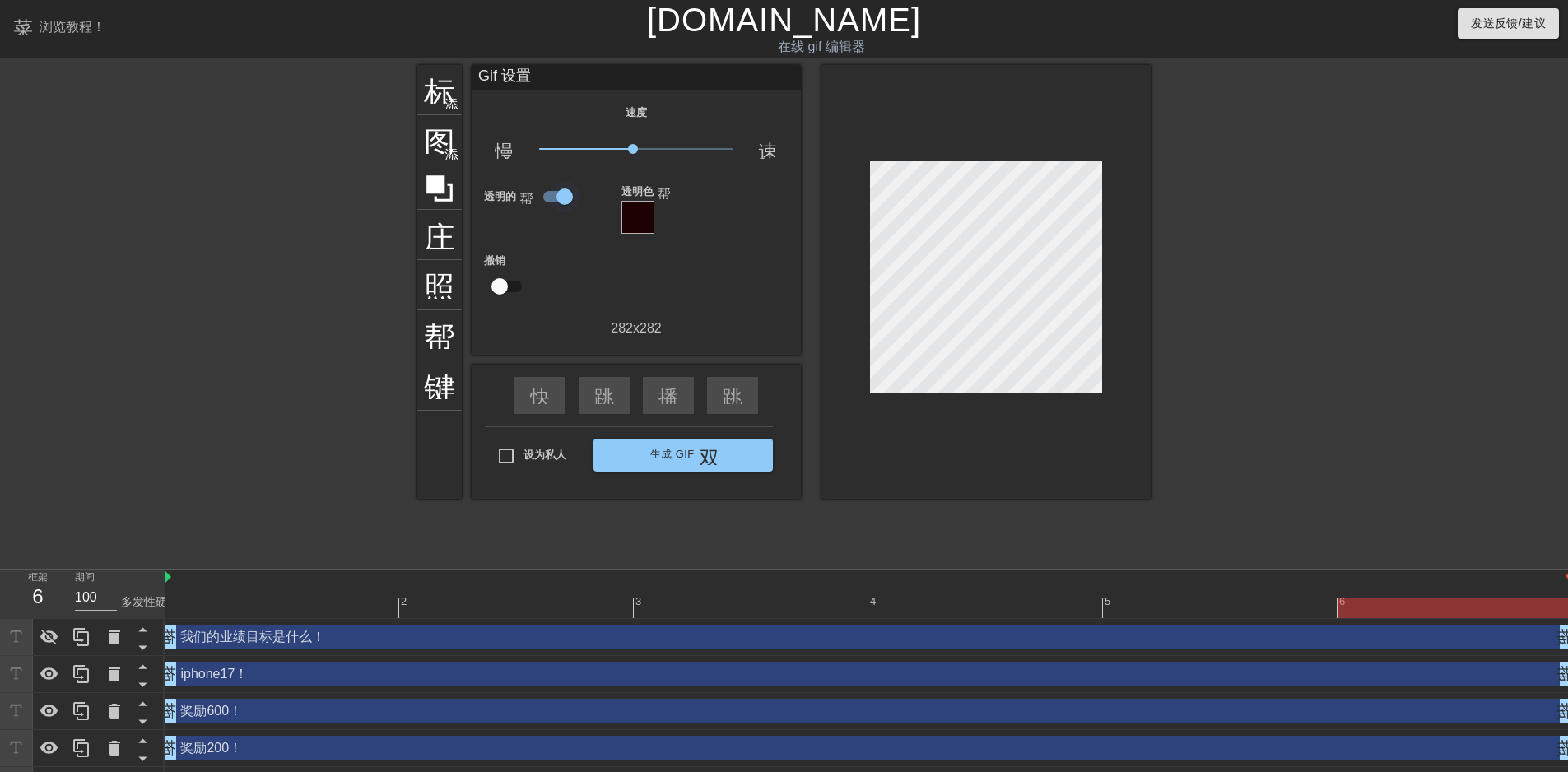
click at [553, 195] on input "checkbox" at bounding box center [565, 196] width 94 height 31
checkbox input "false"
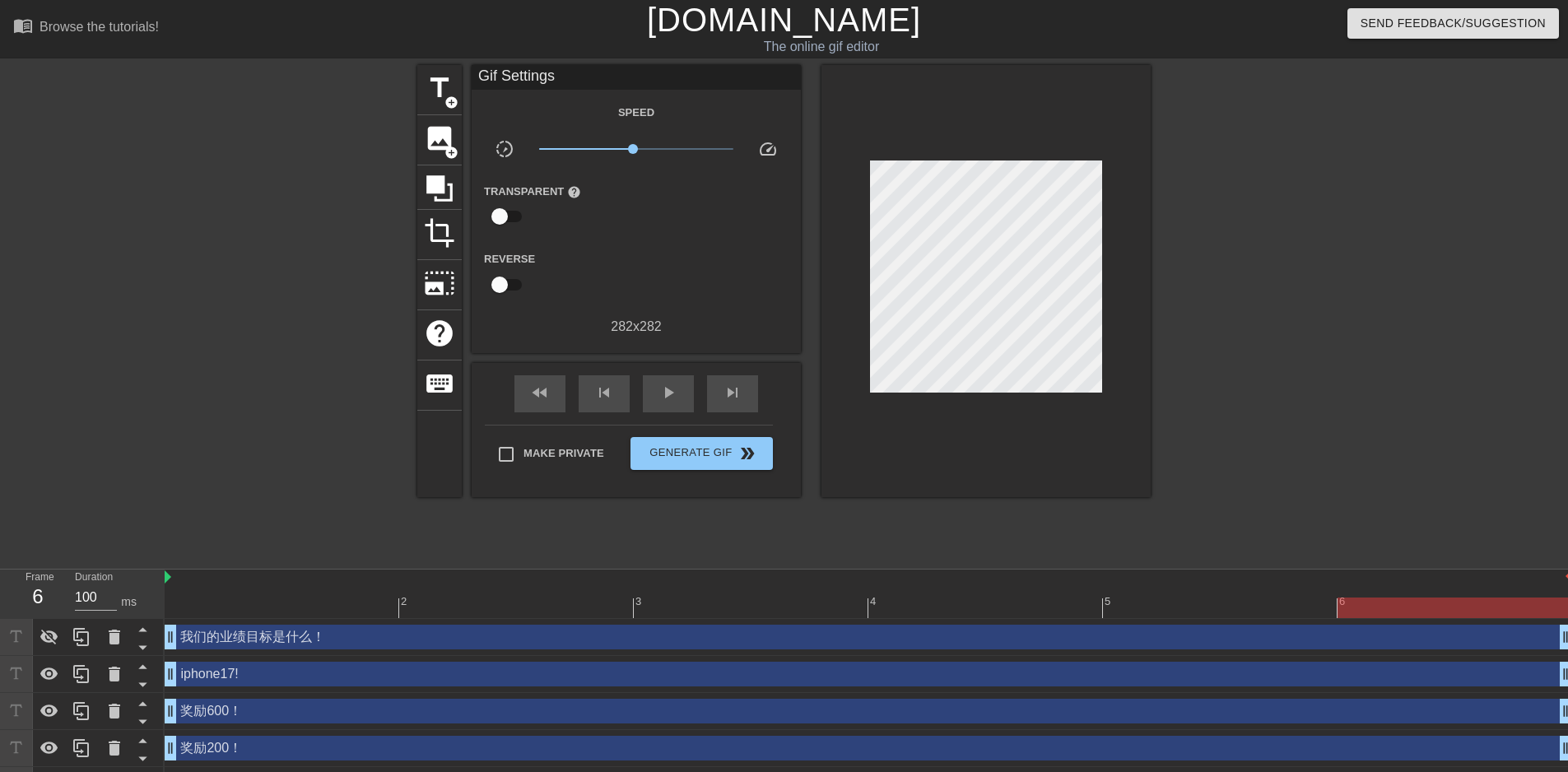
click at [1333, 244] on div at bounding box center [1294, 312] width 247 height 494
drag, startPoint x: 637, startPoint y: 144, endPoint x: 623, endPoint y: 152, distance: 16.1
click at [623, 152] on span "x0.733" at bounding box center [637, 149] width 195 height 20
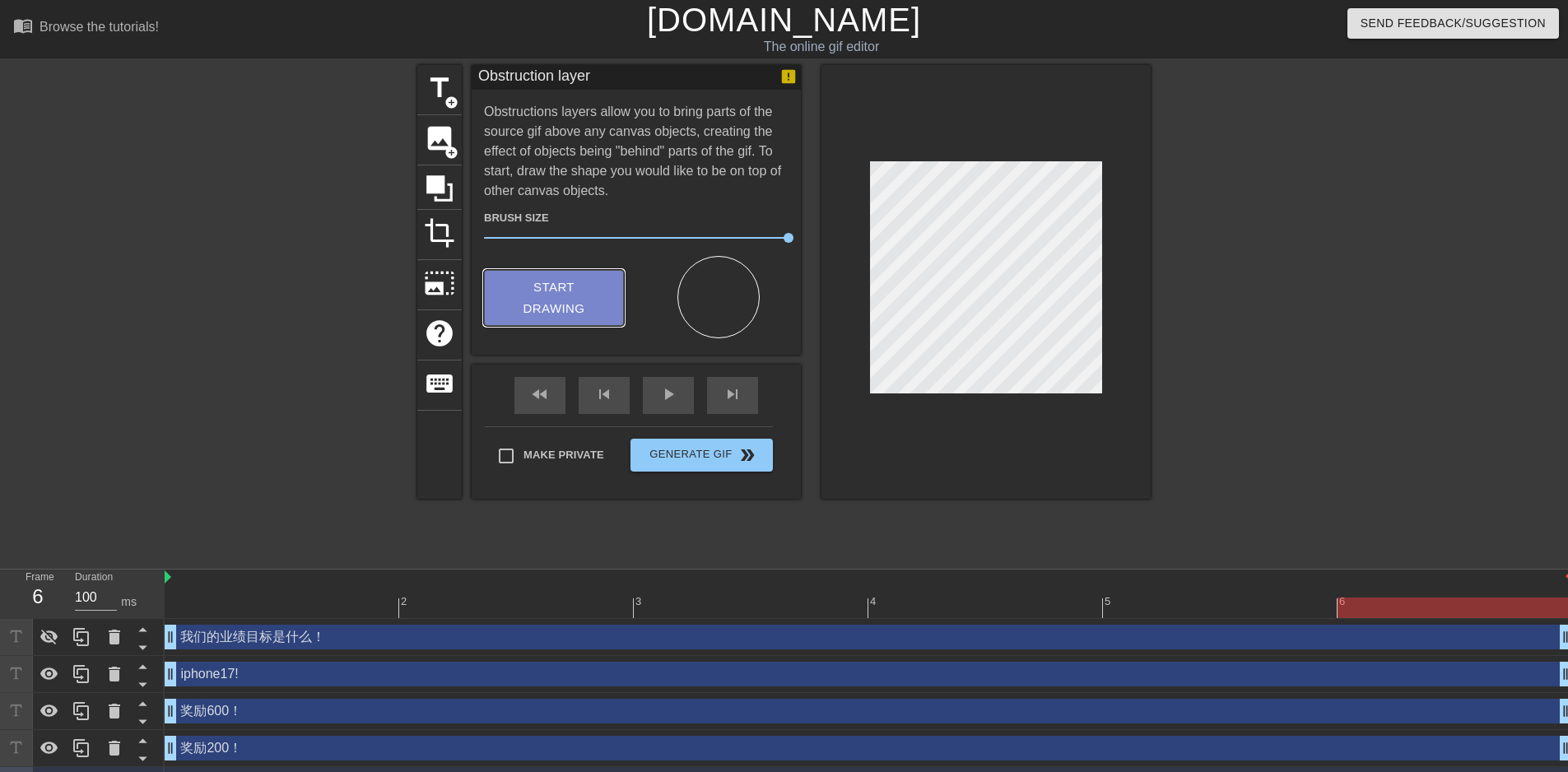
click at [559, 294] on span "Start Drawing" at bounding box center [554, 298] width 101 height 44
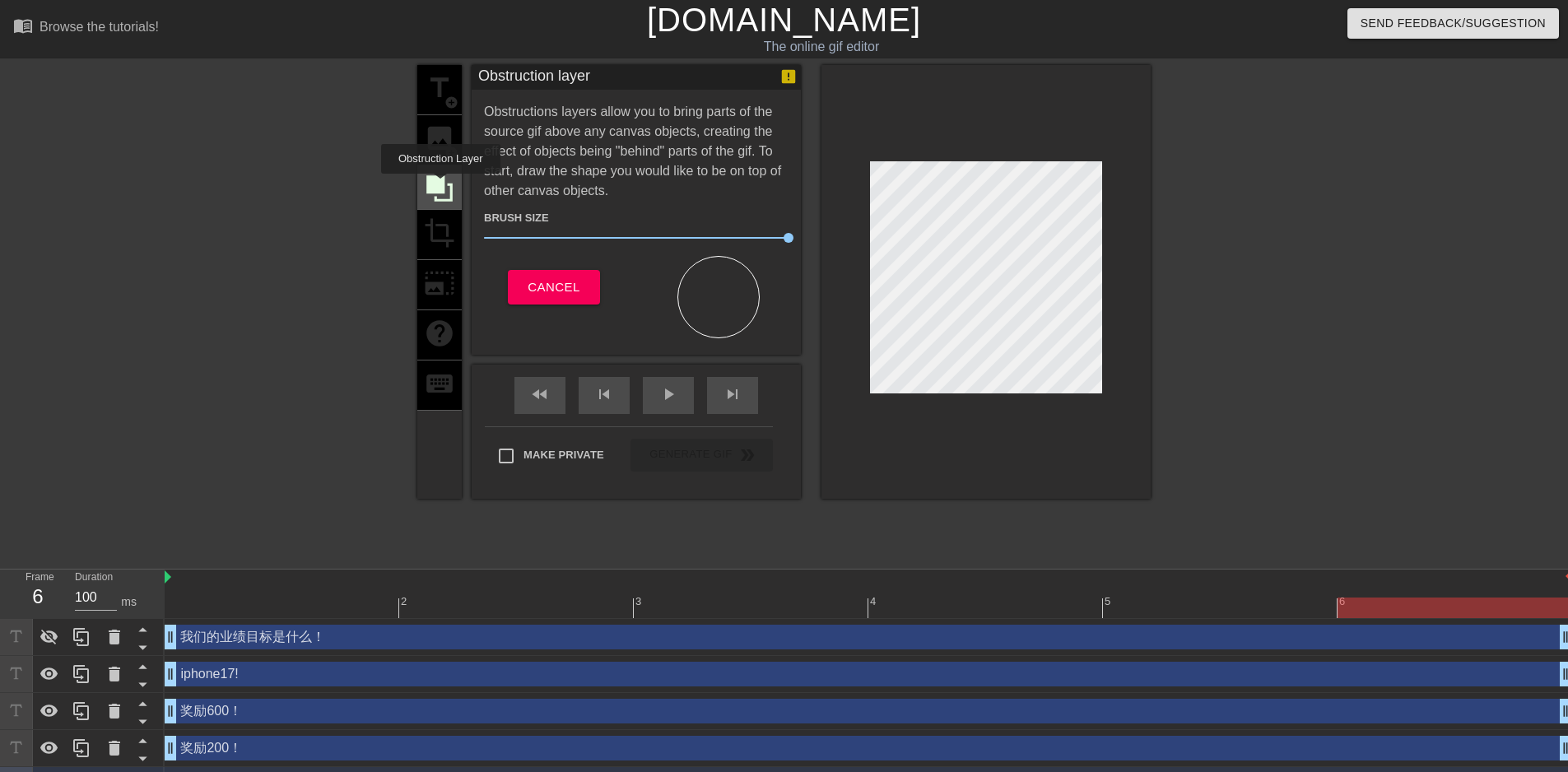
click at [441, 185] on icon at bounding box center [440, 189] width 27 height 27
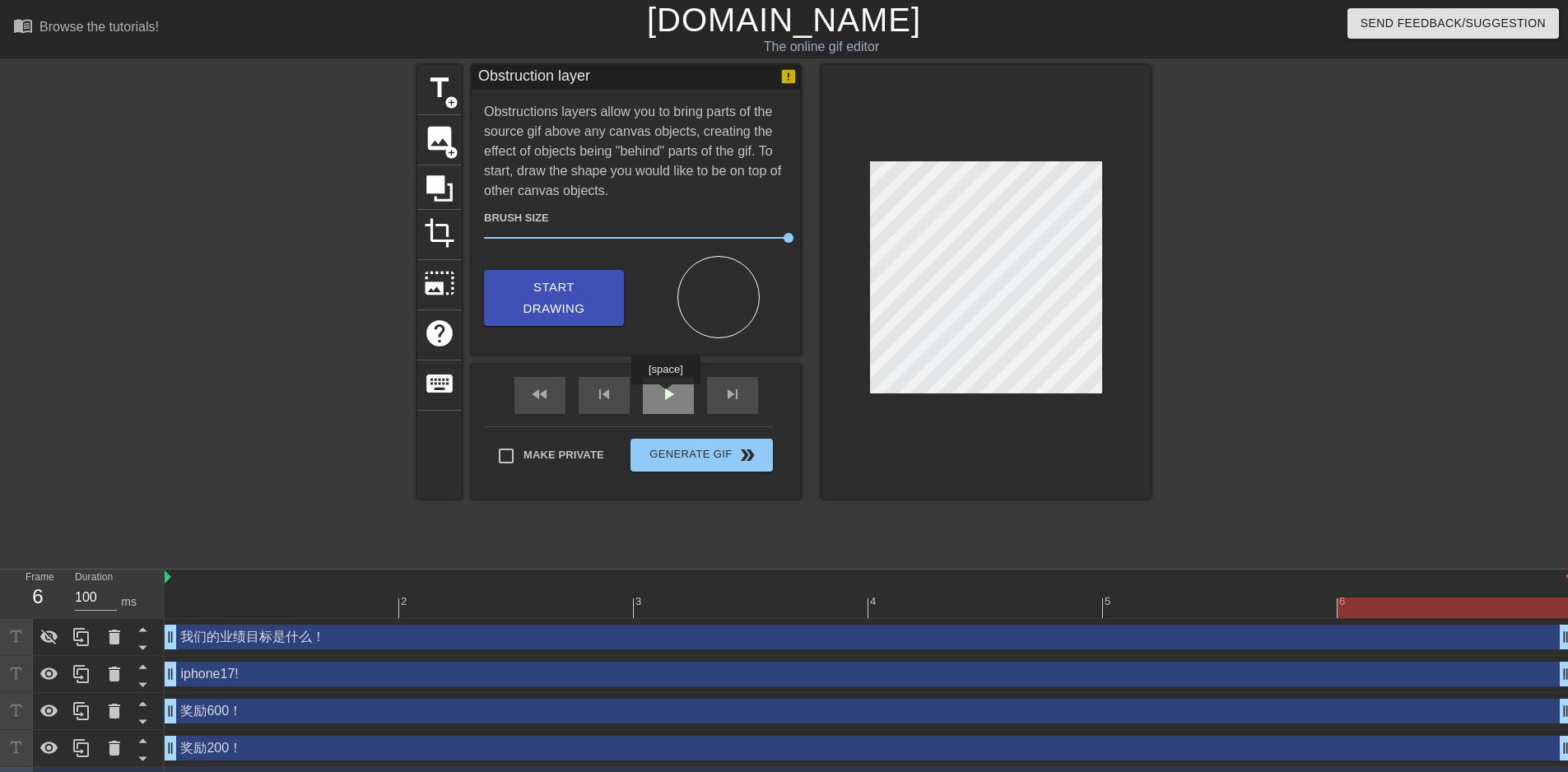
click at [665, 396] on span "play_arrow" at bounding box center [668, 394] width 20 height 20
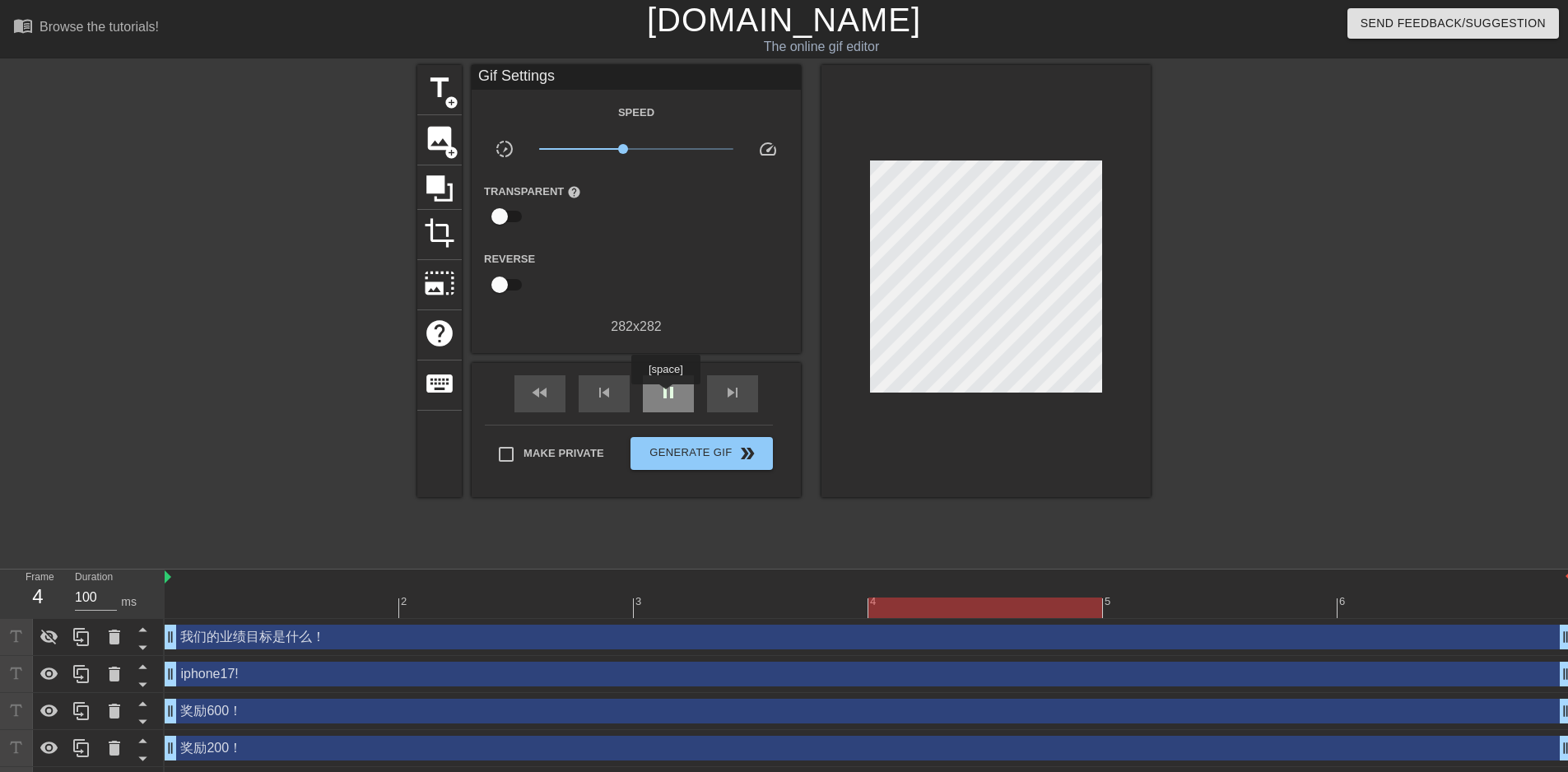
click at [665, 396] on span "pause" at bounding box center [668, 392] width 20 height 20
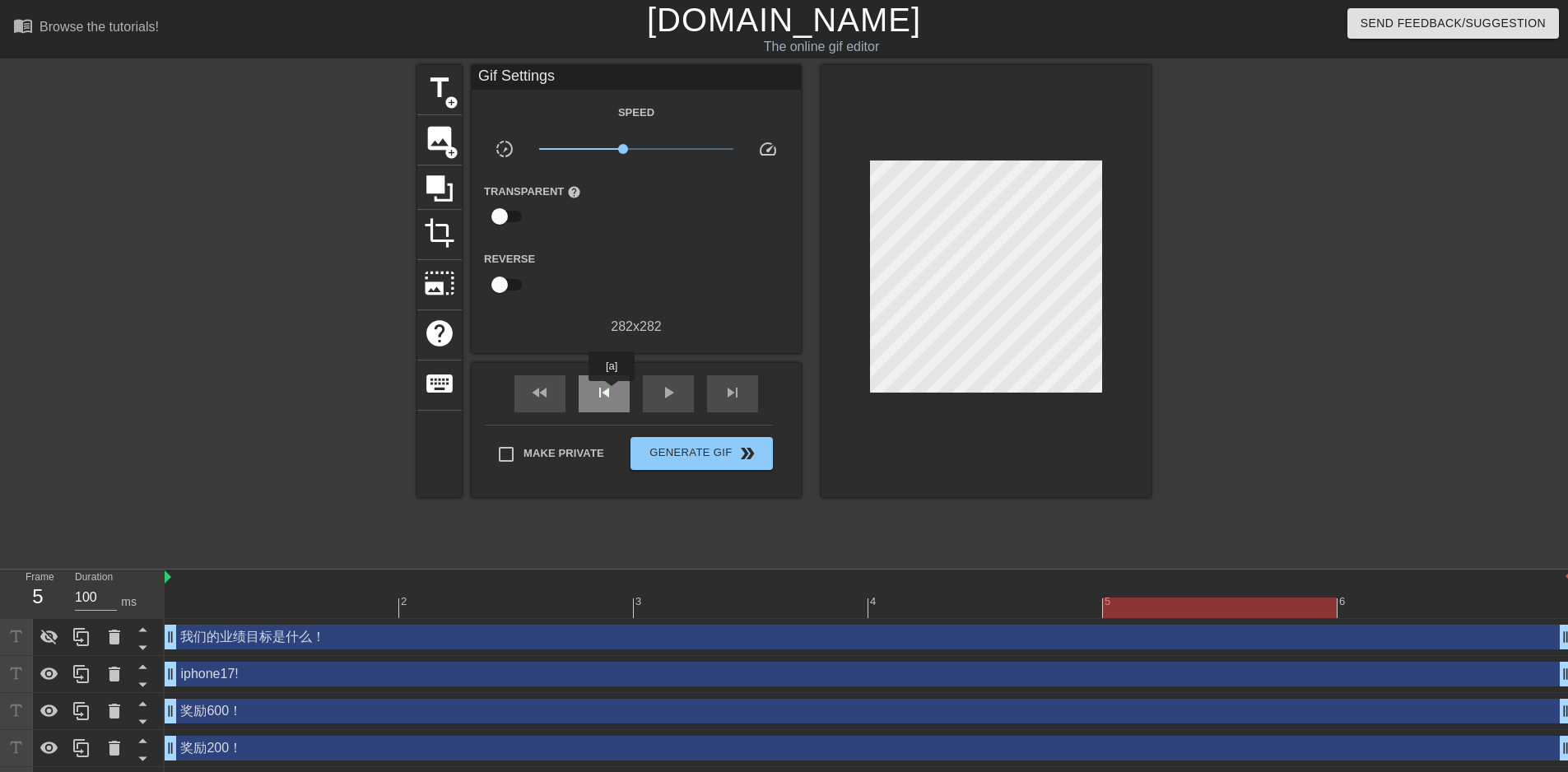
click at [608, 392] on span "skip_previous" at bounding box center [604, 392] width 20 height 20
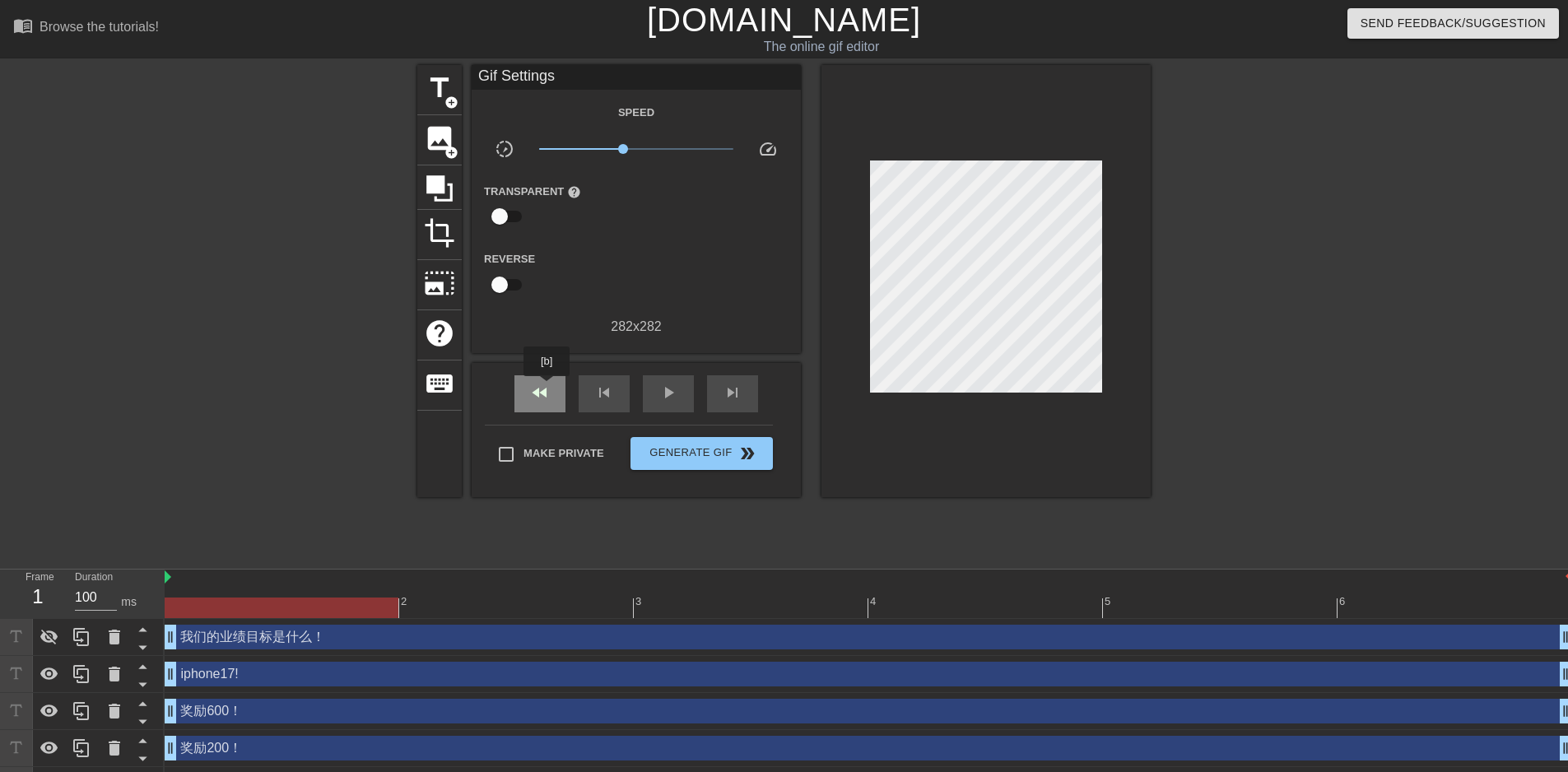
click at [548, 388] on span "fast_rewind" at bounding box center [540, 392] width 20 height 20
click at [752, 391] on div "skip_next" at bounding box center [732, 394] width 51 height 37
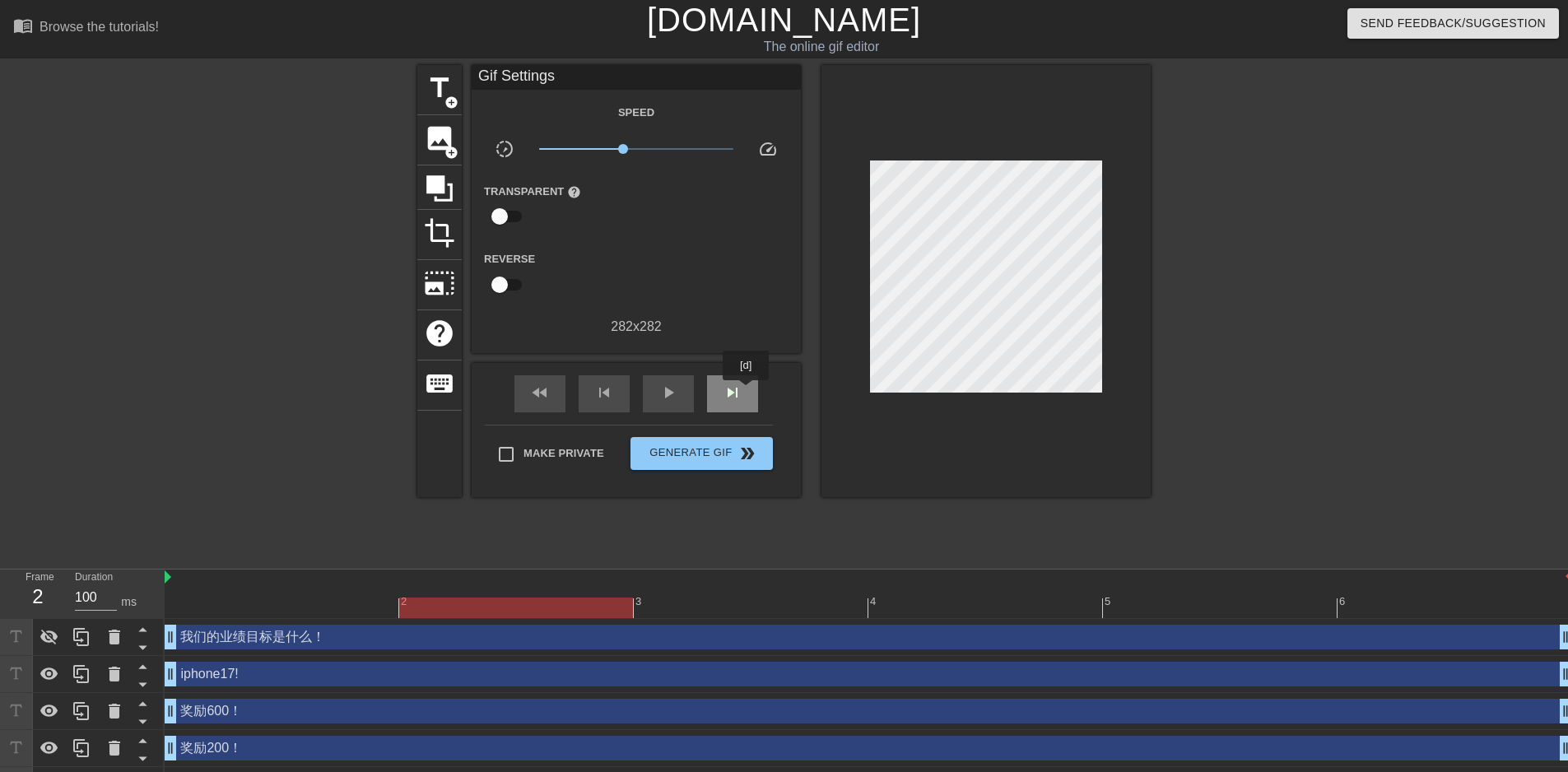
click at [744, 391] on div "skip_next" at bounding box center [732, 394] width 51 height 37
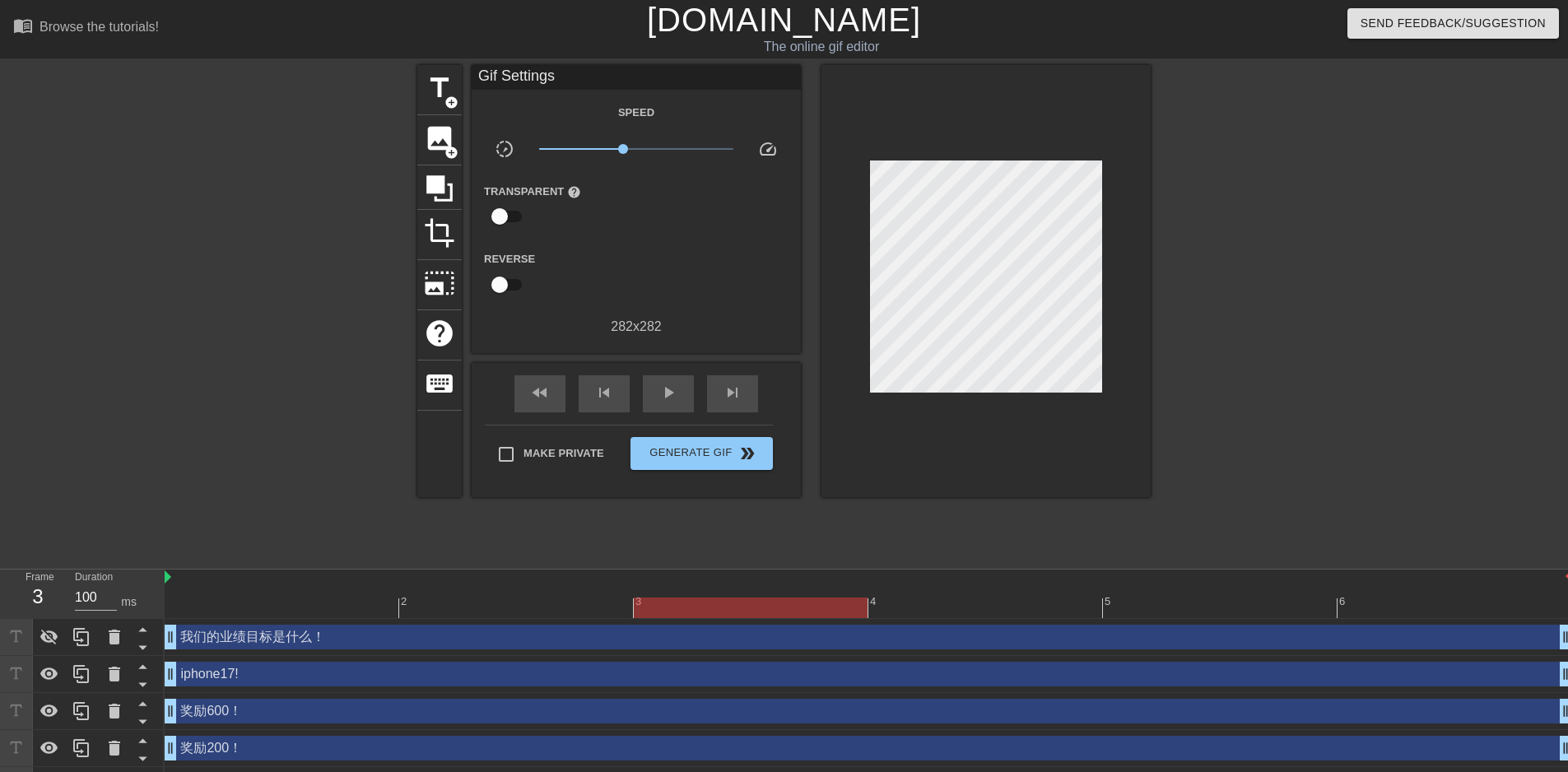
click at [696, 391] on div "fast_rewind skip_previous play_arrow skip_next" at bounding box center [636, 393] width 268 height 62
click at [656, 393] on div "play_arrow" at bounding box center [668, 394] width 51 height 37
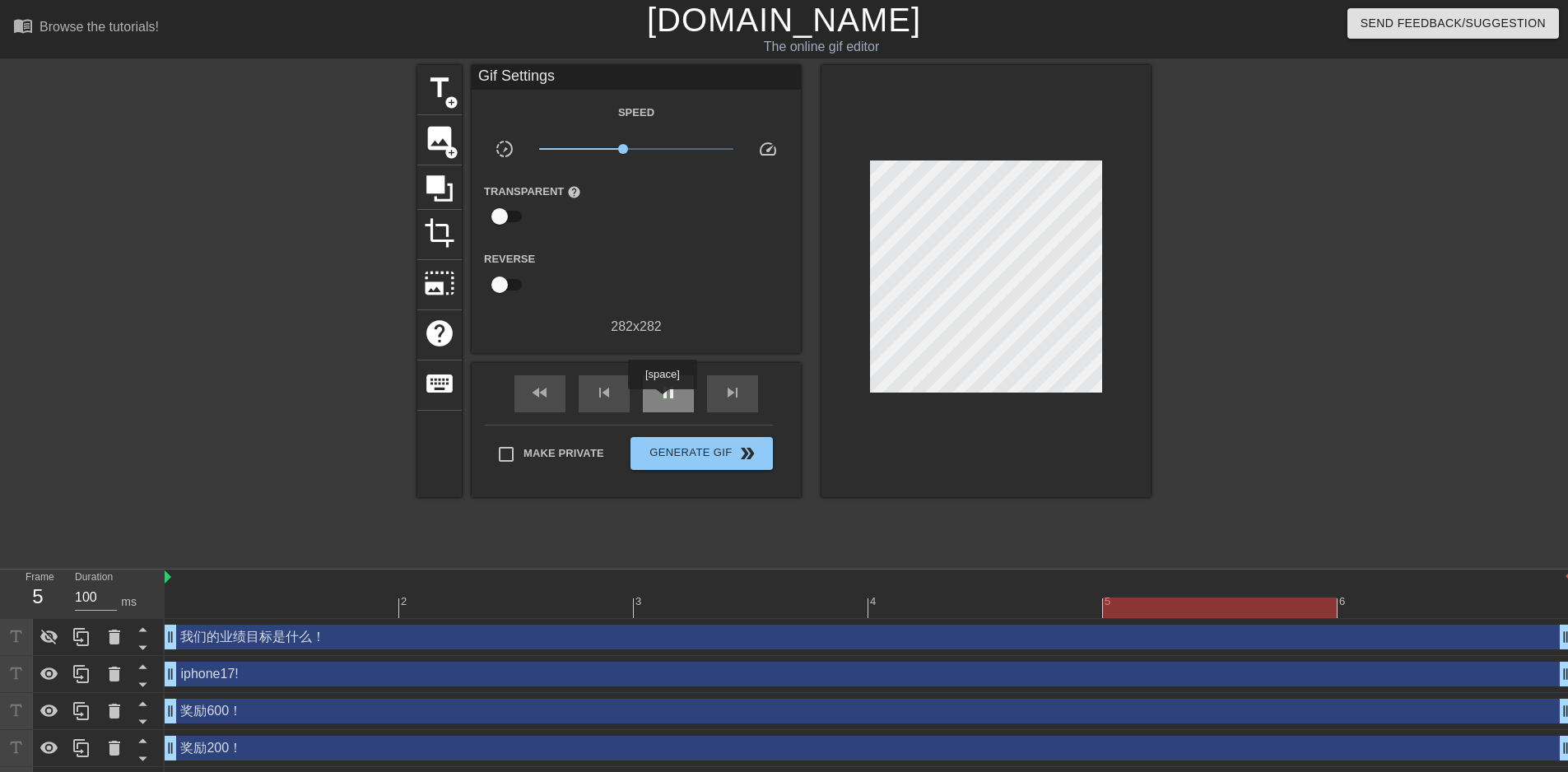
click at [662, 401] on span "pause" at bounding box center [668, 392] width 20 height 20
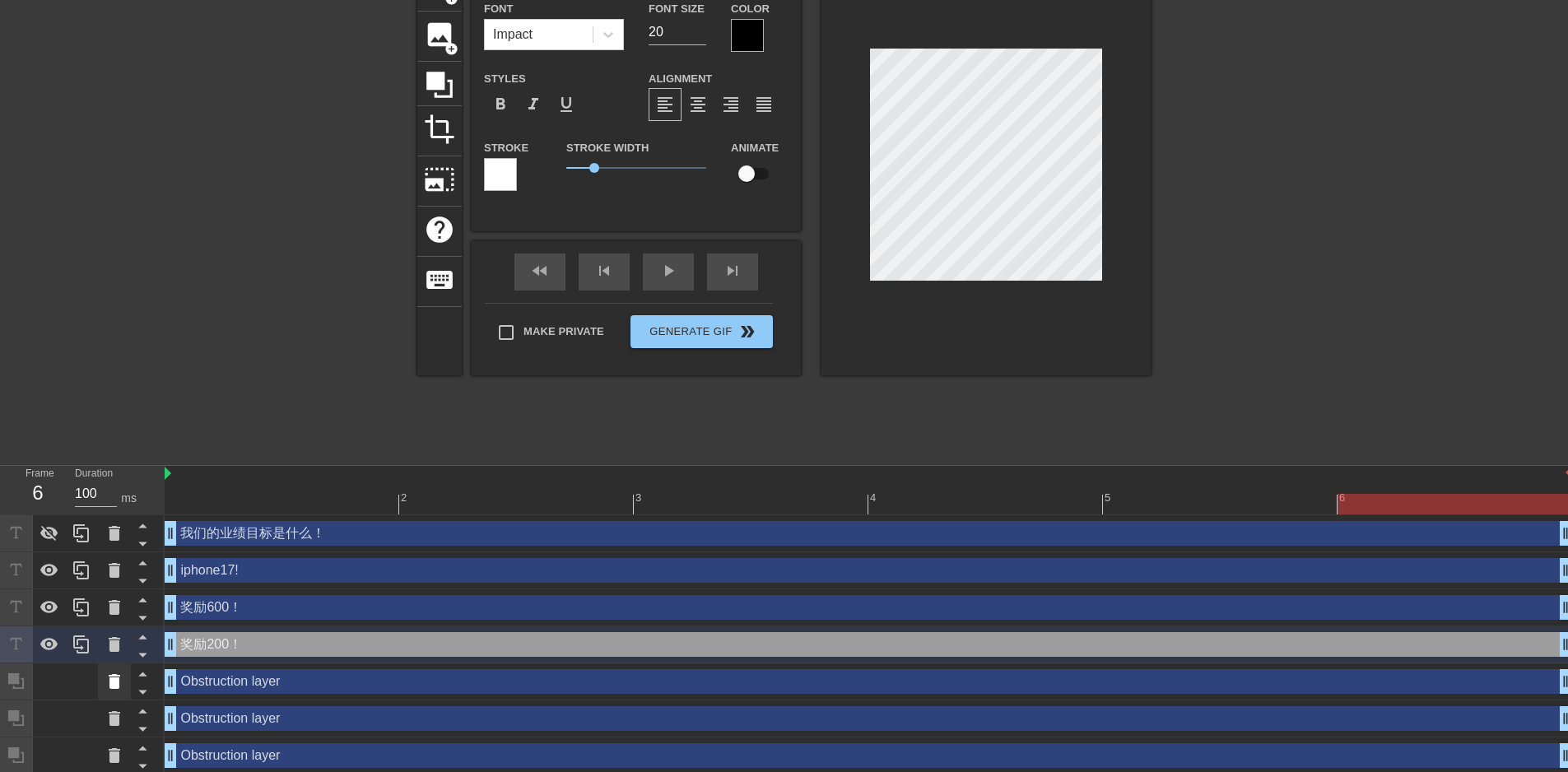
scroll to position [184, 0]
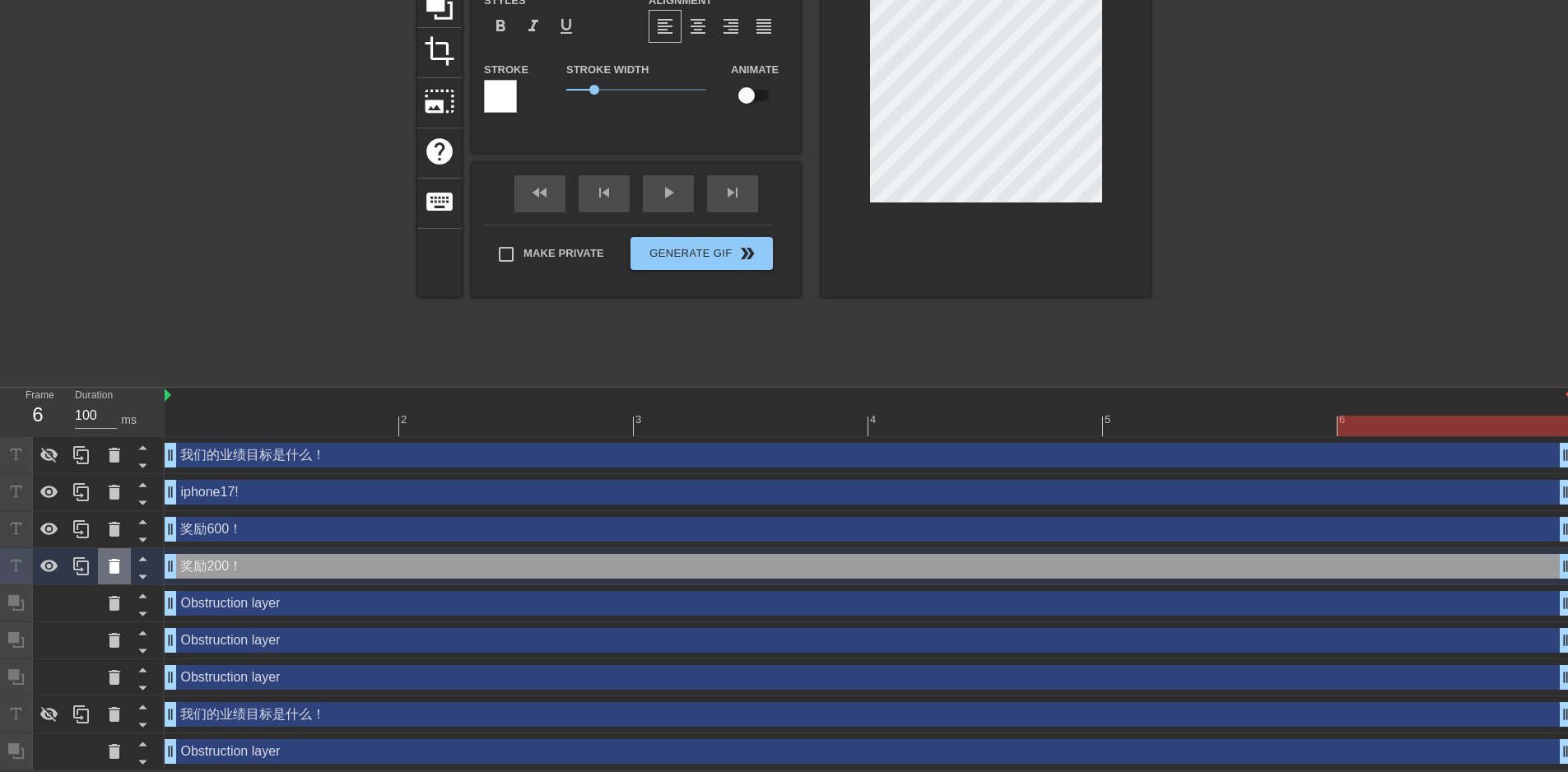
click at [114, 566] on icon at bounding box center [114, 566] width 12 height 15
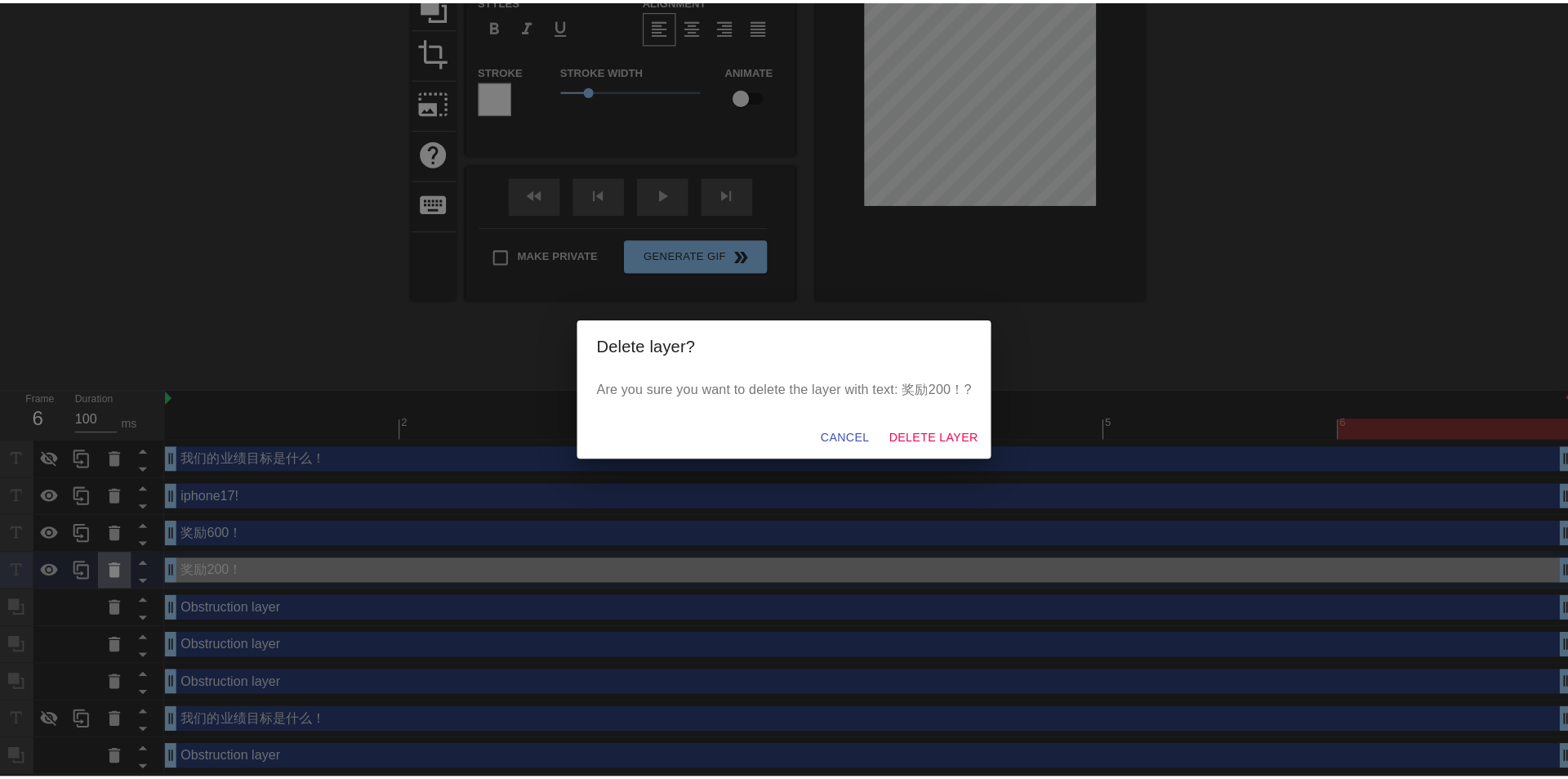
scroll to position [170, 0]
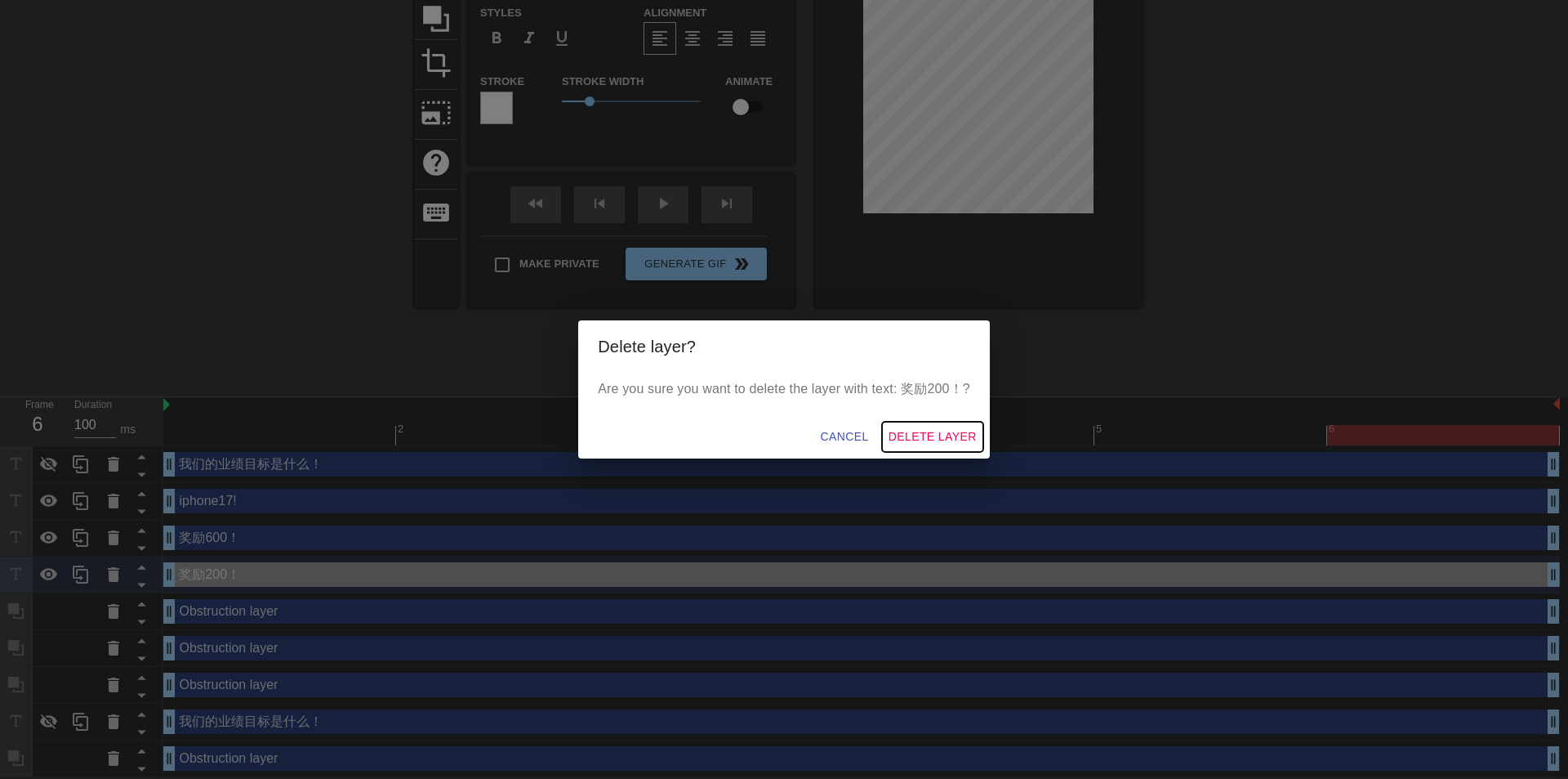
click at [953, 436] on span "Delete Layer" at bounding box center [933, 436] width 88 height 20
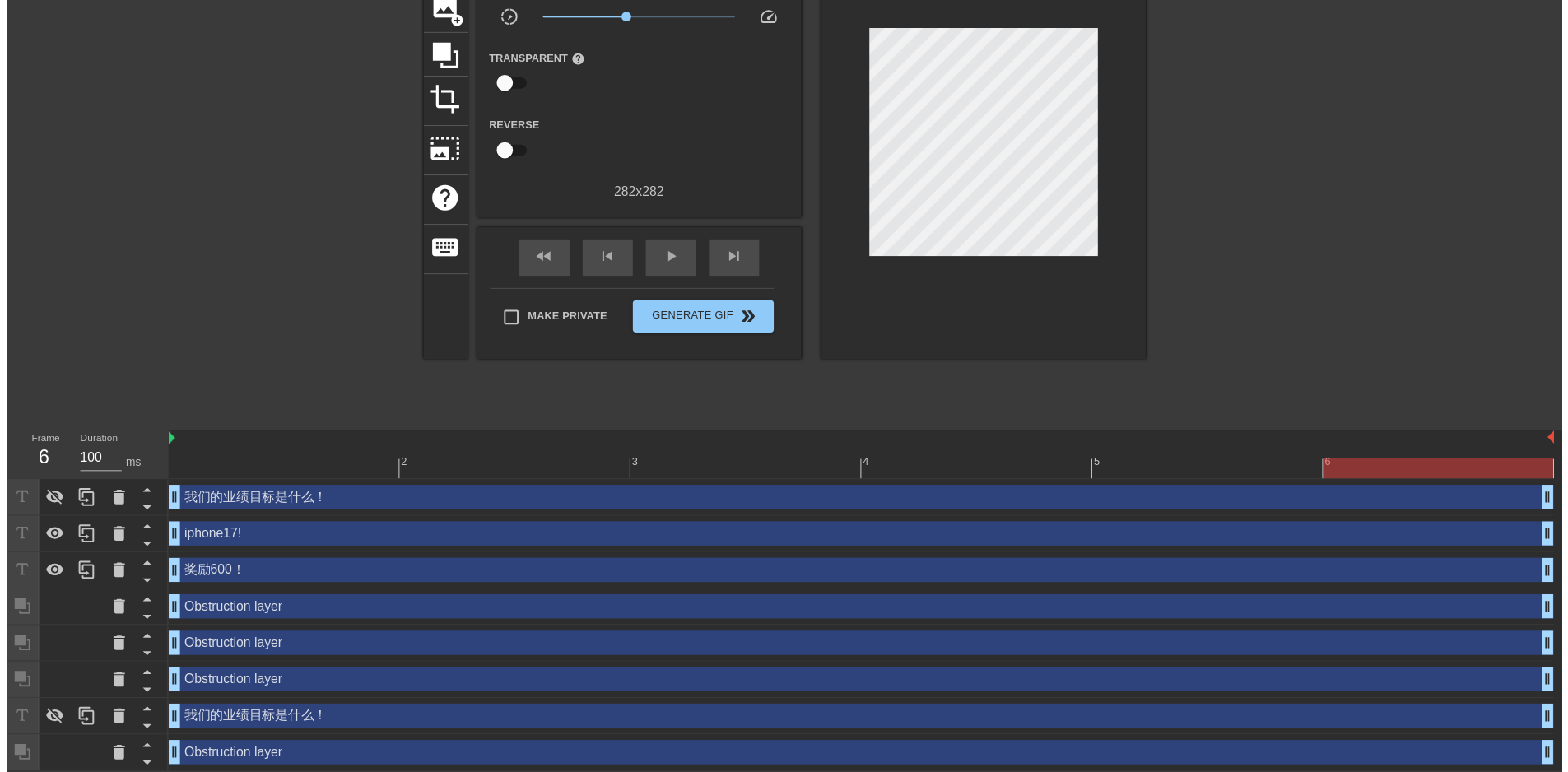
scroll to position [146, 0]
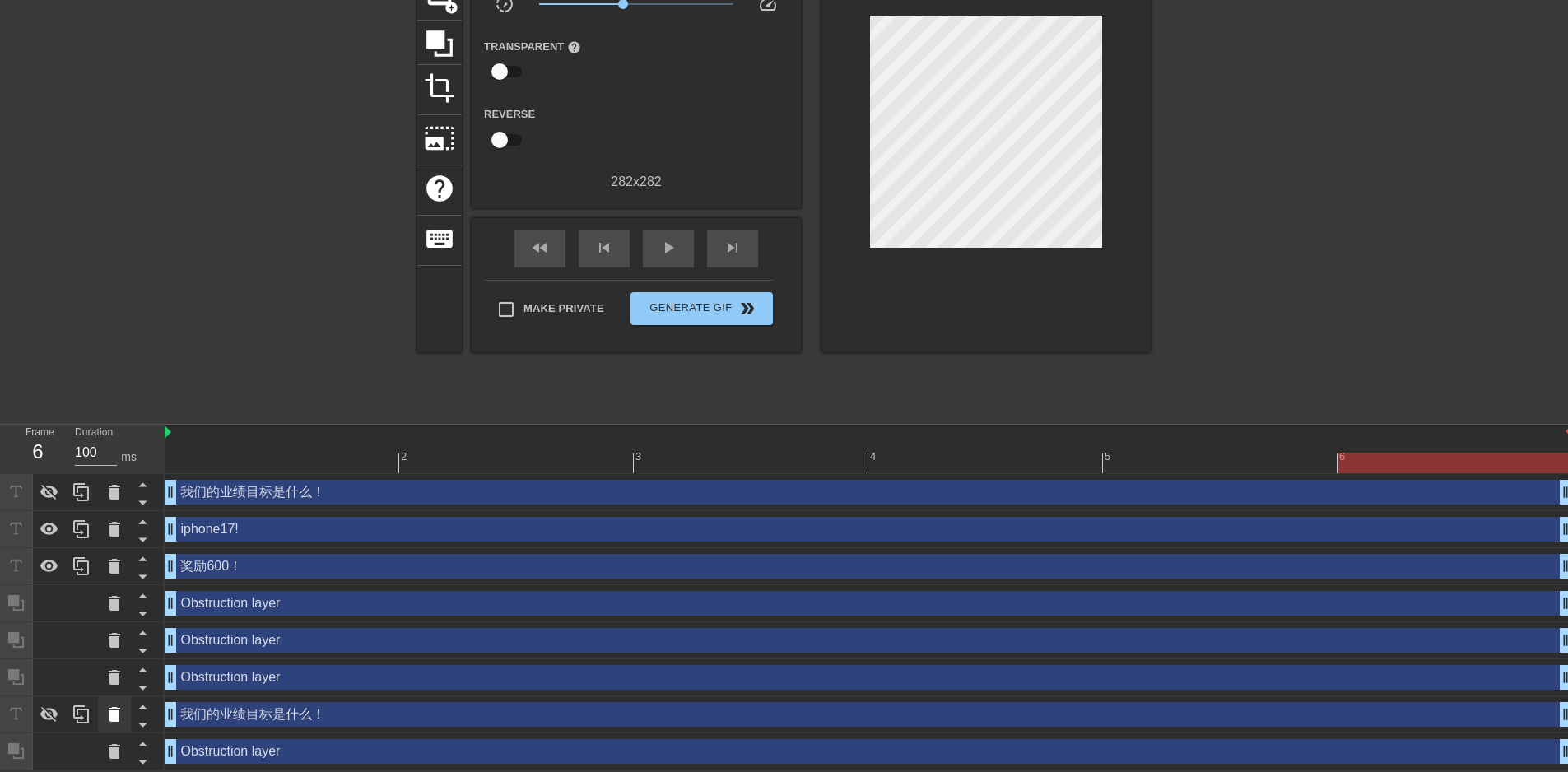
click at [113, 719] on icon at bounding box center [114, 714] width 12 height 15
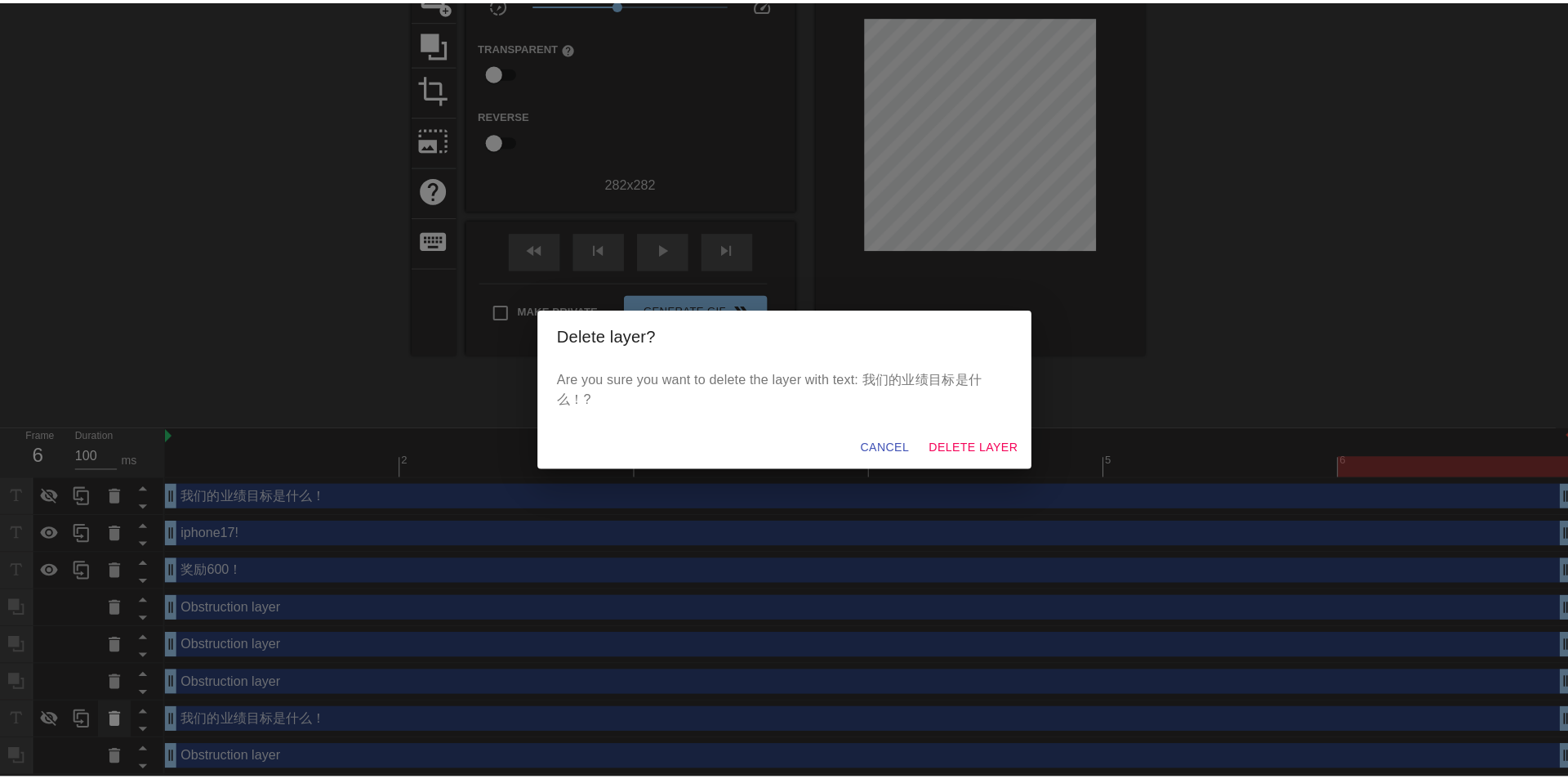
scroll to position [133, 0]
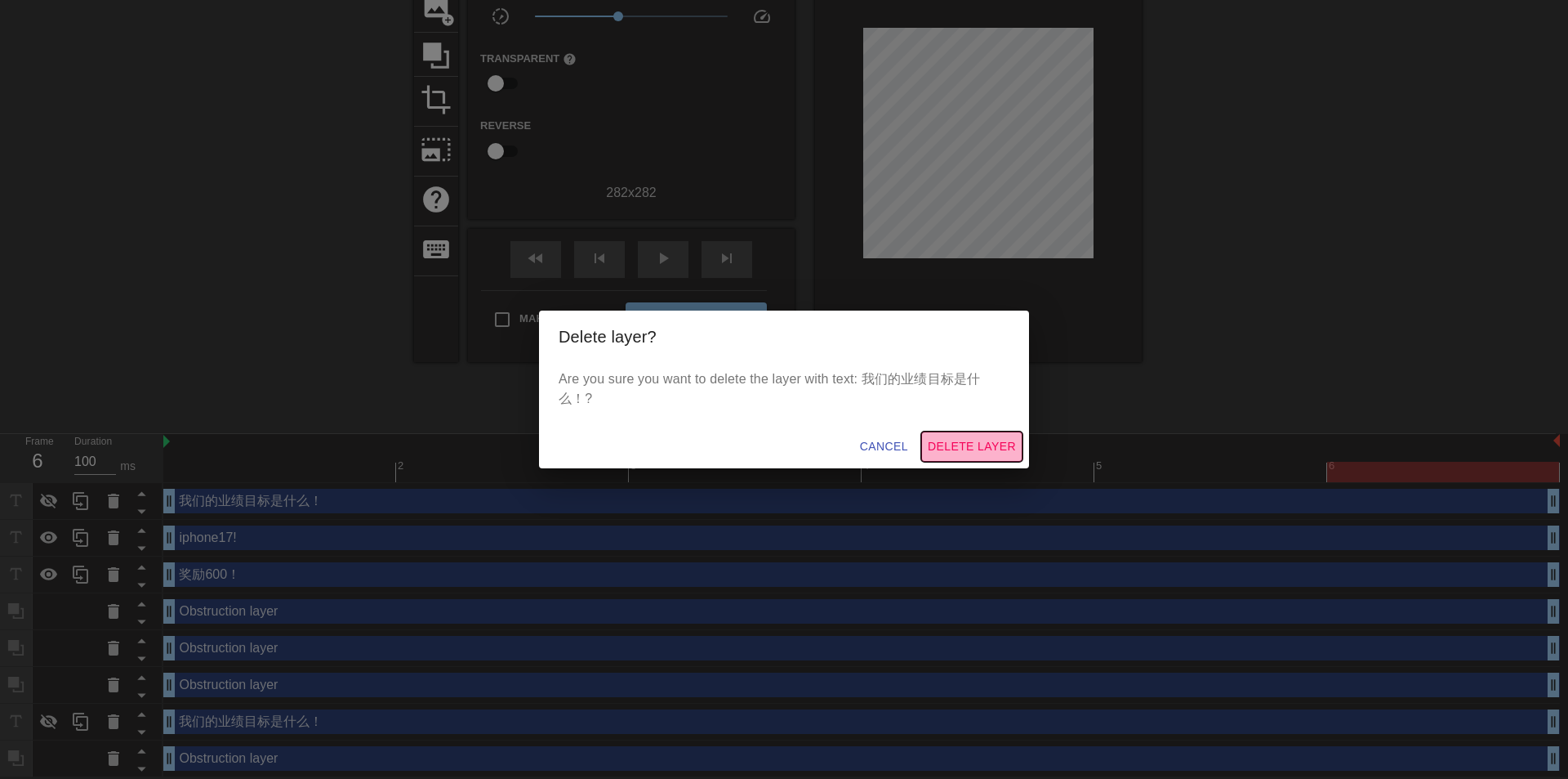
click at [989, 442] on span "Delete Layer" at bounding box center [972, 446] width 88 height 20
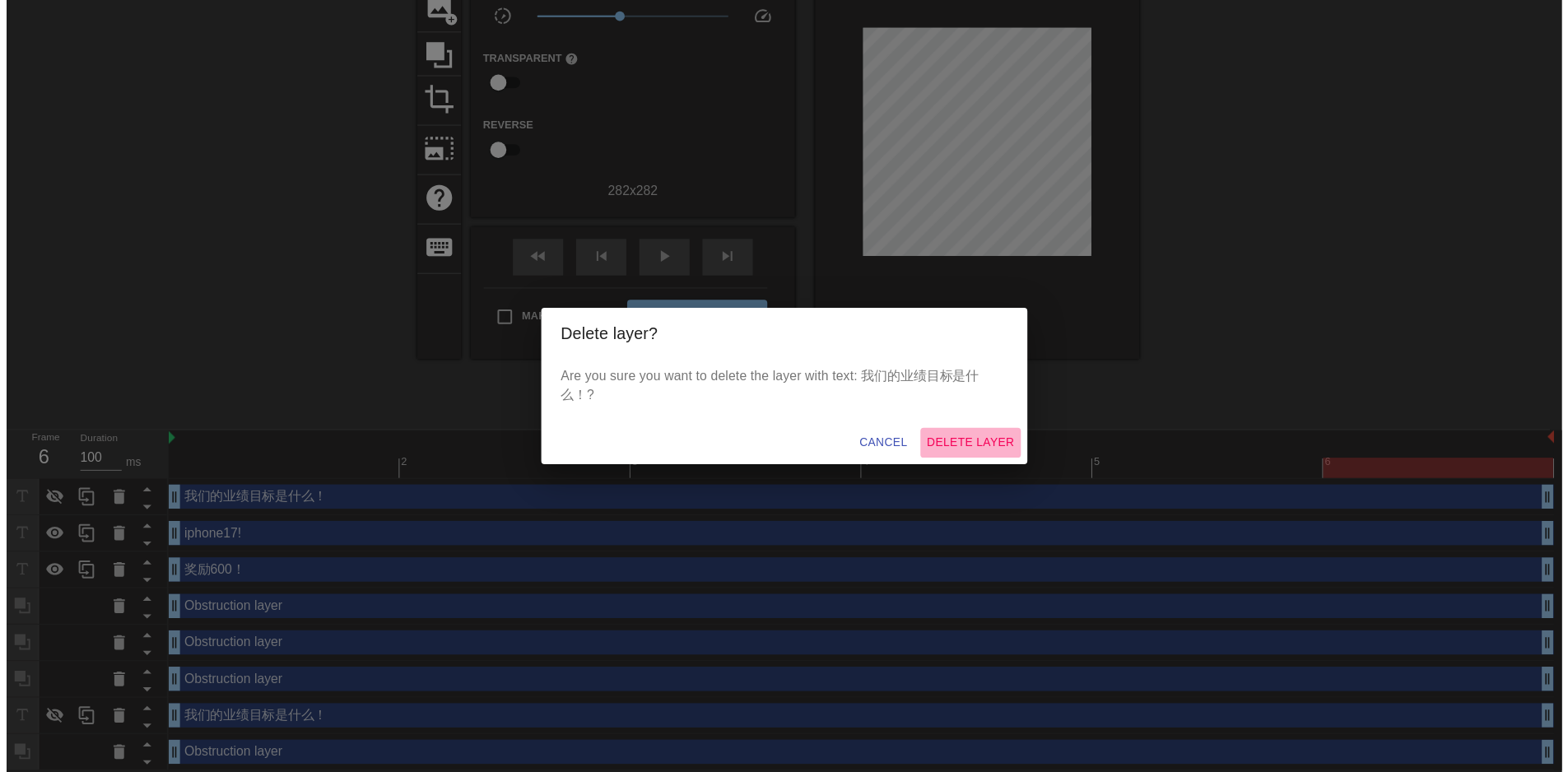
scroll to position [110, 0]
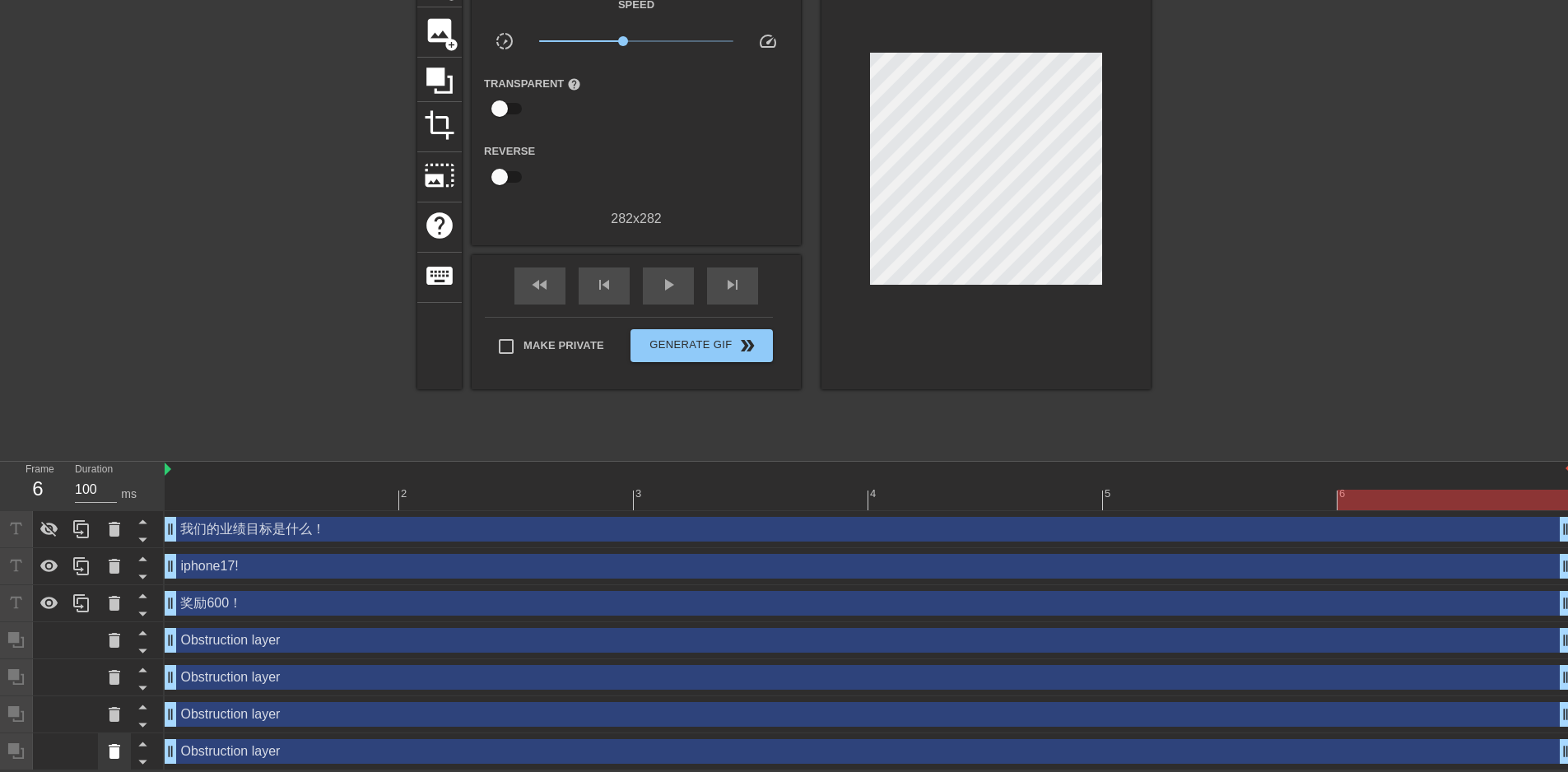
click at [112, 753] on icon at bounding box center [114, 751] width 12 height 15
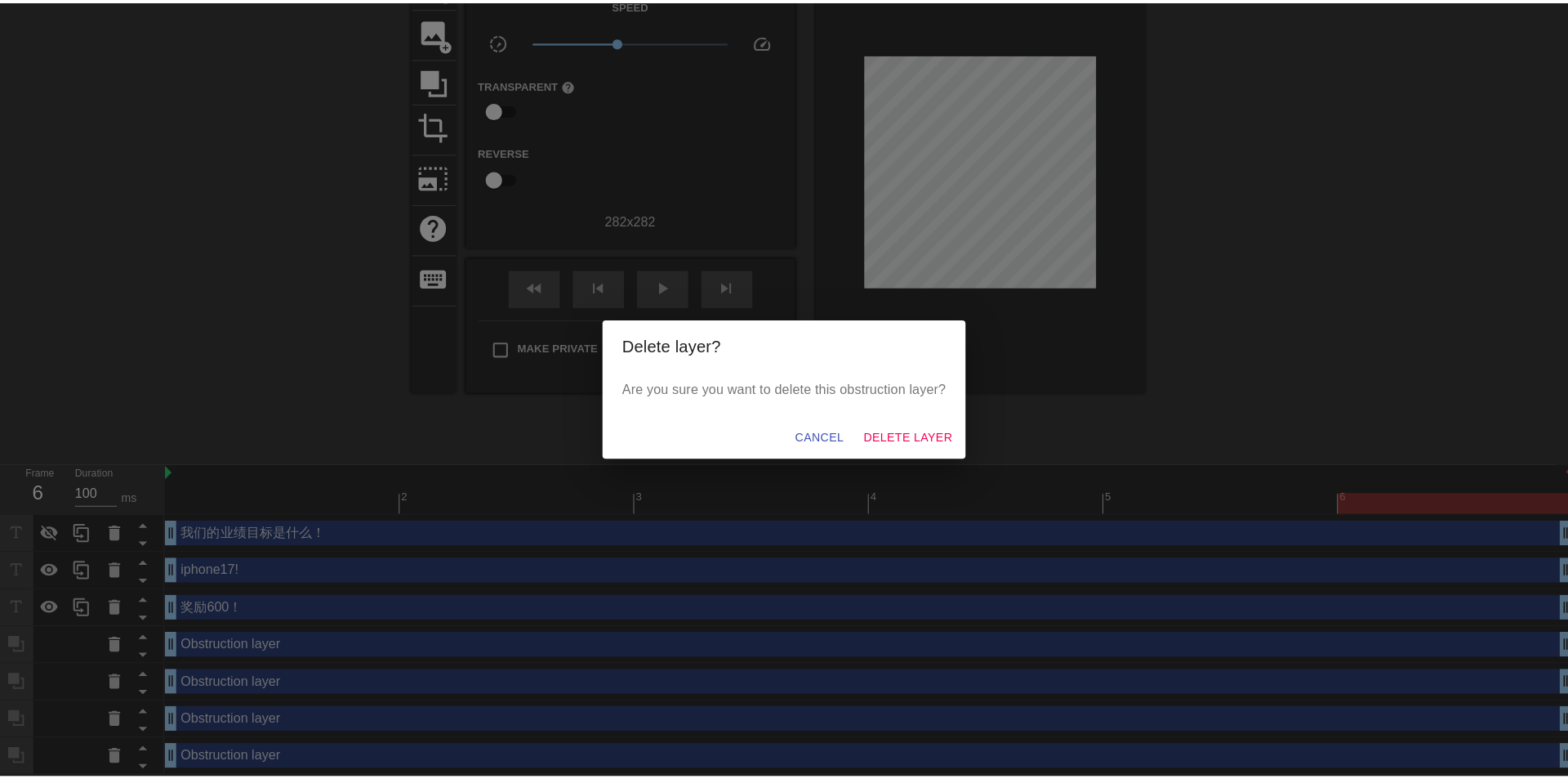
scroll to position [96, 0]
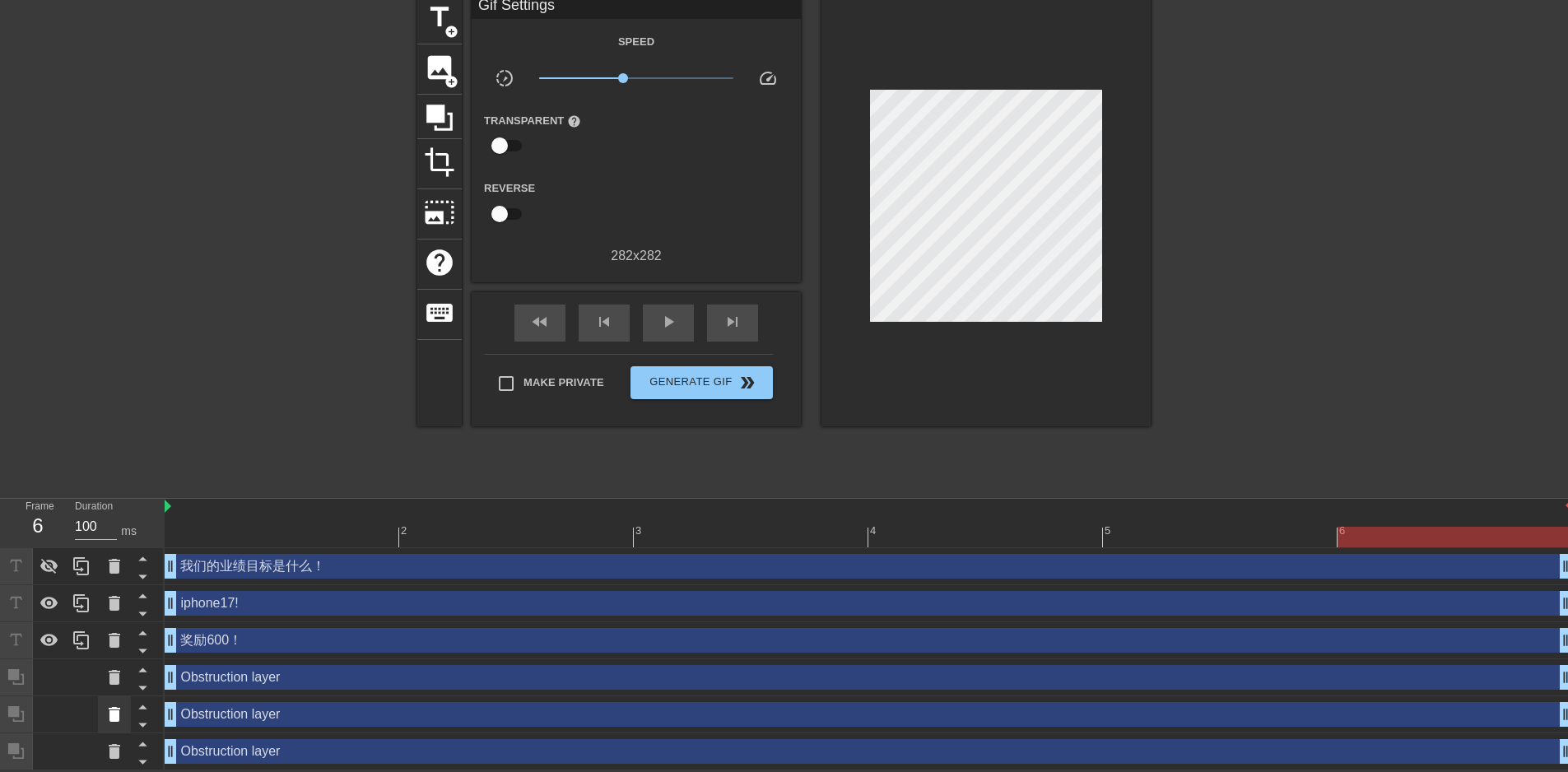
click at [112, 717] on icon at bounding box center [114, 714] width 12 height 15
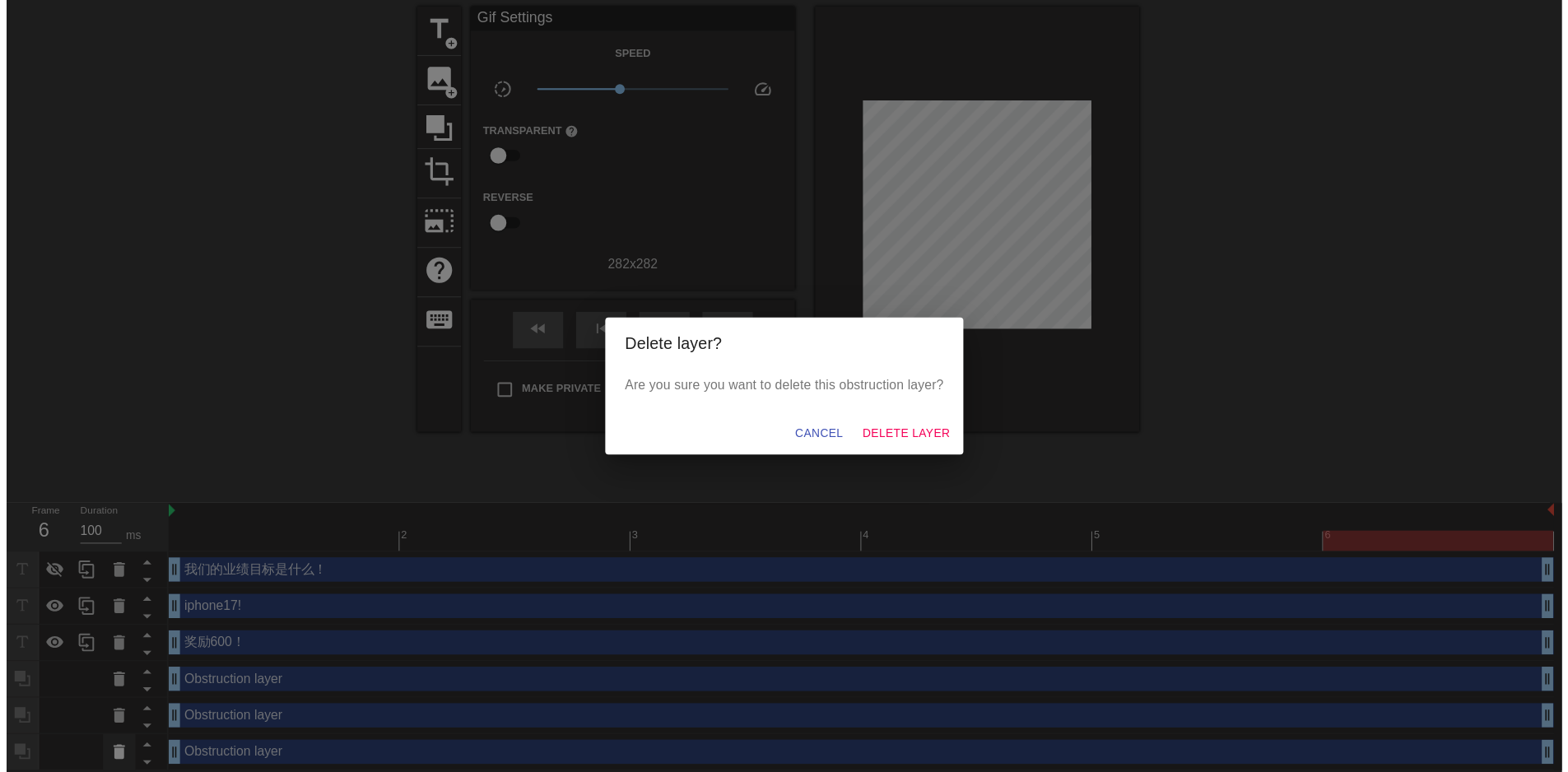
scroll to position [36, 0]
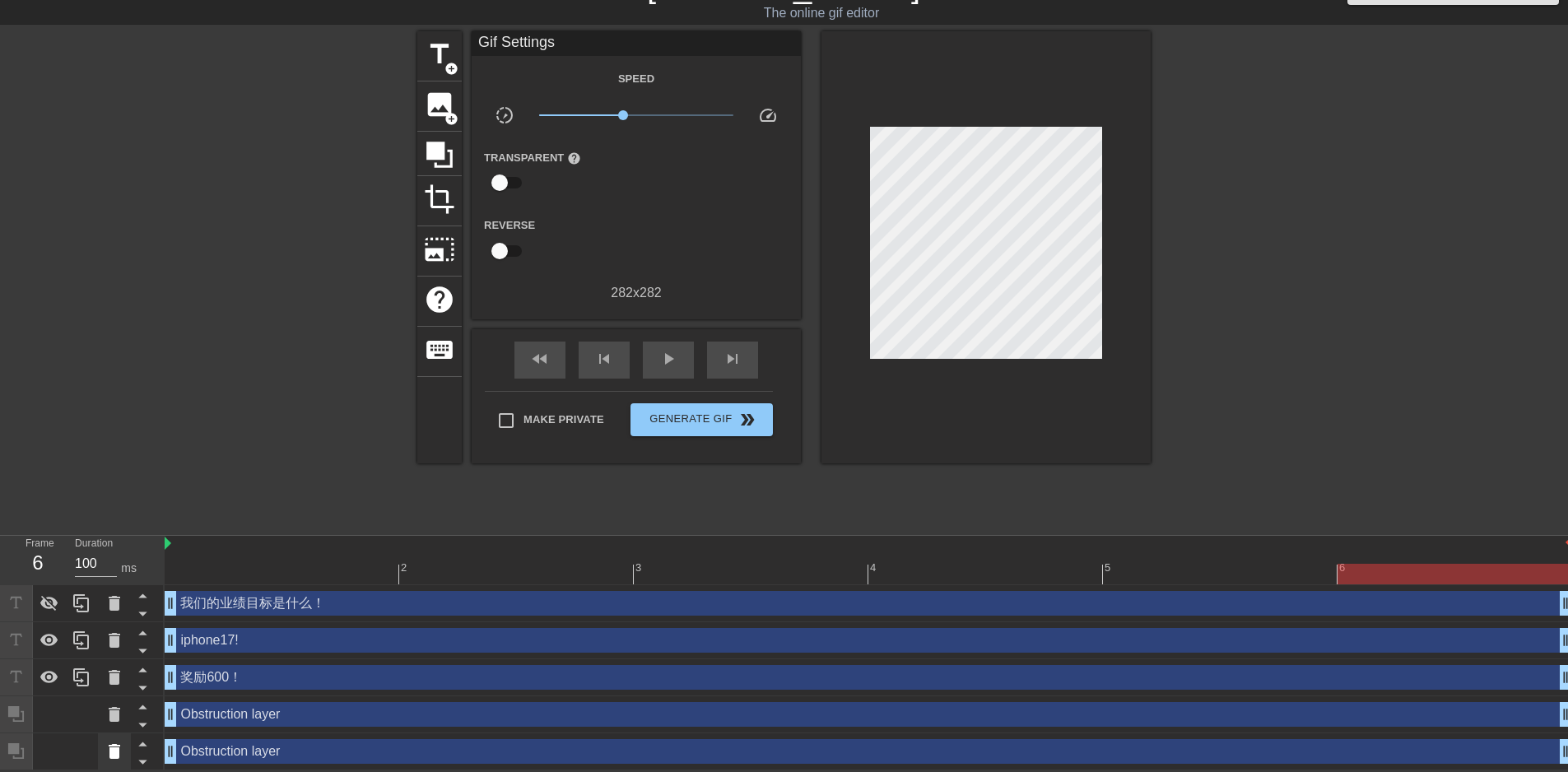
click at [116, 743] on icon at bounding box center [114, 751] width 12 height 15
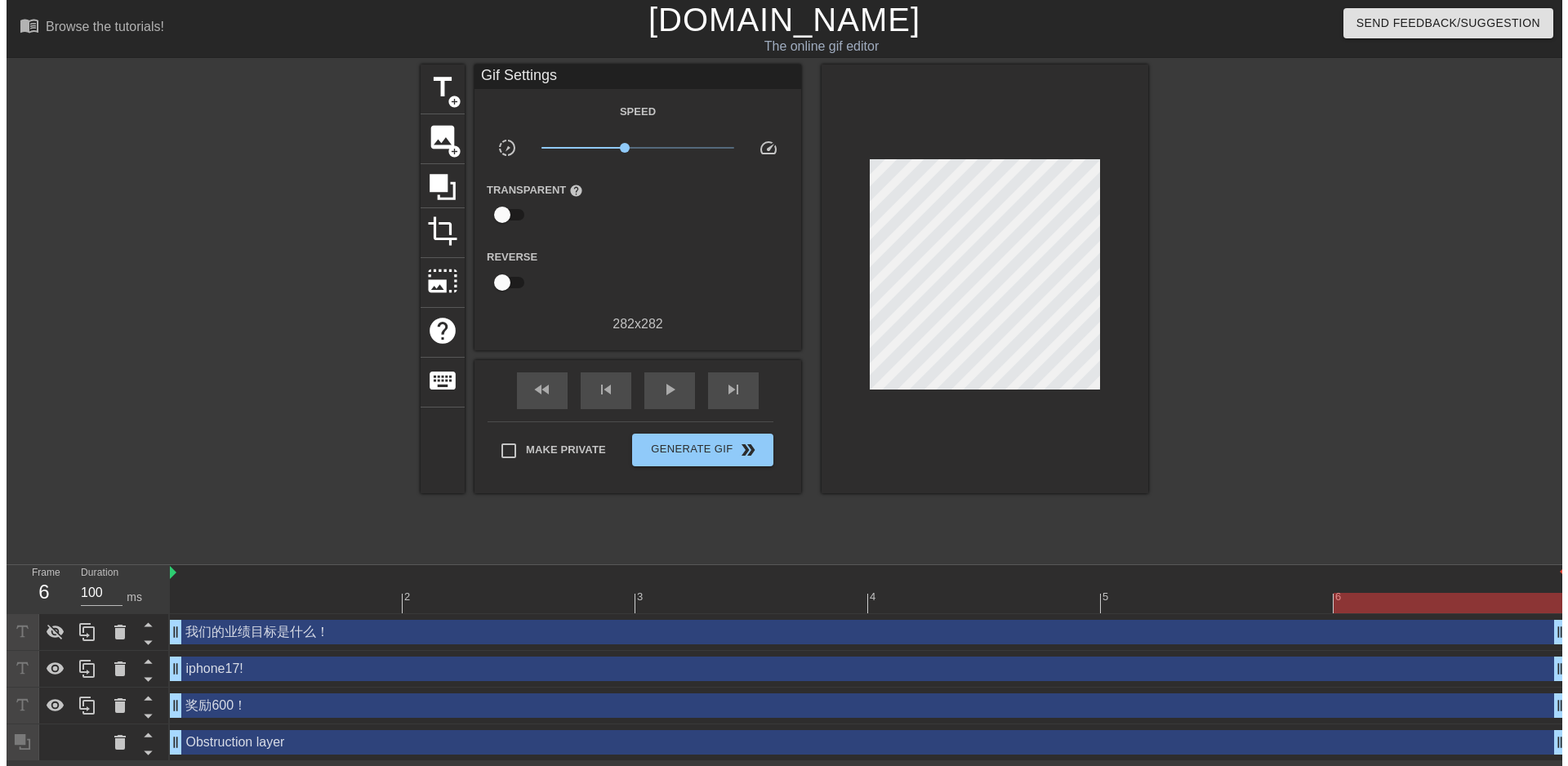
scroll to position [0, 0]
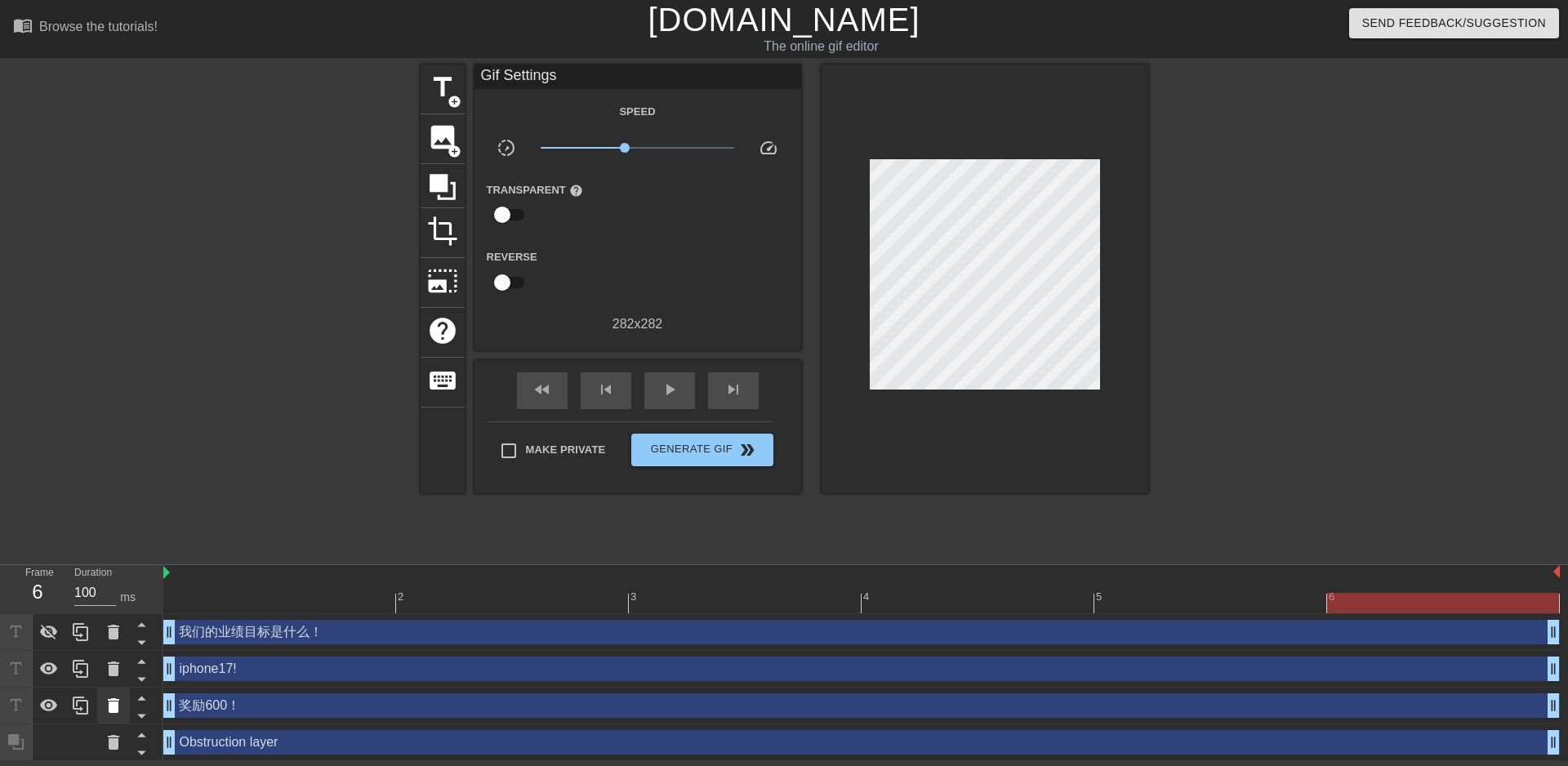
click at [115, 709] on icon at bounding box center [113, 705] width 12 height 15
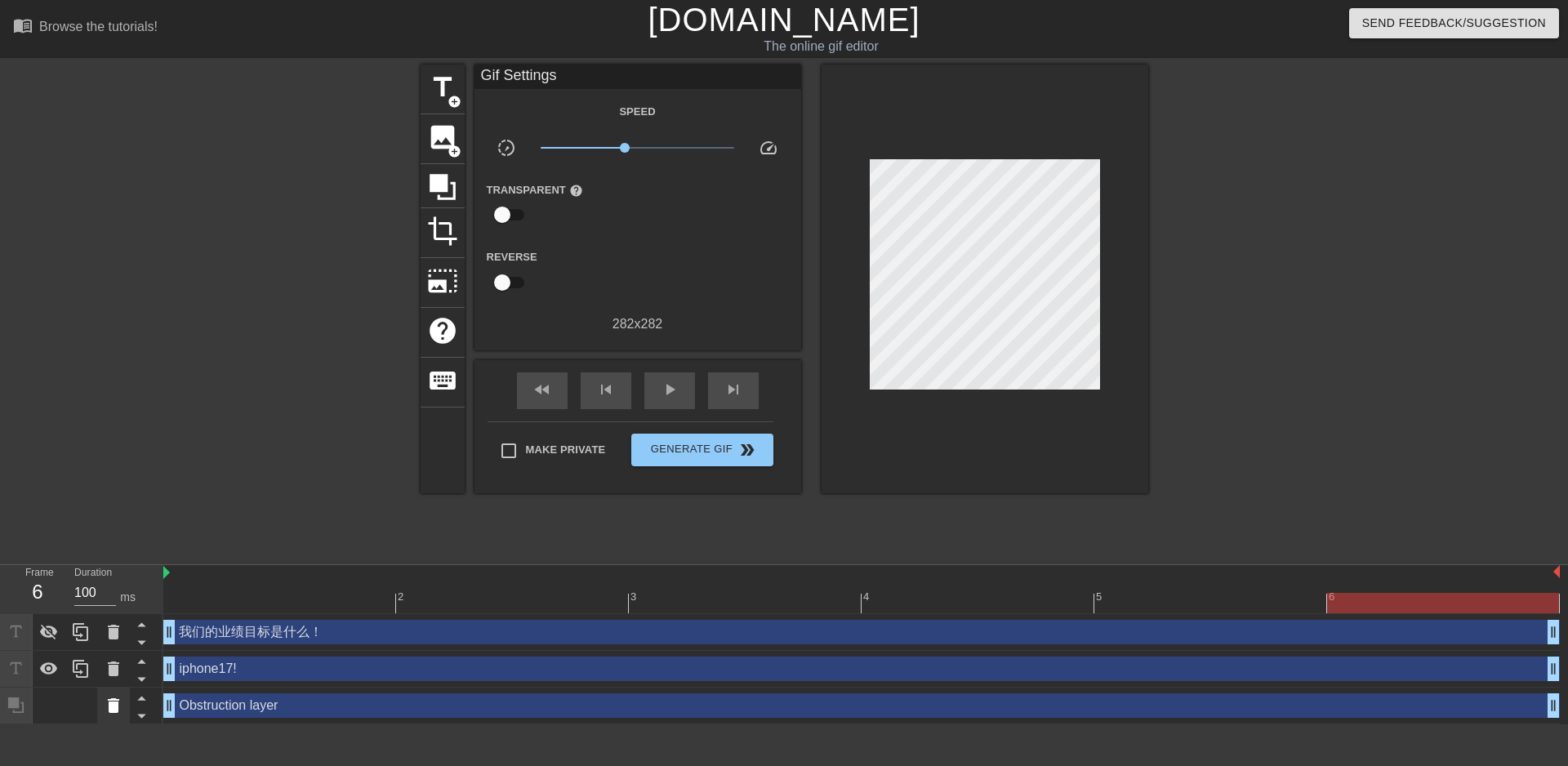
click at [115, 703] on icon at bounding box center [113, 705] width 12 height 15
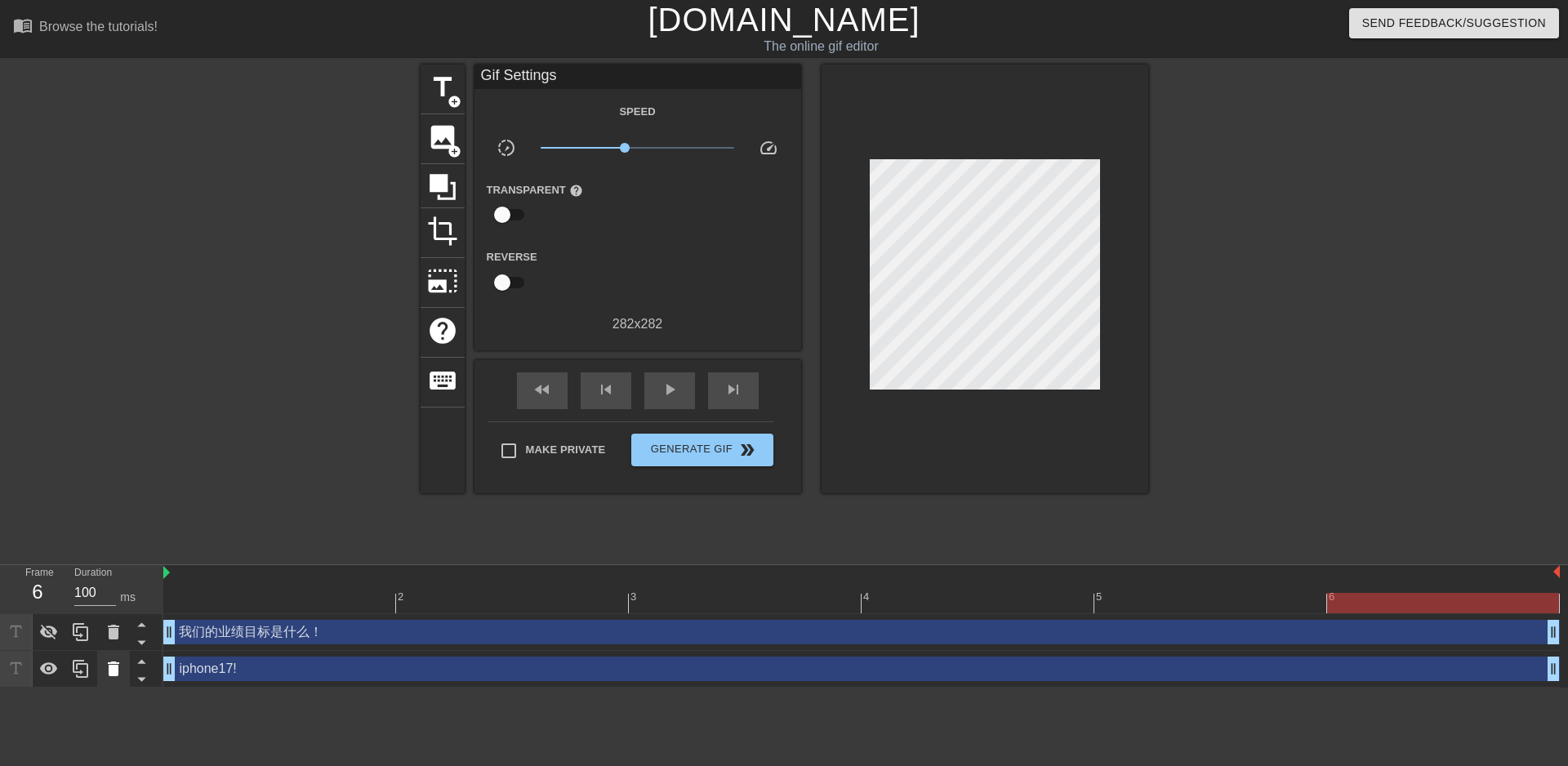
click at [121, 663] on icon at bounding box center [113, 669] width 19 height 19
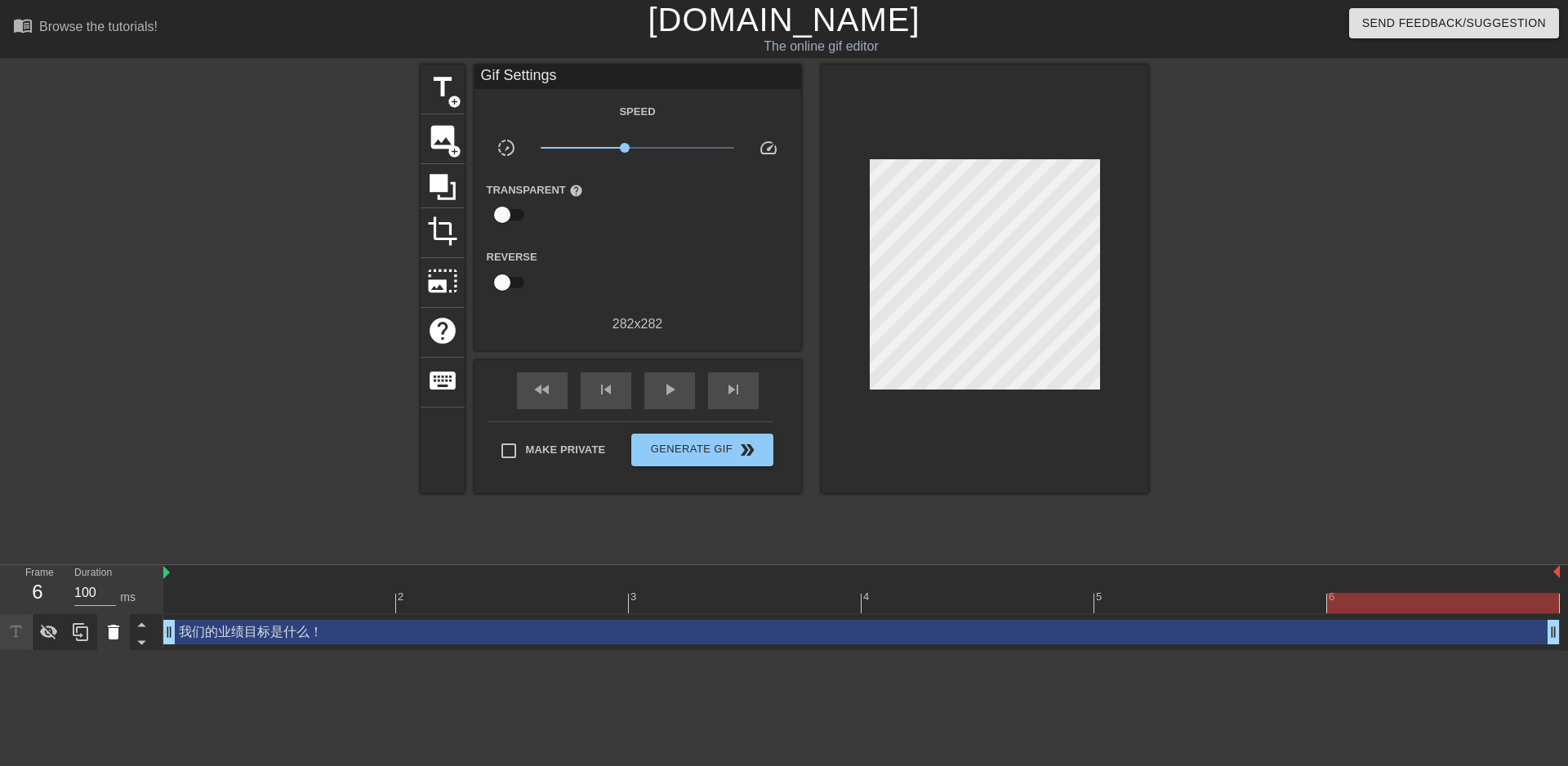
click at [115, 635] on icon at bounding box center [113, 632] width 12 height 15
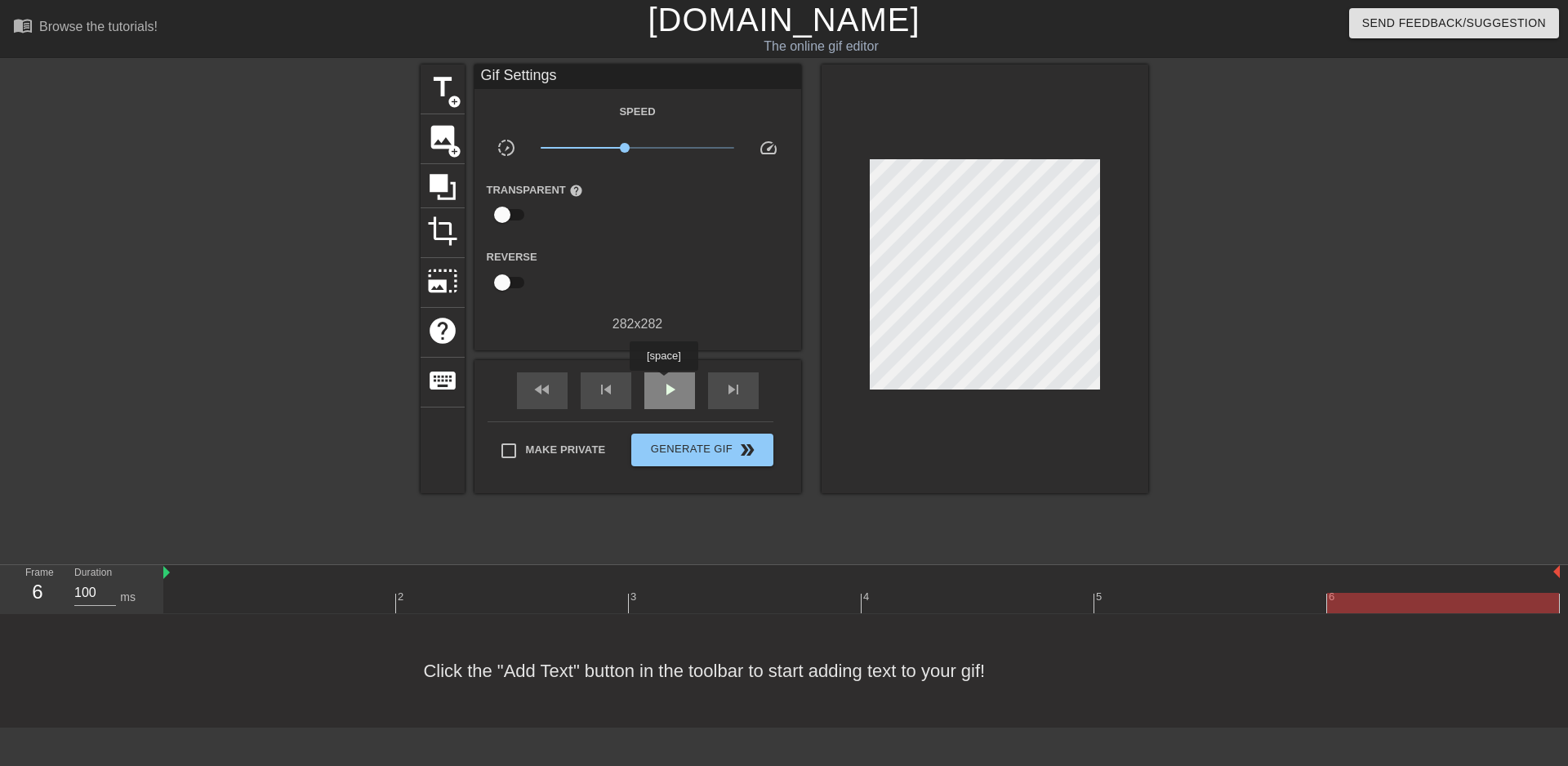
click at [664, 382] on span "play_arrow" at bounding box center [670, 389] width 19 height 19
click at [664, 382] on span "pause" at bounding box center [670, 389] width 19 height 19
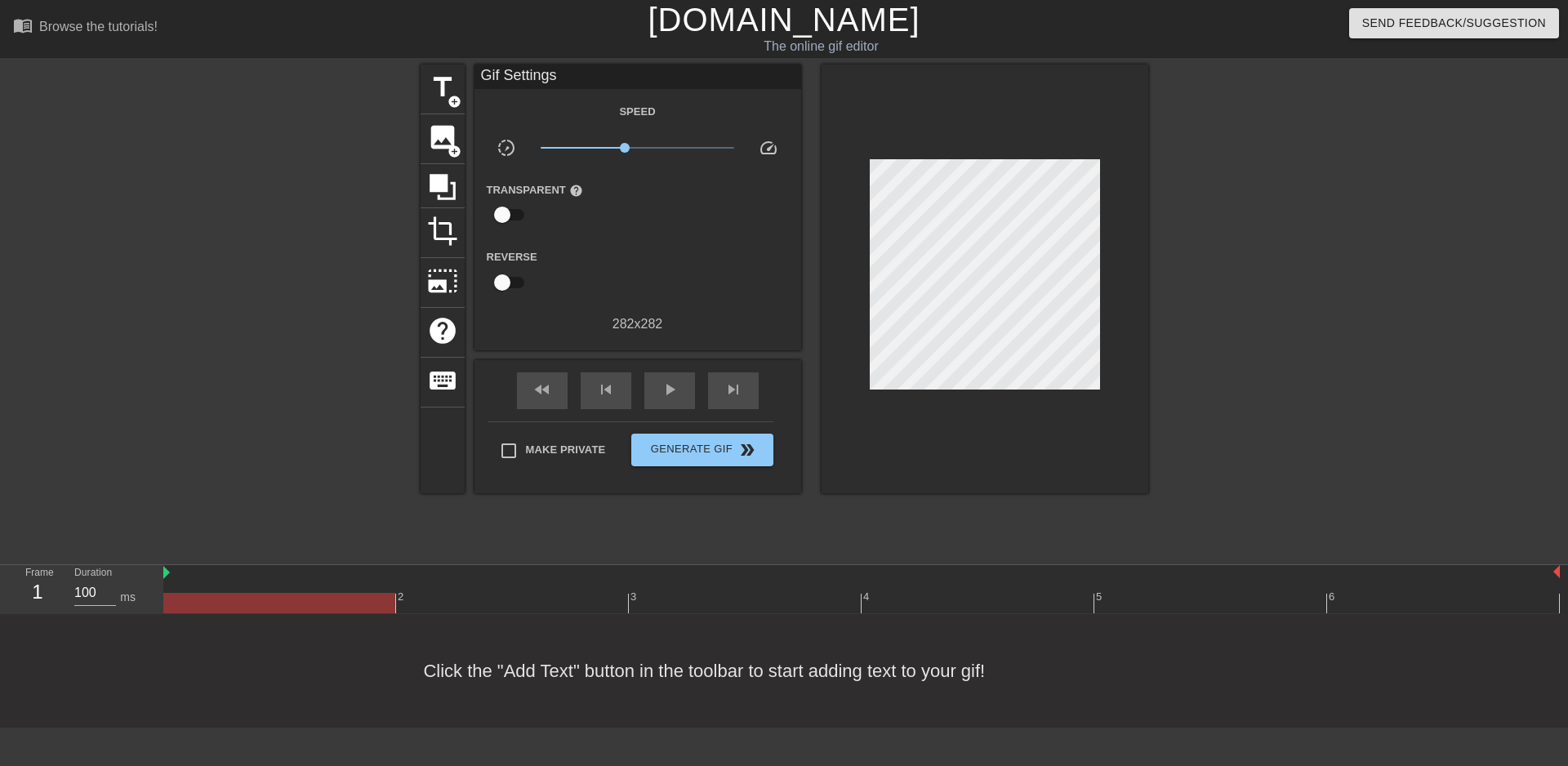
click at [42, 593] on div "1" at bounding box center [38, 592] width 25 height 29
click at [454, 149] on span "add_circle" at bounding box center [455, 151] width 14 height 14
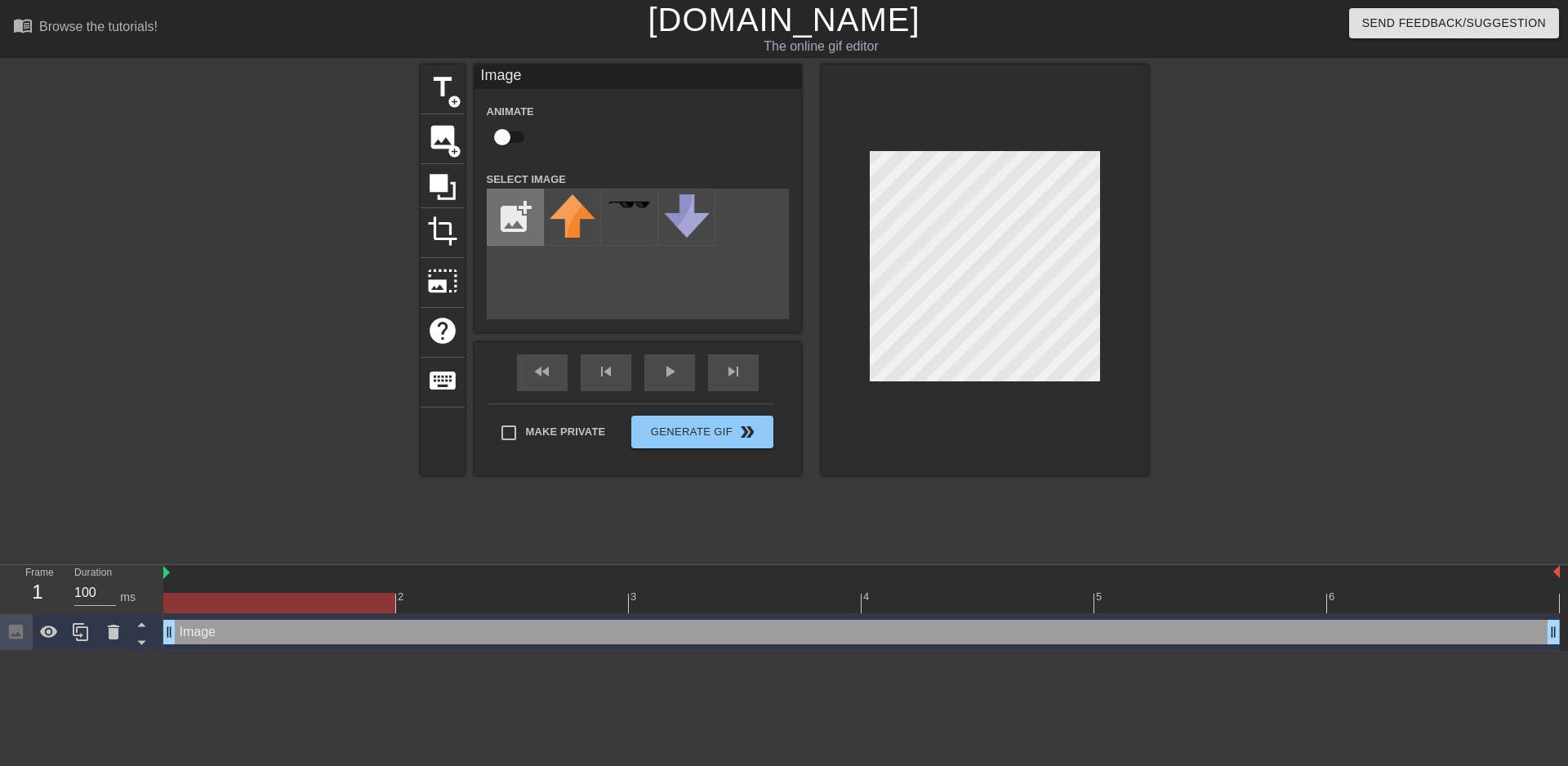
click at [518, 210] on input "file" at bounding box center [515, 217] width 56 height 56
click at [696, 217] on img at bounding box center [687, 216] width 46 height 43
click at [570, 217] on img at bounding box center [573, 216] width 46 height 43
drag, startPoint x: 864, startPoint y: 291, endPoint x: 118, endPoint y: 633, distance: 820.7
click at [118, 633] on icon at bounding box center [113, 632] width 12 height 15
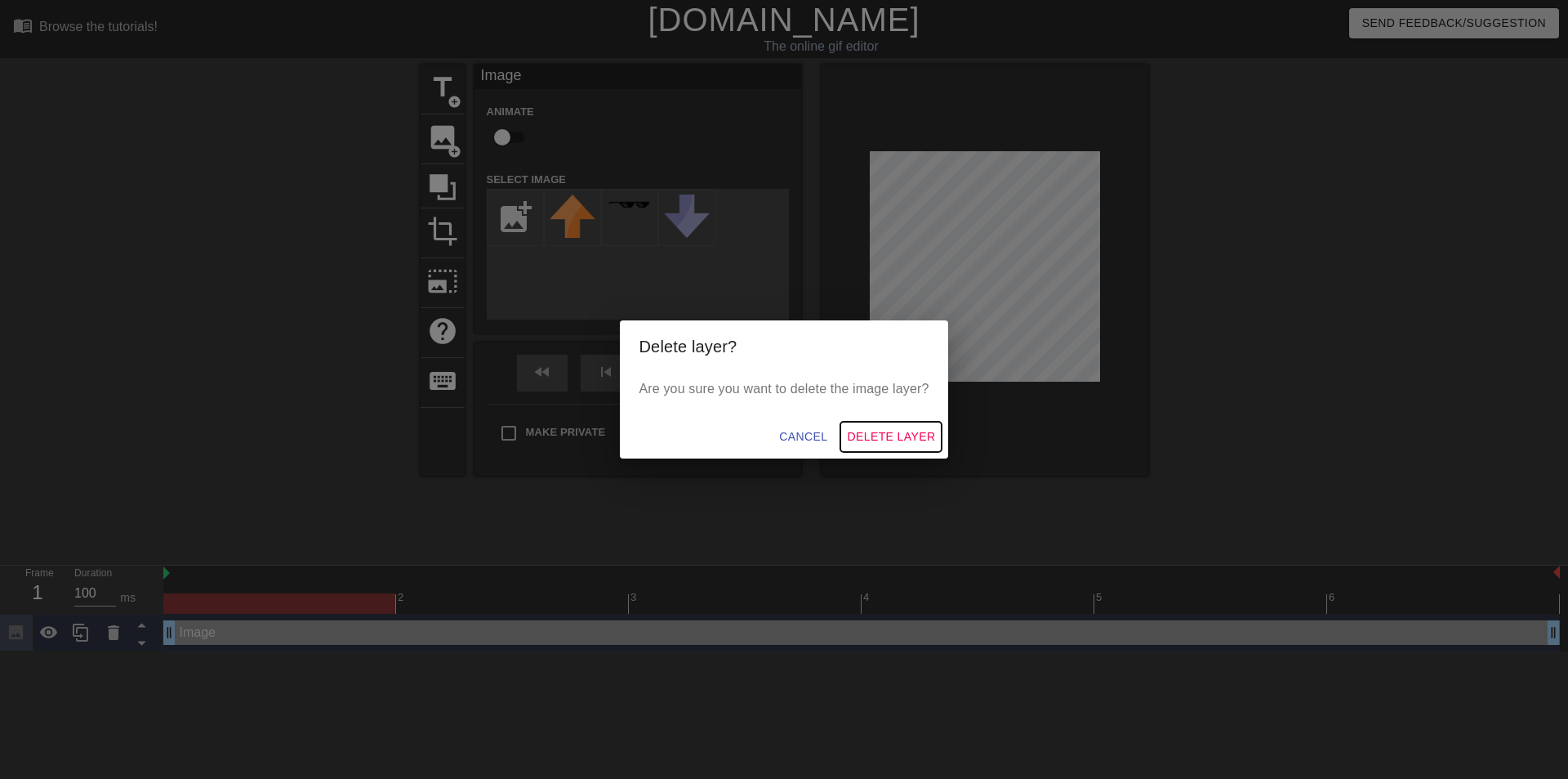
click at [900, 425] on button "Delete Layer" at bounding box center [891, 436] width 101 height 30
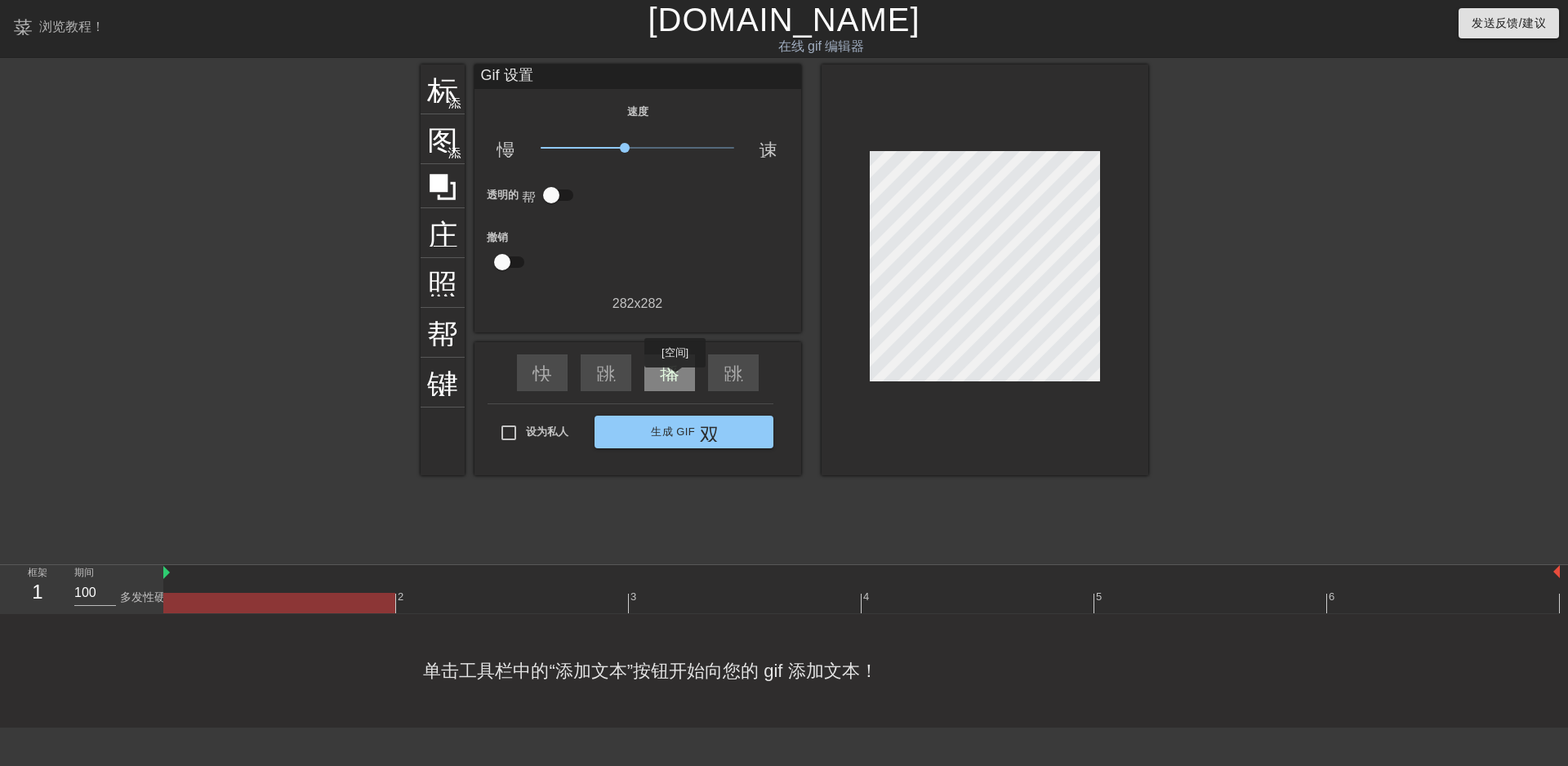
click at [675, 379] on font "播放箭头" at bounding box center [699, 372] width 79 height 19
click at [675, 379] on font "暂停" at bounding box center [680, 372] width 39 height 19
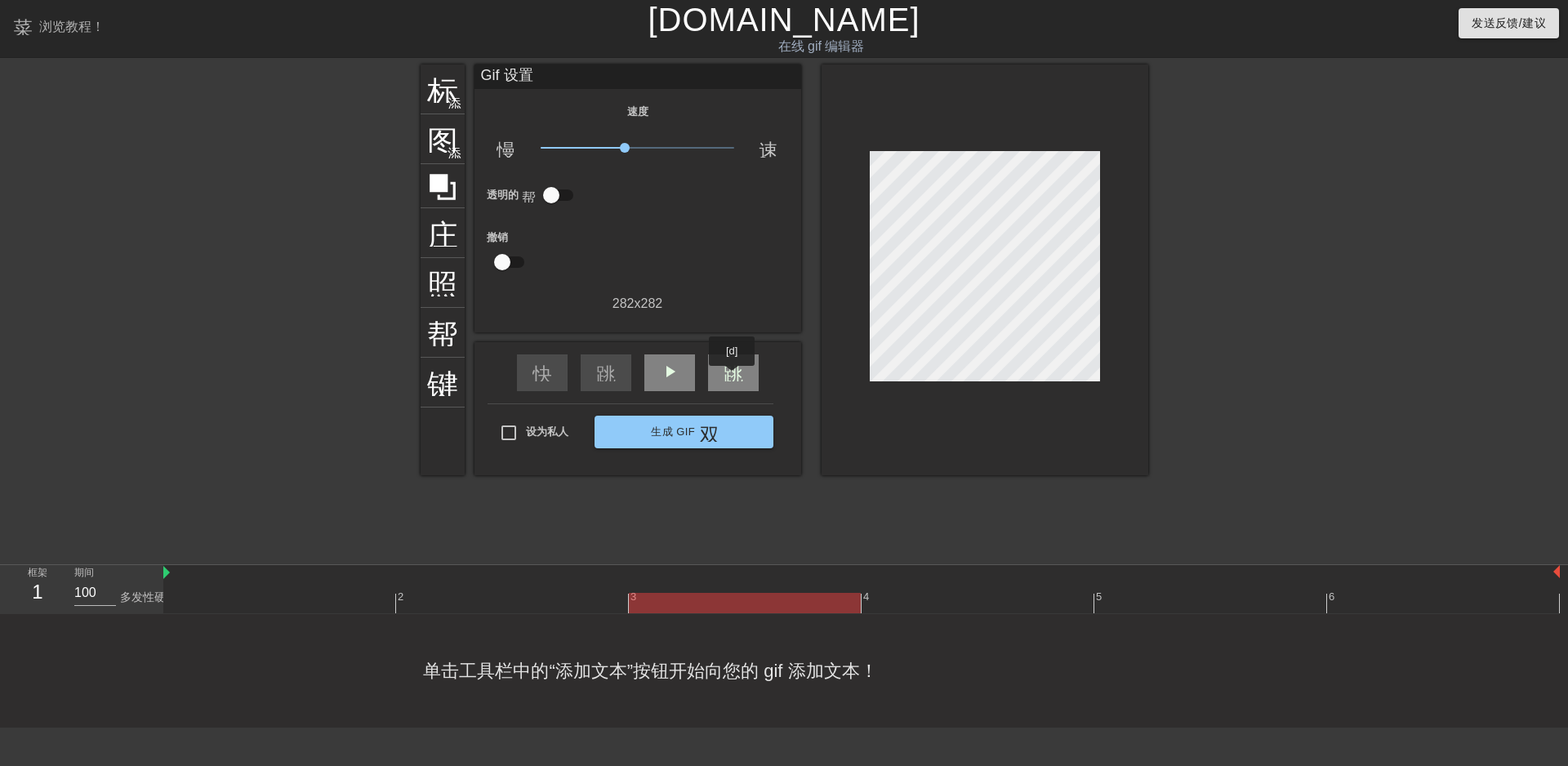
click at [733, 377] on font "跳过下一个" at bounding box center [772, 372] width 98 height 19
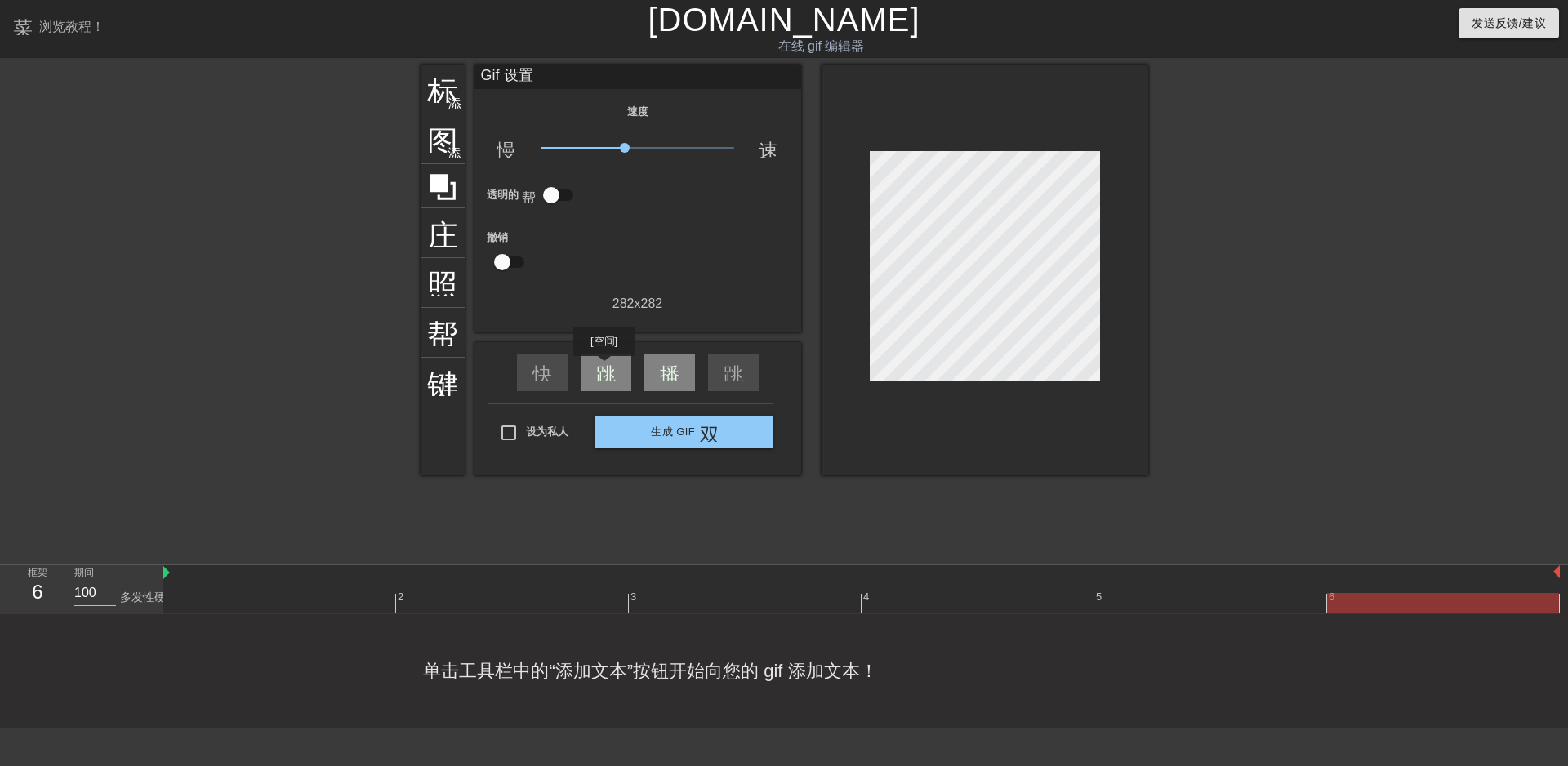
click at [604, 367] on font "跳过上一个" at bounding box center [645, 372] width 98 height 19
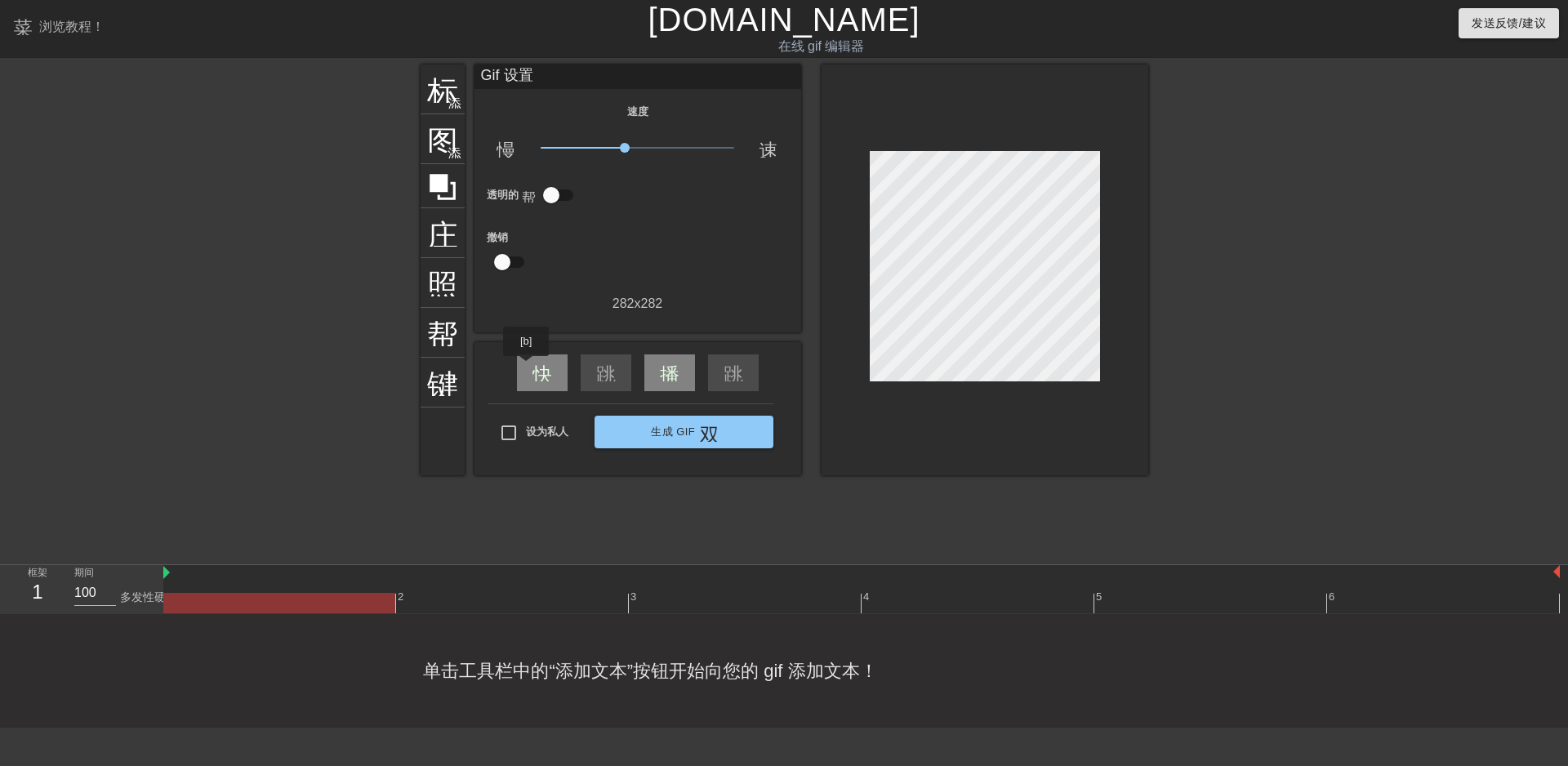
click at [527, 367] on div "快速倒带" at bounding box center [542, 373] width 50 height 37
click at [441, 267] on font "照片尺寸选择大" at bounding box center [536, 280] width 218 height 31
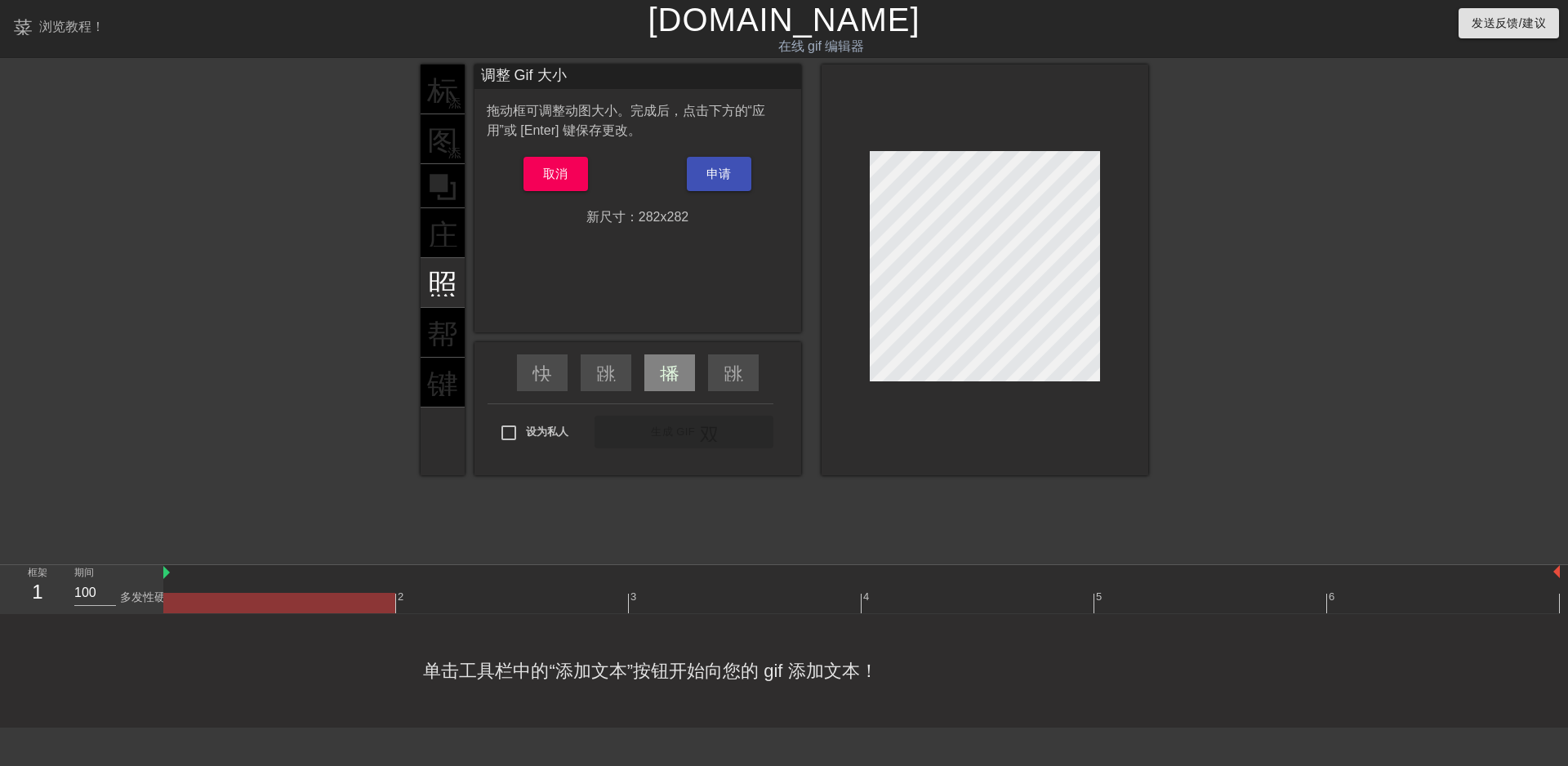
click at [445, 318] on div "标题 添加圆圈 图像 添加圆圈 庄稼 照片尺寸选择大 帮助 键盘" at bounding box center [442, 270] width 44 height 410
click at [566, 174] on font "取消" at bounding box center [556, 173] width 26 height 14
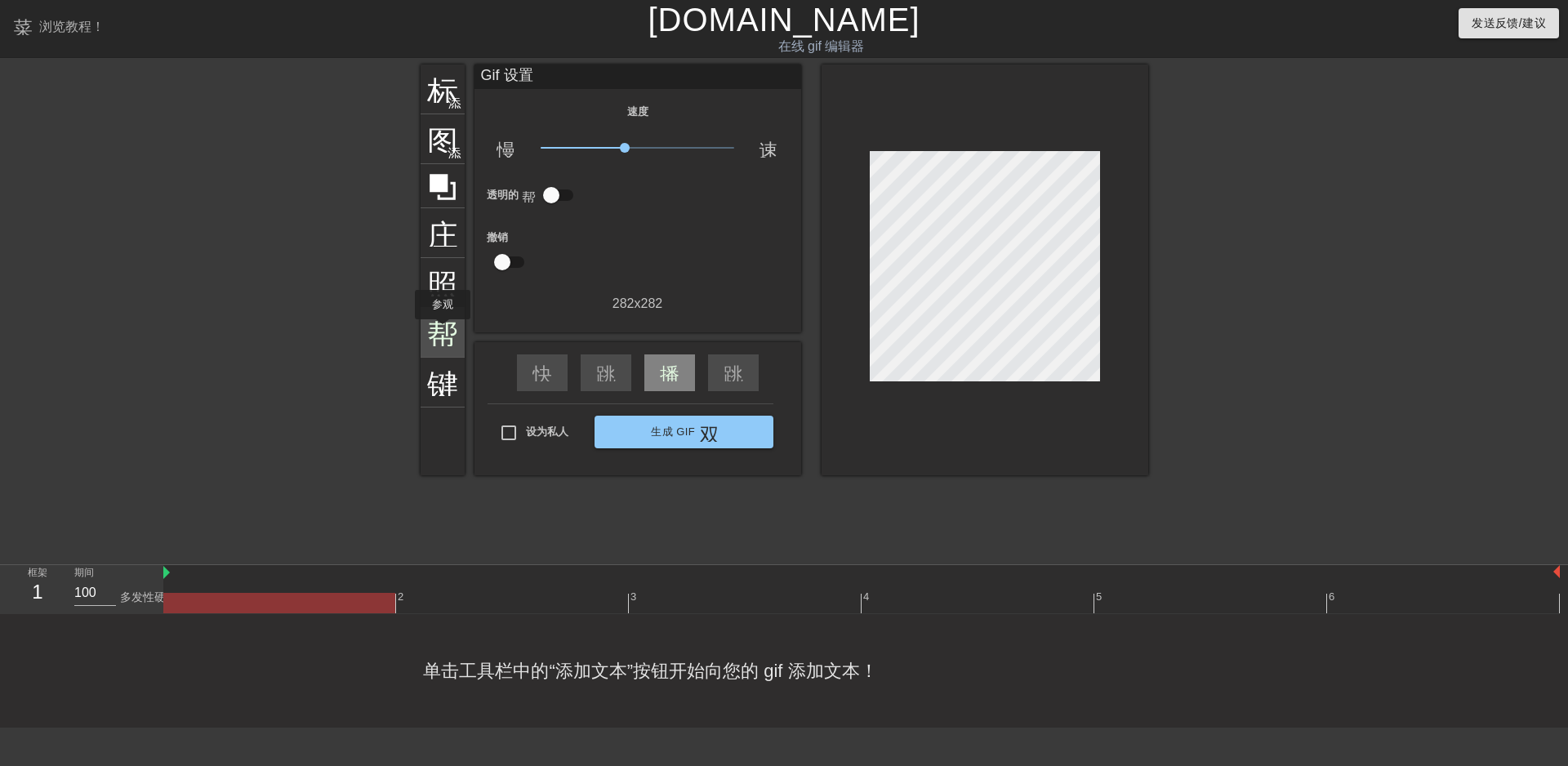
click at [443, 330] on font "帮助" at bounding box center [458, 330] width 62 height 31
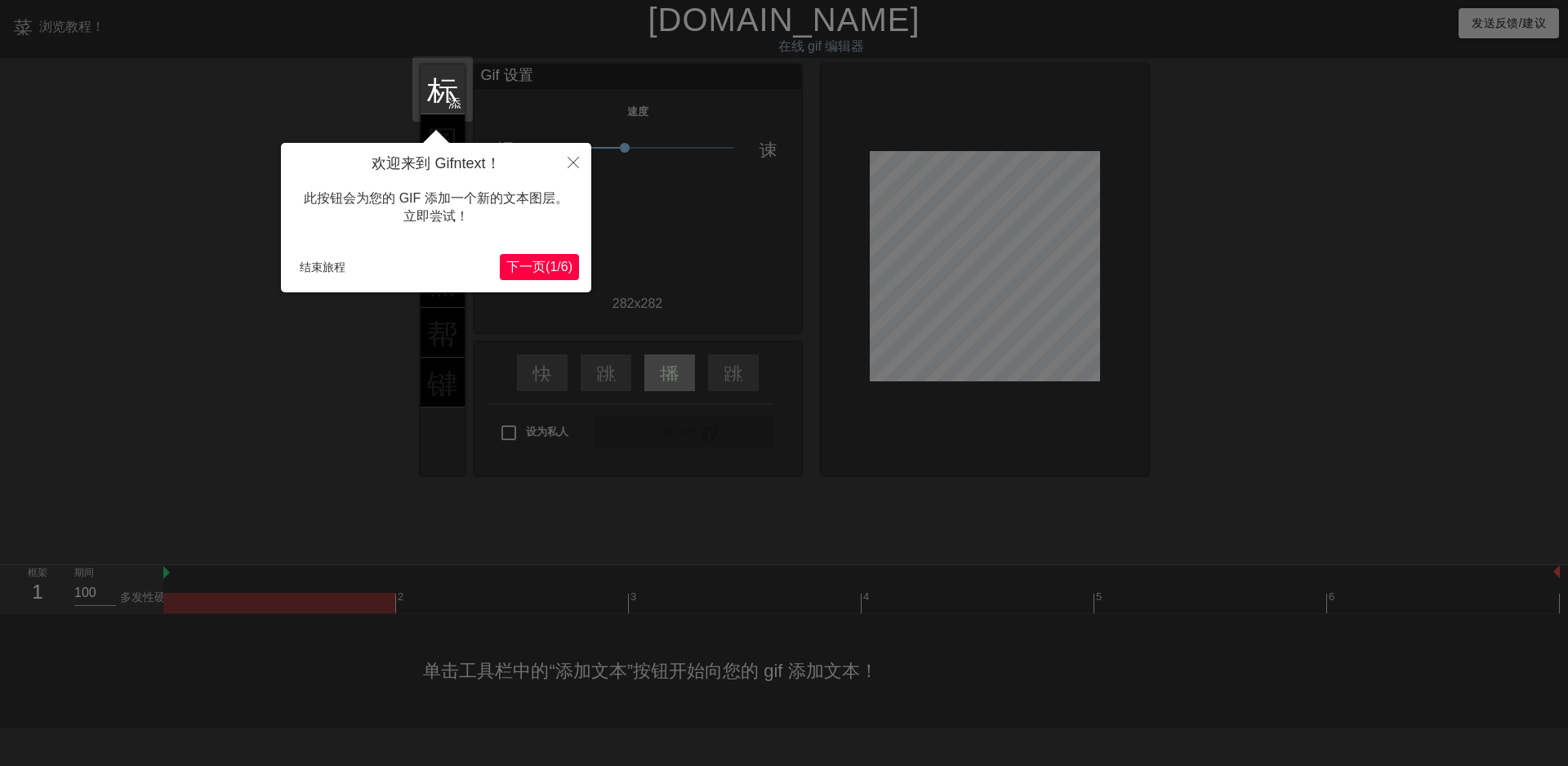
click at [550, 260] on font "1" at bounding box center [553, 267] width 7 height 14
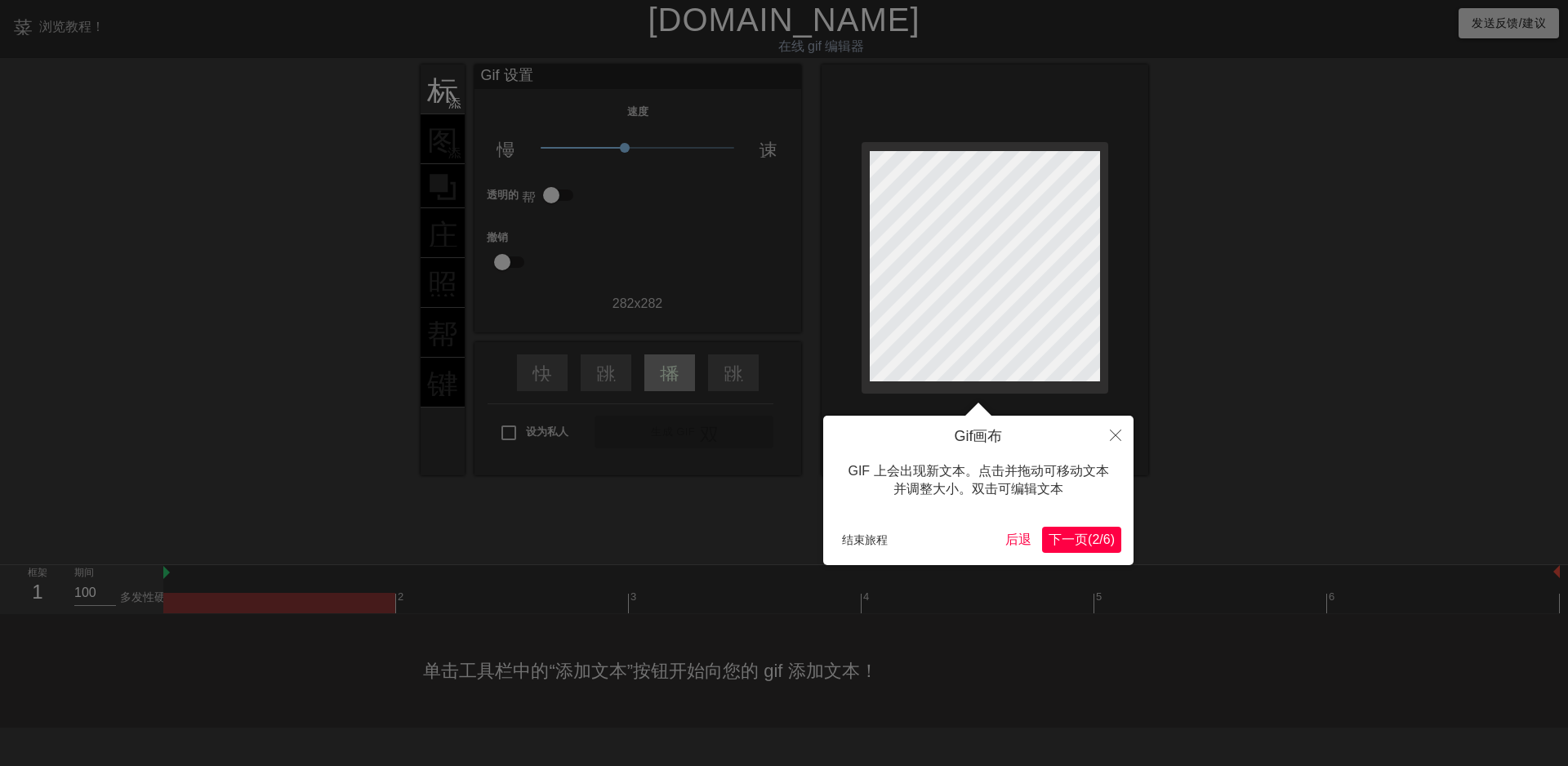
click at [1092, 540] on font "2" at bounding box center [1095, 540] width 7 height 14
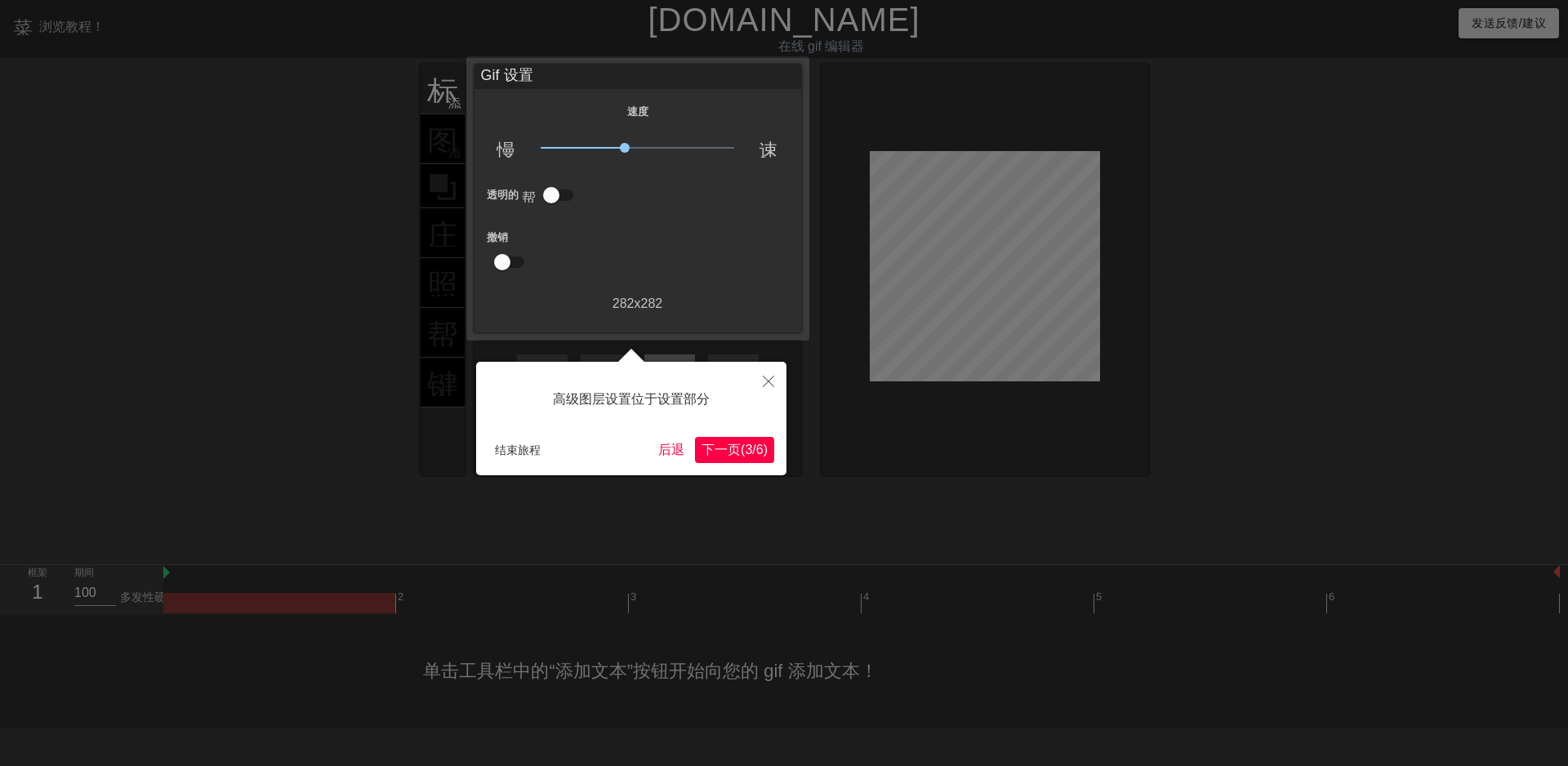
click at [725, 448] on font "下一页" at bounding box center [721, 449] width 39 height 14
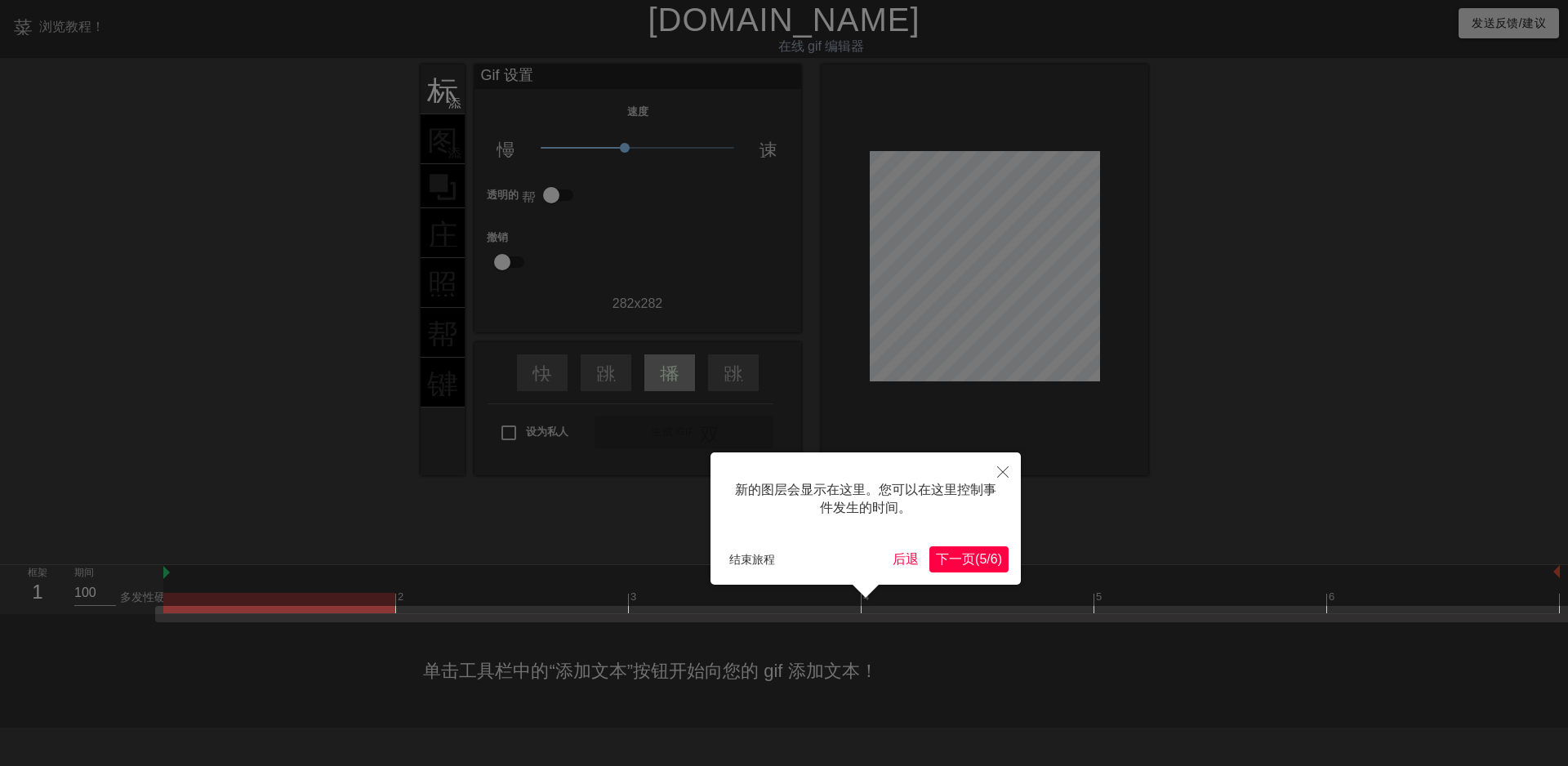
click at [987, 559] on font "/" at bounding box center [988, 559] width 4 height 14
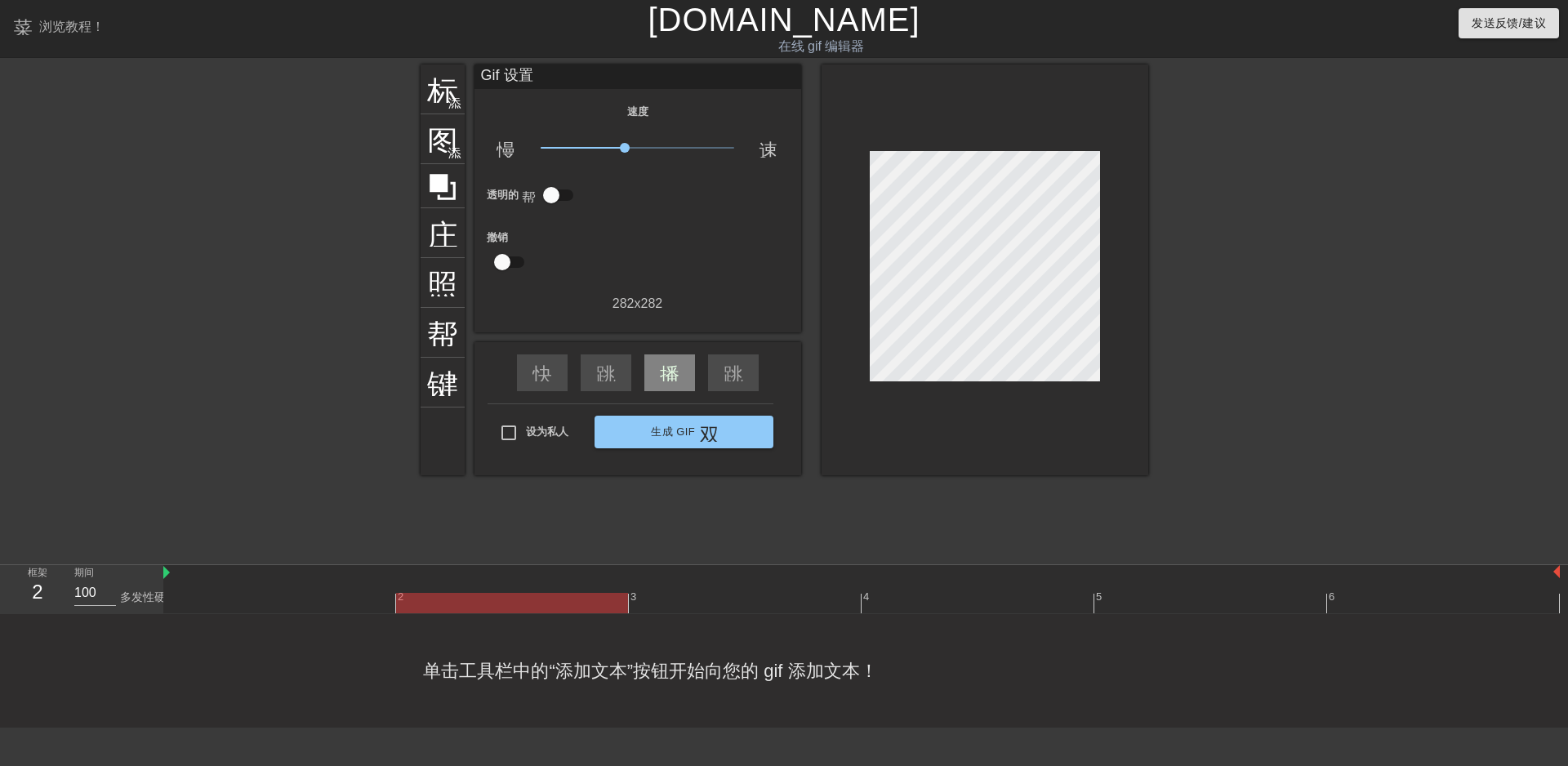
click at [409, 594] on div at bounding box center [862, 602] width 1396 height 20
click at [669, 599] on div at bounding box center [862, 602] width 1396 height 20
click at [919, 580] on div at bounding box center [862, 573] width 1396 height 16
click at [1076, 594] on div at bounding box center [862, 602] width 1396 height 20
drag, startPoint x: 1212, startPoint y: 597, endPoint x: 1415, endPoint y: 596, distance: 203.0
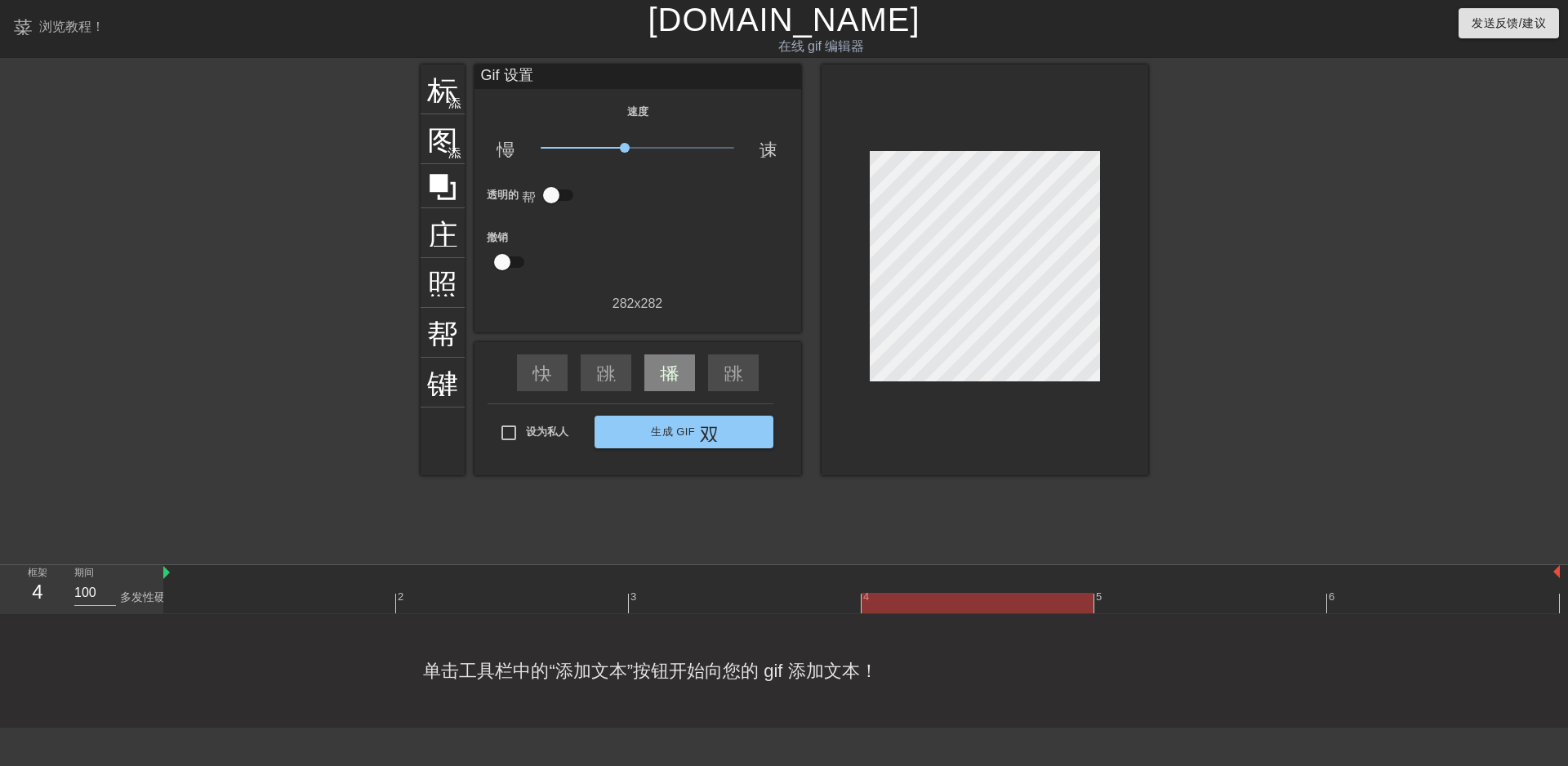
click at [1216, 596] on div at bounding box center [862, 602] width 1396 height 20
click at [1419, 596] on div at bounding box center [862, 602] width 1396 height 20
click at [1044, 607] on div at bounding box center [862, 602] width 1396 height 20
click at [624, 602] on div at bounding box center [862, 602] width 1396 height 20
click at [717, 609] on div at bounding box center [862, 602] width 1396 height 20
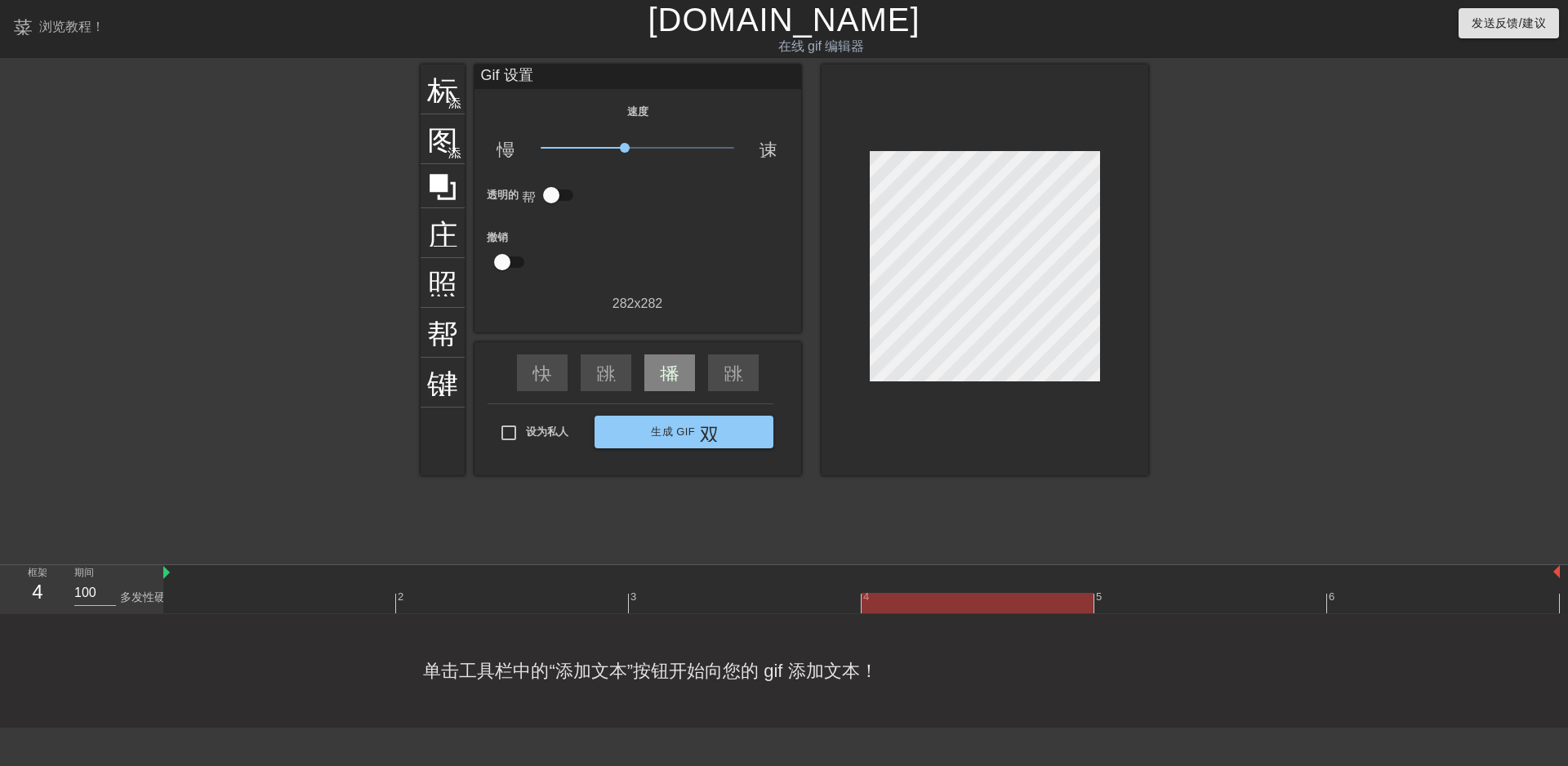
click at [919, 603] on div at bounding box center [862, 602] width 1396 height 20
click at [502, 603] on div at bounding box center [862, 602] width 1396 height 20
click at [520, 671] on font "单击工具栏中的“添加文本”按钮开始向您的 gif 添加文本！" at bounding box center [649, 670] width 454 height 20
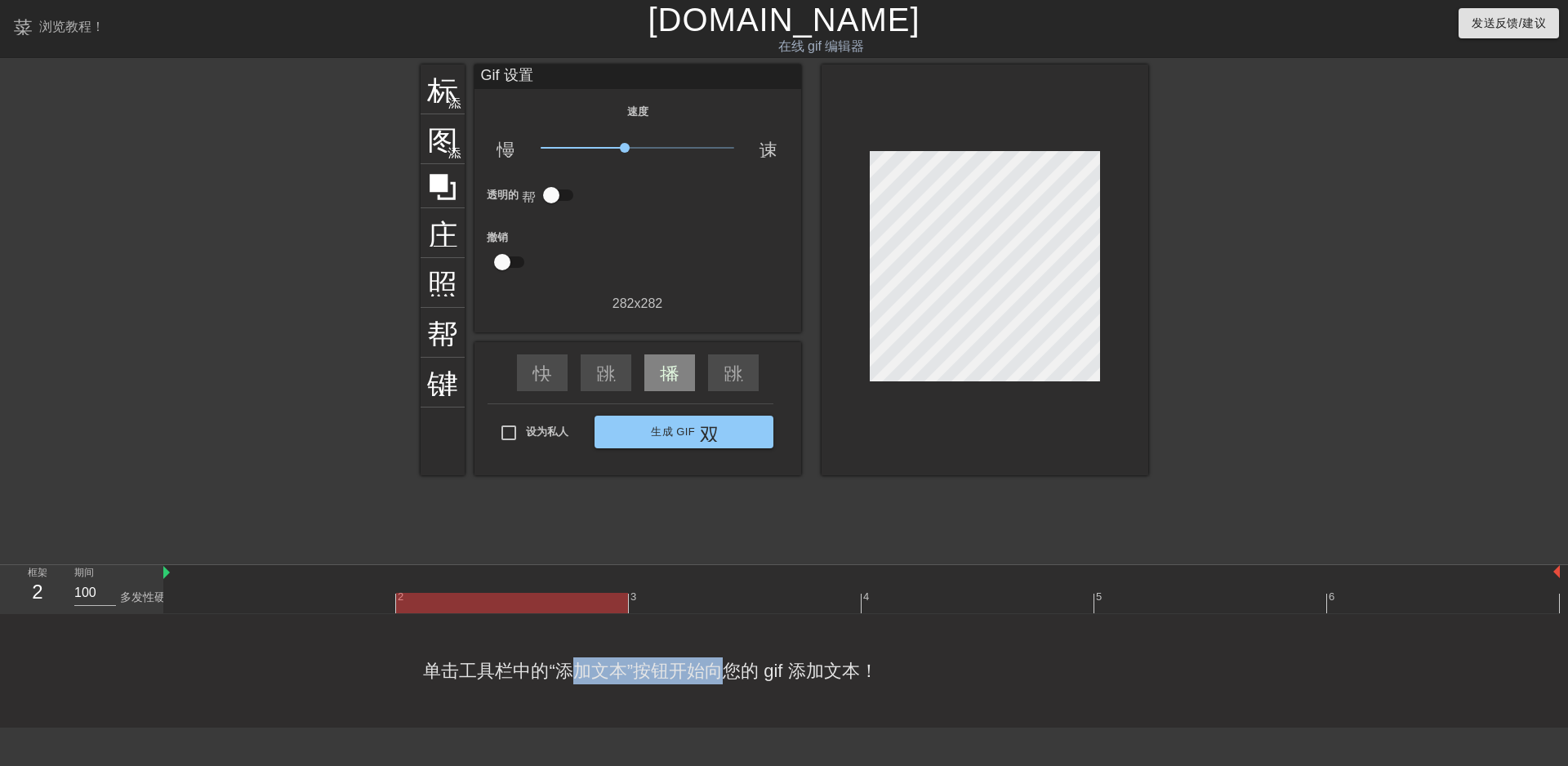
drag, startPoint x: 575, startPoint y: 668, endPoint x: 860, endPoint y: 666, distance: 285.0
click at [734, 668] on font "单击工具栏中的“添加文本”按钮开始向您的 gif 添加文本！" at bounding box center [649, 670] width 454 height 20
click at [876, 666] on font "单击工具栏中的“添加文本”按钮开始向您的 gif 添加文本！" at bounding box center [649, 670] width 454 height 20
click at [451, 92] on font "标题" at bounding box center [458, 87] width 62 height 31
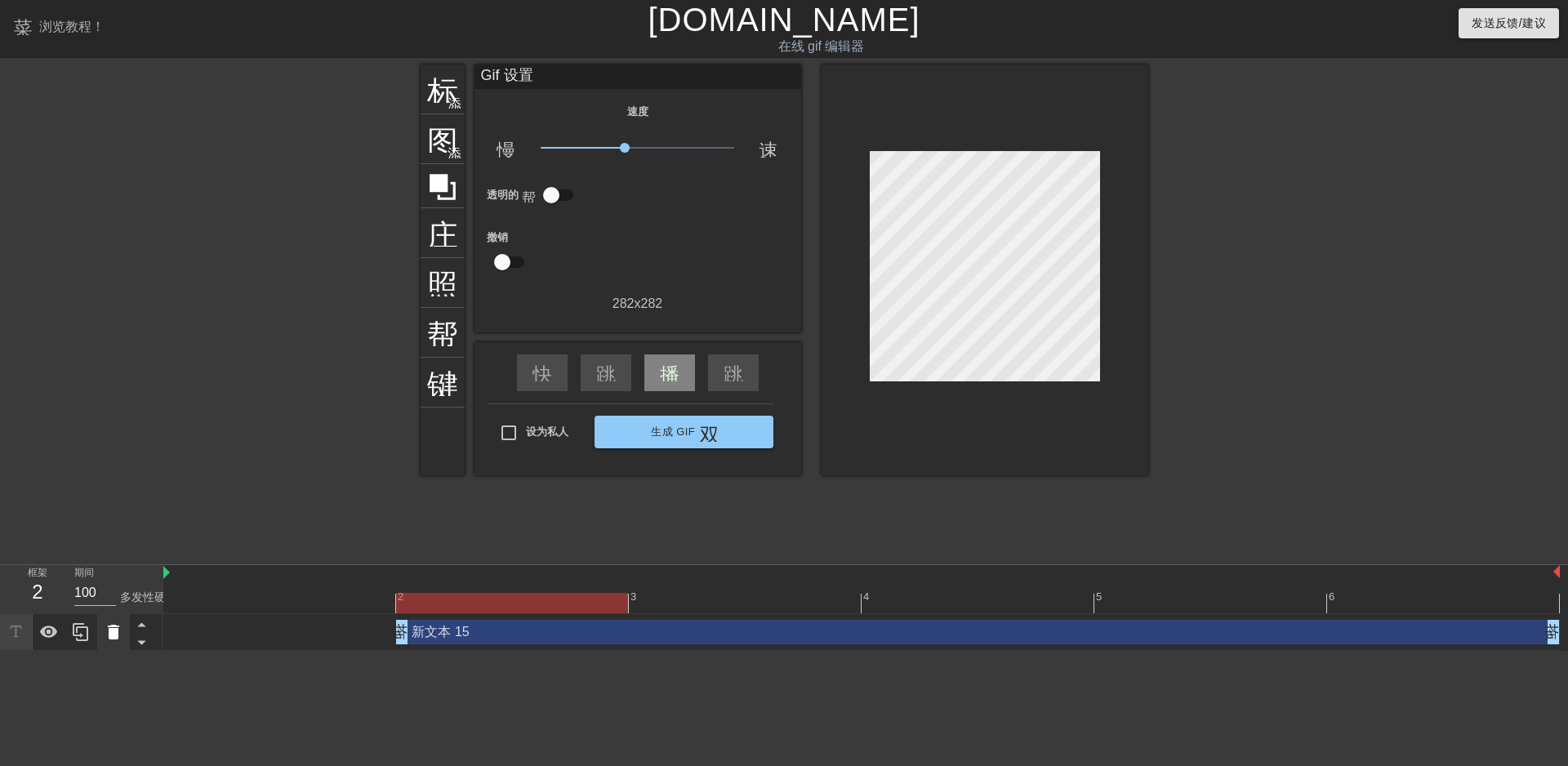
click at [104, 637] on icon at bounding box center [113, 632] width 19 height 19
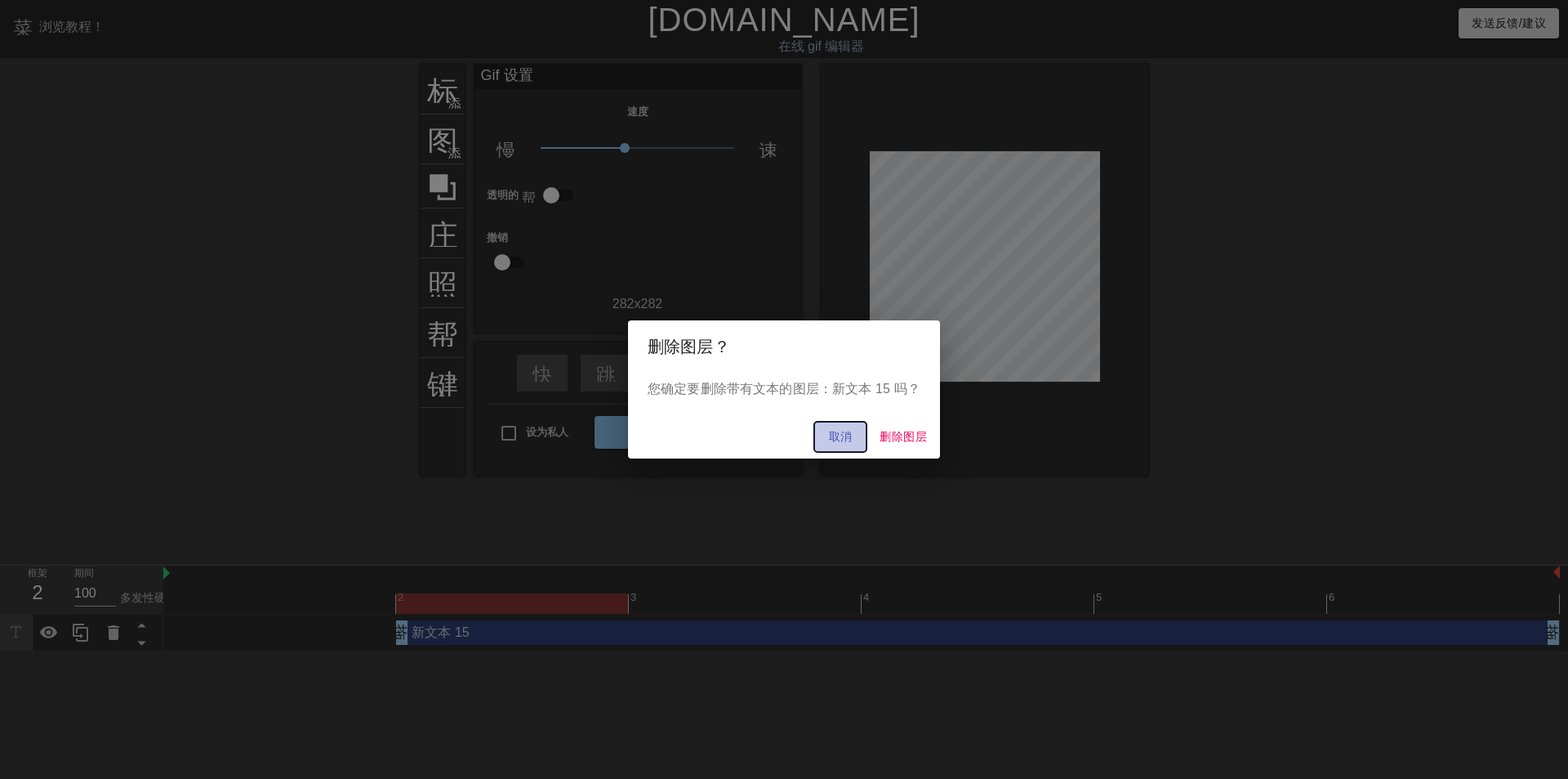
click at [858, 434] on span "取消" at bounding box center [841, 436] width 39 height 20
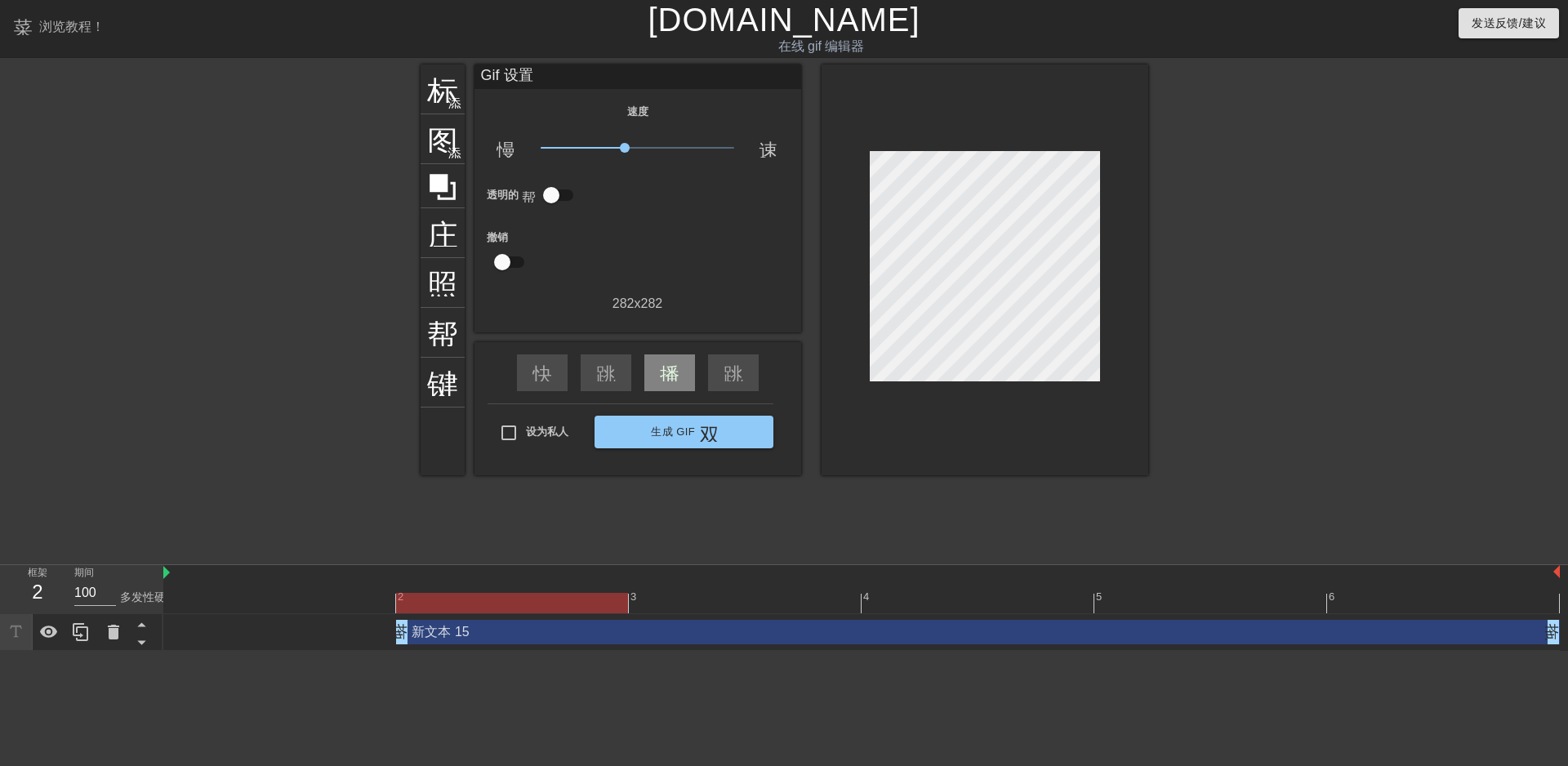
click at [12, 627] on icon at bounding box center [15, 631] width 12 height 11
